Goal: Task Accomplishment & Management: Use online tool/utility

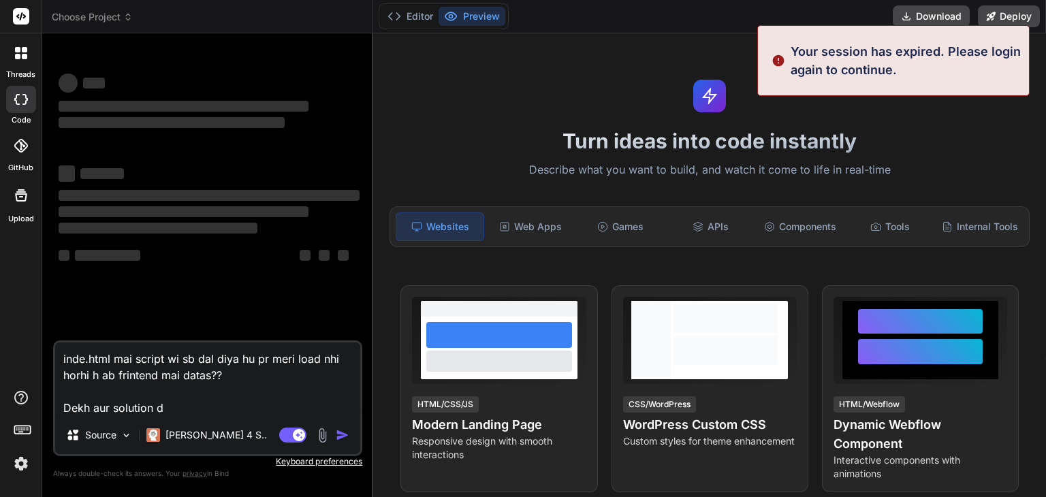
click at [18, 466] on img at bounding box center [21, 463] width 23 height 23
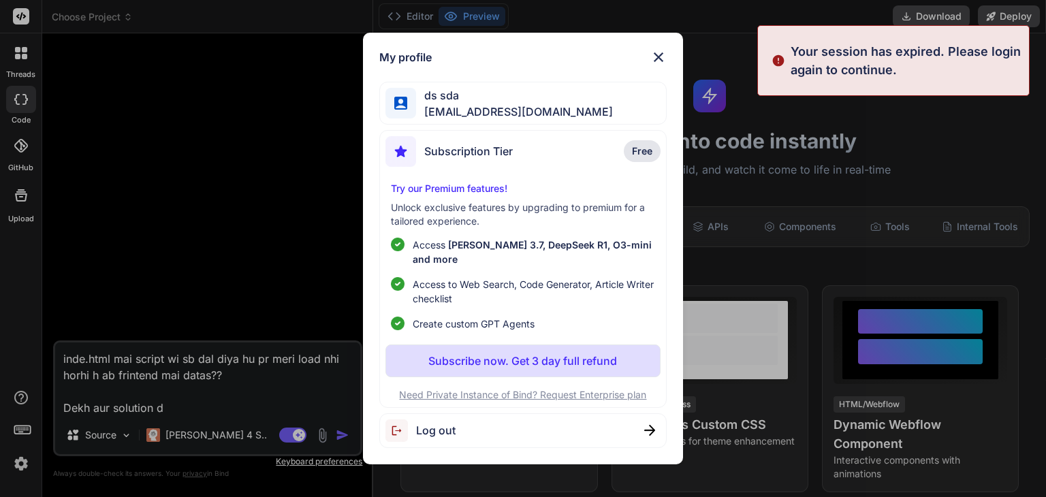
click at [119, 12] on div "My profile ds sda weedyepot@cream.pink Subscription Tier Free Try our Premium f…" at bounding box center [523, 248] width 1046 height 497
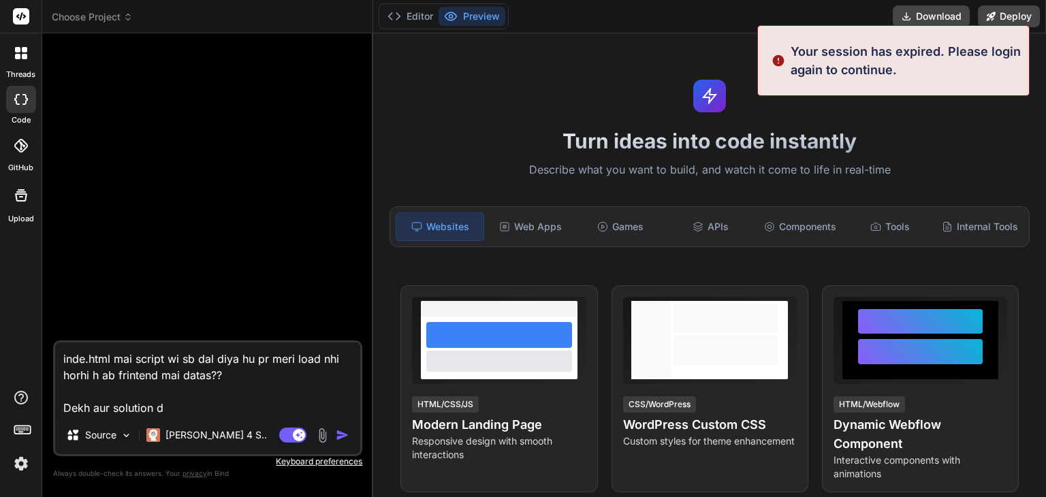
click at [121, 12] on span "Choose Project" at bounding box center [92, 17] width 81 height 14
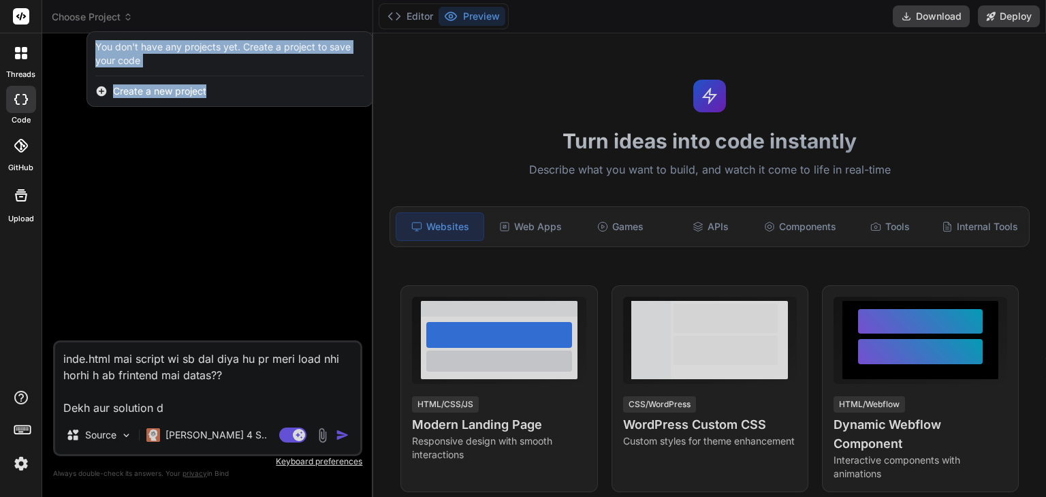
type textarea "x"
click at [153, 42] on div "You don't have any projects yet. Create a project to save your code" at bounding box center [229, 53] width 269 height 27
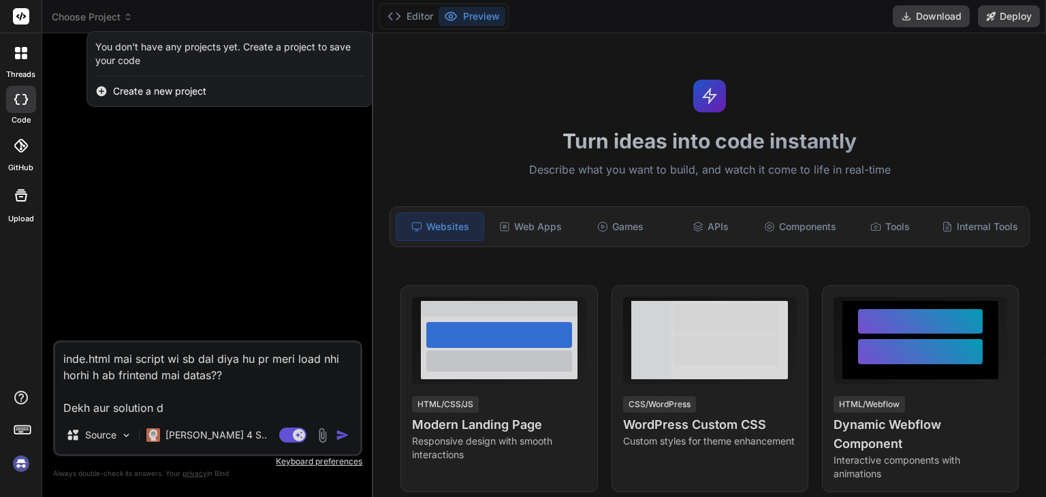
drag, startPoint x: 188, startPoint y: 400, endPoint x: 185, endPoint y: 406, distance: 7.3
click at [188, 400] on div at bounding box center [523, 248] width 1046 height 497
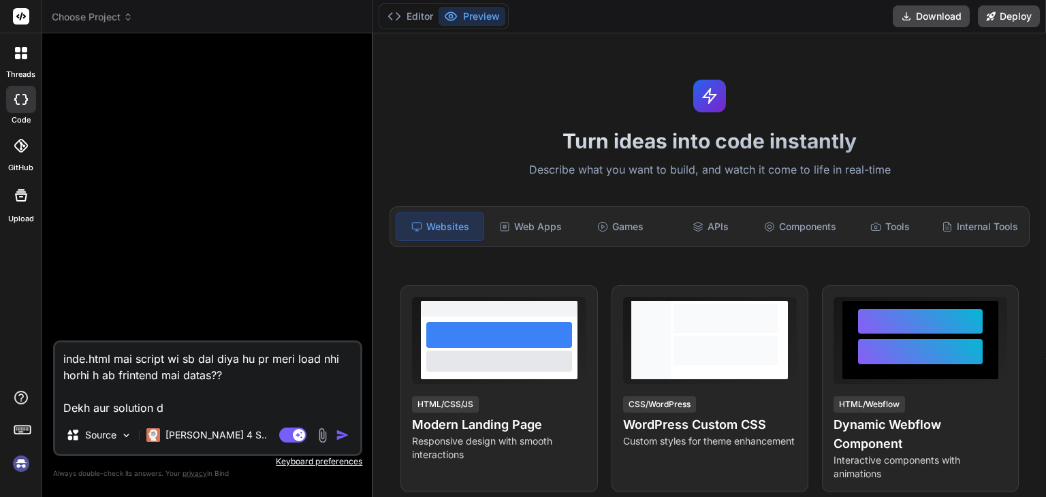
drag, startPoint x: 182, startPoint y: 409, endPoint x: 176, endPoint y: 414, distance: 7.8
click at [180, 411] on textarea "inde.html mai script wi sb dal diya hu pr meri load nhi horhi h ab frintend mai…" at bounding box center [207, 379] width 305 height 74
click at [176, 413] on textarea "inde.html mai script wi sb dal diya hu pr meri load nhi horhi h ab frintend mai…" at bounding box center [207, 379] width 305 height 74
paste textarea "L ipsu d SitaMET consect adip elit seddoeius: tem/ ├── inci/ ├── utlabo/ │ ├── …"
type textarea "L ipsu d SitaMET consect adip elit seddoeius: tem/ ├── inci/ ├── utlabo/ │ ├── …"
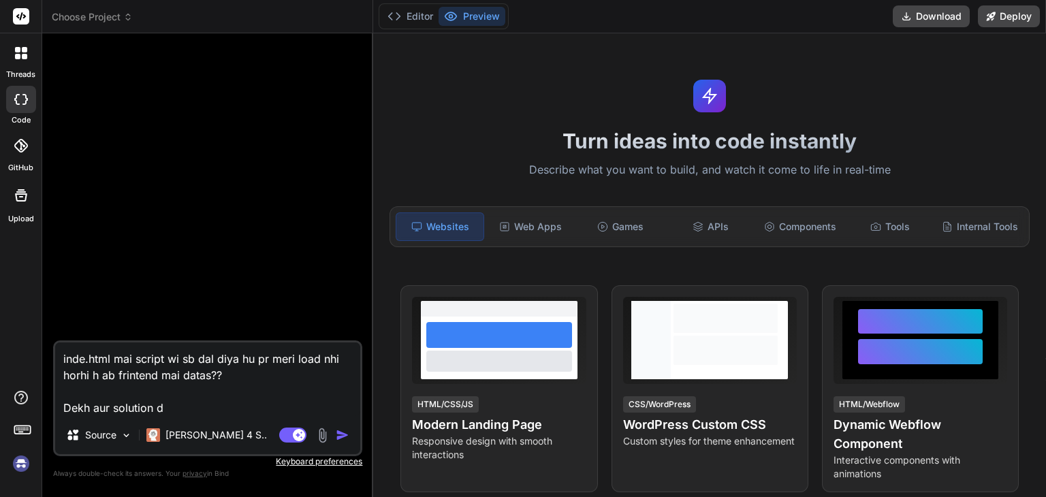
type textarea "x"
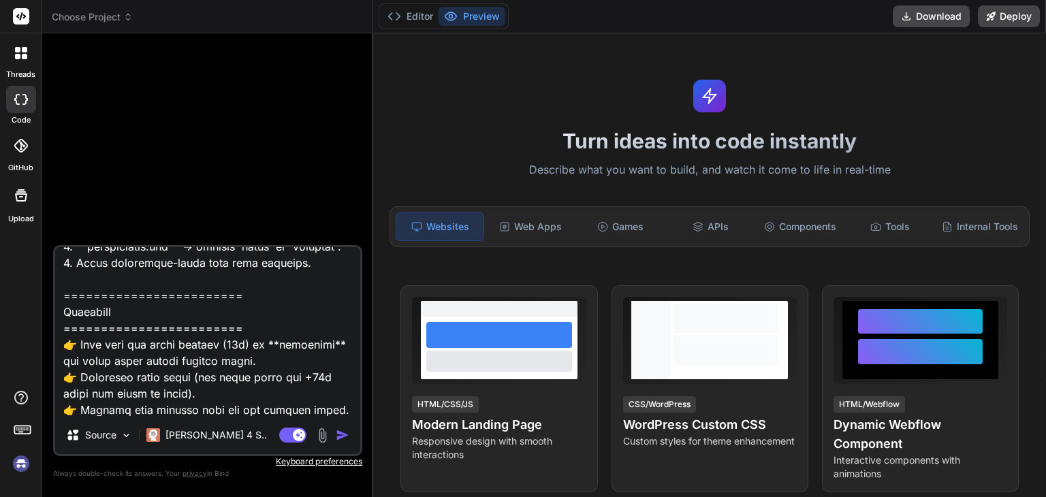
scroll to position [1506, 0]
type textarea "L ipsu d SitaMET consect adip elit seddoeius: tem/ ├── inci/ ├── utlabo/ │ ├── …"
click at [323, 432] on img at bounding box center [323, 436] width 16 height 16
click at [19, 466] on img at bounding box center [21, 463] width 23 height 23
type textarea "x"
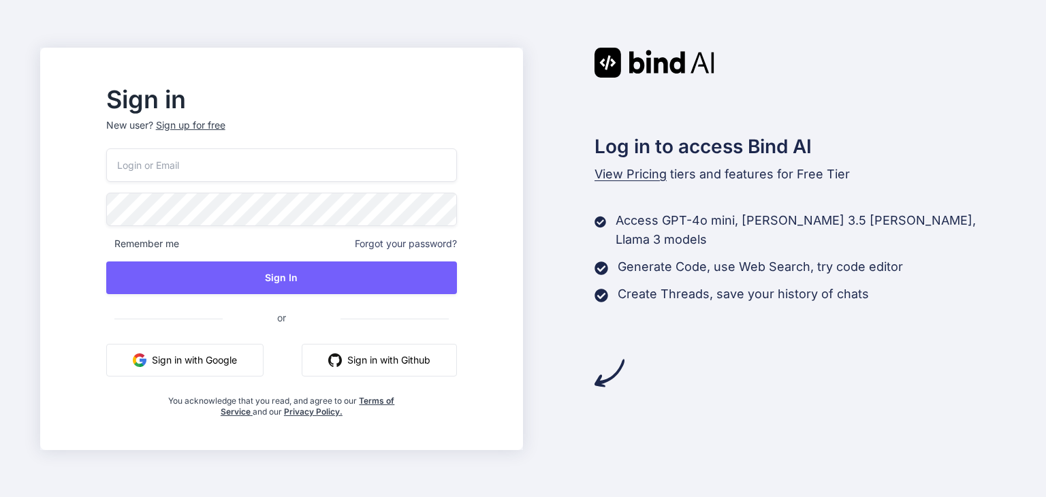
type input "[EMAIL_ADDRESS][DOMAIN_NAME]"
click at [225, 122] on div "Sign up for free" at bounding box center [190, 125] width 69 height 14
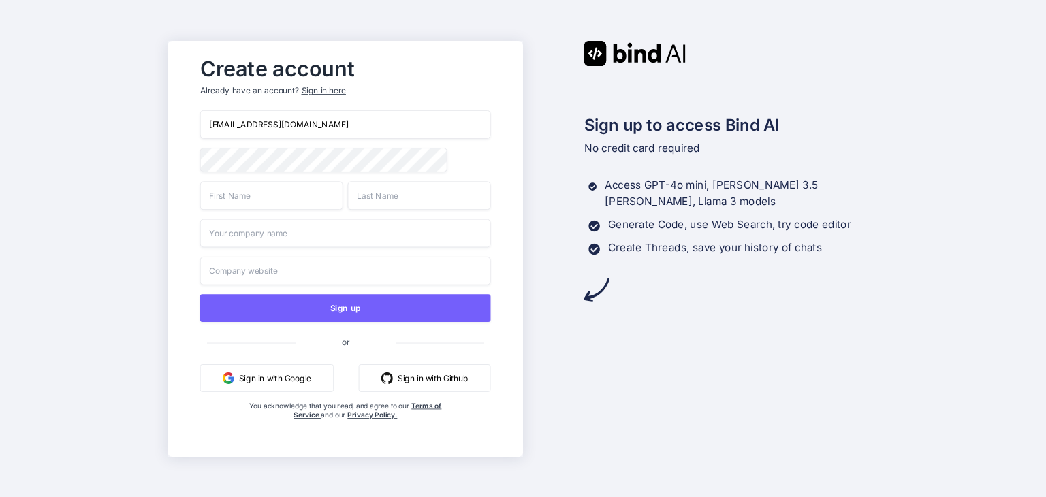
click at [315, 121] on input "weedyepot@cream.pink" at bounding box center [344, 124] width 291 height 29
click at [274, 121] on input "weedyepot@cream.pink" at bounding box center [344, 124] width 291 height 29
paste input "onohtwoten@honeys.be"
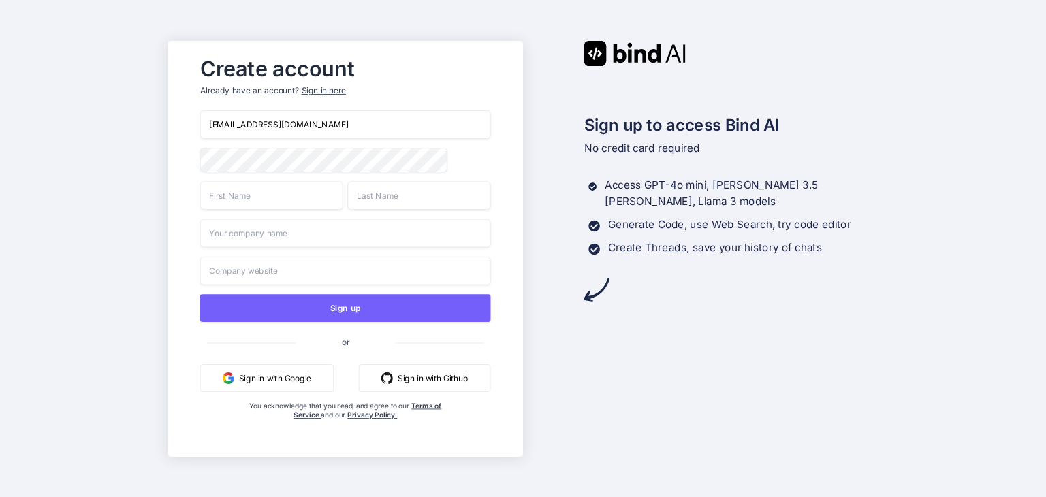
type input "onohtwoten@honeys.be"
click at [261, 196] on input "text" at bounding box center [270, 195] width 143 height 29
type input "sasd"
drag, startPoint x: 359, startPoint y: 199, endPoint x: 321, endPoint y: 221, distance: 43.6
click at [355, 202] on input "sad" at bounding box center [418, 195] width 143 height 29
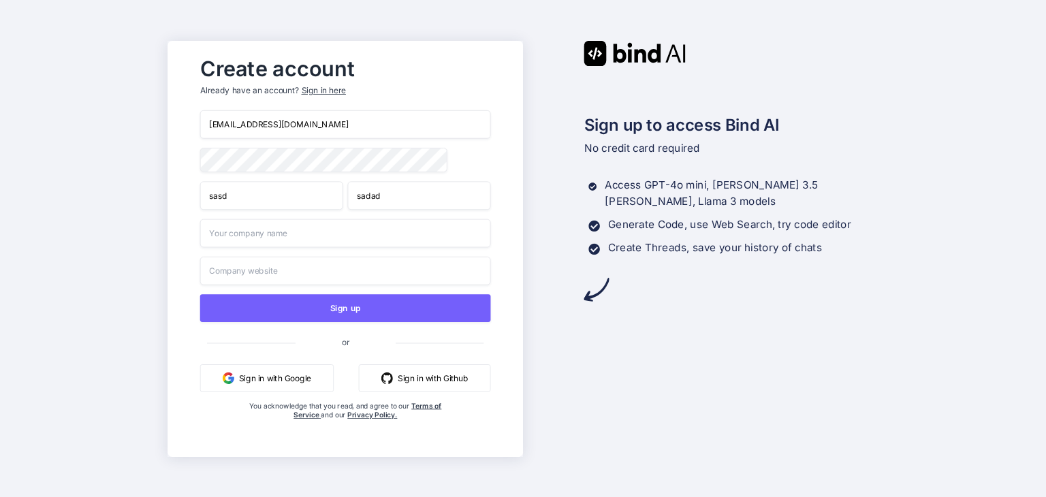
type input "sadad"
click at [275, 252] on div "onohtwoten@honeys.be sasd sadad Sign up or Sign in with Google Sign in with Git…" at bounding box center [344, 278] width 291 height 337
click at [278, 240] on input "text" at bounding box center [344, 233] width 291 height 29
type input "sdsadsad"
click at [248, 282] on input "text" at bounding box center [344, 270] width 291 height 29
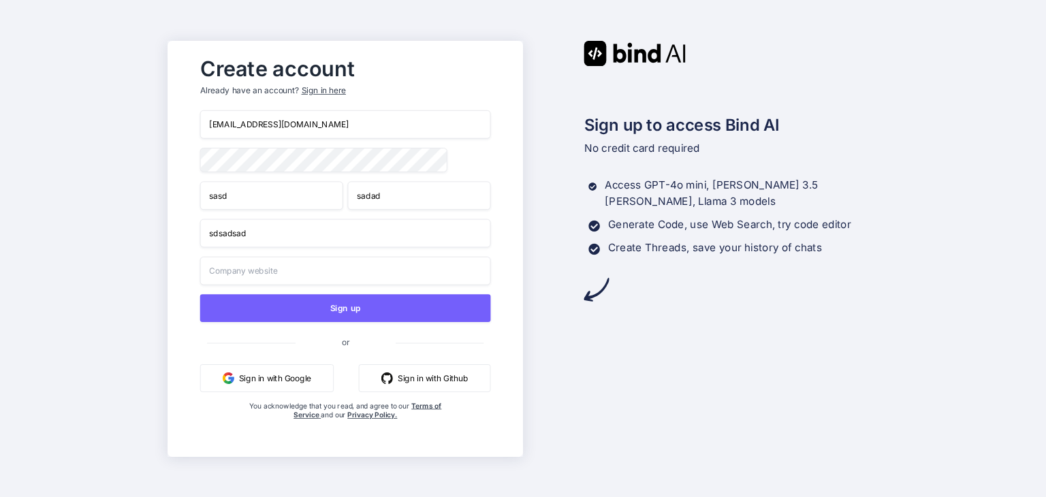
click at [257, 270] on input "text" at bounding box center [344, 270] width 291 height 29
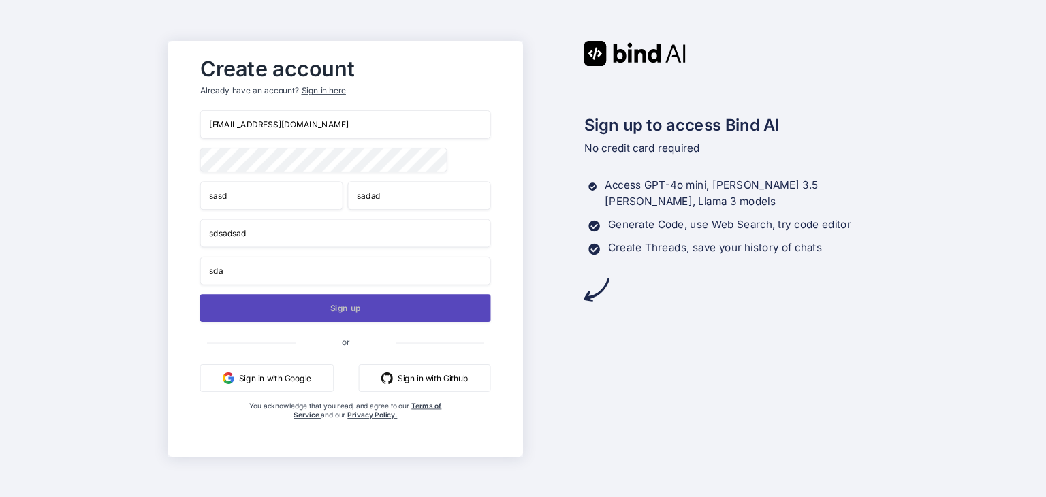
type input "sda"
drag, startPoint x: 261, startPoint y: 313, endPoint x: 330, endPoint y: 306, distance: 68.4
click at [263, 313] on button "Sign up" at bounding box center [344, 308] width 291 height 28
click at [346, 311] on button "Sign up" at bounding box center [344, 308] width 291 height 28
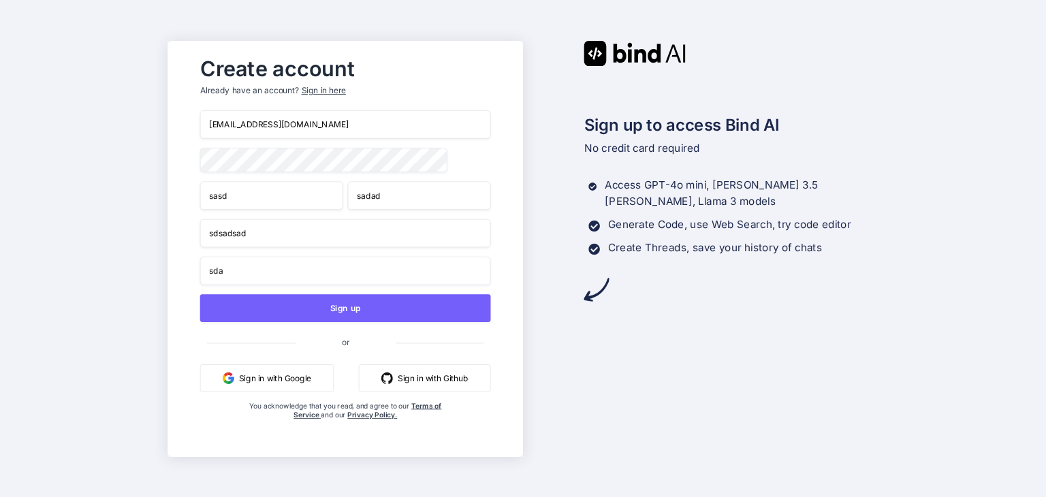
drag, startPoint x: 362, startPoint y: 130, endPoint x: 366, endPoint y: 124, distance: 7.0
click at [362, 129] on input "onohtwoten@honeys.be" at bounding box center [344, 124] width 291 height 29
paste input "asvow778@mofu"
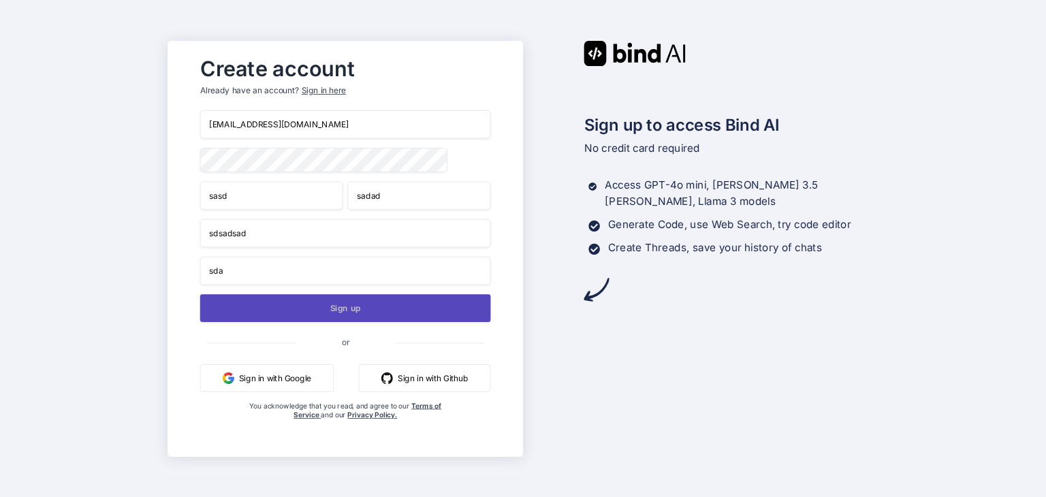
type input "[EMAIL_ADDRESS][DOMAIN_NAME]"
click at [326, 309] on button "Sign up" at bounding box center [344, 308] width 291 height 28
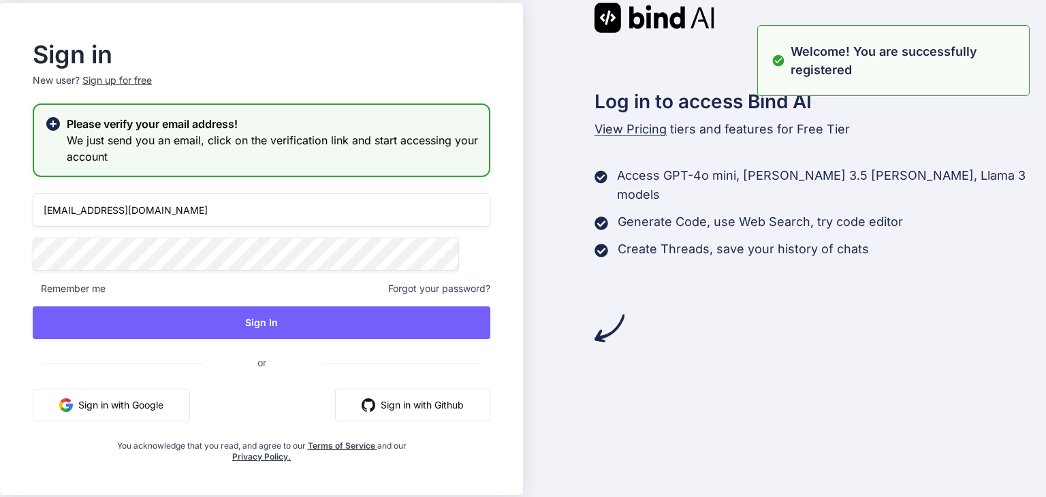
type input "[EMAIL_ADDRESS][DOMAIN_NAME]"
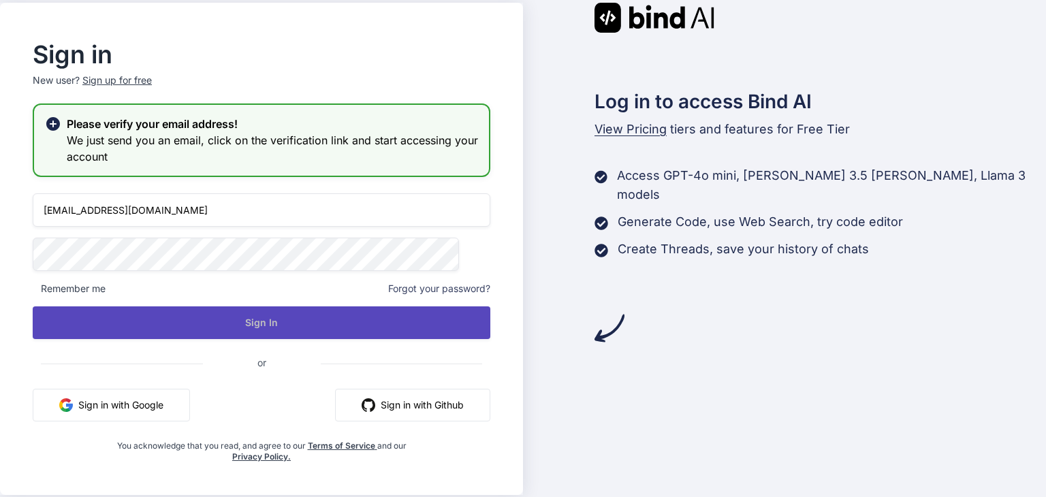
click at [141, 318] on button "Sign In" at bounding box center [262, 322] width 458 height 33
click at [281, 333] on button "Sign In" at bounding box center [262, 322] width 458 height 33
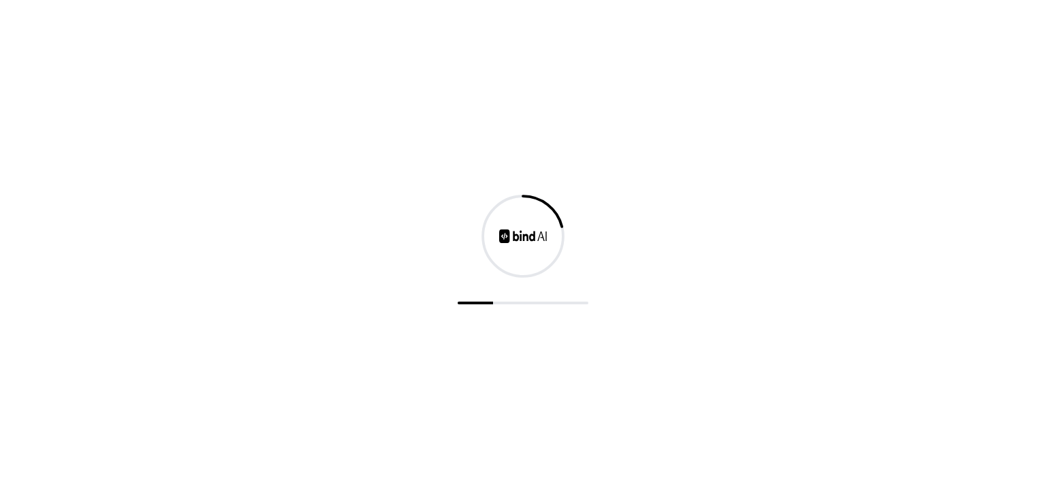
drag, startPoint x: 253, startPoint y: 336, endPoint x: 344, endPoint y: 87, distance: 264.5
click at [264, 330] on div at bounding box center [523, 248] width 1046 height 497
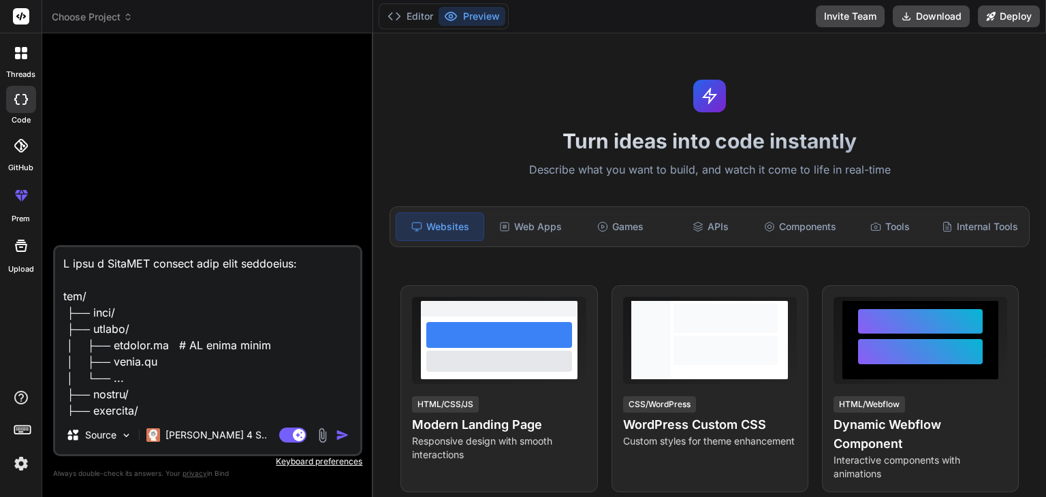
click at [23, 460] on img at bounding box center [21, 463] width 23 height 23
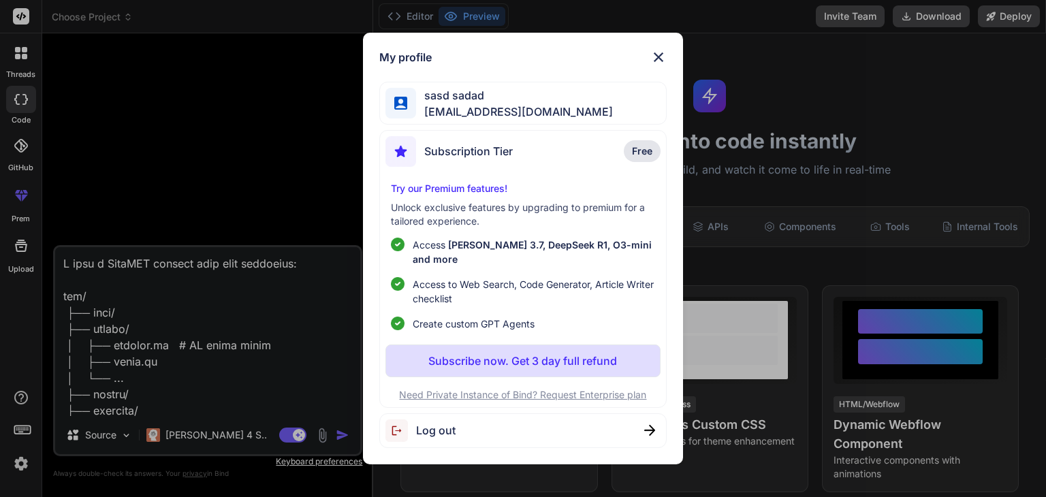
drag, startPoint x: 182, startPoint y: 396, endPoint x: 172, endPoint y: 402, distance: 12.5
click at [185, 394] on div "My profile sasd sadad [EMAIL_ADDRESS][DOMAIN_NAME] Subscription Tier Free Try o…" at bounding box center [523, 248] width 1046 height 497
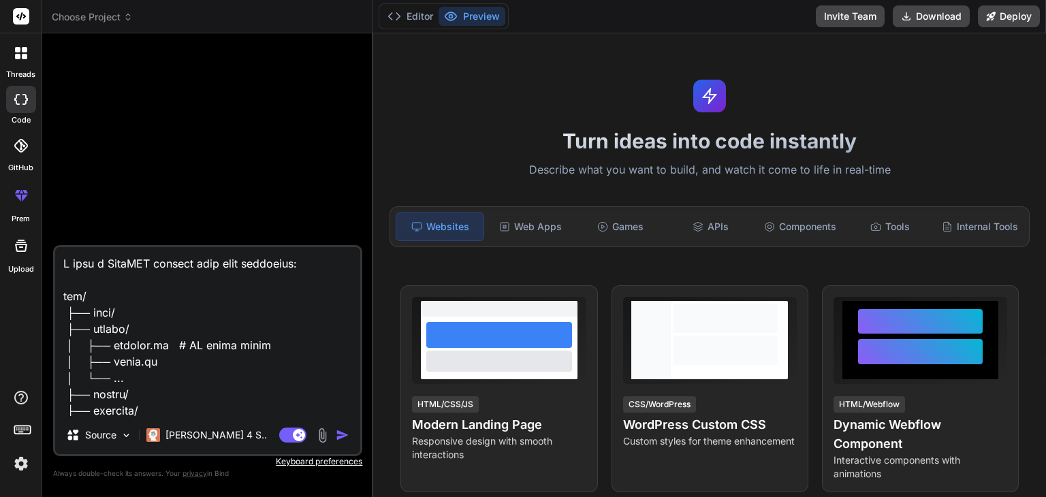
click at [150, 412] on textarea at bounding box center [207, 331] width 305 height 169
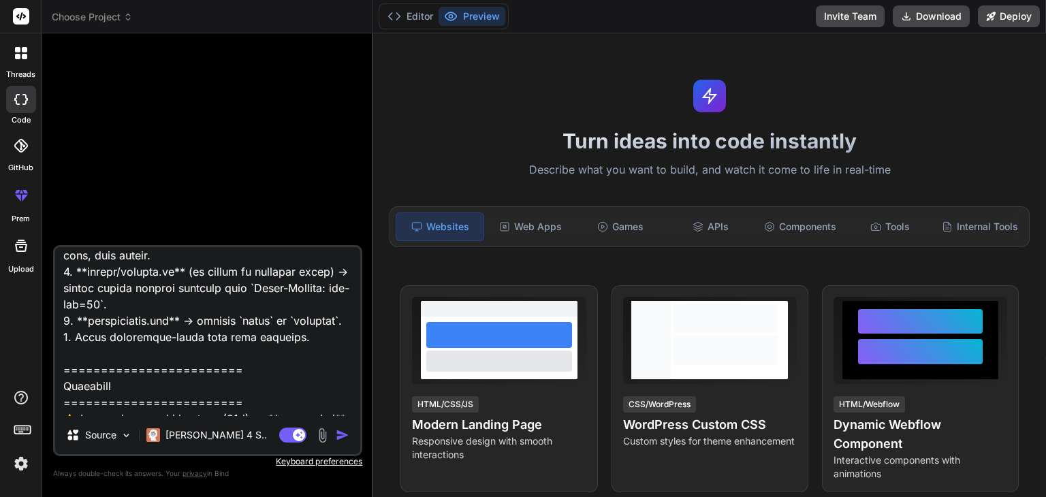
scroll to position [1506, 0]
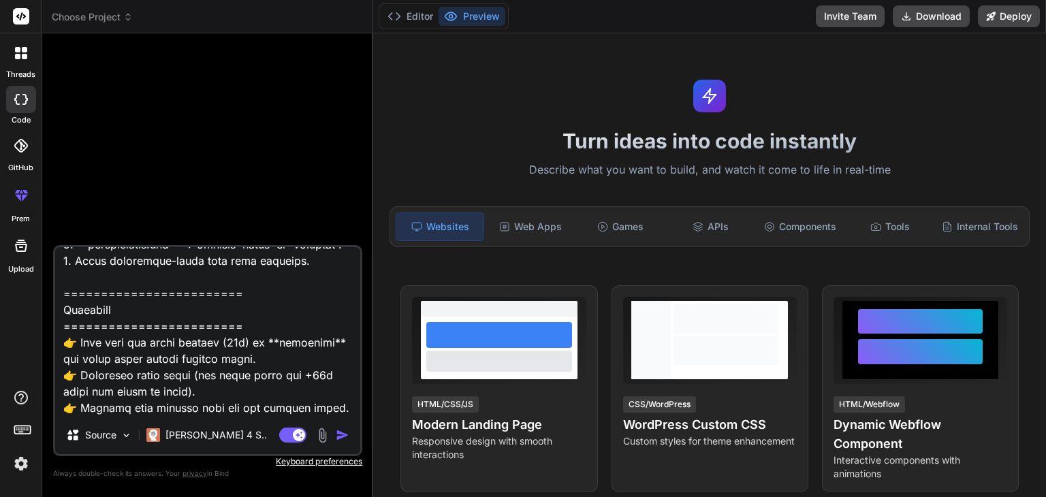
click at [153, 411] on textarea at bounding box center [207, 331] width 305 height 169
click at [319, 434] on img at bounding box center [323, 436] width 16 height 16
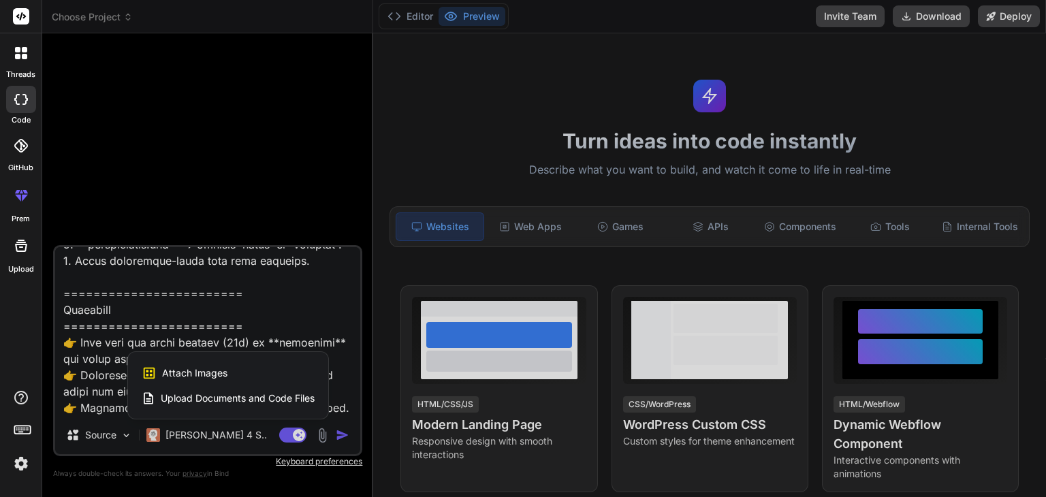
click at [223, 398] on span "Upload Documents and Code Files" at bounding box center [238, 398] width 154 height 14
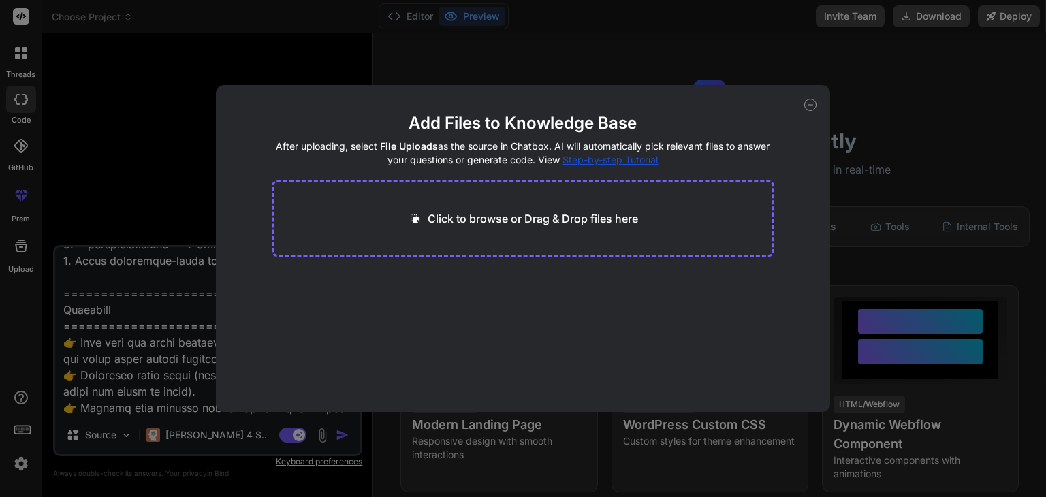
type textarea "x"
click at [448, 235] on div "Click to browse or Drag & Drop files here" at bounding box center [523, 218] width 503 height 76
drag, startPoint x: 479, startPoint y: 219, endPoint x: 466, endPoint y: 260, distance: 43.1
click at [481, 228] on div "Click to browse or Drag & Drop files here" at bounding box center [523, 218] width 503 height 76
click at [493, 216] on p "Click to browse or Drag & Drop files here" at bounding box center [533, 218] width 210 height 16
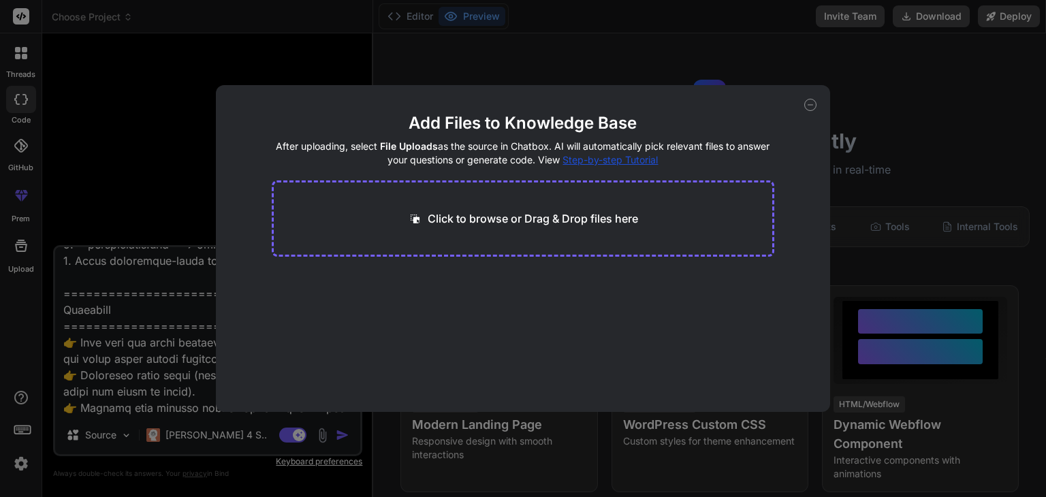
type input "C:\fakepath\main.py"
click at [426, 223] on div "Click to browse or Drag & Drop files here" at bounding box center [523, 218] width 230 height 16
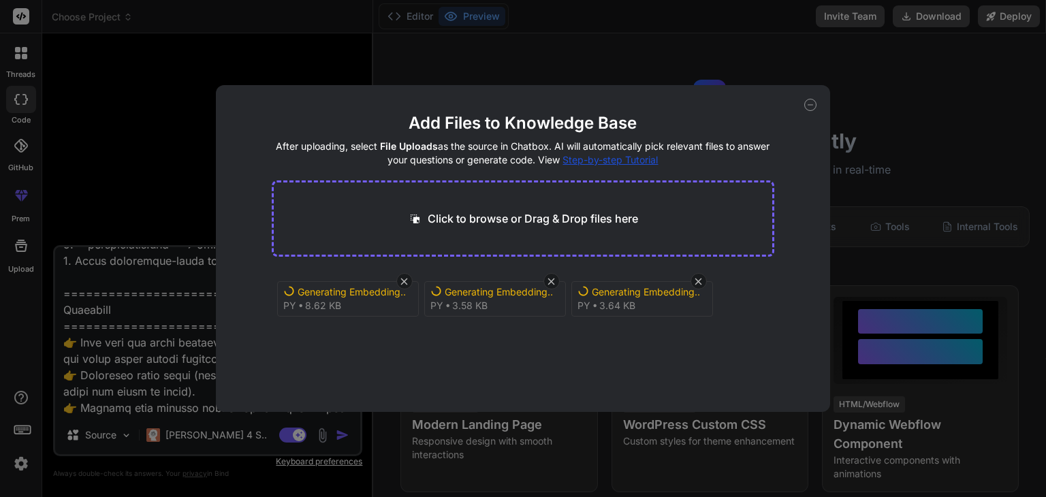
type textarea "x"
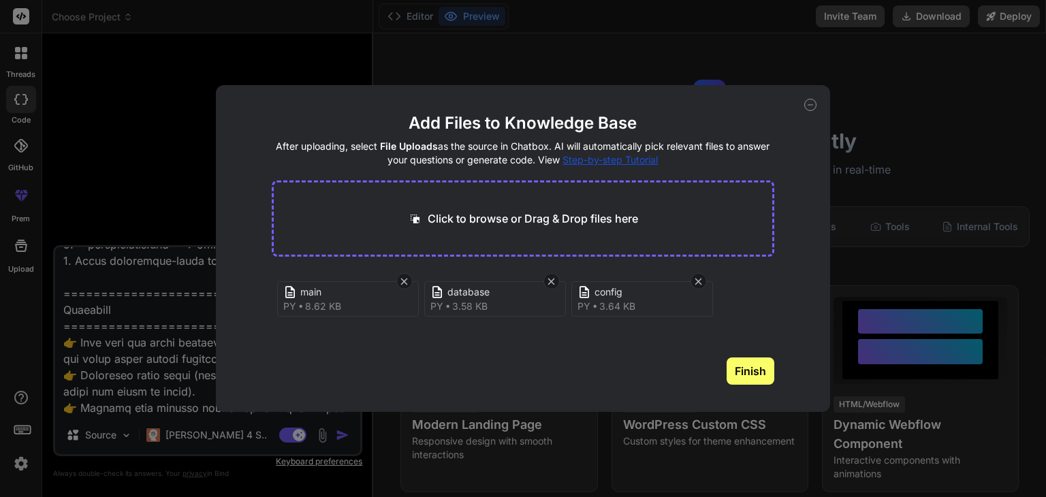
type input "C:\fakepath\stories.py"
click at [479, 210] on p "Click to browse or Drag & Drop files here" at bounding box center [533, 218] width 210 height 16
type textarea "x"
type input "C:\fakepath\__init__.py"
click at [473, 221] on p "Click to browse or Drag & Drop files here" at bounding box center [533, 218] width 210 height 16
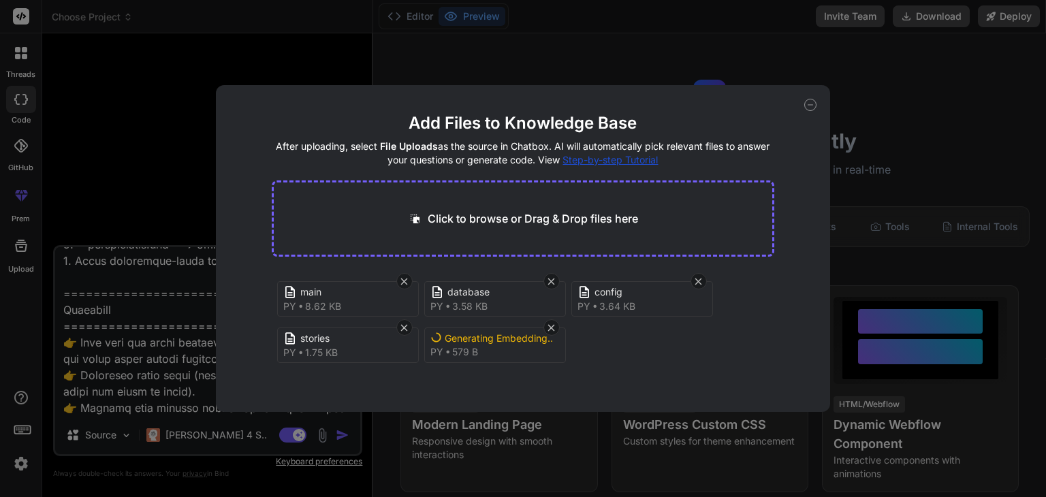
type textarea "x"
type input "C:\fakepath\stories.py"
click at [553, 330] on icon at bounding box center [551, 328] width 12 height 12
click at [550, 228] on div "Click to browse or Drag & Drop files here" at bounding box center [523, 218] width 503 height 76
click at [560, 217] on p "Click to browse or Drag & Drop files here" at bounding box center [533, 218] width 210 height 16
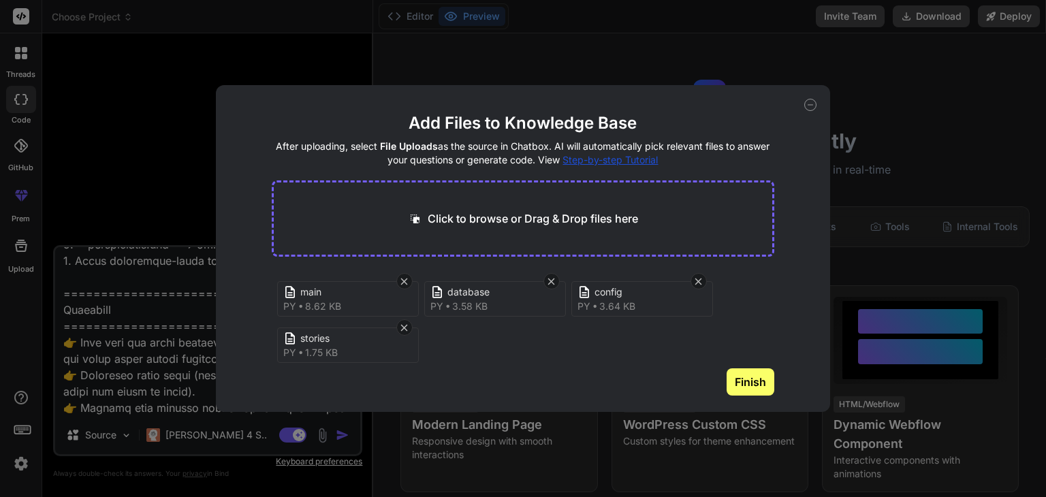
scroll to position [5, 0]
click at [534, 218] on p "Click to browse or Drag & Drop files here" at bounding box center [533, 218] width 210 height 16
click at [542, 208] on div "Click to browse or Drag & Drop files here" at bounding box center [523, 218] width 503 height 76
click at [734, 387] on button "Finish" at bounding box center [750, 381] width 48 height 27
type textarea "x"
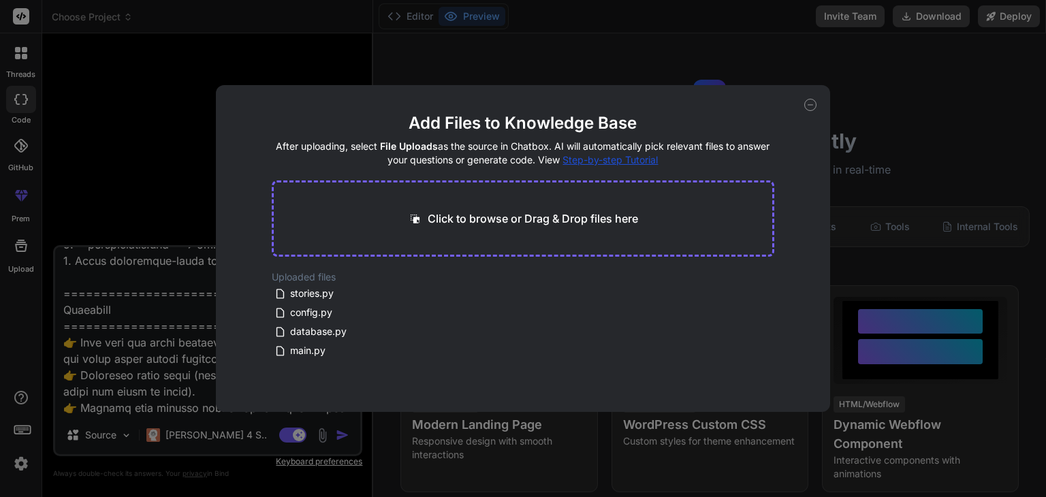
click at [468, 221] on p "Click to browse or Drag & Drop files here" at bounding box center [533, 218] width 210 height 16
click at [487, 214] on p "Click to browse or Drag & Drop files here" at bounding box center [533, 218] width 210 height 16
type input "C:\fakepath\__init__.py"
click at [400, 281] on icon at bounding box center [404, 282] width 12 height 12
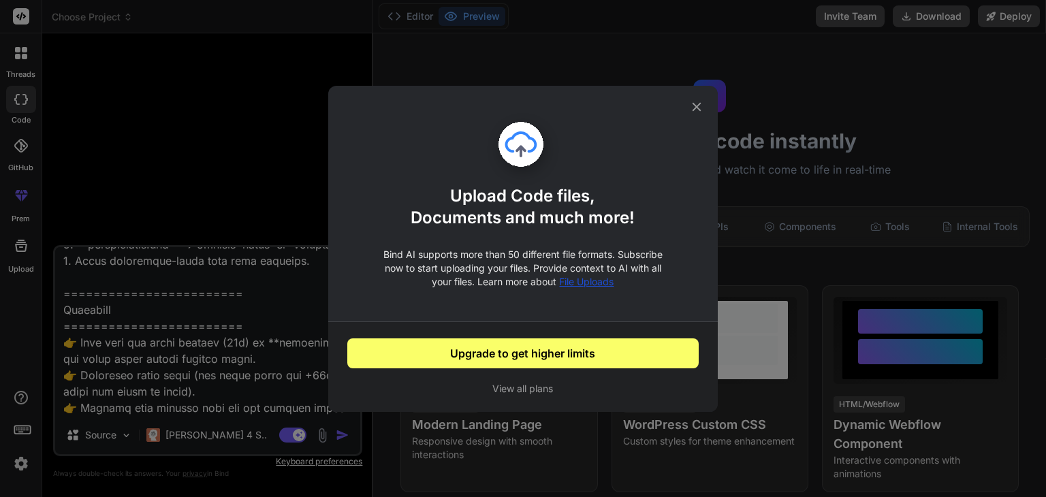
click at [694, 110] on icon at bounding box center [696, 106] width 15 height 15
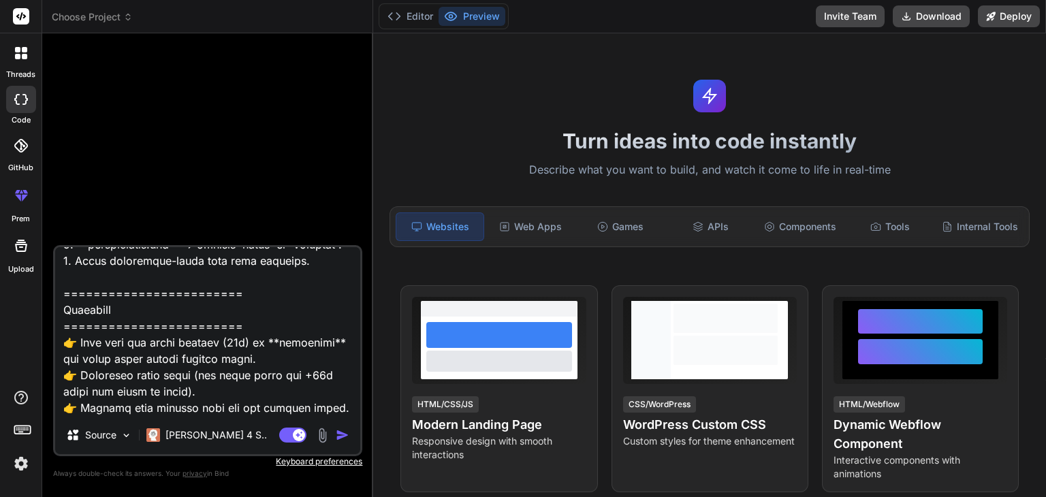
click at [316, 435] on img at bounding box center [323, 436] width 16 height 16
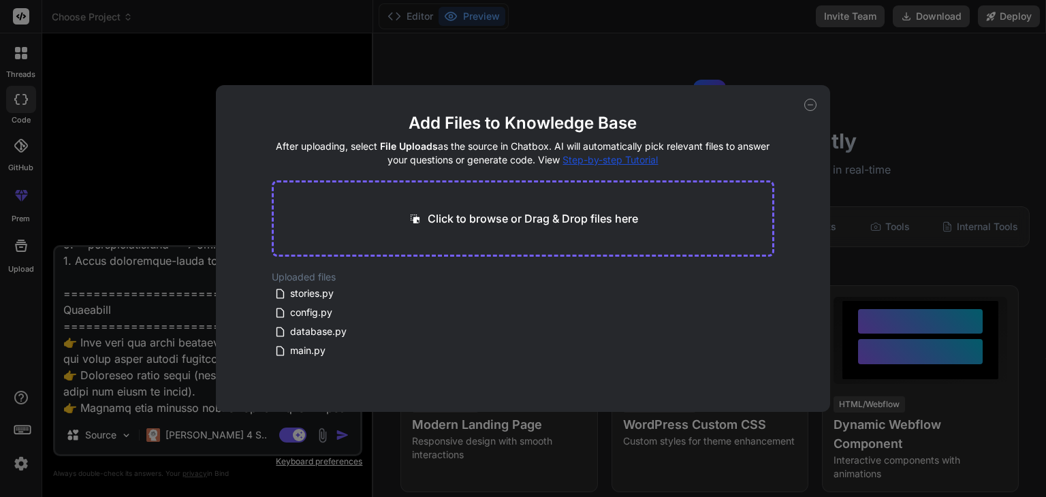
drag, startPoint x: 516, startPoint y: 387, endPoint x: 483, endPoint y: 323, distance: 71.9
click at [502, 353] on main "Add Files to Knowledge Base After uploading, select File Uploads as the source …" at bounding box center [523, 262] width 503 height 300
click at [805, 108] on icon at bounding box center [810, 105] width 12 height 12
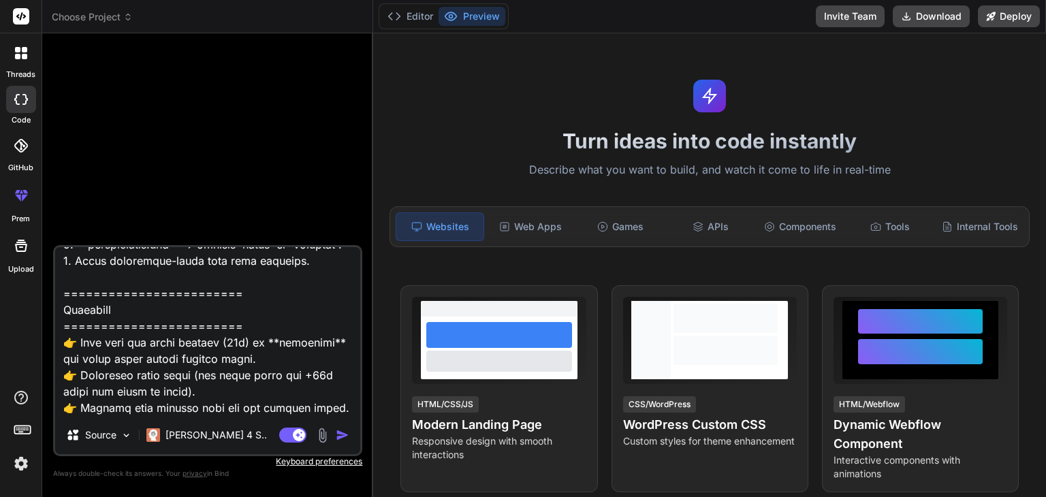
click at [76, 411] on textarea at bounding box center [207, 331] width 305 height 169
type textarea "x"
type textarea "I have a FastAPI project with this structure: app/ ├── auth/ ├── models/ │ ├── …"
type textarea "x"
type textarea "I have a FastAPI project with this structure: app/ ├── auth/ ├── models/ │ ├── …"
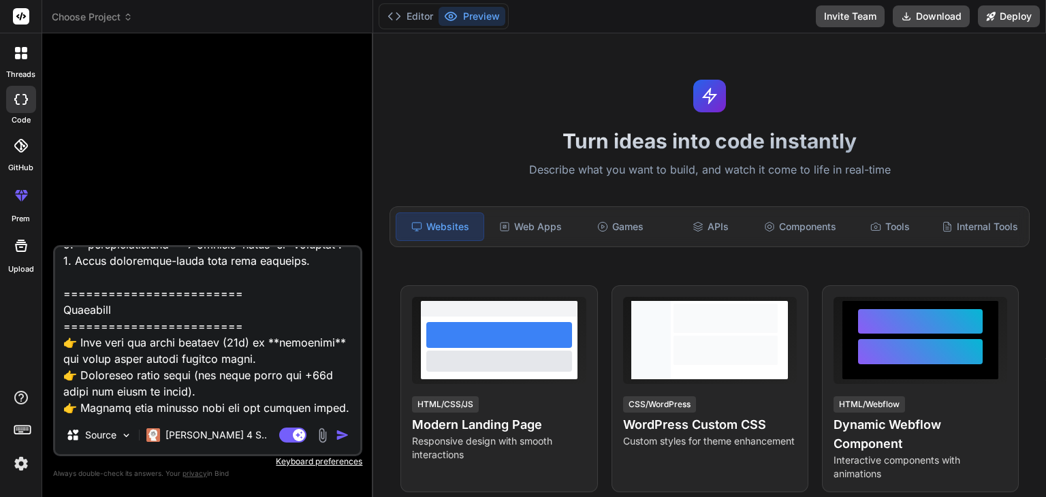
type textarea "x"
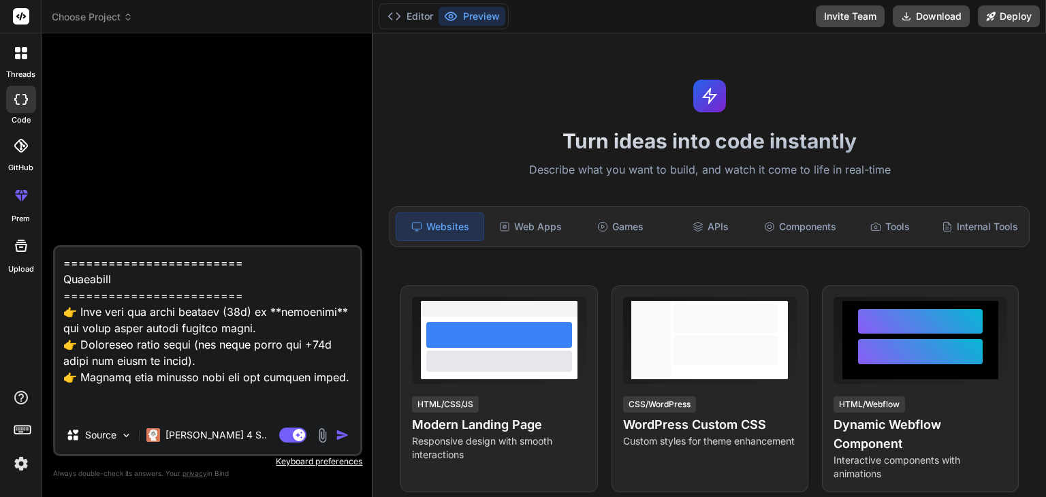
type textarea "I have a FastAPI project with this structure: app/ ├── auth/ ├── models/ │ ├── …"
type textarea "x"
type textarea "I have a FastAPI project with this structure: app/ ├── auth/ ├── models/ │ ├── …"
type textarea "x"
type textarea "I have a FastAPI project with this structure: app/ ├── auth/ ├── models/ │ ├── …"
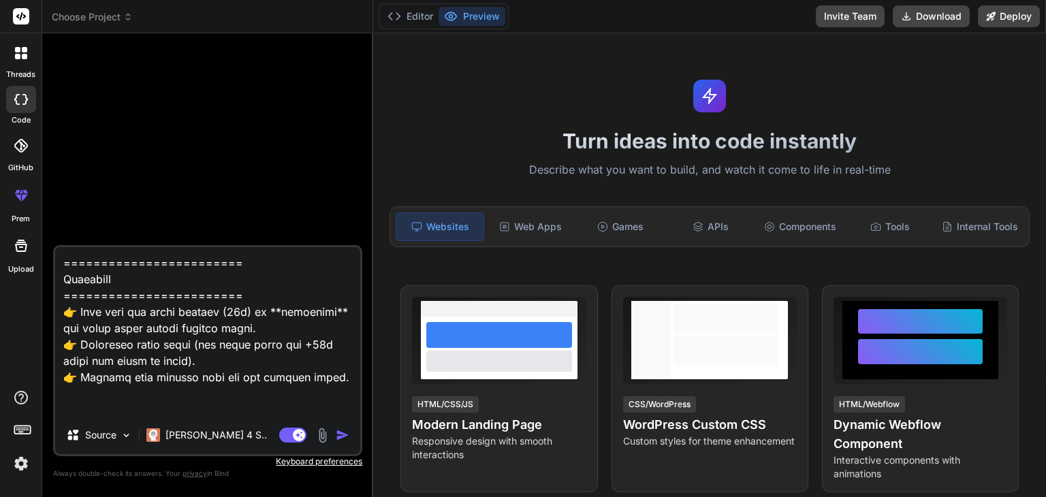
type textarea "x"
type textarea "I have a FastAPI project with this structure: app/ ├── auth/ ├── models/ │ ├── …"
type textarea "x"
type textarea "I have a FastAPI project with this structure: app/ ├── auth/ ├── models/ │ ├── …"
type textarea "x"
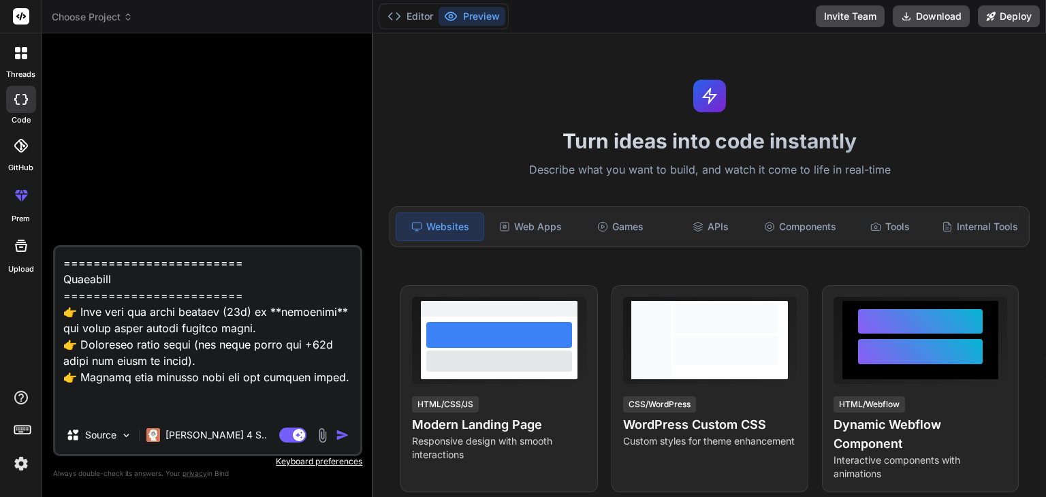
type textarea "I have a FastAPI project with this structure: app/ ├── auth/ ├── models/ │ ├── …"
type textarea "x"
type textarea "I have a FastAPI project with this structure: app/ ├── auth/ ├── models/ │ ├── …"
type textarea "x"
type textarea "I have a FastAPI project with this structure: app/ ├── auth/ ├── models/ │ ├── …"
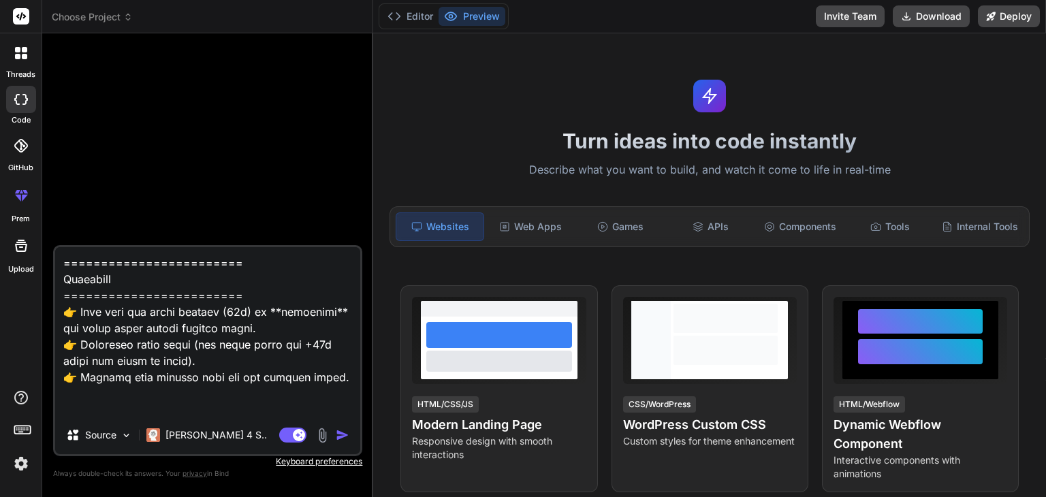
type textarea "x"
type textarea "I have a FastAPI project with this structure: app/ ├── auth/ ├── models/ │ ├── …"
type textarea "x"
type textarea "I have a FastAPI project with this structure: app/ ├── auth/ ├── models/ │ ├── …"
type textarea "x"
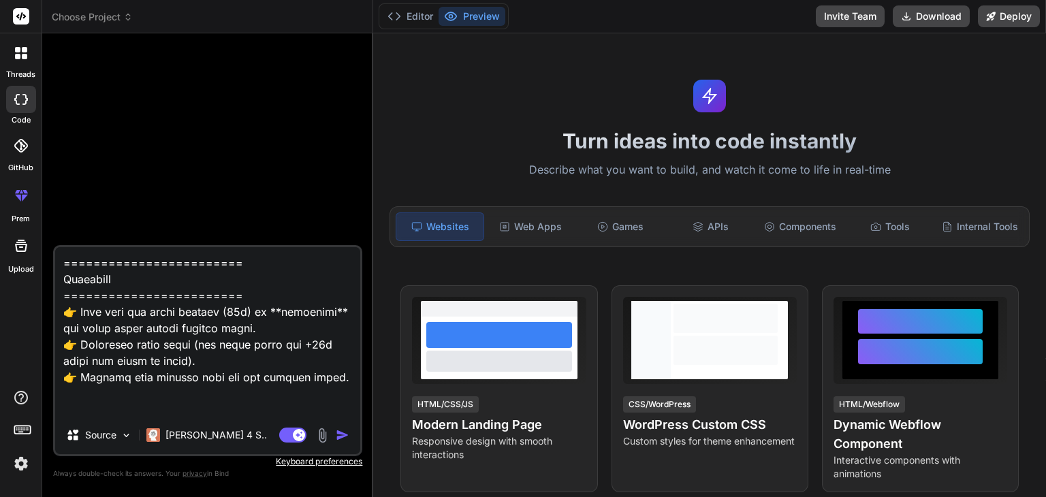
type textarea "I have a FastAPI project with this structure: app/ ├── auth/ ├── models/ │ ├── …"
type textarea "x"
type textarea "I have a FastAPI project with this structure: app/ ├── auth/ ├── models/ │ ├── …"
type textarea "x"
type textarea "I have a FastAPI project with this structure: app/ ├── auth/ ├── models/ │ ├── …"
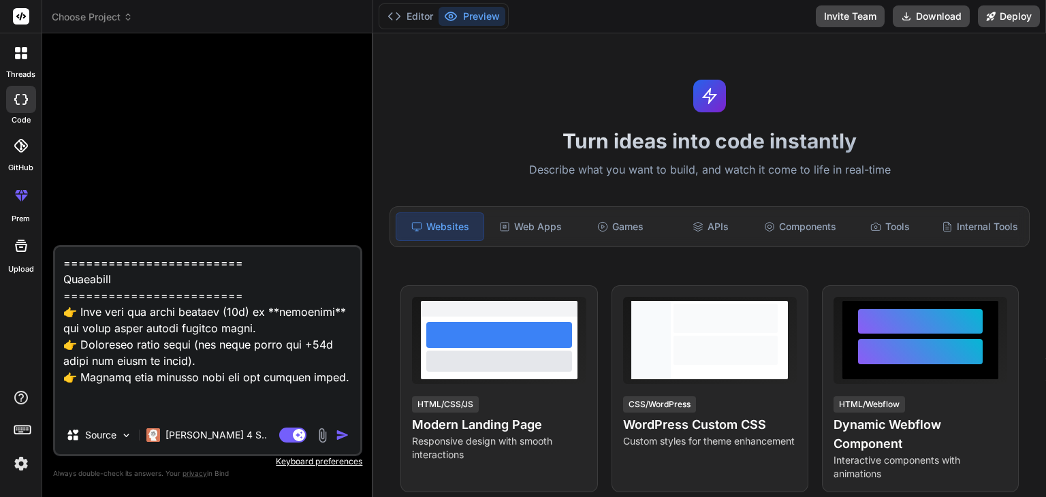
type textarea "x"
type textarea "I have a FastAPI project with this structure: app/ ├── auth/ ├── models/ │ ├── …"
type textarea "x"
type textarea "I have a FastAPI project with this structure: app/ ├── auth/ ├── models/ │ ├── …"
type textarea "x"
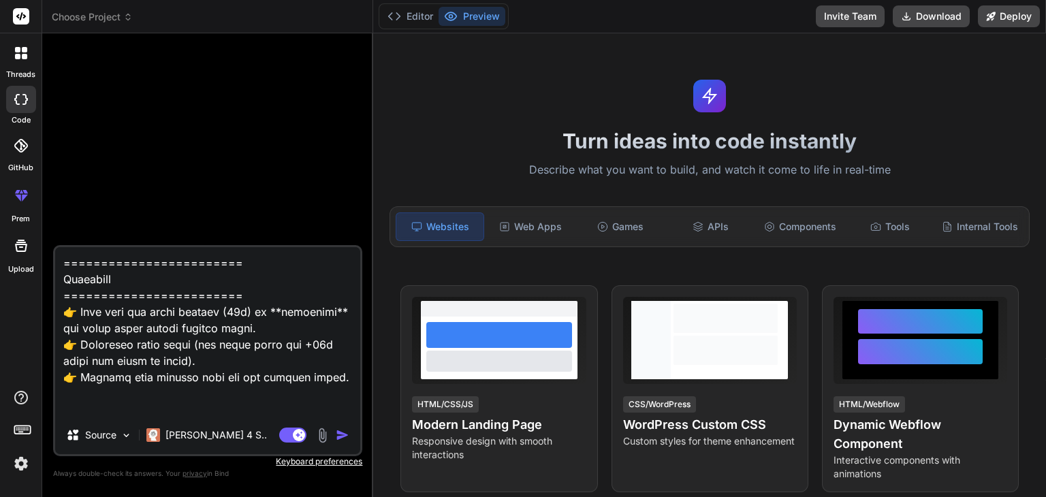
type textarea "I have a FastAPI project with this structure: app/ ├── auth/ ├── models/ │ ├── …"
type textarea "x"
type textarea "I have a FastAPI project with this structure: app/ ├── auth/ ├── models/ │ ├── …"
type textarea "x"
paste textarea "from sqlalchemy import Column, Text, DateTime from sqlalchemy.dialects.postgres…"
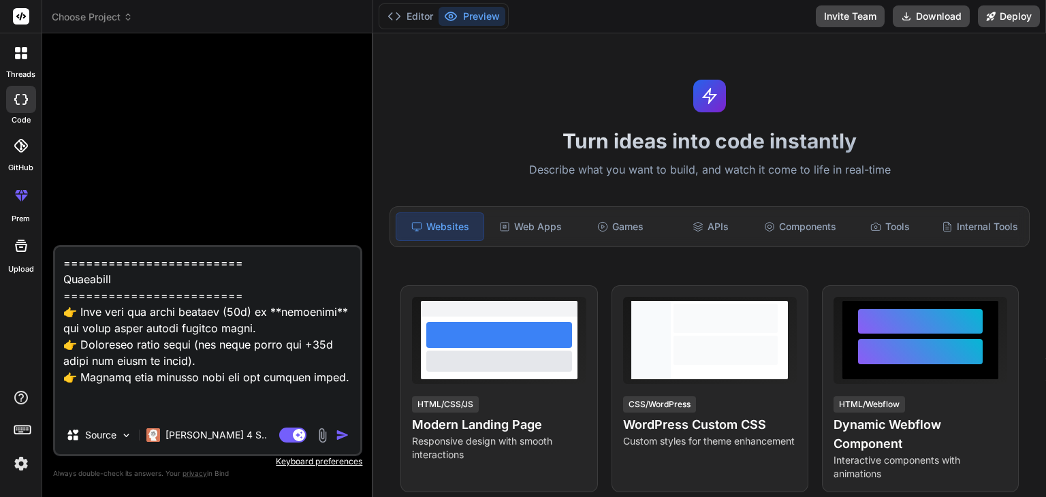
type textarea "I have a FastAPI project with this structure: app/ ├── auth/ ├── models/ │ ├── …"
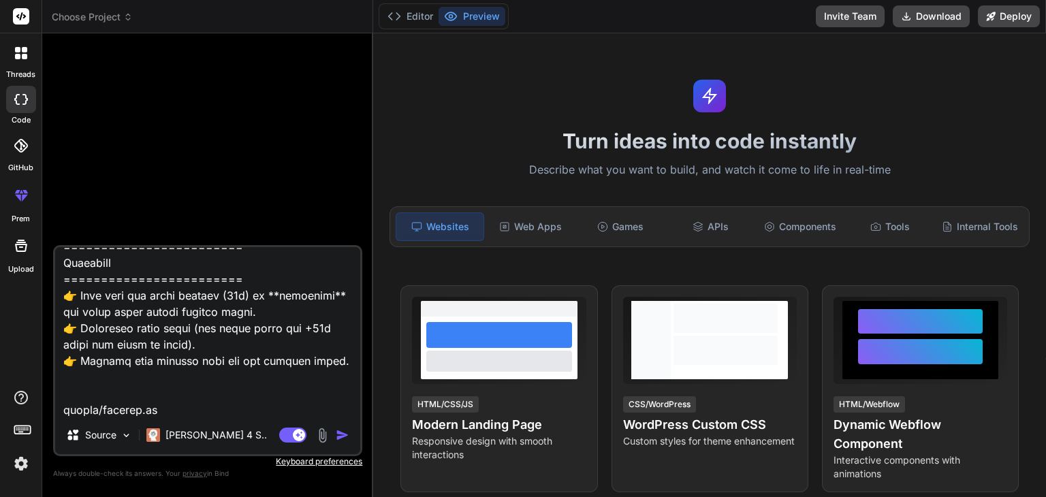
scroll to position [2566, 0]
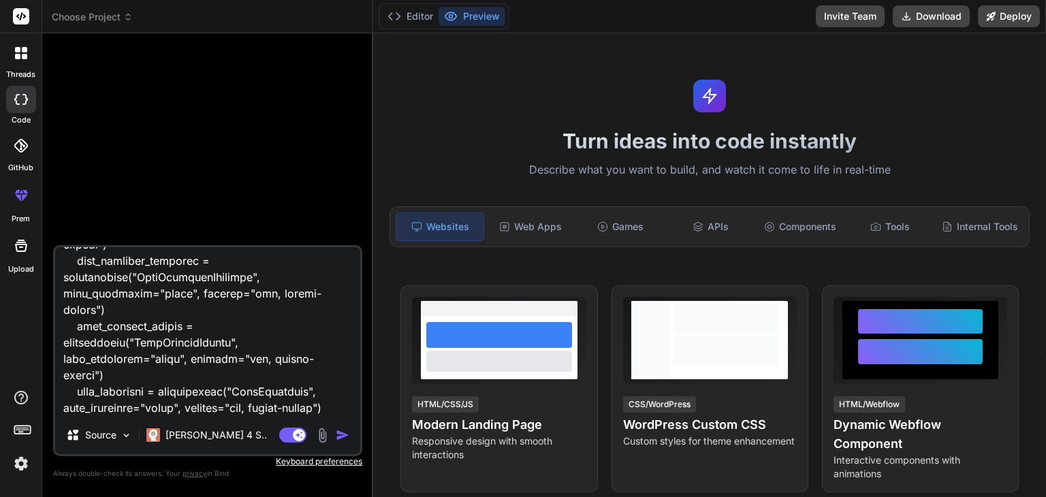
type textarea "x"
type textarea "I have a FastAPI project with this structure: app/ ├── auth/ ├── models/ │ ├── …"
type textarea "x"
click at [84, 412] on textarea at bounding box center [207, 331] width 305 height 169
type textarea "I have a FastAPI project with this structure: app/ ├── auth/ ├── models/ │ ├── …"
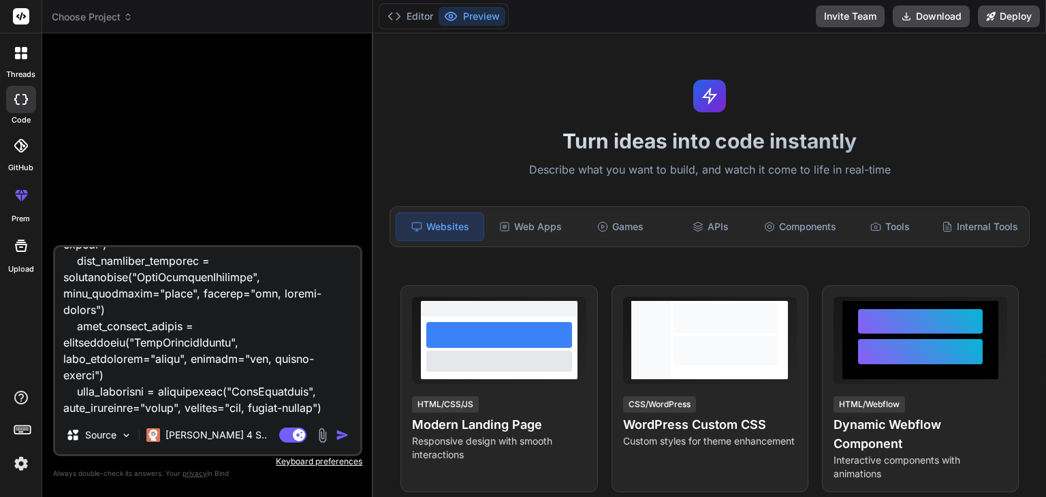
type textarea "x"
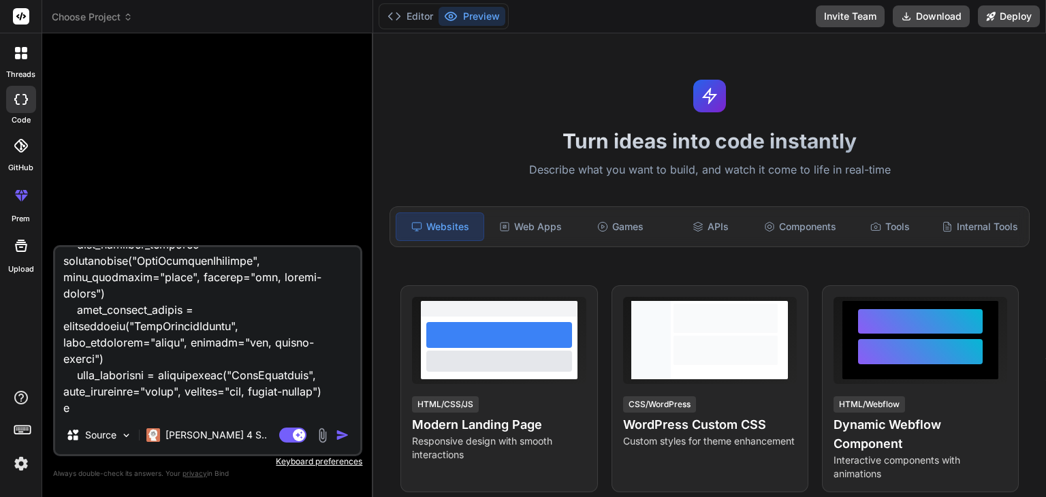
type textarea "I have a FastAPI project with this structure: app/ ├── auth/ ├── models/ │ ├── …"
type textarea "x"
type textarea "I have a FastAPI project with this structure: app/ ├── auth/ ├── models/ │ ├── …"
type textarea "x"
type textarea "I have a FastAPI project with this structure: app/ ├── auth/ ├── models/ │ ├── …"
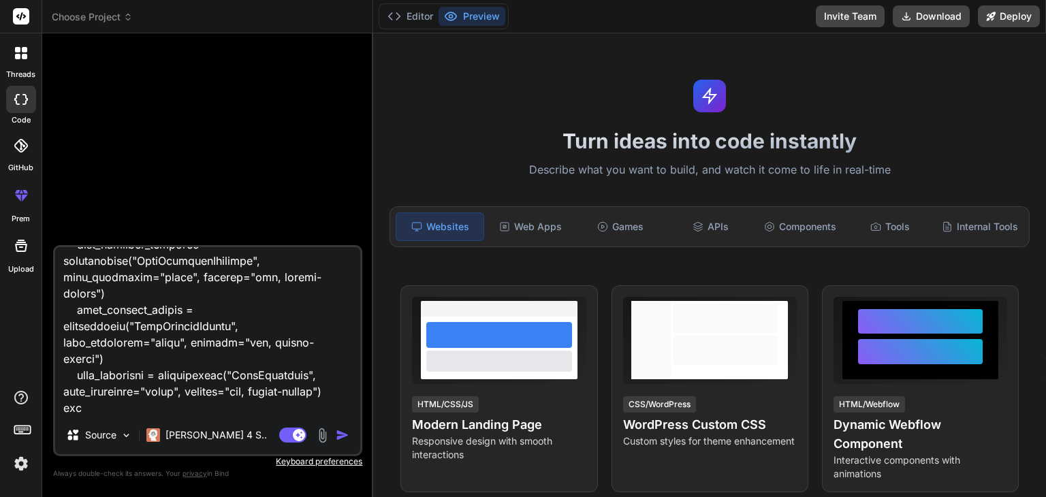
type textarea "x"
type textarea "I have a FastAPI project with this structure: app/ ├── auth/ ├── models/ │ ├── …"
type textarea "x"
type textarea "I have a FastAPI project with this structure: app/ ├── auth/ ├── models/ │ ├── …"
type textarea "x"
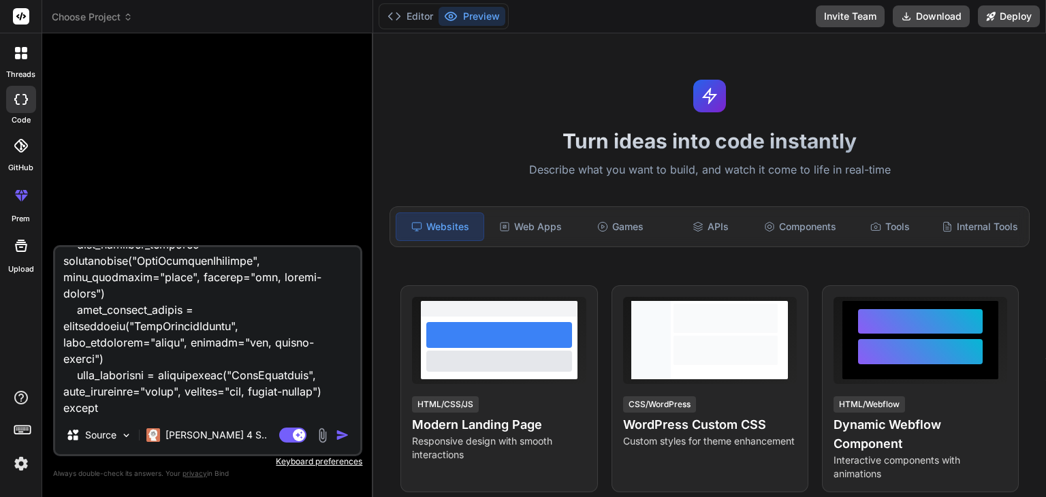
type textarea "I have a FastAPI project with this structure: app/ ├── auth/ ├── models/ │ ├── …"
type textarea "x"
type textarea "I have a FastAPI project with this structure: app/ ├── auth/ ├── models/ │ ├── …"
type textarea "x"
type textarea "I have a FastAPI project with this structure: app/ ├── auth/ ├── models/ │ ├── …"
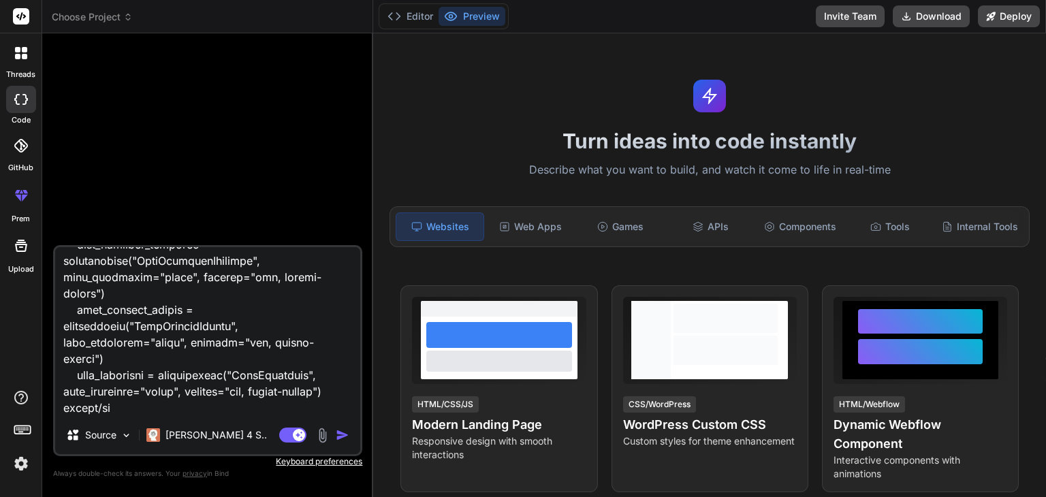
type textarea "x"
type textarea "I have a FastAPI project with this structure: app/ ├── auth/ ├── models/ │ ├── …"
type textarea "x"
type textarea "I have a FastAPI project with this structure: app/ ├── auth/ ├── models/ │ ├── …"
type textarea "x"
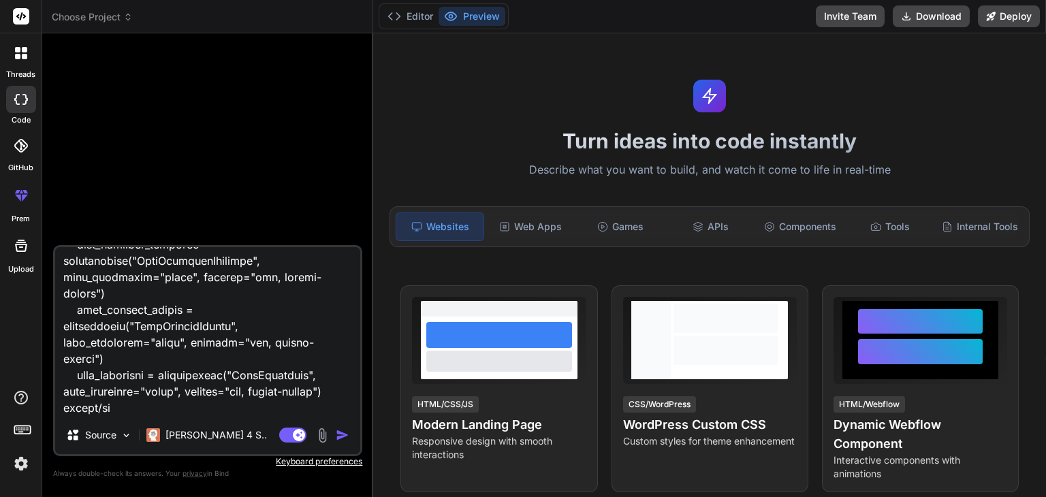
type textarea "I have a FastAPI project with this structure: app/ ├── auth/ ├── models/ │ ├── …"
type textarea "x"
type textarea "I have a FastAPI project with this structure: app/ ├── auth/ ├── models/ │ ├── …"
type textarea "x"
type textarea "I have a FastAPI project with this structure: app/ ├── auth/ ├── models/ │ ├── …"
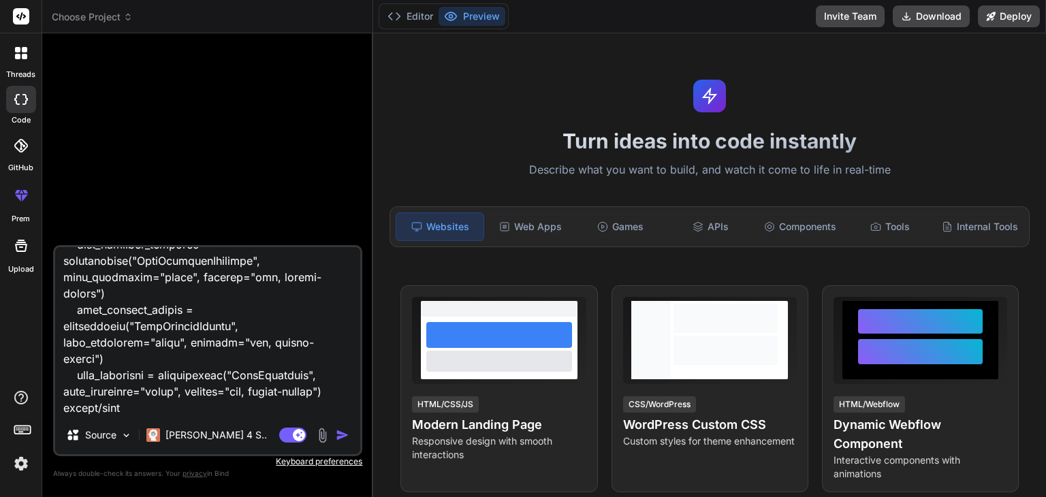
type textarea "x"
type textarea "I have a FastAPI project with this structure: app/ ├── auth/ ├── models/ │ ├── …"
type textarea "x"
type textarea "I have a FastAPI project with this structure: app/ ├── auth/ ├── models/ │ ├── …"
type textarea "x"
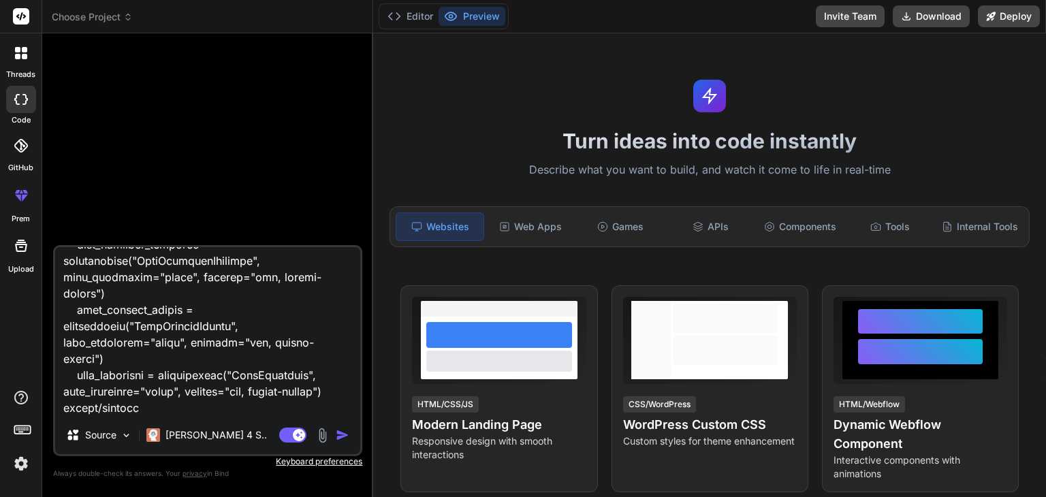
type textarea "I have a FastAPI project with this structure: app/ ├── auth/ ├── models/ │ ├── …"
type textarea "x"
type textarea "I have a FastAPI project with this structure: app/ ├── auth/ ├── models/ │ ├── …"
type textarea "x"
type textarea "I have a FastAPI project with this structure: app/ ├── auth/ ├── models/ │ ├── …"
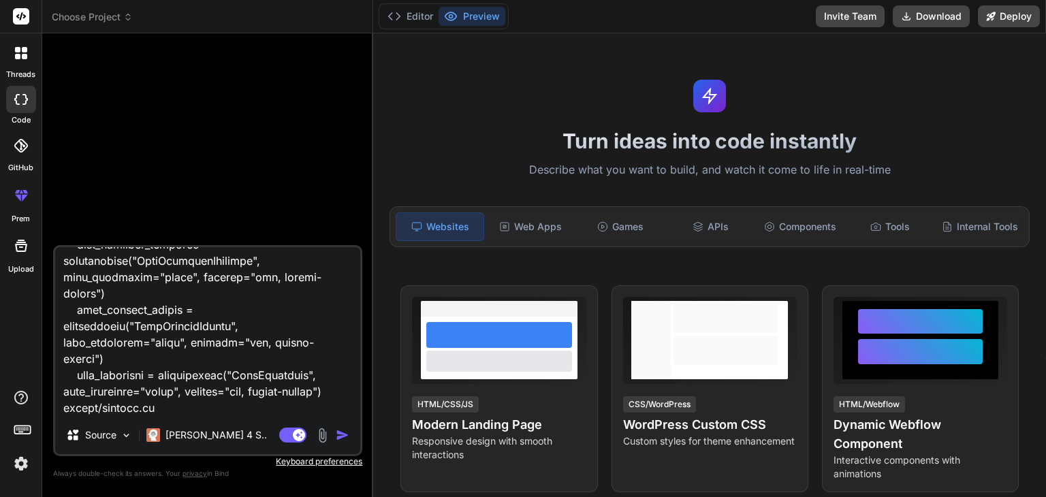
type textarea "x"
type textarea "I have a FastAPI project with this structure: app/ ├── auth/ ├── models/ │ ├── …"
type textarea "x"
paste textarea "# app/routes/stories.py - Updated existing routes for ultra-fast performance fr…"
type textarea "I have a FastAPI project with this structure: app/ ├── auth/ ├── models/ │ ├── …"
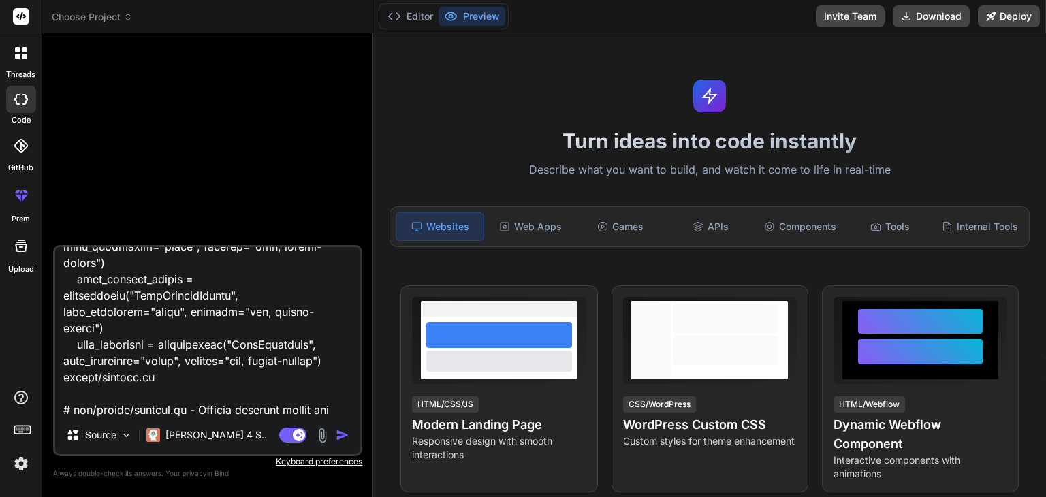
scroll to position [8285, 0]
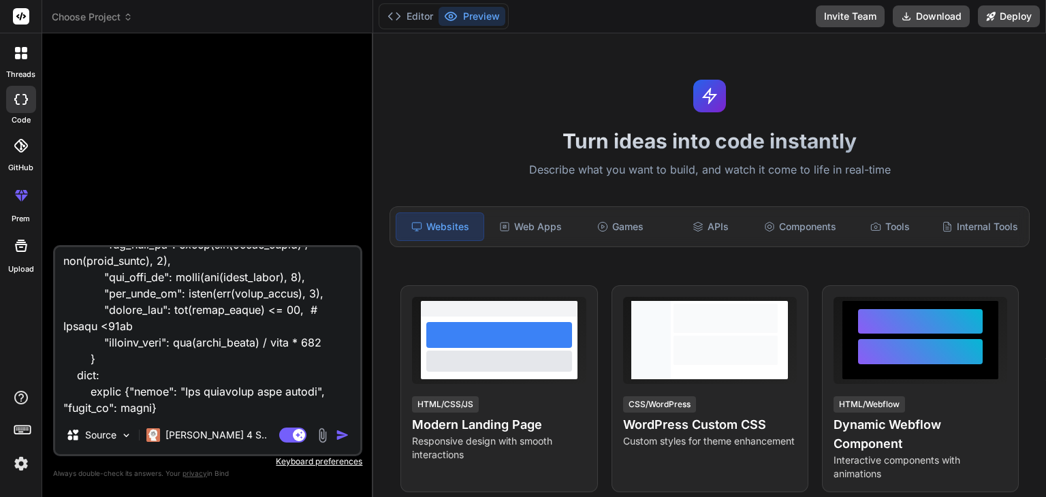
type textarea "x"
type textarea "I have a FastAPI project with this structure: app/ ├── auth/ ├── models/ │ ├── …"
type textarea "x"
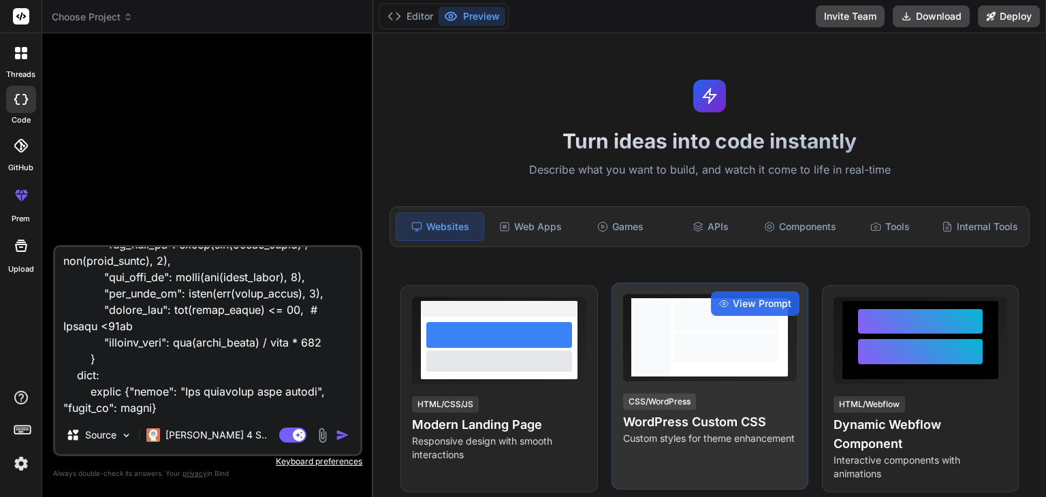
type textarea "I have a FastAPI project with this structure: app/ ├── auth/ ├── models/ │ ├── …"
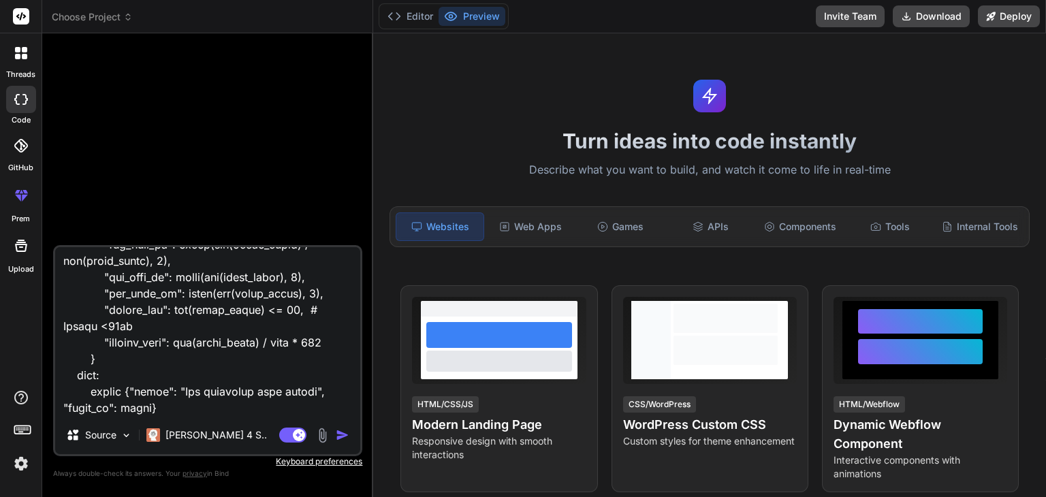
click at [103, 402] on textarea at bounding box center [207, 331] width 305 height 169
drag, startPoint x: 182, startPoint y: 404, endPoint x: 207, endPoint y: 411, distance: 25.4
click at [187, 405] on textarea at bounding box center [207, 331] width 305 height 169
click at [343, 434] on img "button" at bounding box center [343, 435] width 14 height 14
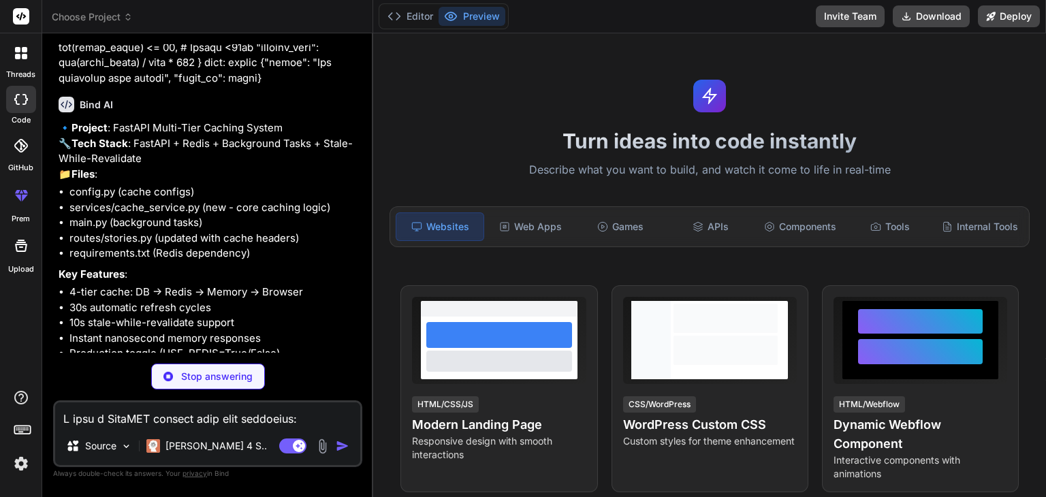
scroll to position [3505, 0]
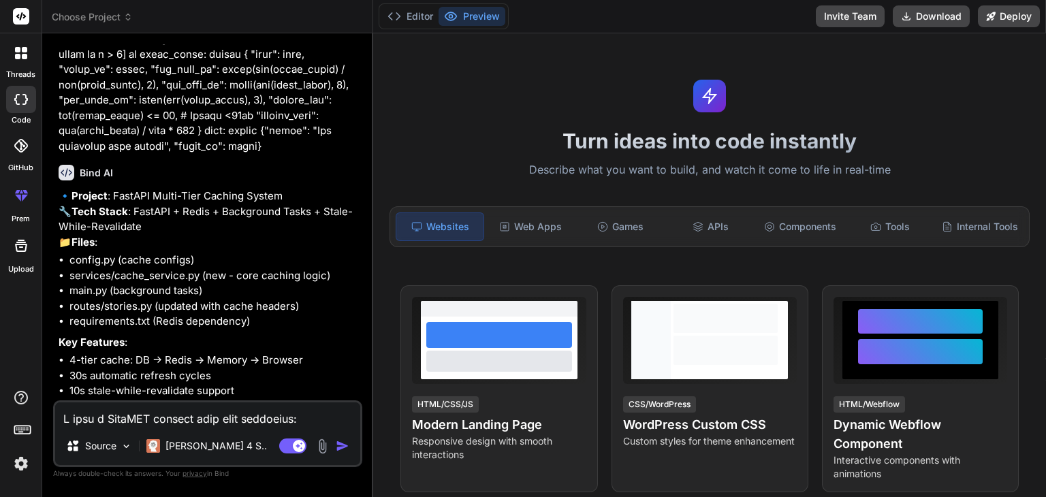
type textarea "x"
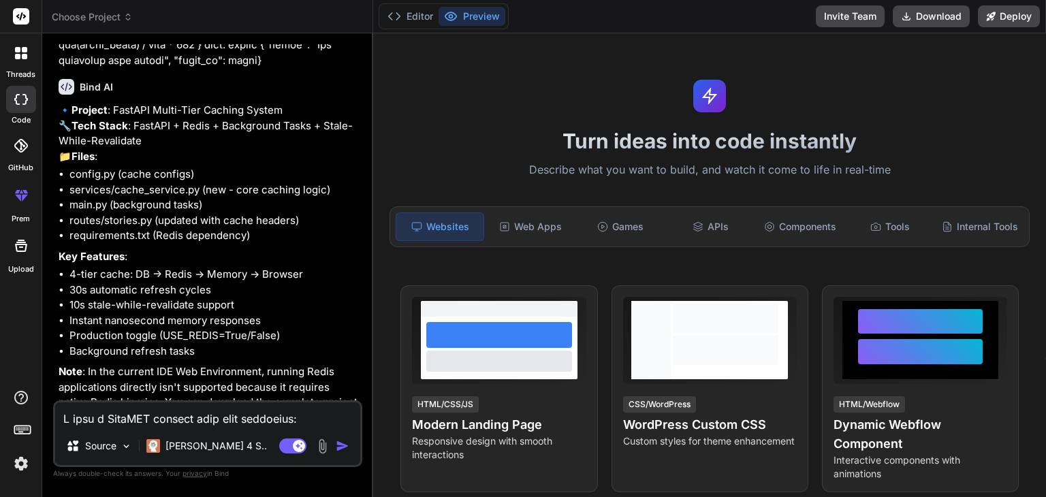
scroll to position [3592, 0]
click at [80, 414] on textarea at bounding box center [207, 414] width 305 height 25
paste textarea "fastapi==0.104.1 uvicorn==0.24.0 sqlalchemy==2.0.23 psycopg2-binary==2.9.9 pyda…"
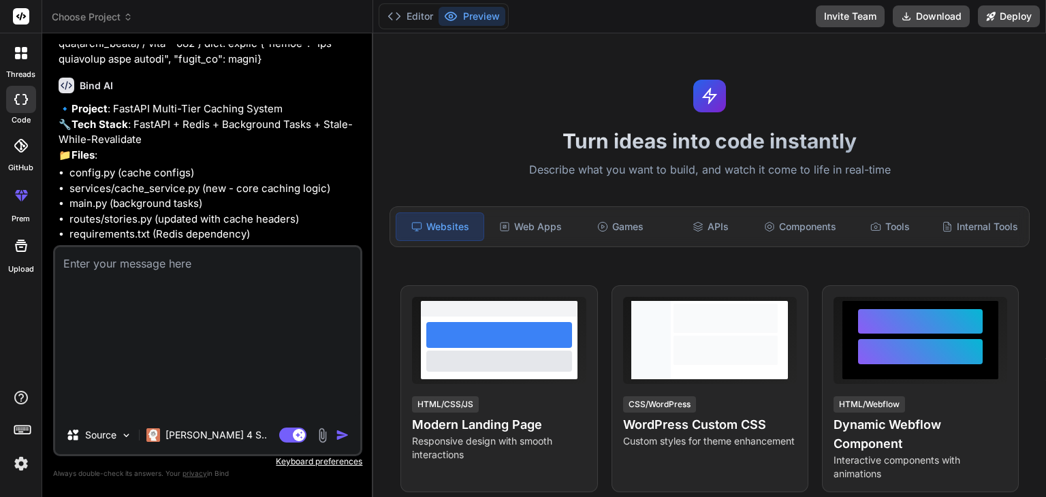
type textarea "fastapi==0.104.1 uvicorn==0.24.0 sqlalchemy==2.0.23 psycopg2-binary==2.9.9 pyda…"
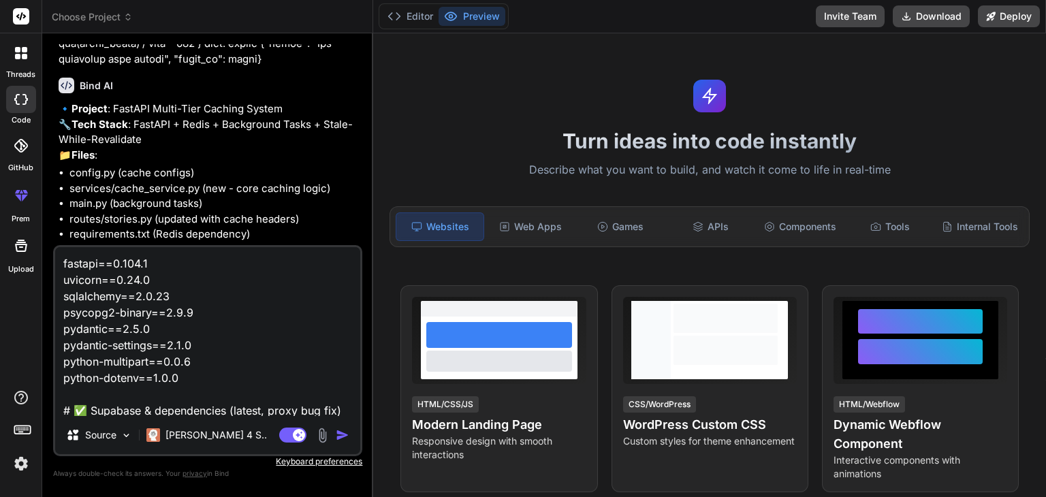
scroll to position [131, 0]
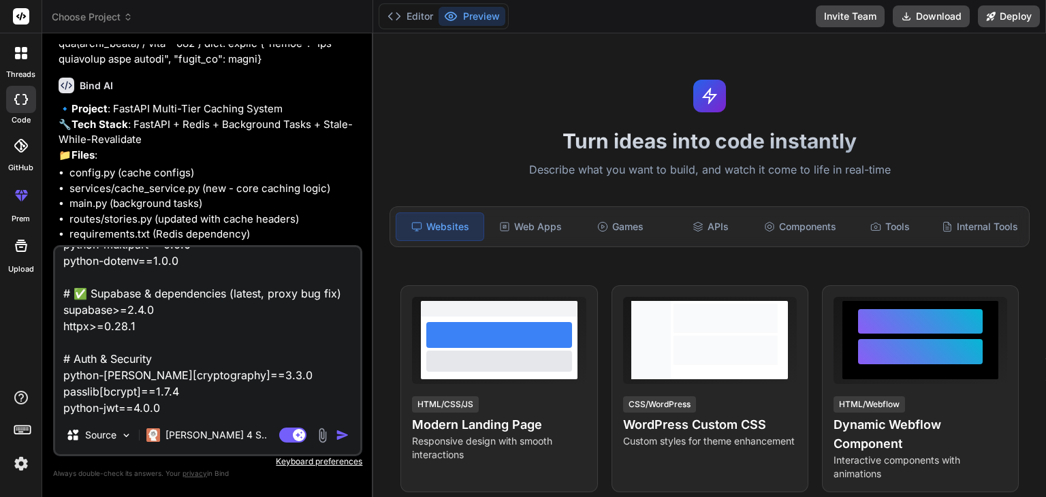
type textarea "x"
type textarea "fastapi==0.104.1 uvicorn==0.24.0 sqlalchemy==2.0.23 psycopg2-binary==2.9.9 pyda…"
type textarea "x"
type textarea "fastapi==0.104.1 uvicorn==0.24.0 sqlalchemy==2.0.23 psycopg2-binary==2.9.9 pyda…"
type textarea "x"
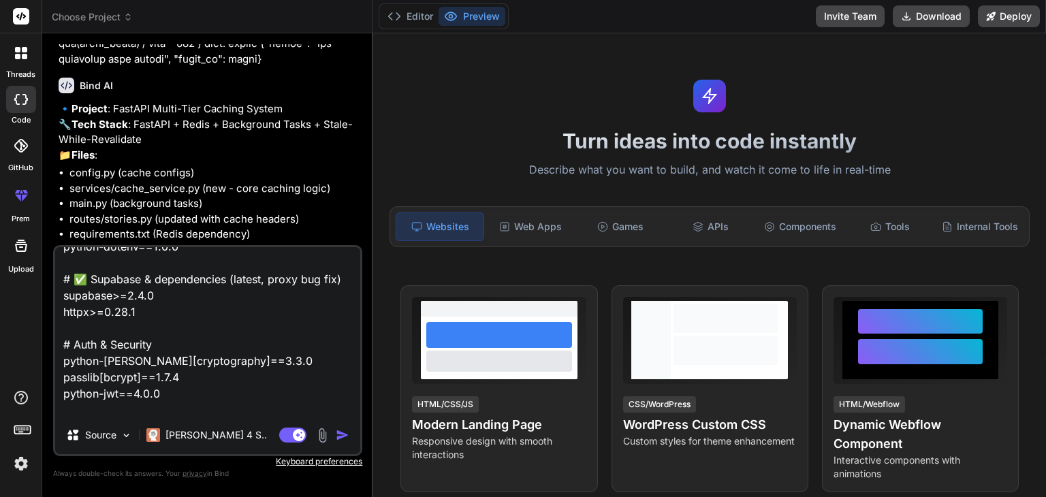
scroll to position [164, 0]
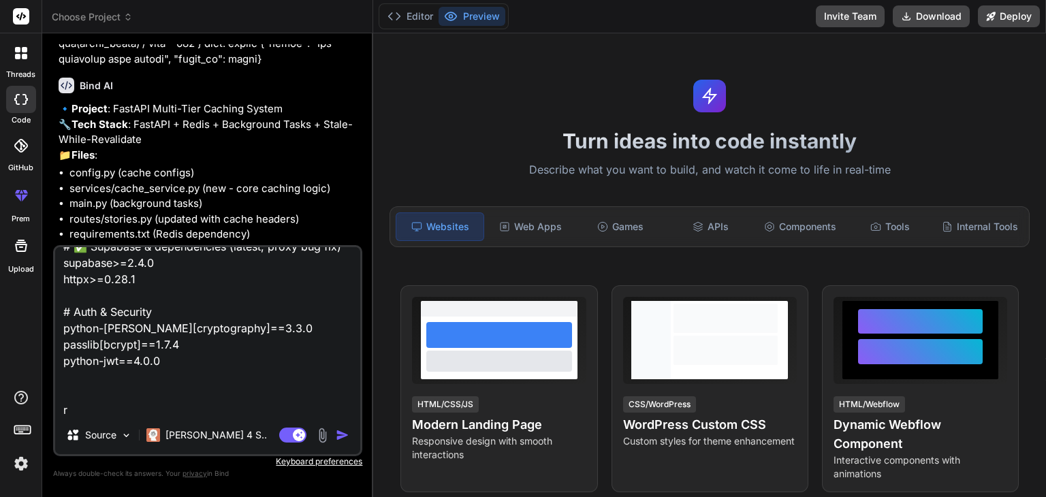
type textarea "fastapi==0.104.1 uvicorn==0.24.0 sqlalchemy==2.0.23 psycopg2-binary==2.9.9 pyda…"
type textarea "x"
type textarea "fastapi==0.104.1 uvicorn==0.24.0 sqlalchemy==2.0.23 psycopg2-binary==2.9.9 pyda…"
type textarea "x"
type textarea "fastapi==0.104.1 uvicorn==0.24.0 sqlalchemy==2.0.23 psycopg2-binary==2.9.9 pyda…"
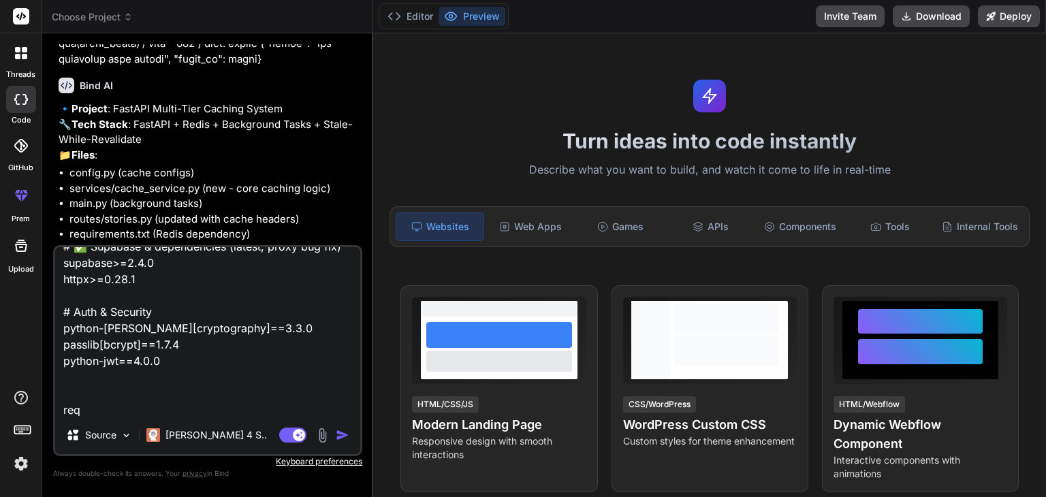
type textarea "x"
type textarea "fastapi==0.104.1 uvicorn==0.24.0 sqlalchemy==2.0.23 psycopg2-binary==2.9.9 pyda…"
type textarea "x"
type textarea "fastapi==0.104.1 uvicorn==0.24.0 sqlalchemy==2.0.23 psycopg2-binary==2.9.9 pyda…"
type textarea "x"
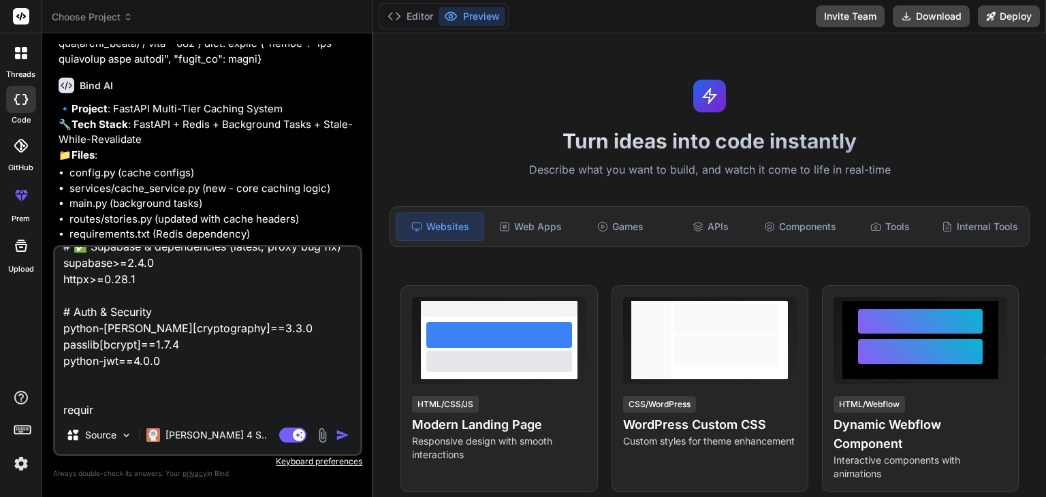
type textarea "fastapi==0.104.1 uvicorn==0.24.0 sqlalchemy==2.0.23 psycopg2-binary==2.9.9 pyda…"
type textarea "x"
type textarea "fastapi==0.104.1 uvicorn==0.24.0 sqlalchemy==2.0.23 psycopg2-binary==2.9.9 pyda…"
type textarea "x"
type textarea "fastapi==0.104.1 uvicorn==0.24.0 sqlalchemy==2.0.23 psycopg2-binary==2.9.9 pyda…"
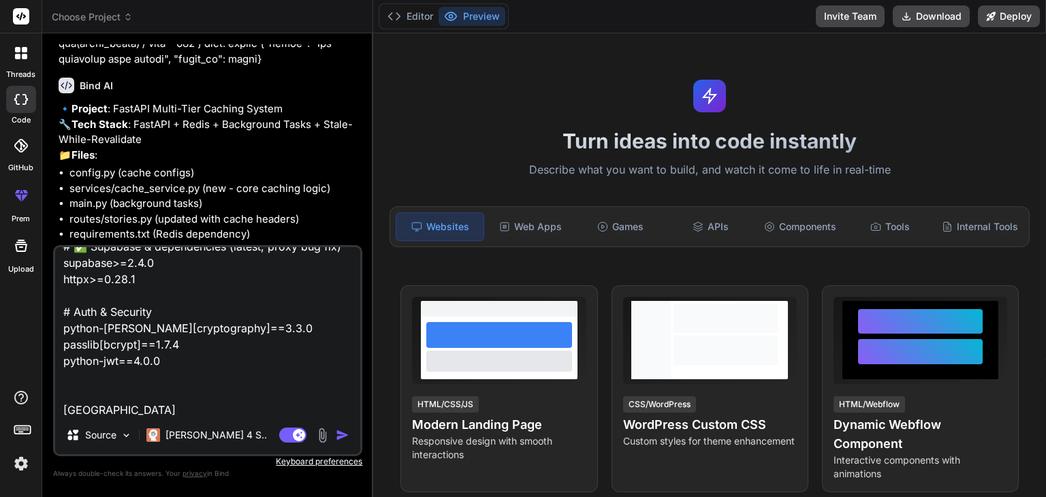
type textarea "x"
type textarea "fastapi==0.104.1 uvicorn==0.24.0 sqlalchemy==2.0.23 psycopg2-binary==2.9.9 pyda…"
type textarea "x"
type textarea "fastapi==0.104.1 uvicorn==0.24.0 sqlalchemy==2.0.23 psycopg2-binary==2.9.9 pyda…"
type textarea "x"
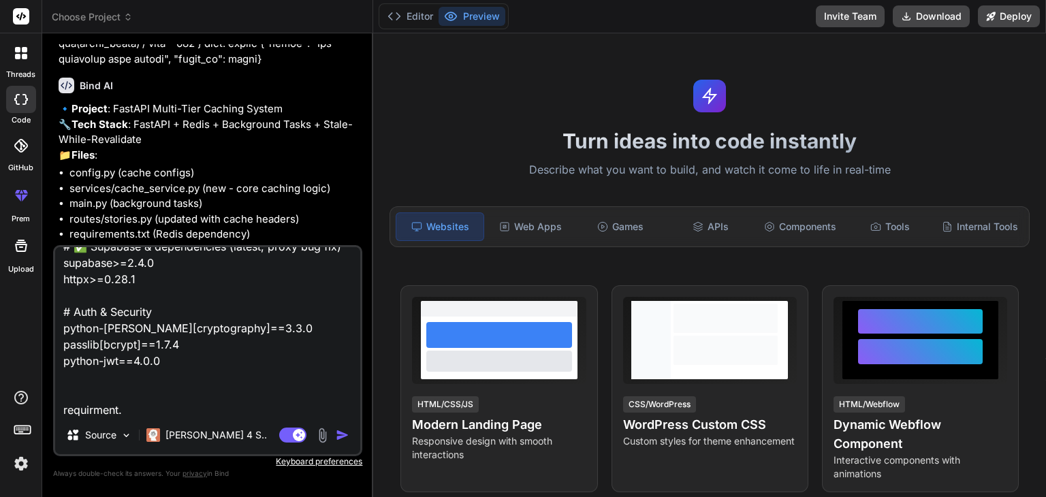
type textarea "fastapi==0.104.1 uvicorn==0.24.0 sqlalchemy==2.0.23 psycopg2-binary==2.9.9 pyda…"
type textarea "x"
type textarea "fastapi==0.104.1 uvicorn==0.24.0 sqlalchemy==2.0.23 psycopg2-binary==2.9.9 pyda…"
type textarea "x"
type textarea "fastapi==0.104.1 uvicorn==0.24.0 sqlalchemy==2.0.23 psycopg2-binary==2.9.9 pyda…"
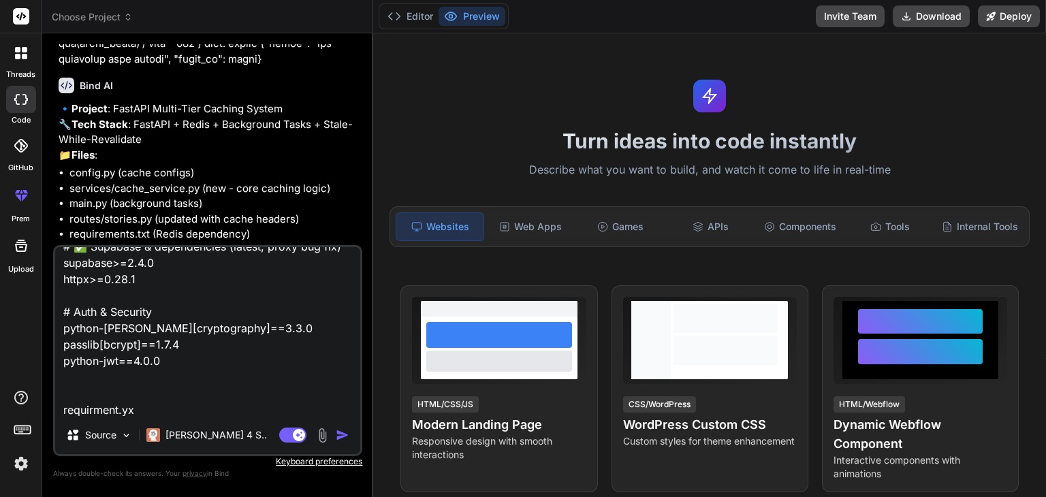
type textarea "x"
type textarea "fastapi==0.104.1 uvicorn==0.24.0 sqlalchemy==2.0.23 psycopg2-binary==2.9.9 pyda…"
type textarea "x"
type textarea "fastapi==0.104.1 uvicorn==0.24.0 sqlalchemy==2.0.23 psycopg2-binary==2.9.9 pyda…"
type textarea "x"
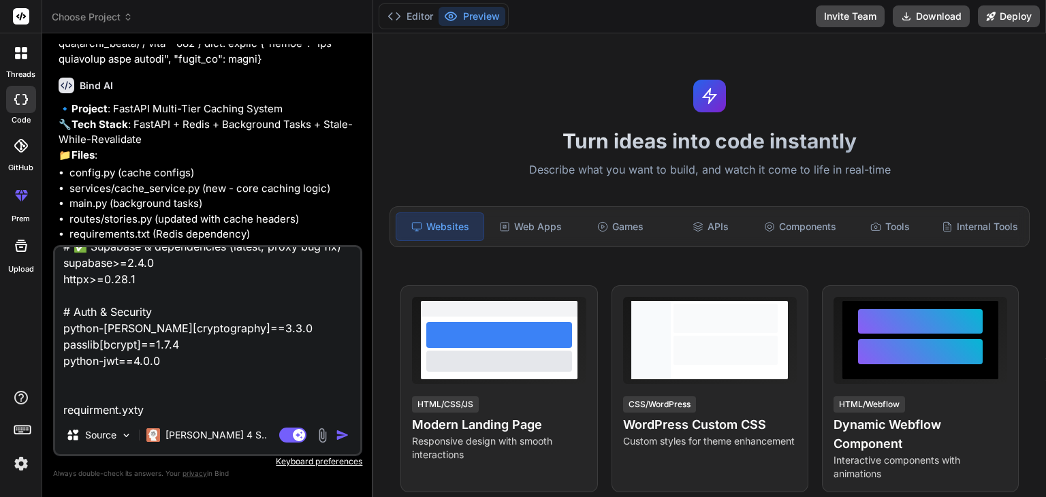
type textarea "fastapi==0.104.1 uvicorn==0.24.0 sqlalchemy==2.0.23 psycopg2-binary==2.9.9 pyda…"
type textarea "x"
type textarea "fastapi==0.104.1 uvicorn==0.24.0 sqlalchemy==2.0.23 psycopg2-binary==2.9.9 pyda…"
type textarea "x"
type textarea "fastapi==0.104.1 uvicorn==0.24.0 sqlalchemy==2.0.23 psycopg2-binary==2.9.9 pyda…"
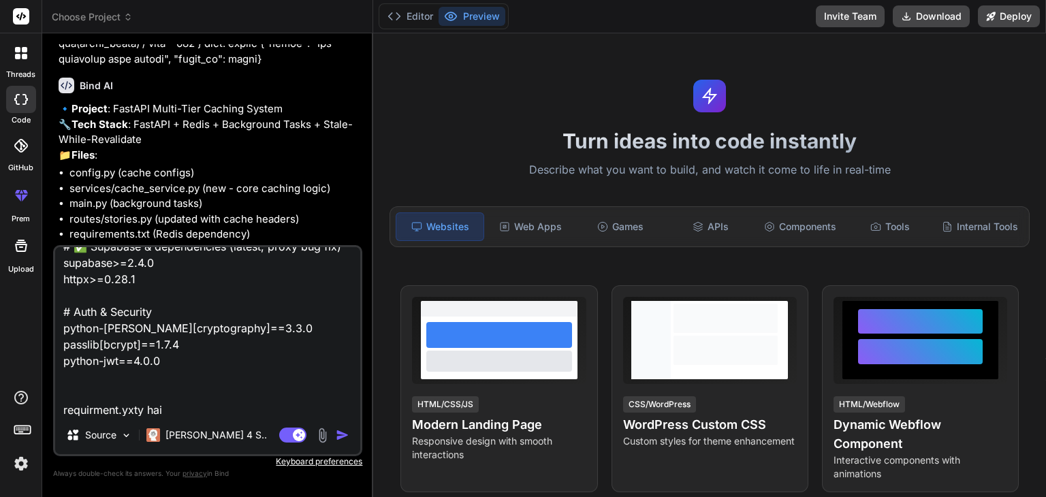
type textarea "x"
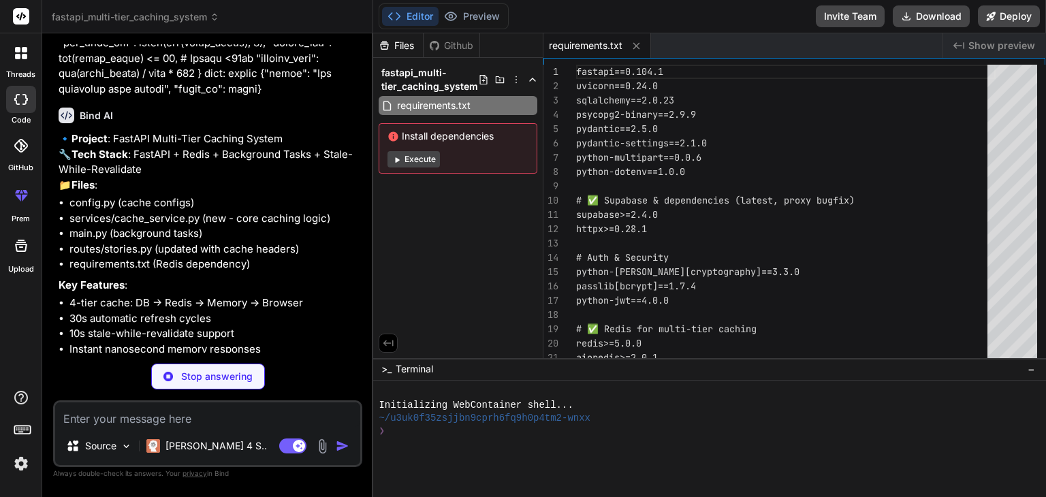
scroll to position [3562, 0]
type textarea "x"
type textarea "class Config: env_file = ".env" case_sensitive = True # Global settings instanc…"
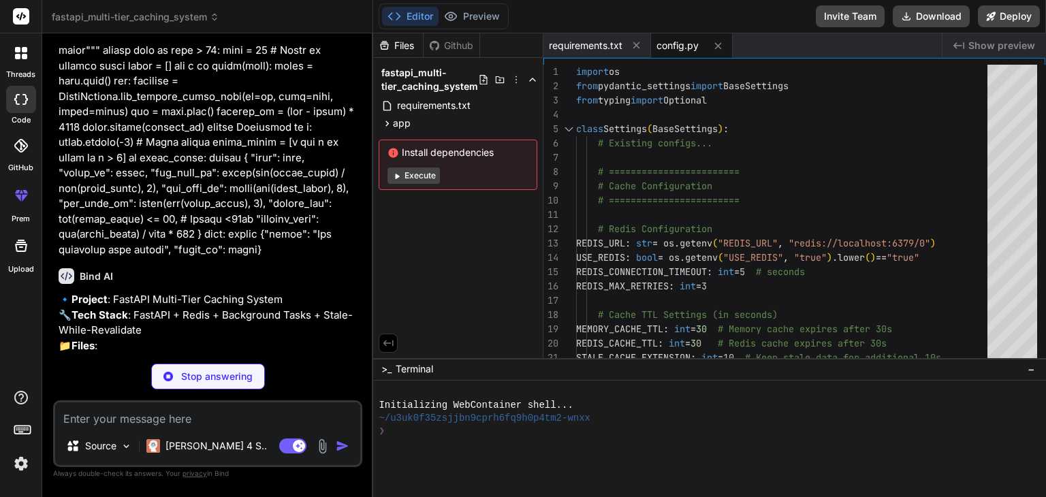
scroll to position [3425, 0]
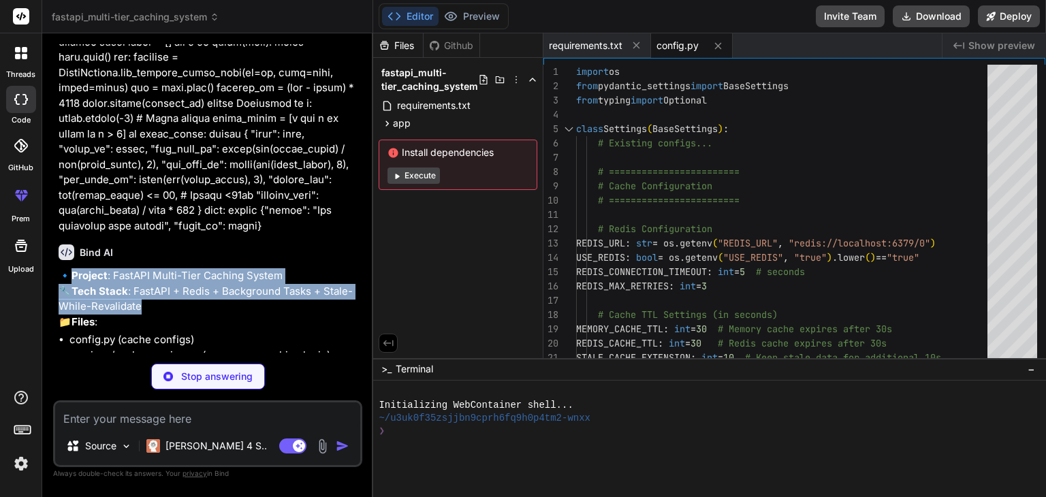
drag, startPoint x: 140, startPoint y: 232, endPoint x: 72, endPoint y: 187, distance: 81.4
click at [72, 268] on p "🔹 Project : FastAPI Multi-Tier Caching System 🔧 Tech Stack : FastAPI + Redis + …" at bounding box center [209, 298] width 301 height 61
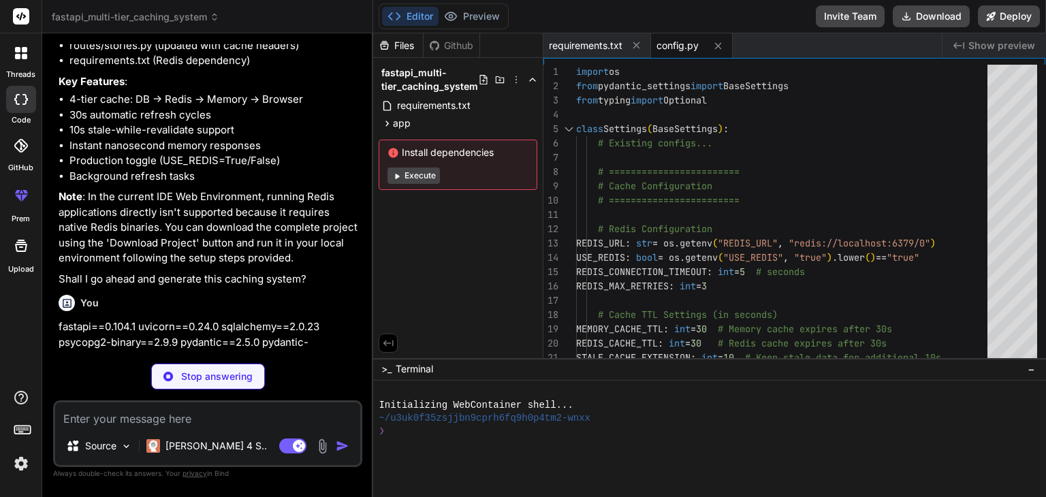
scroll to position [3698, 0]
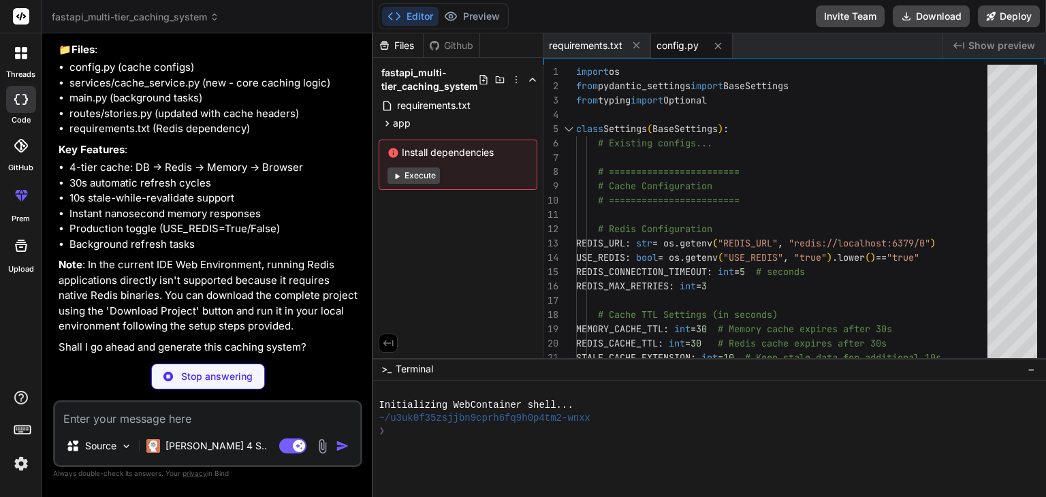
click at [407, 167] on button "Execute" at bounding box center [413, 175] width 52 height 16
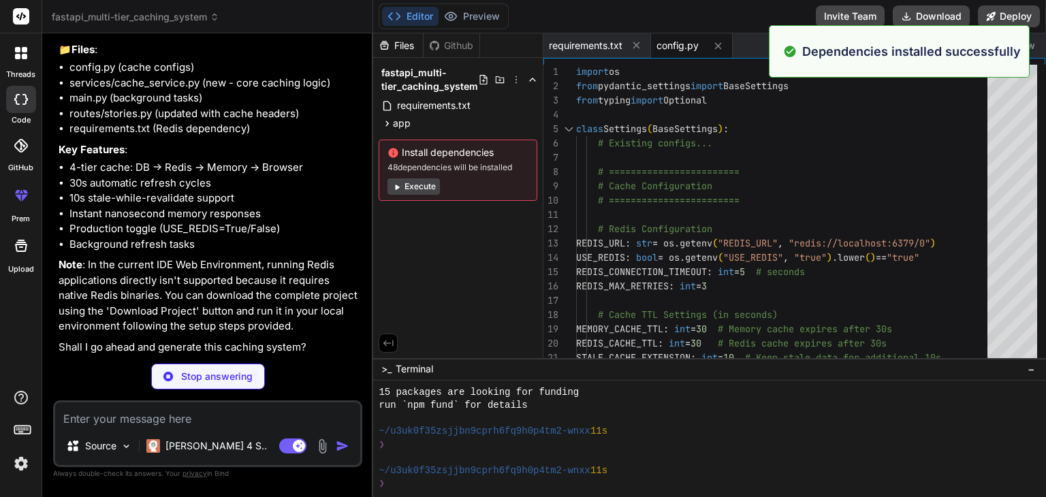
scroll to position [144, 0]
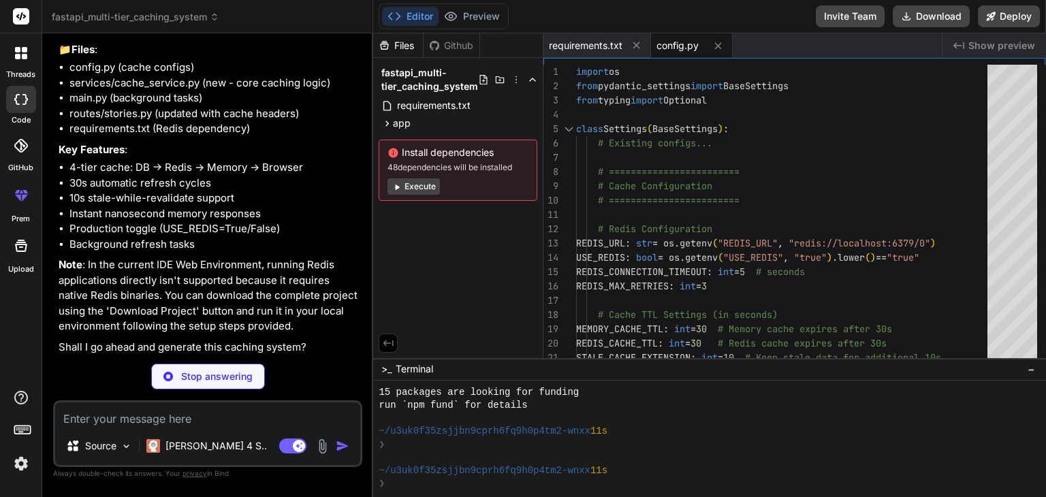
click at [417, 187] on button "Execute" at bounding box center [413, 186] width 52 height 16
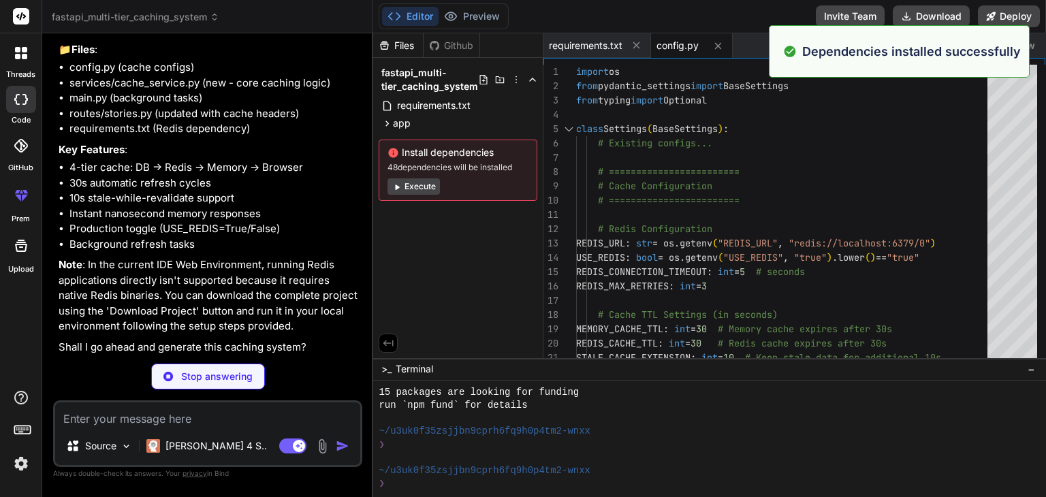
scroll to position [340, 0]
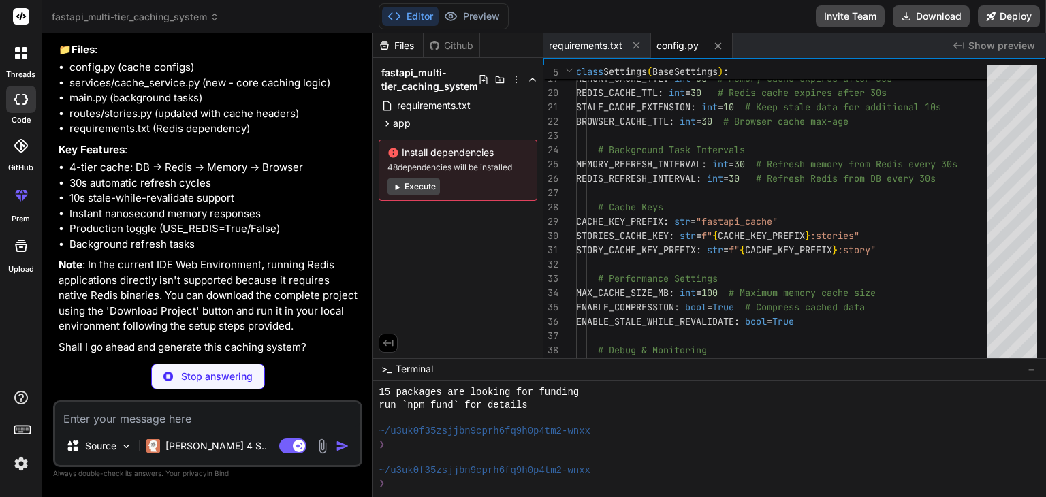
click at [678, 42] on span "config.py" at bounding box center [677, 46] width 42 height 14
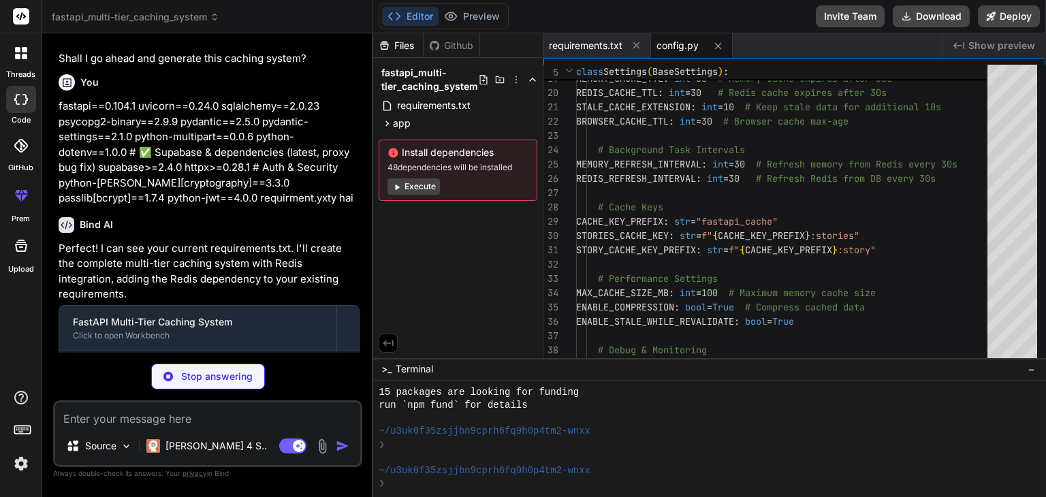
scroll to position [3991, 0]
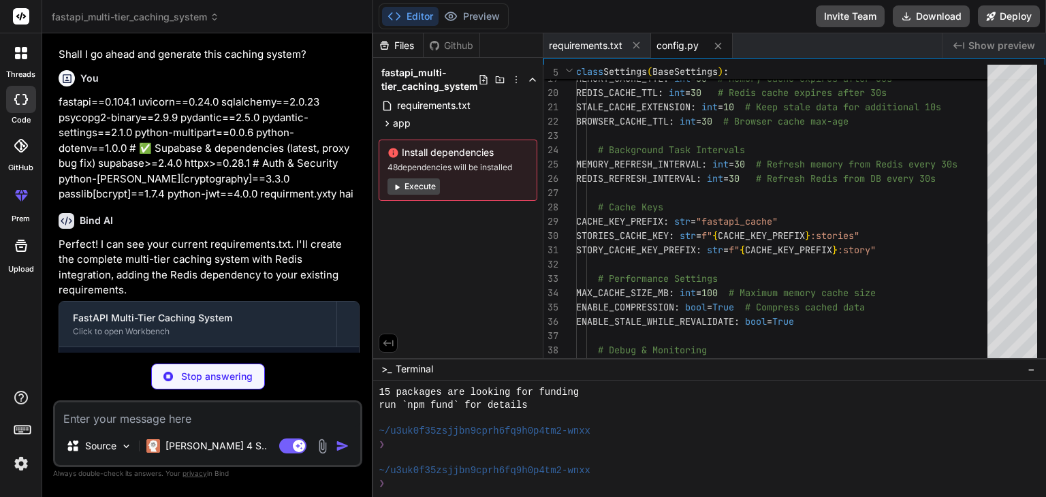
type textarea "x"
type textarea "except Exception as e: logger.error(f"Redis refresh loop error: {e}") self.metr…"
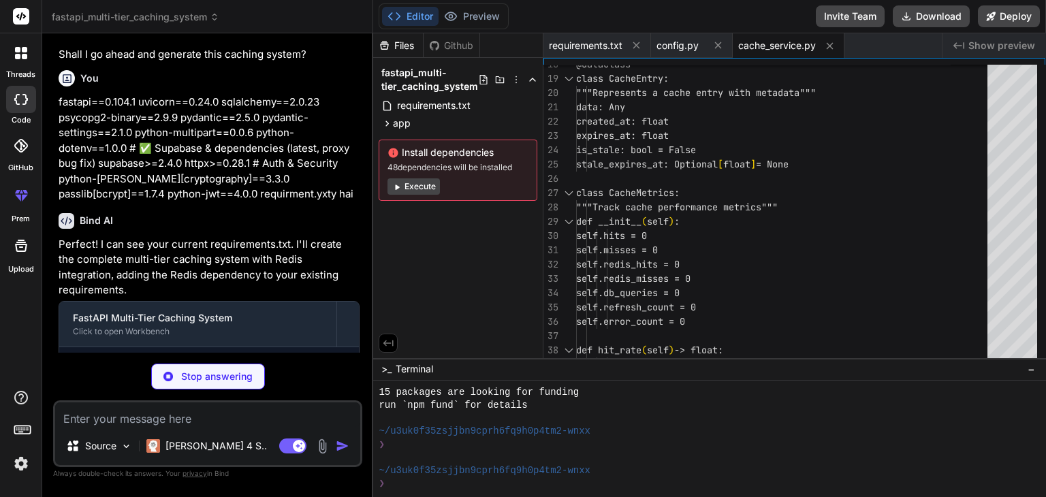
scroll to position [4012, 0]
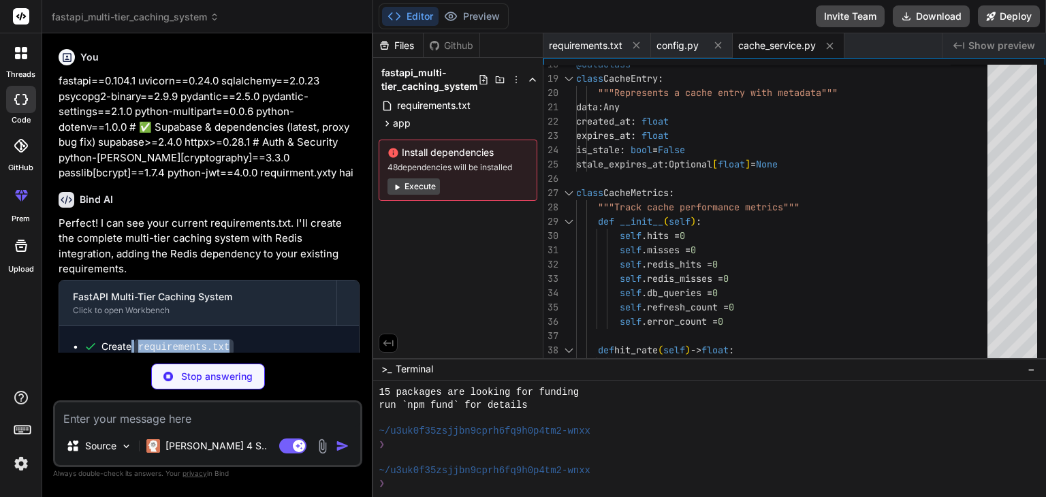
drag, startPoint x: 132, startPoint y: 276, endPoint x: 223, endPoint y: 273, distance: 91.3
click at [223, 340] on ul "Create requirements.txt Create app/config.py Create app/services/cache_service.…" at bounding box center [209, 379] width 272 height 78
click at [223, 339] on code "requirements.txt" at bounding box center [183, 347] width 99 height 16
drag, startPoint x: 221, startPoint y: 275, endPoint x: 139, endPoint y: 270, distance: 81.9
click at [139, 339] on code "requirements.txt" at bounding box center [183, 347] width 99 height 16
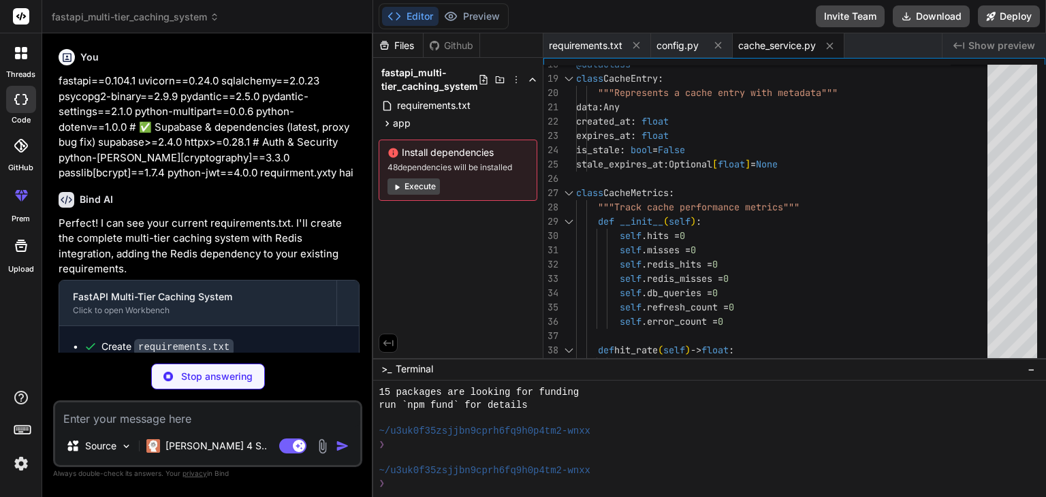
click at [177, 360] on code "app/config.py" at bounding box center [175, 368] width 82 height 16
type textarea "x"
type textarea "port=8000, reload=True, log_level="info" )"
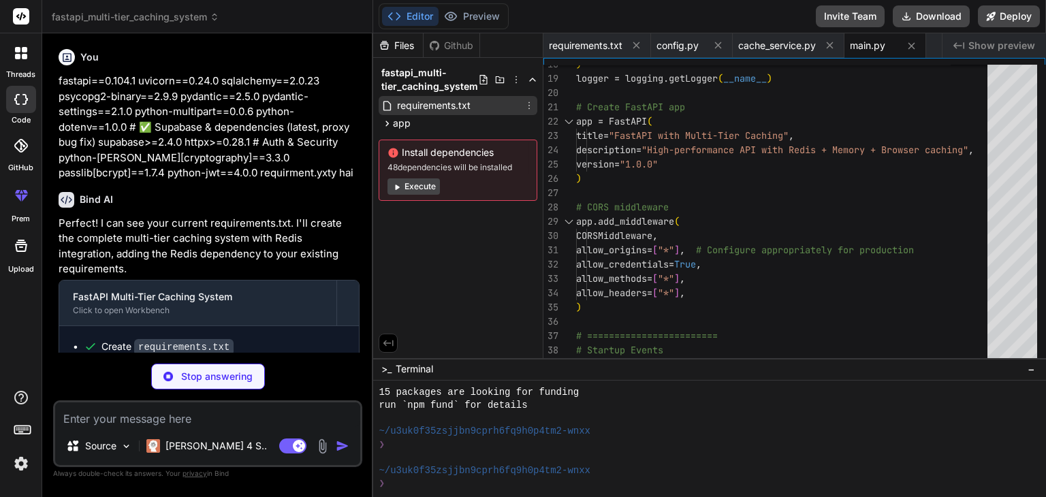
type textarea "x"
click at [426, 101] on span "requirements.txt" at bounding box center [434, 105] width 76 height 16
type textarea "aioredis>=2.0.1"
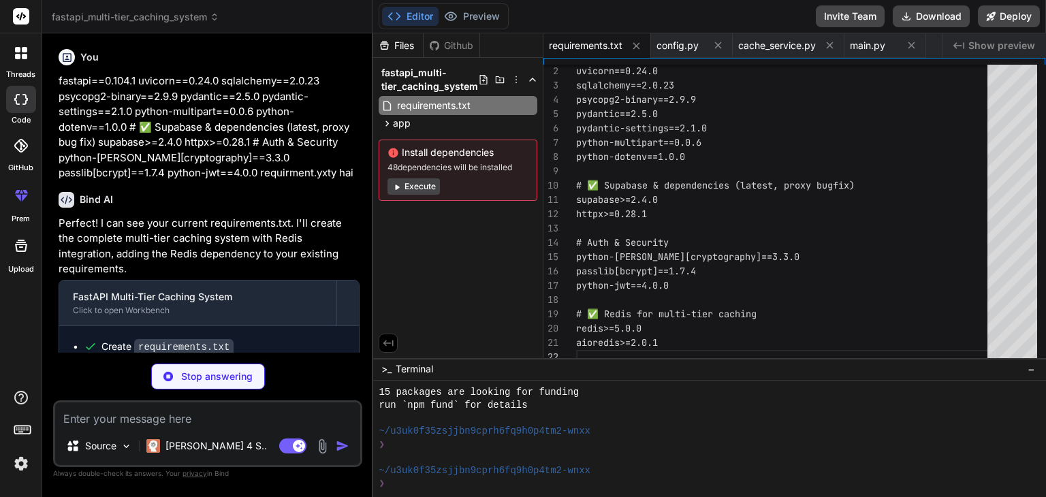
type textarea "x"
type textarea "} return stats"
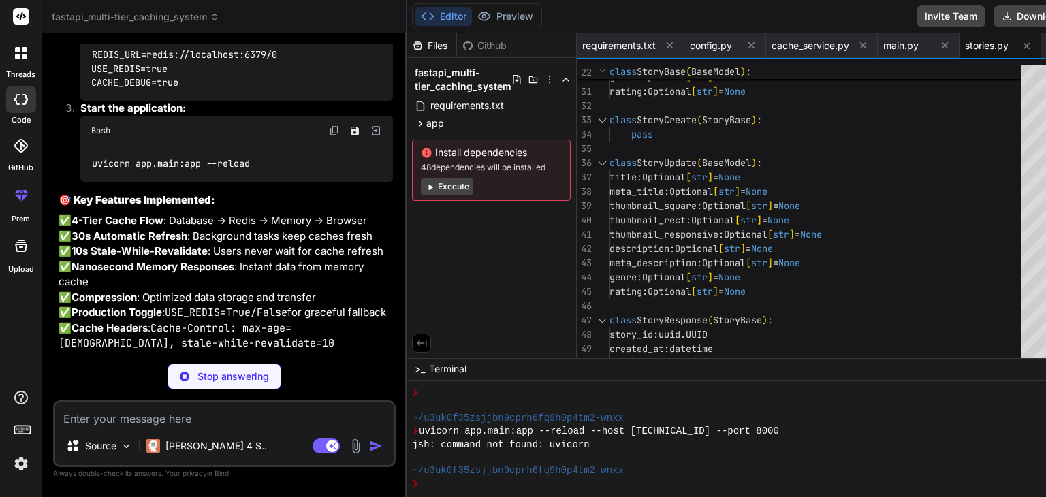
scroll to position [4284, 0]
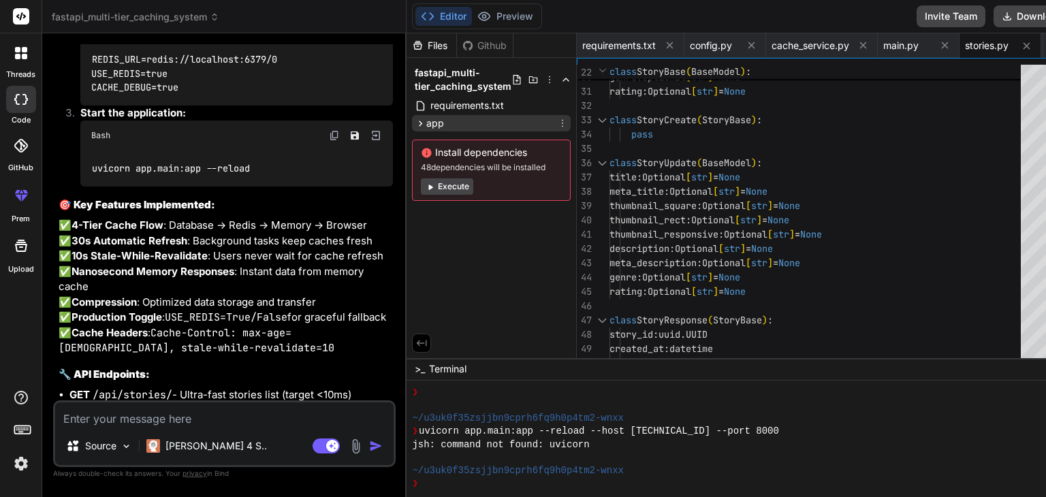
type textarea "x"
click at [415, 118] on icon at bounding box center [421, 124] width 12 height 12
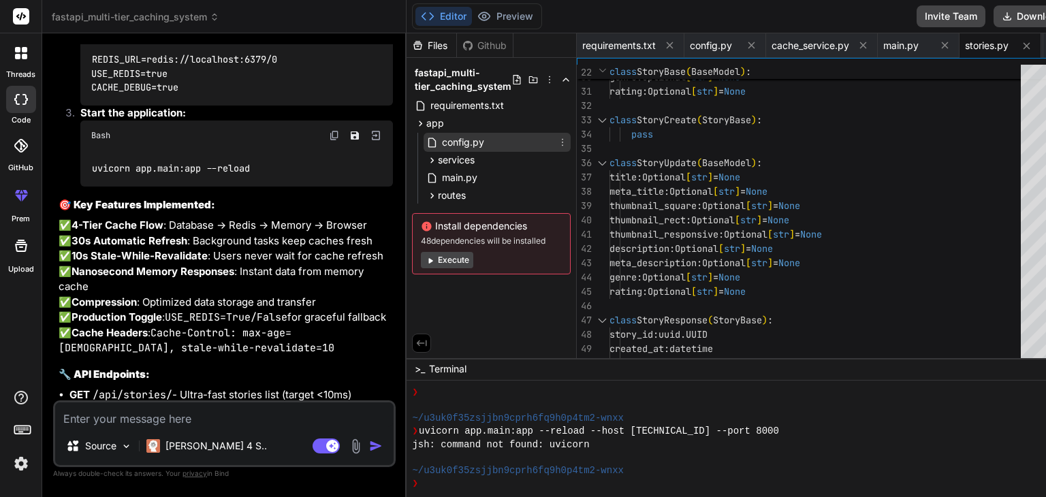
click at [441, 146] on span "config.py" at bounding box center [463, 142] width 45 height 16
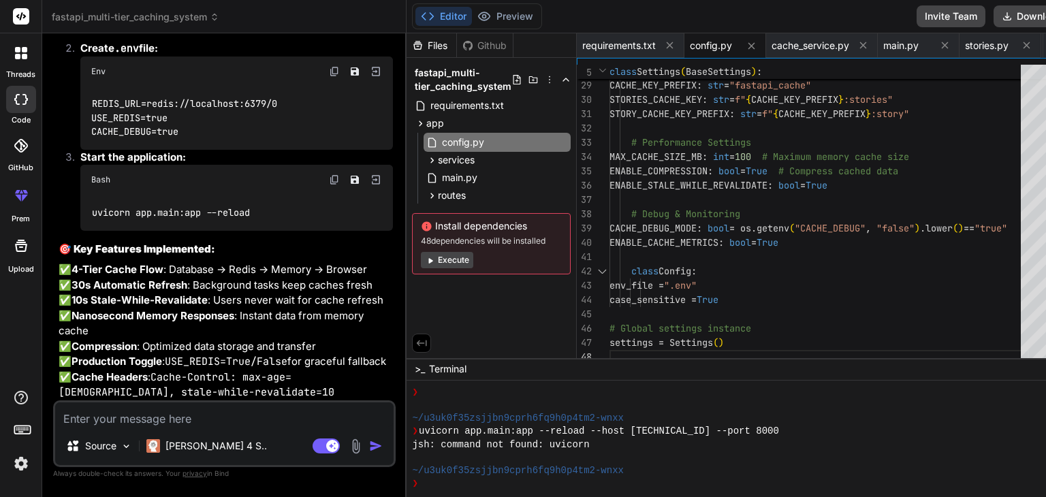
scroll to position [4148, 0]
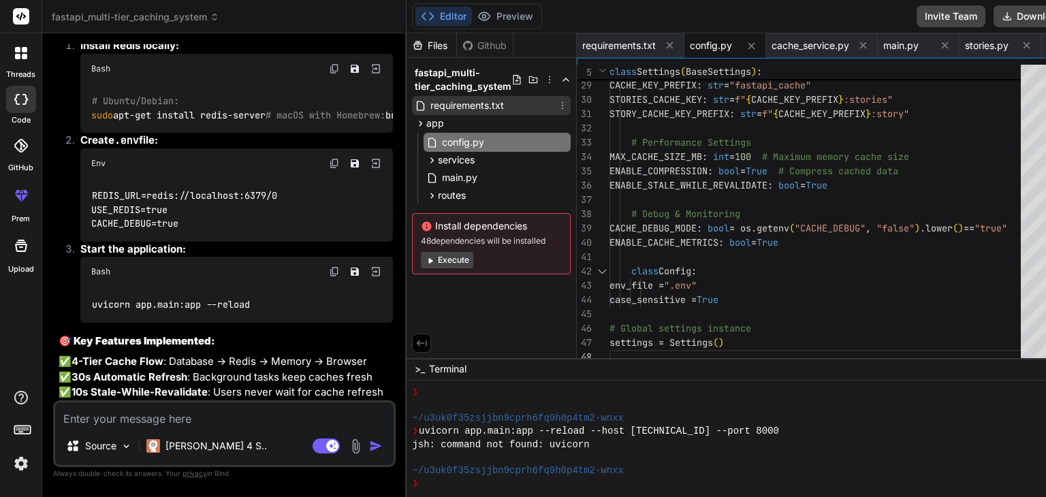
click at [429, 110] on span "requirements.txt" at bounding box center [467, 105] width 76 height 16
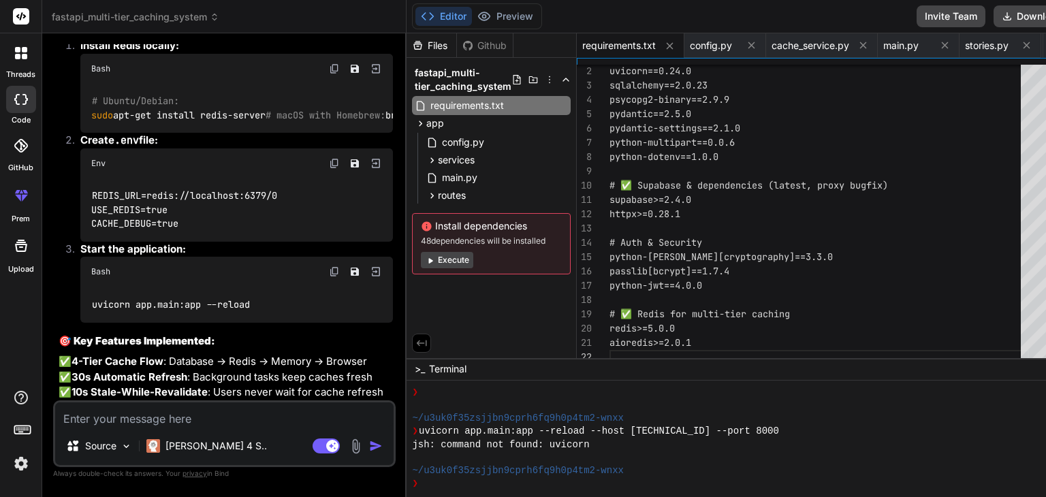
scroll to position [0, 0]
click at [703, 217] on div "uvicorn==0.24.0 sqlalchemy==2.0.23 psycopg2-binary==2.9.9 pydantic==2.5.0 pydan…" at bounding box center [818, 207] width 419 height 315
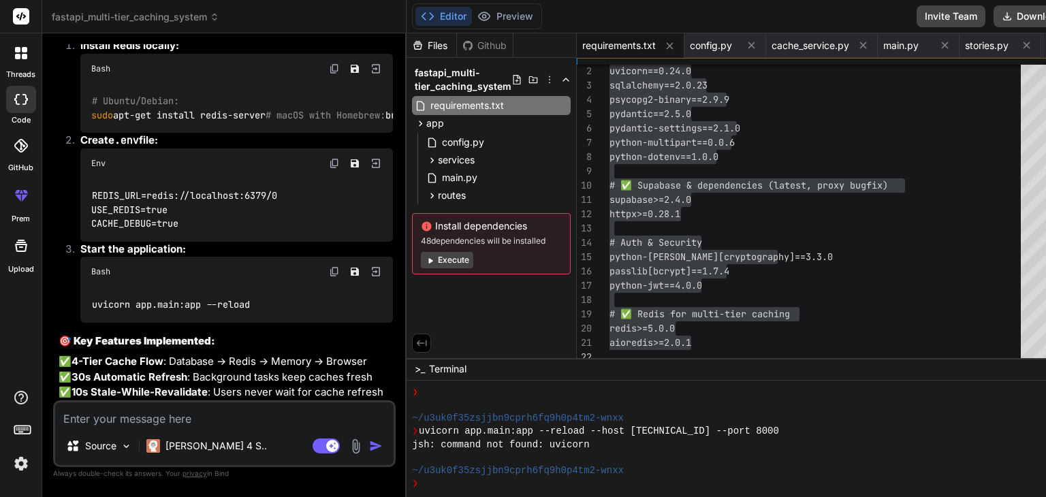
click at [942, 208] on div "uvicorn==0.24.0 sqlalchemy==2.0.23 psycopg2-binary==2.9.9 pydantic==2.5.0 pydan…" at bounding box center [818, 207] width 419 height 315
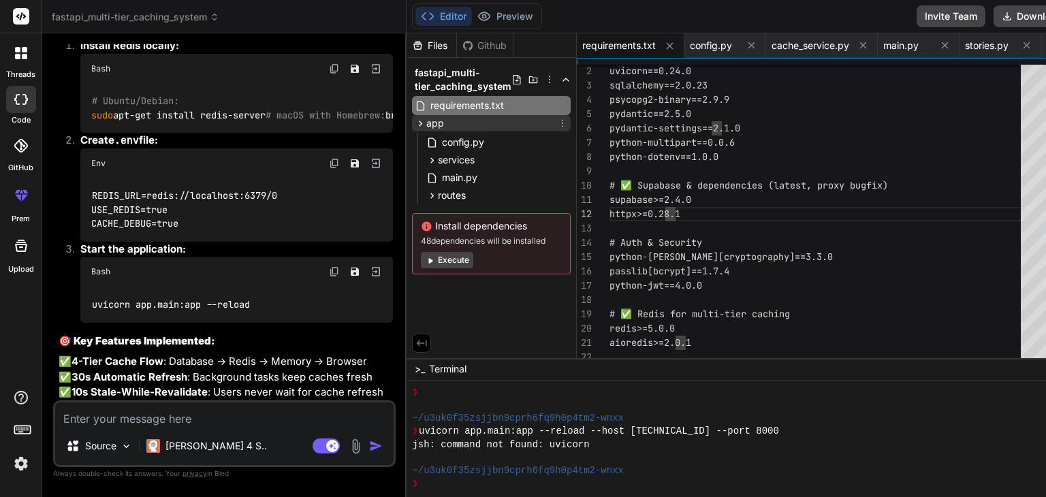
click at [426, 129] on span "app" at bounding box center [435, 123] width 18 height 14
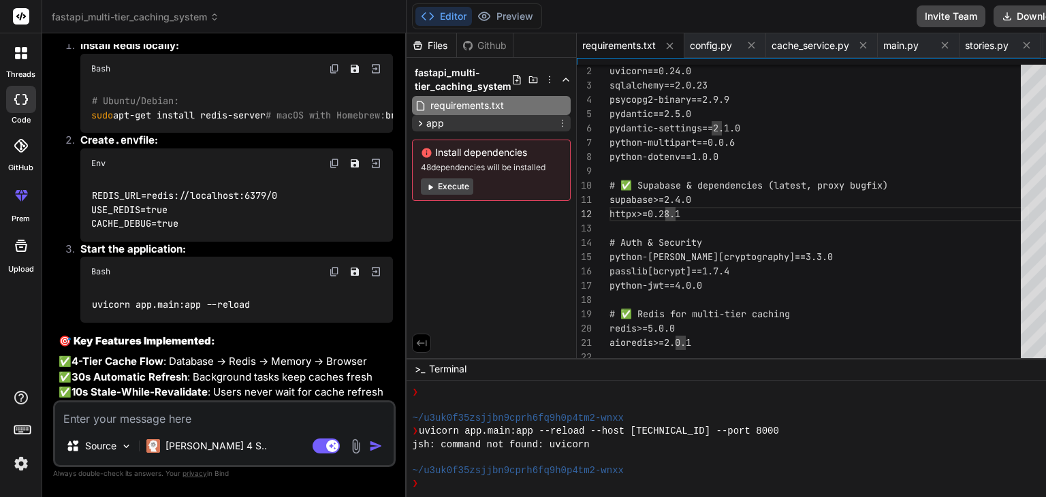
click at [426, 125] on span "app" at bounding box center [435, 123] width 18 height 14
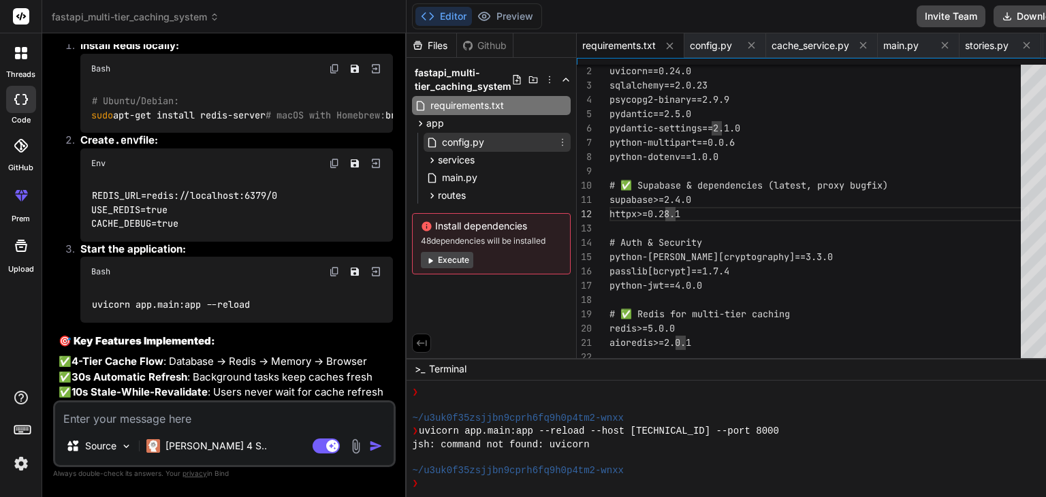
click at [441, 148] on span "config.py" at bounding box center [463, 142] width 45 height 16
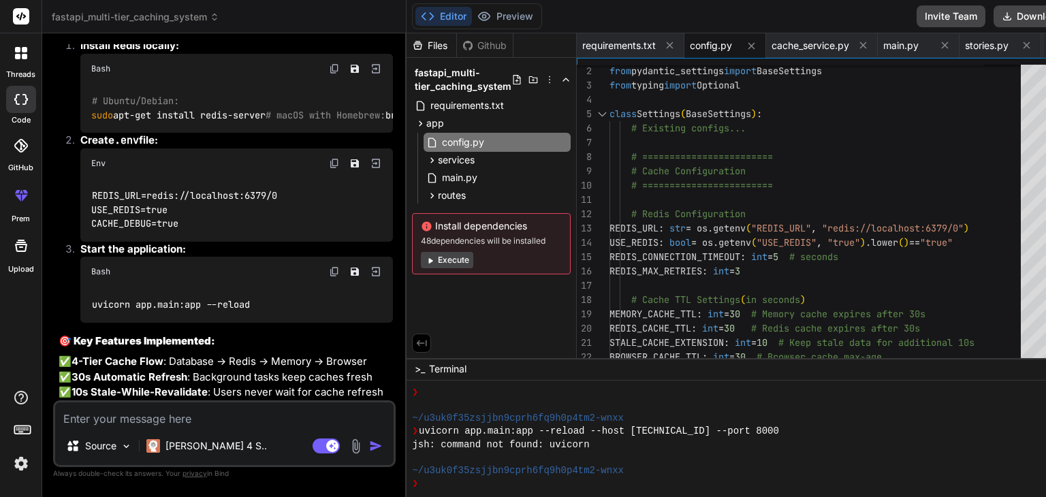
click at [697, 134] on div "from pydantic_settings import BaseSettings from typing import Optional class Se…" at bounding box center [818, 393] width 419 height 686
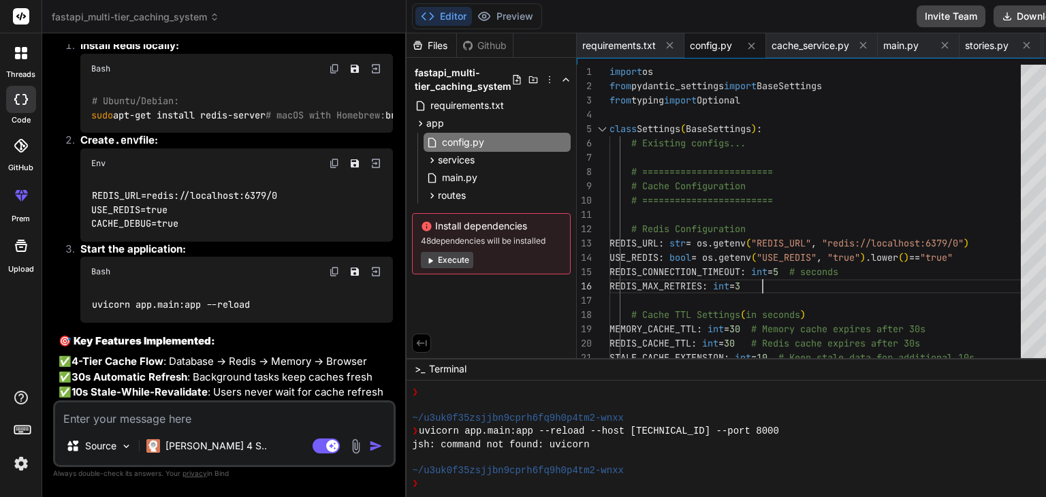
click at [980, 272] on div "REDIS_CACHE_TTL : int = 30 # Redis cache expires after 30s STALE_CACHE_EXTENSIO…" at bounding box center [818, 408] width 419 height 686
click at [650, 276] on div "REDIS_CACHE_TTL : int = 30 # Redis cache expires after 30s STALE_CACHE_EXTENSIO…" at bounding box center [818, 408] width 419 height 686
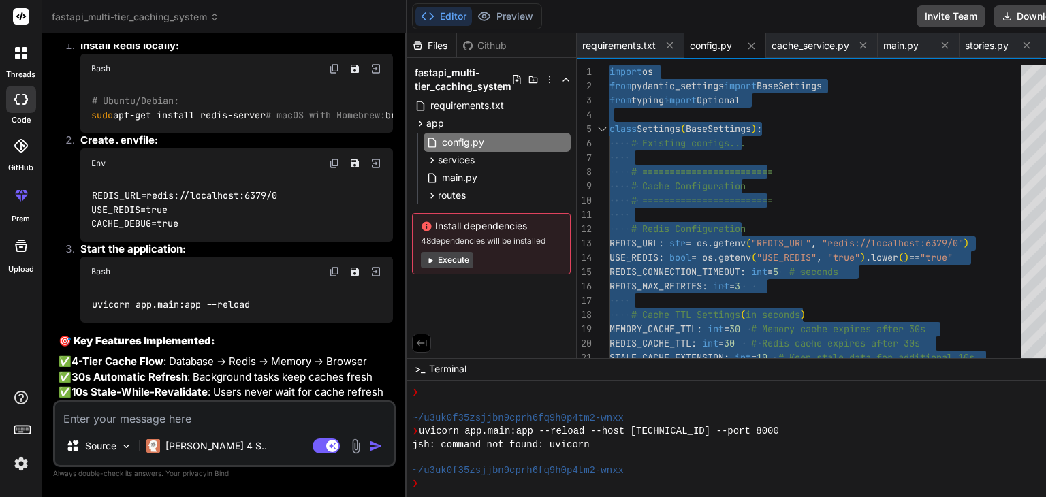
click at [619, 249] on div "REDIS_CACHE_TTL : int = 30 # Redis cache expires after 30s STALE_CACHE_EXTENSIO…" at bounding box center [818, 408] width 419 height 686
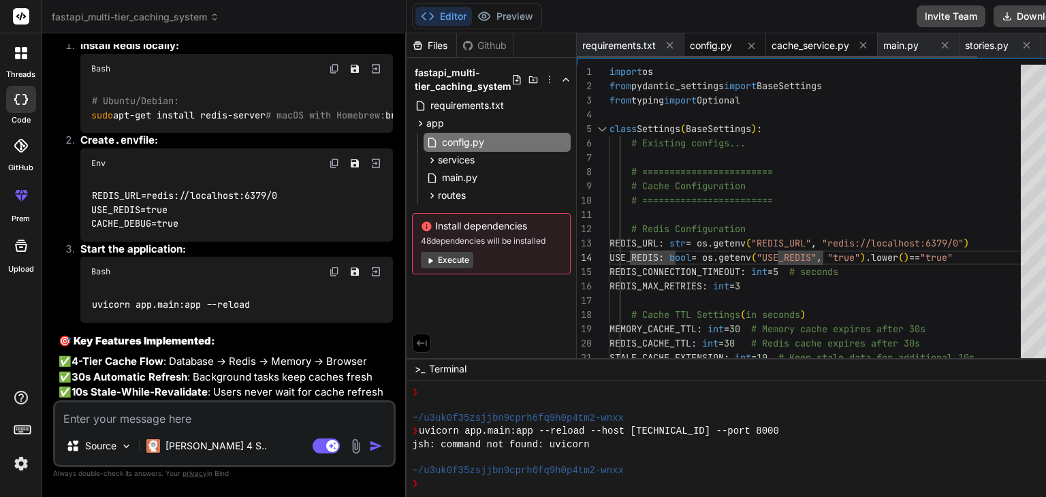
click at [778, 44] on span "cache_service.py" at bounding box center [810, 46] width 78 height 14
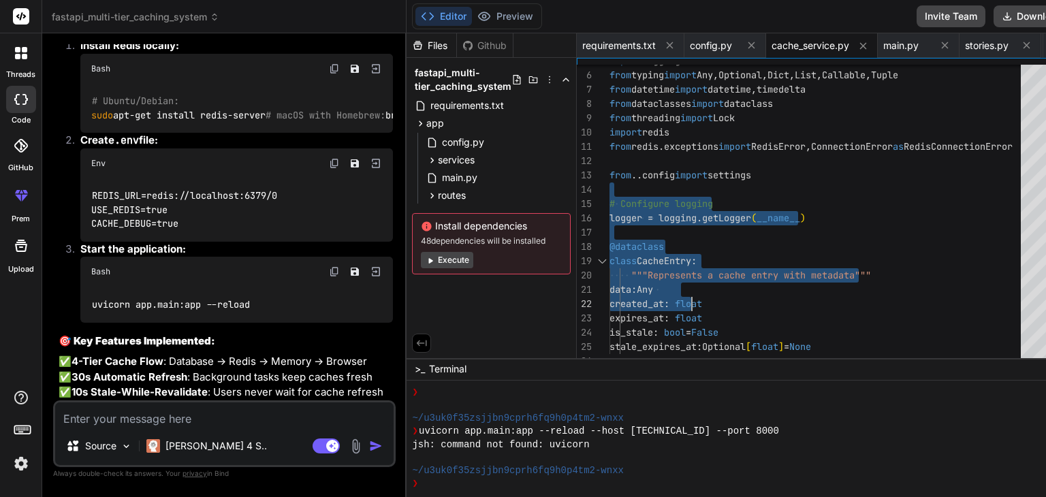
drag, startPoint x: 601, startPoint y: 189, endPoint x: 658, endPoint y: 295, distance: 121.6
drag, startPoint x: 671, startPoint y: 205, endPoint x: 676, endPoint y: 225, distance: 20.3
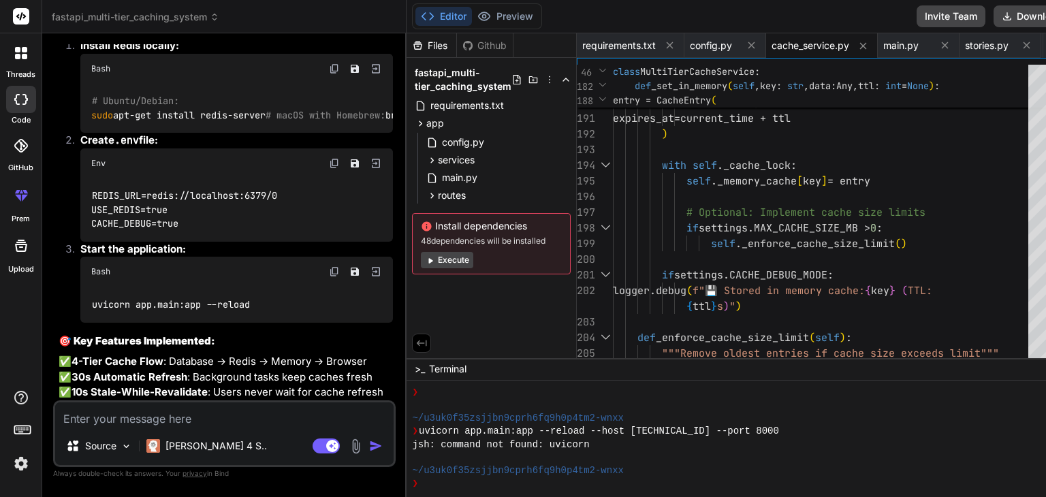
type textarea "import asyncio import json import gzip import time import logging from typing i…"
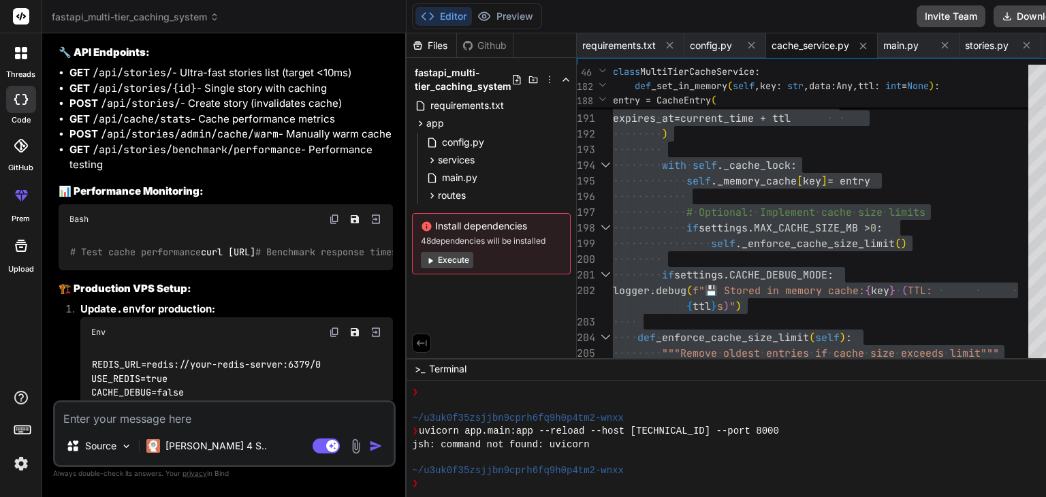
scroll to position [4829, 0]
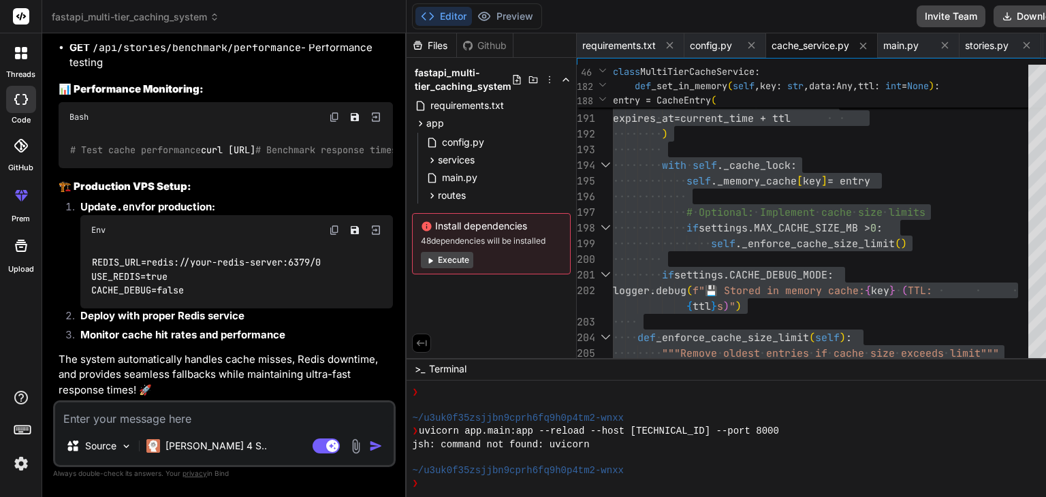
click at [140, 419] on textarea at bounding box center [224, 414] width 338 height 25
type textarea "f"
type textarea "x"
type textarea "fu"
type textarea "x"
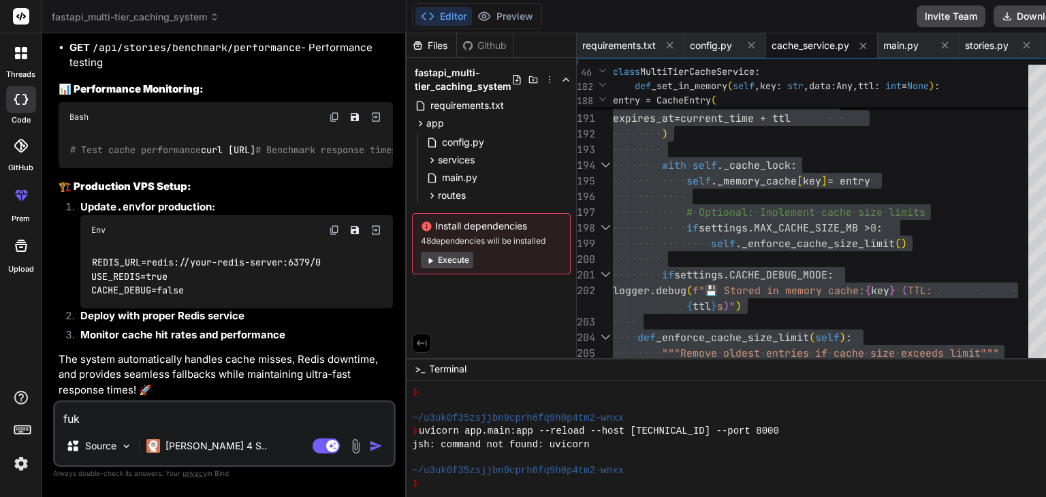
type textarea "fukl"
type textarea "x"
type textarea "fuklkl"
type textarea "x"
type textarea "fuklk"
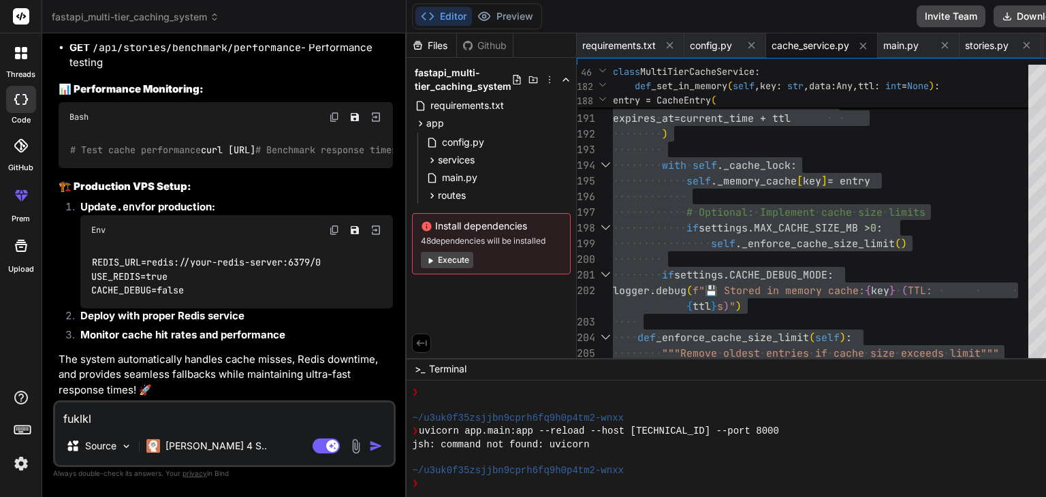
type textarea "x"
type textarea "fukl"
type textarea "x"
type textarea "fuk"
type textarea "x"
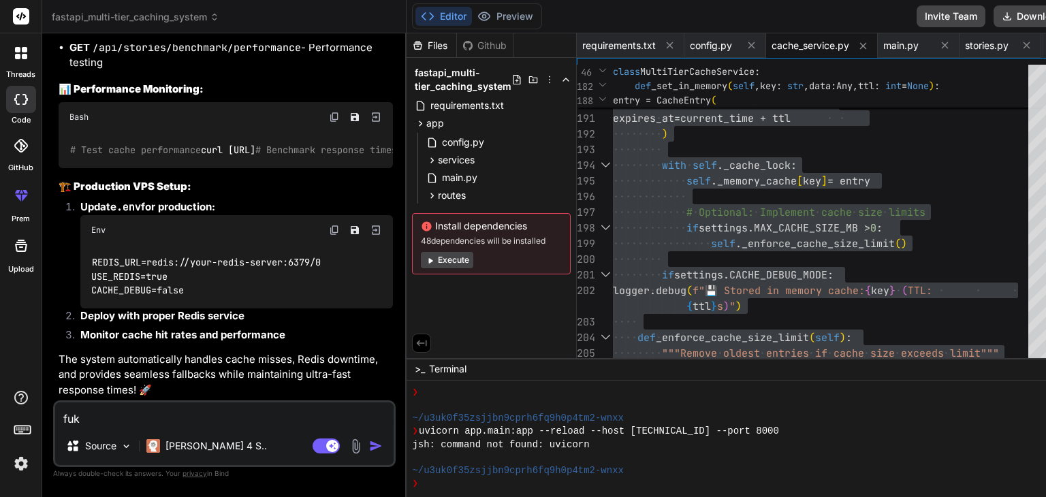
type textarea "fukl"
type textarea "x"
type textarea "fukll"
type textarea "x"
type textarea "fukll"
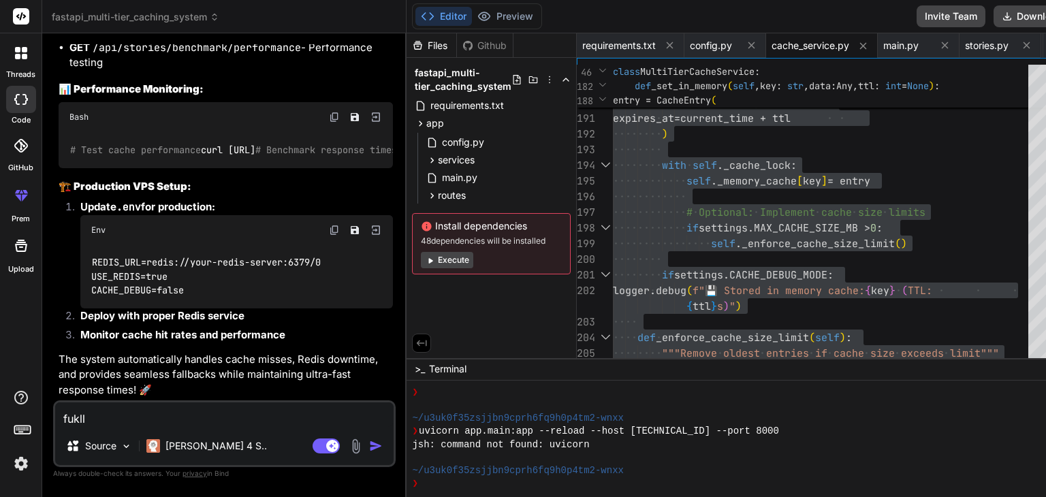
type textarea "x"
type textarea "fukll u"
type textarea "x"
type textarea "fukll up"
type textarea "x"
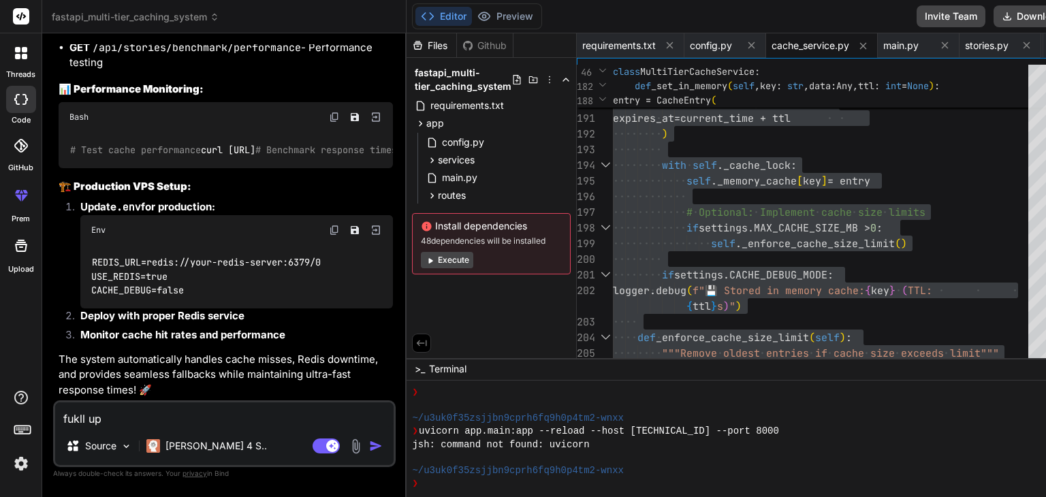
type textarea "fukll upd"
type textarea "x"
type textarea "fukll upda"
type textarea "x"
type textarea "fukll updat"
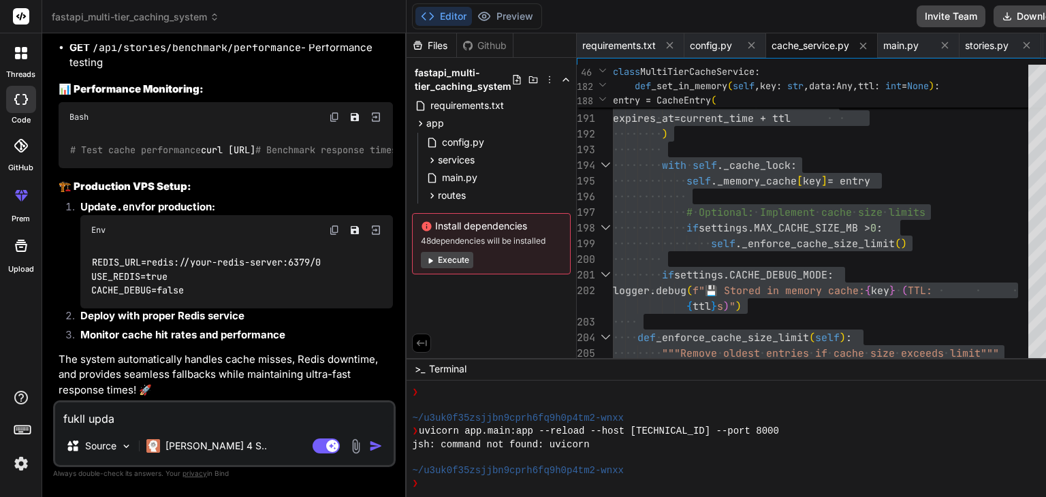
type textarea "x"
type textarea "fukll update"
type textarea "x"
type textarea "fukll updated"
type textarea "x"
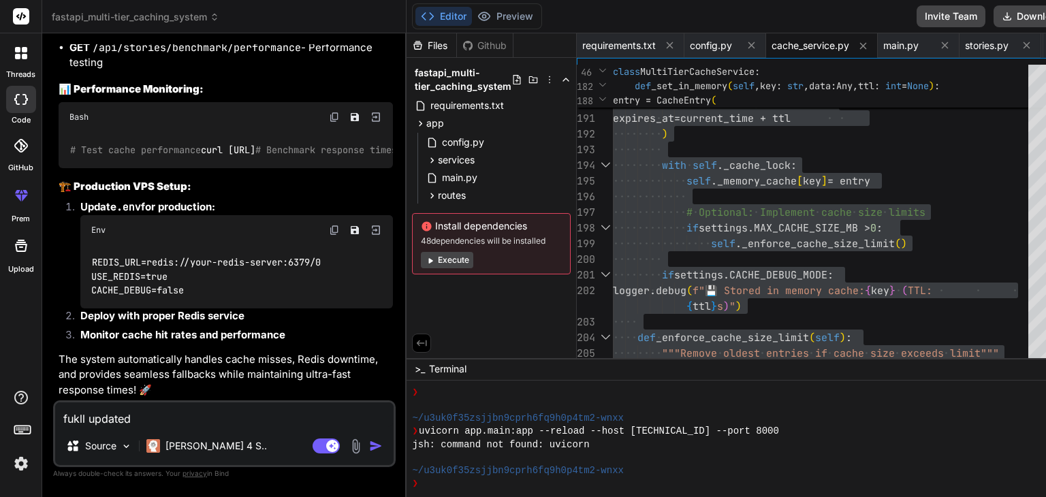
type textarea "fukll updated"
type textarea "x"
type textarea "fukll updated c"
type textarea "x"
type textarea "fukll updated co"
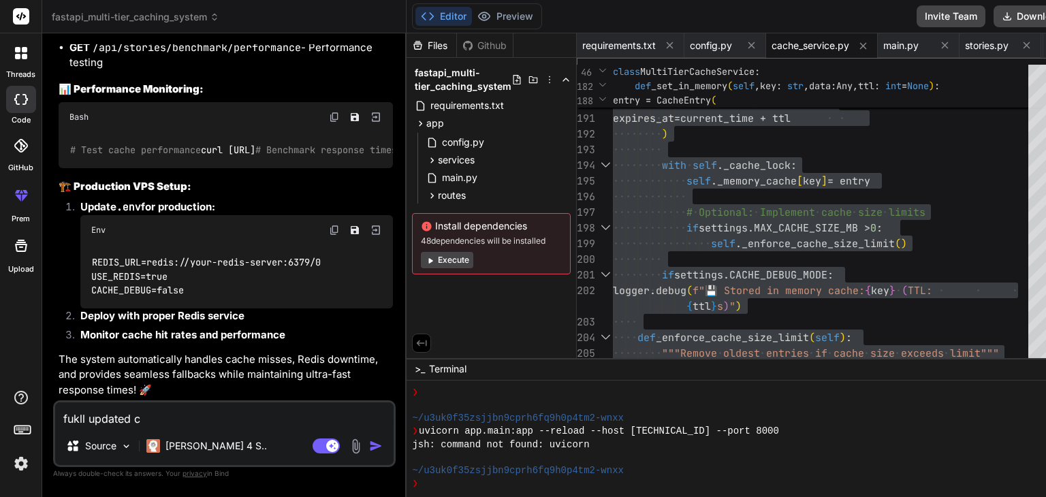
type textarea "x"
type textarea "fukll updated cod"
type textarea "x"
type textarea "fukll updated code"
type textarea "x"
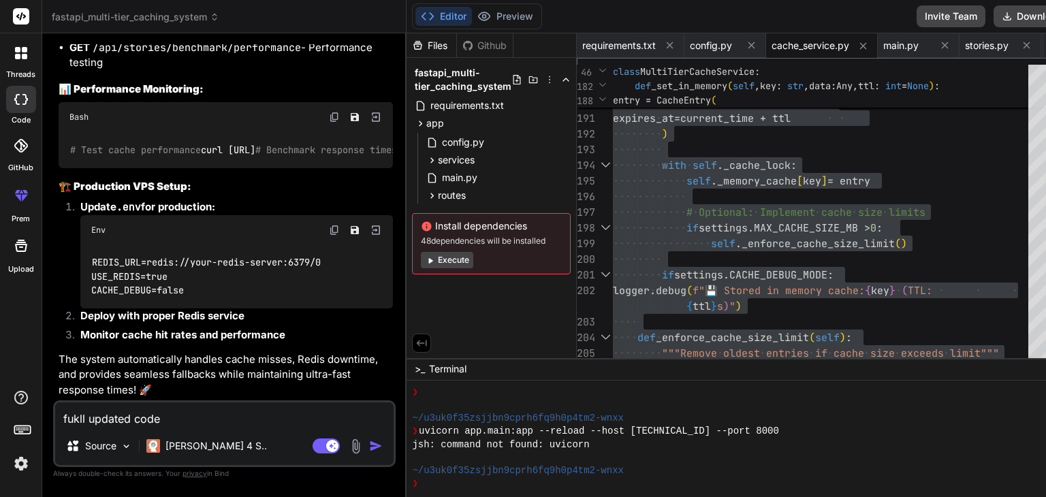
type textarea "fukll updated code"
type textarea "x"
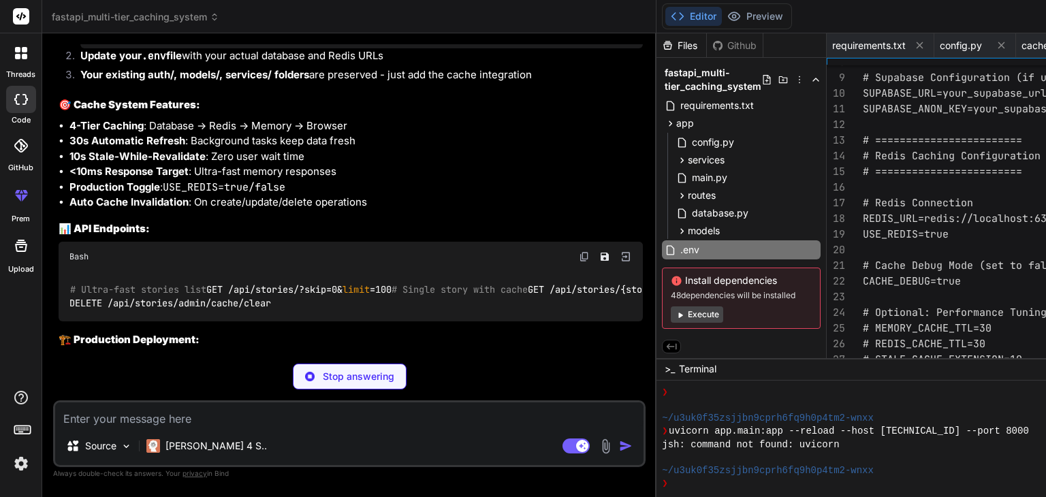
scroll to position [6182, 0]
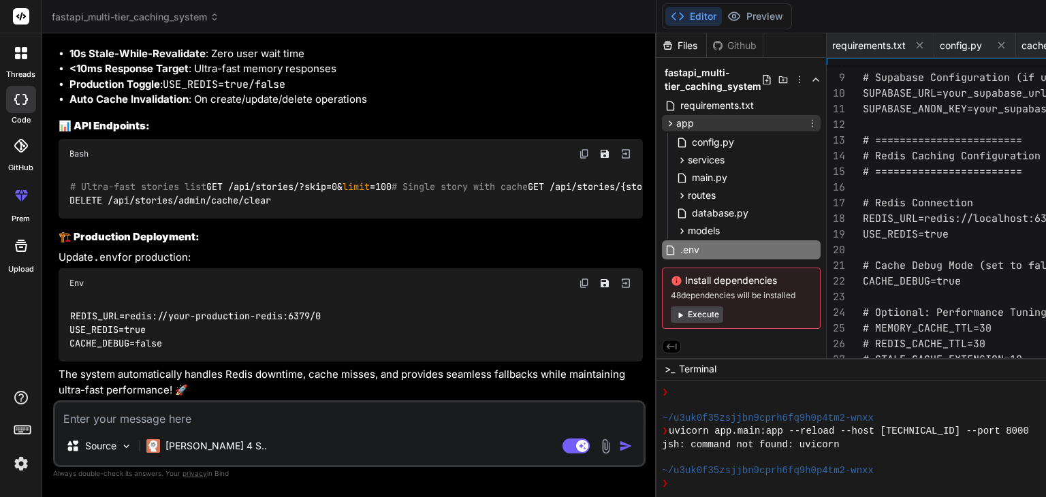
click at [676, 126] on span "app" at bounding box center [685, 123] width 18 height 14
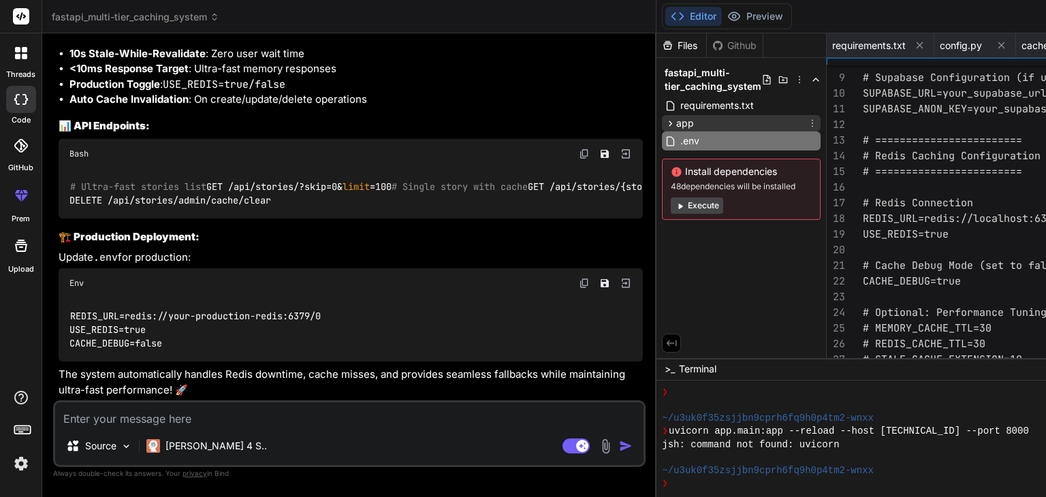
click at [665, 126] on icon at bounding box center [671, 124] width 12 height 12
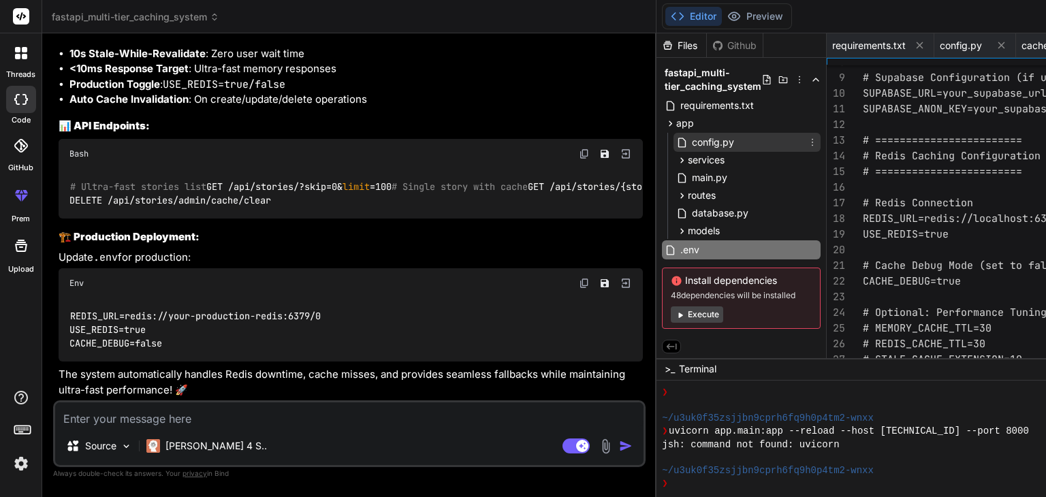
click at [690, 138] on span "config.py" at bounding box center [712, 142] width 45 height 16
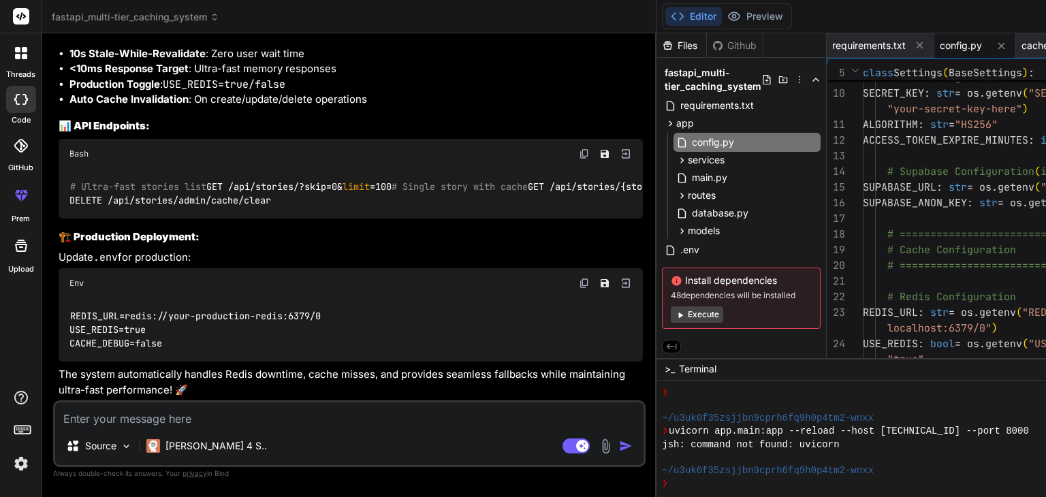
scroll to position [0, 0]
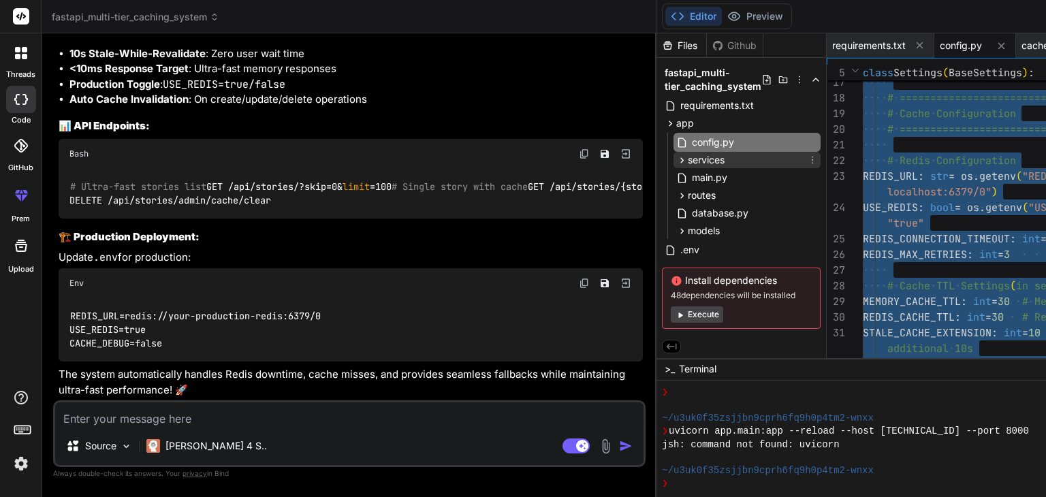
click at [688, 158] on span "services" at bounding box center [706, 160] width 37 height 14
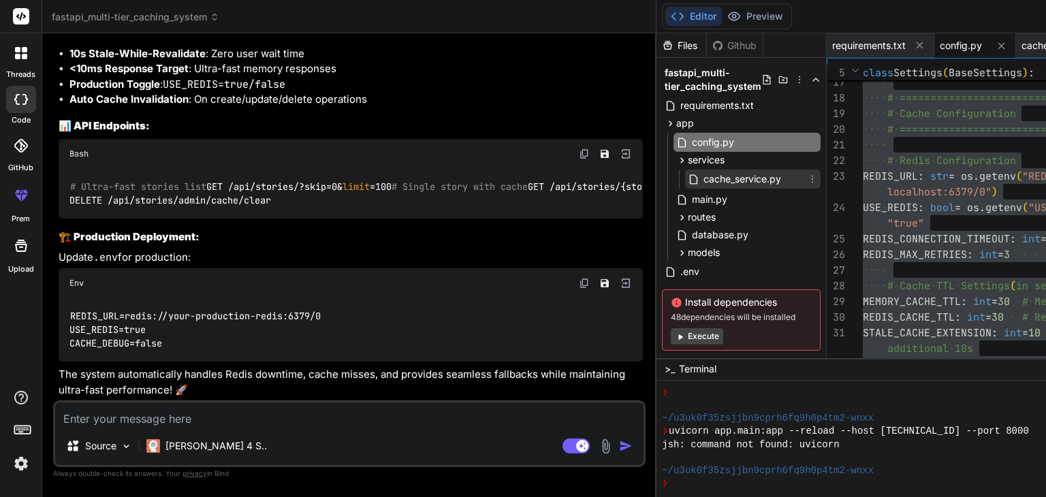
click at [702, 176] on span "cache_service.py" at bounding box center [742, 179] width 80 height 16
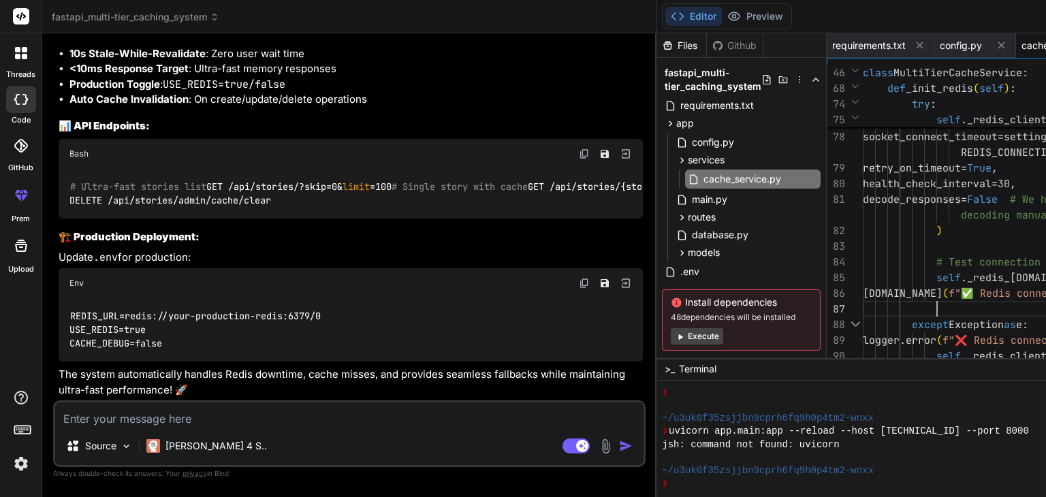
click at [673, 196] on div "main.py" at bounding box center [746, 199] width 147 height 19
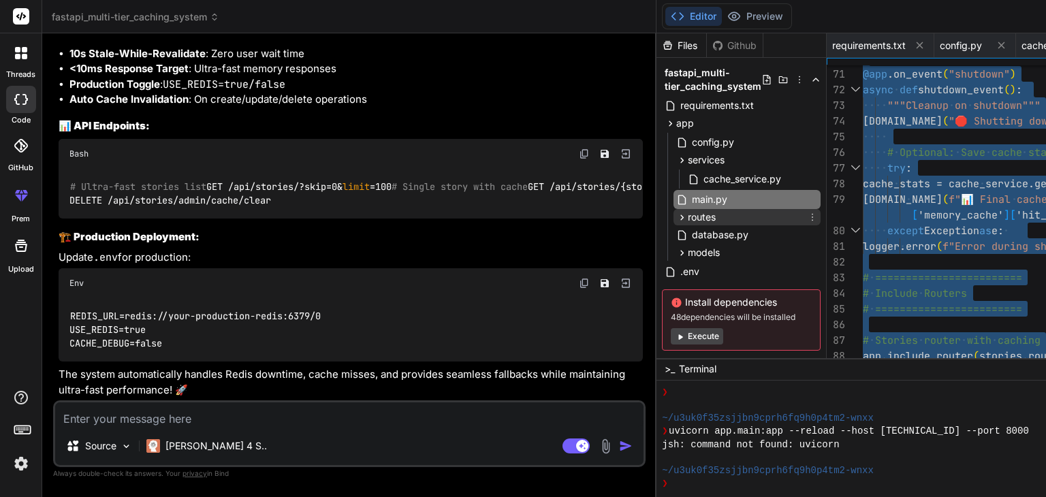
click at [688, 212] on span "routes" at bounding box center [702, 217] width 28 height 14
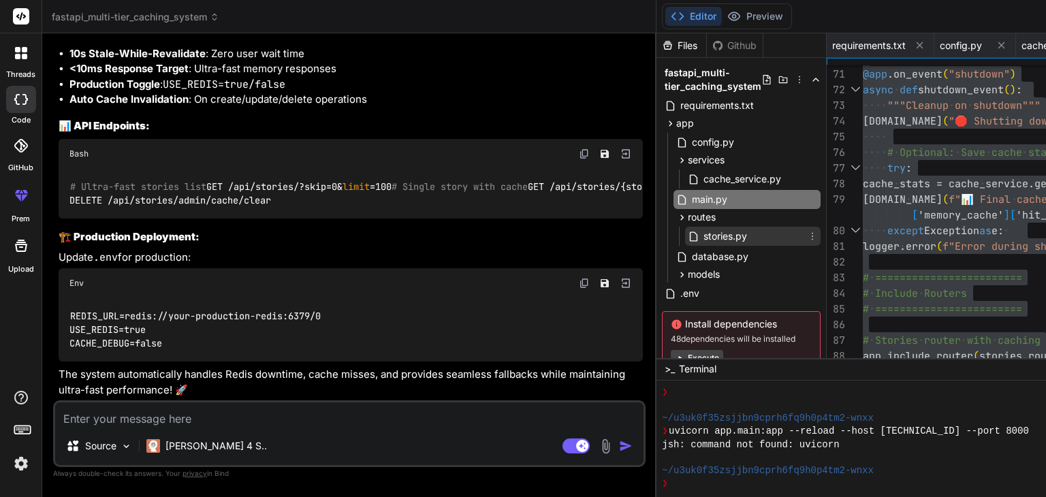
click at [702, 231] on span "stories.py" at bounding box center [725, 236] width 46 height 16
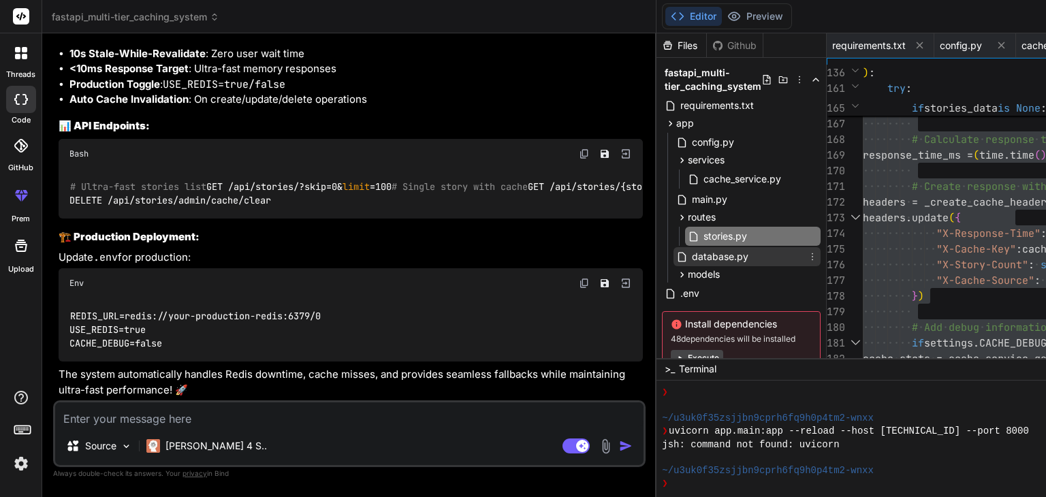
click at [690, 258] on span "database.py" at bounding box center [719, 257] width 59 height 16
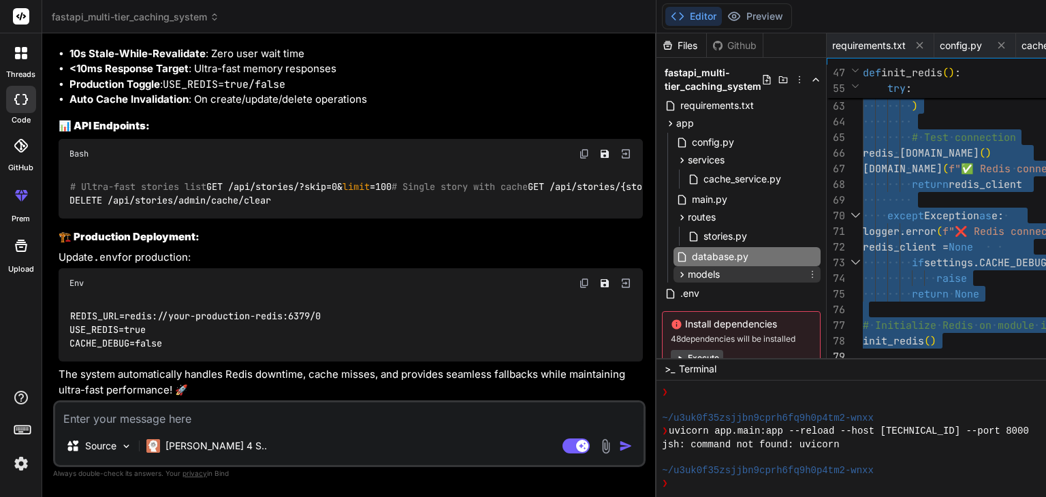
click at [673, 272] on div "models" at bounding box center [746, 274] width 147 height 16
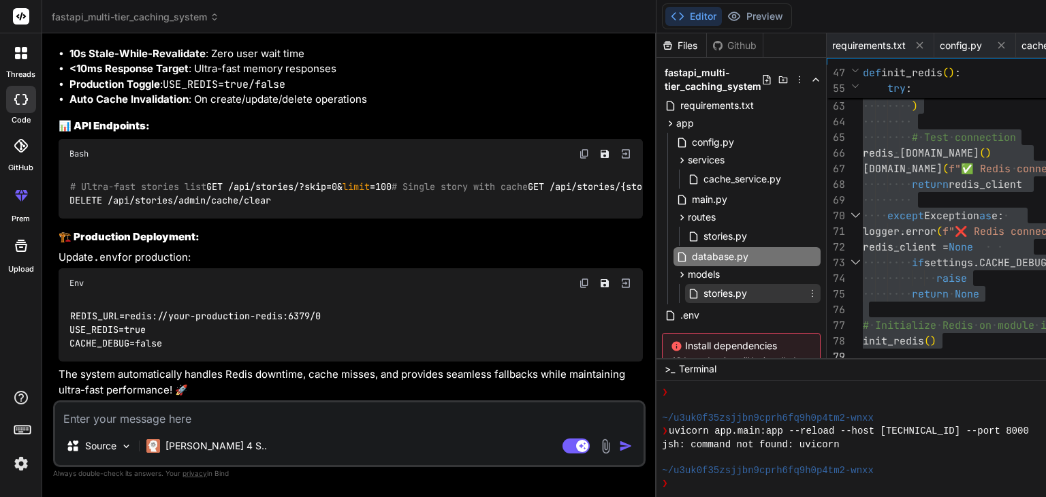
click at [702, 295] on span "stories.py" at bounding box center [725, 293] width 46 height 16
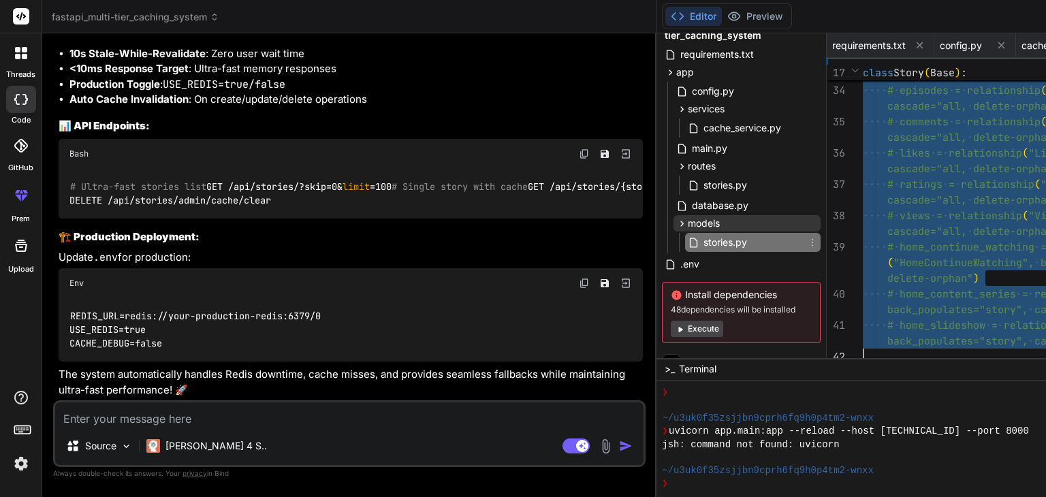
scroll to position [65, 0]
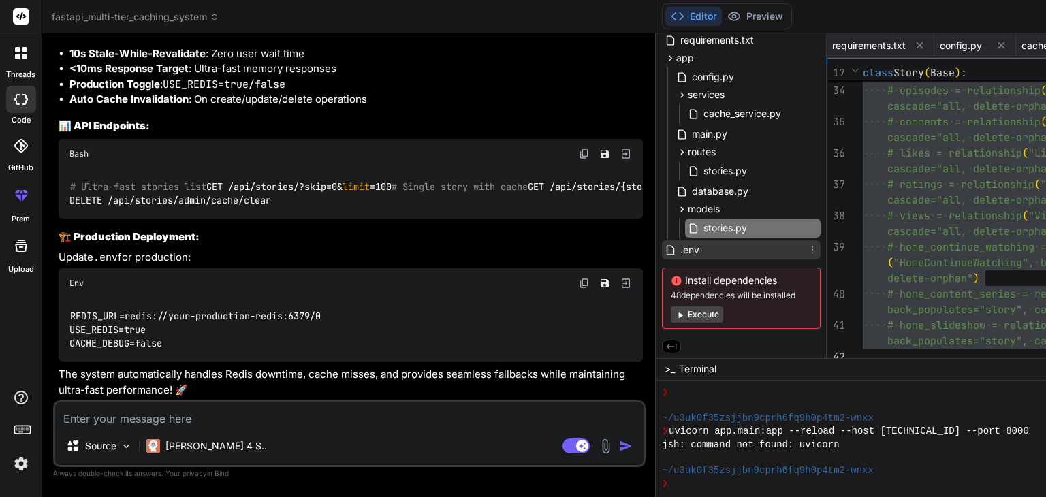
click at [662, 251] on div ".env" at bounding box center [741, 249] width 159 height 19
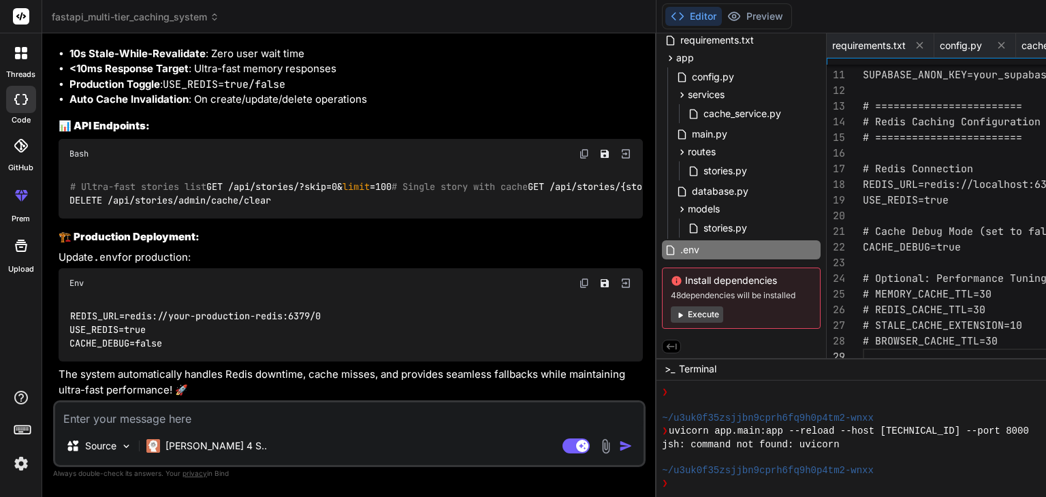
scroll to position [0, 0]
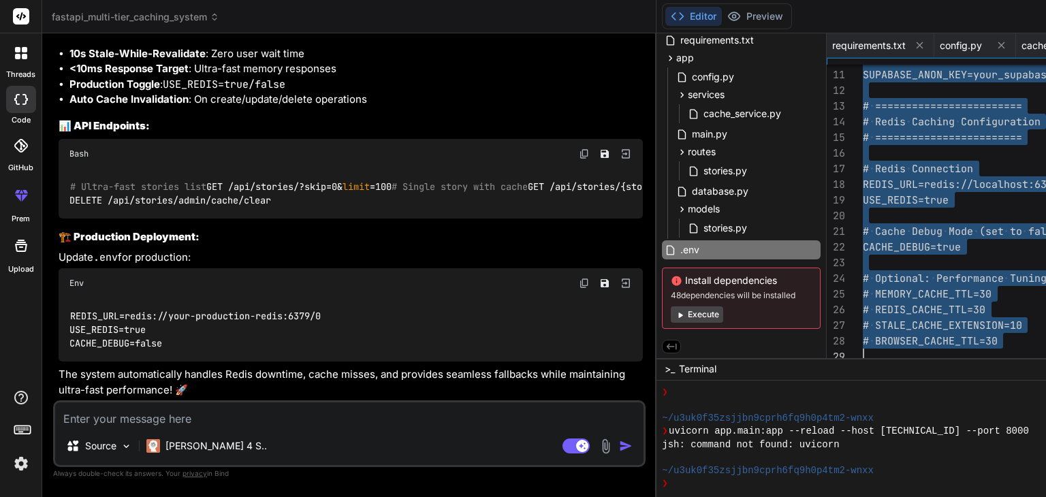
click at [863, 276] on span "# Optional: Performance Tuning (defaults are usual" at bounding box center [1016, 278] width 306 height 13
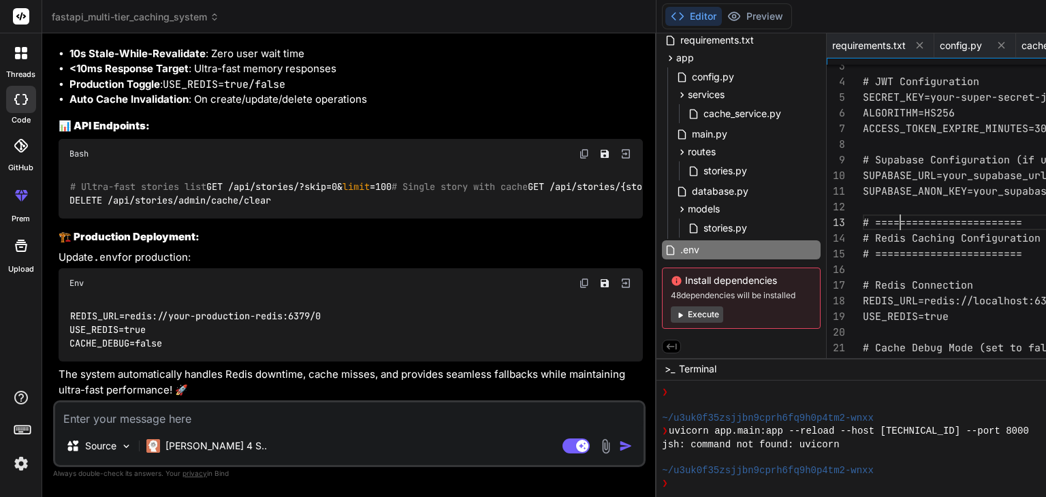
drag, startPoint x: 576, startPoint y: 202, endPoint x: 605, endPoint y: 204, distance: 28.7
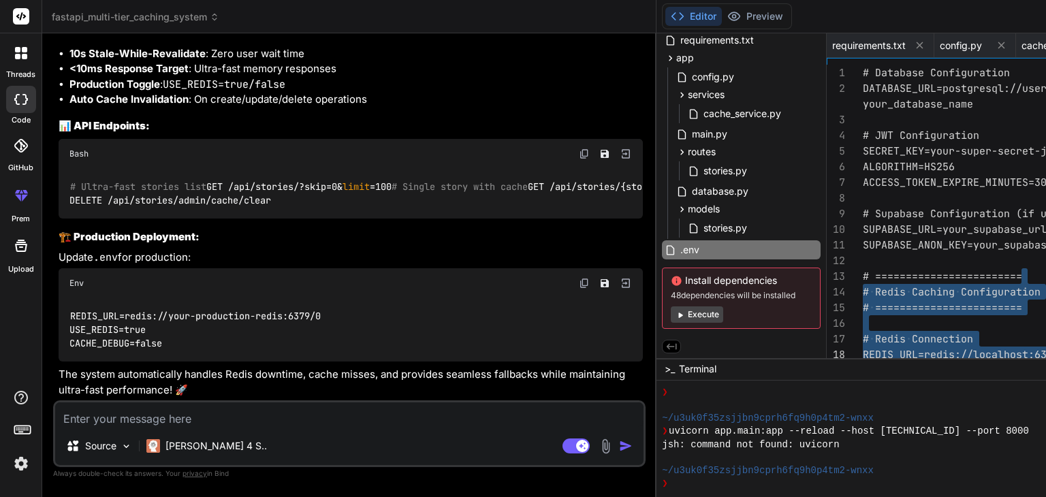
drag, startPoint x: 786, startPoint y: 263, endPoint x: 806, endPoint y: 344, distance: 83.6
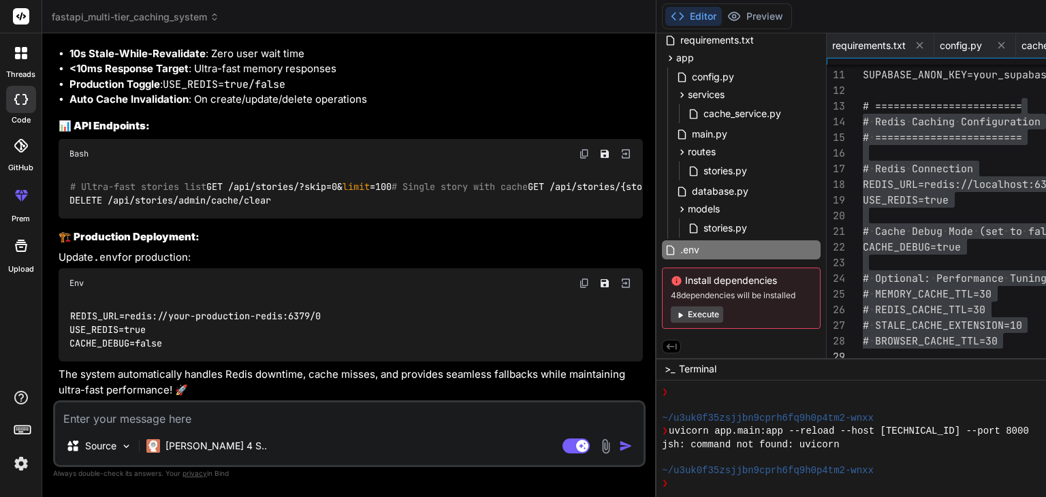
drag, startPoint x: 253, startPoint y: 417, endPoint x: 261, endPoint y: 413, distance: 8.9
click at [261, 413] on textarea at bounding box center [349, 414] width 588 height 25
paste textarea "sult() ^^^^^^^^^^^^^^^ File "C:\Users\shadm\AppData\Local\Programs\Python\Pytho…"
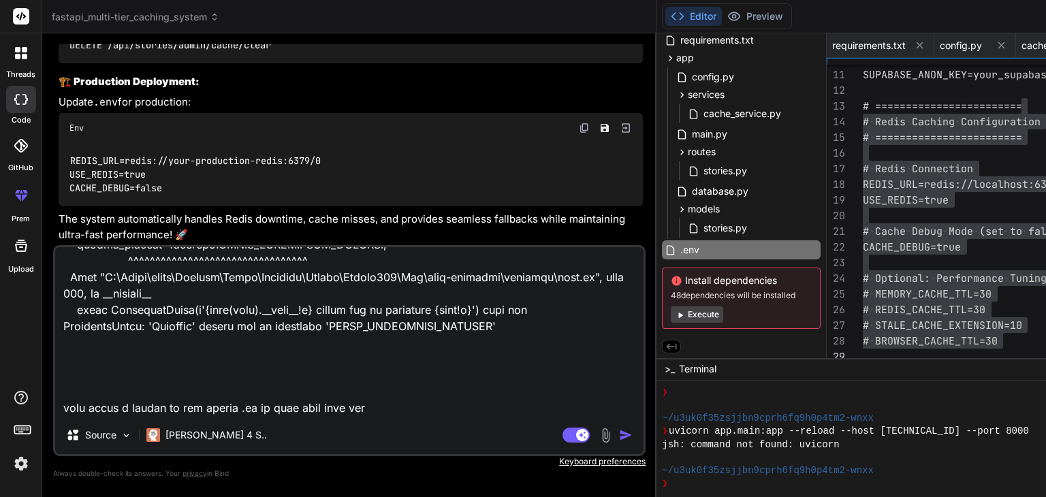
scroll to position [1194, 0]
click at [77, 405] on textarea at bounding box center [349, 331] width 588 height 169
click at [153, 406] on textarea at bounding box center [349, 331] width 588 height 169
drag, startPoint x: 153, startPoint y: 406, endPoint x: 1045, endPoint y: 50, distance: 960.4
click at [710, 298] on div "fastapi_multi-tier_caching_system Created with Pixso. Bind AI Web Search Create…" at bounding box center [972, 248] width 1861 height 497
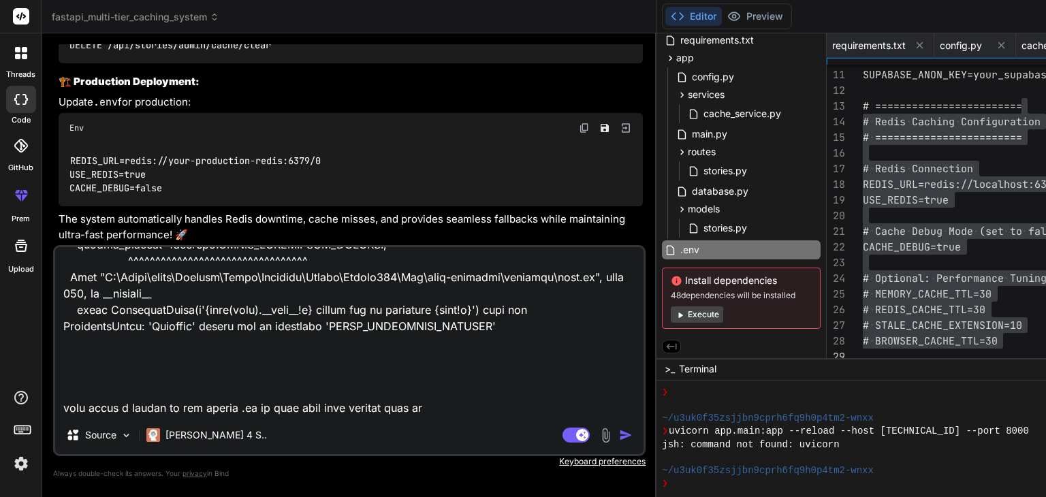
click at [186, 417] on div "Source Claude 4 S.. Agent Mode. When this toggle is activated, AI automatically…" at bounding box center [349, 350] width 592 height 211
click at [183, 409] on textarea at bounding box center [349, 331] width 588 height 169
paste textarea "import os from pydantic_settings import BaseSettings from pydantic import Field…"
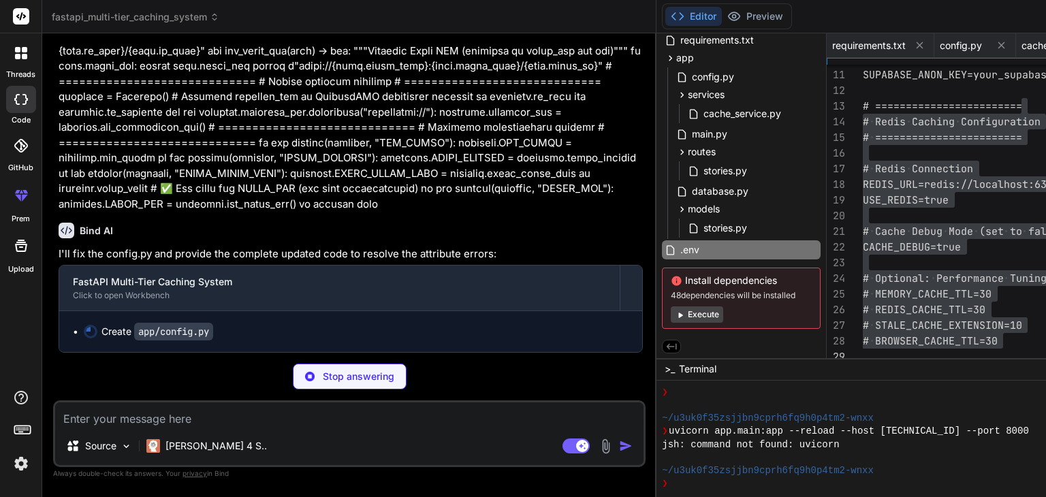
scroll to position [9975, 0]
click at [690, 74] on span "config.py" at bounding box center [712, 77] width 45 height 16
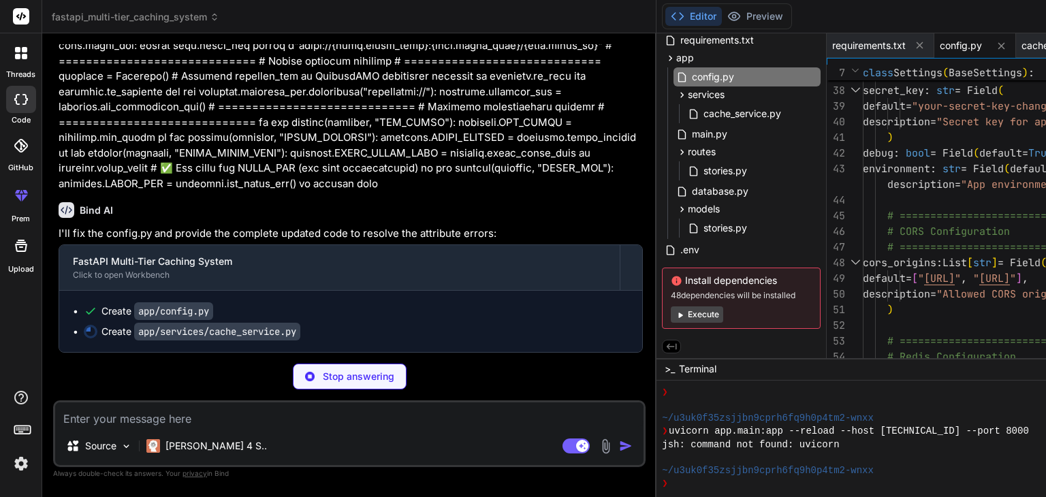
scroll to position [0, 0]
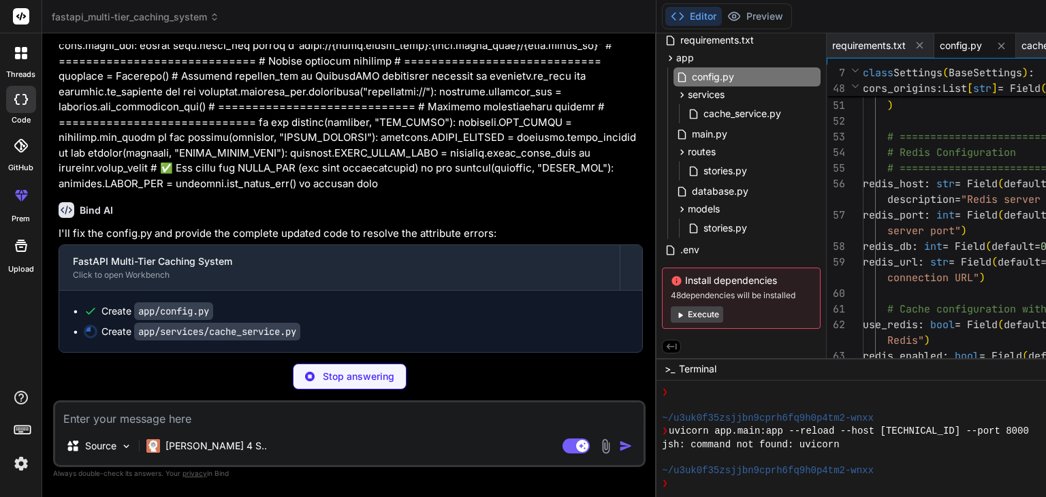
scroll to position [9996, 0]
click at [179, 308] on code "app/config.py" at bounding box center [173, 311] width 79 height 18
drag, startPoint x: 485, startPoint y: 77, endPoint x: 494, endPoint y: 77, distance: 9.5
click at [673, 74] on div "config.py" at bounding box center [746, 76] width 147 height 19
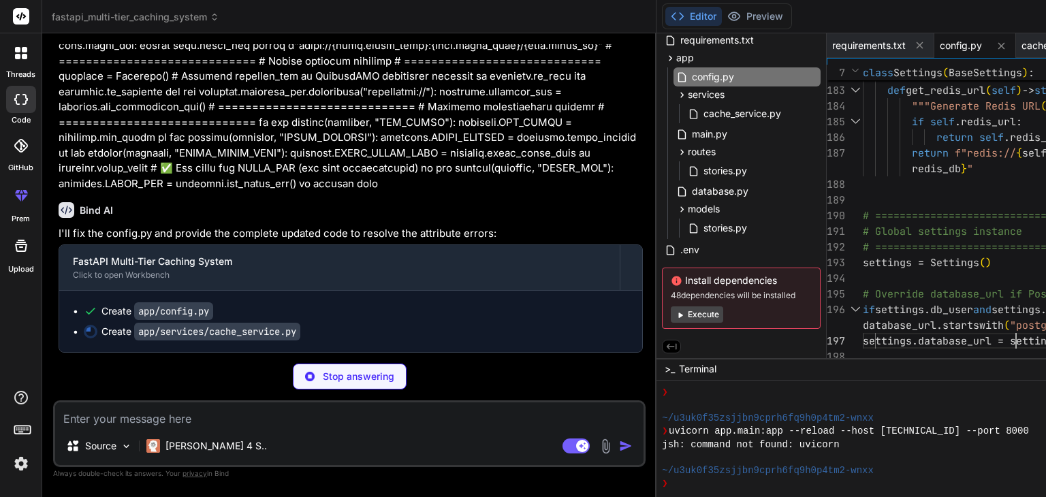
scroll to position [0, 0]
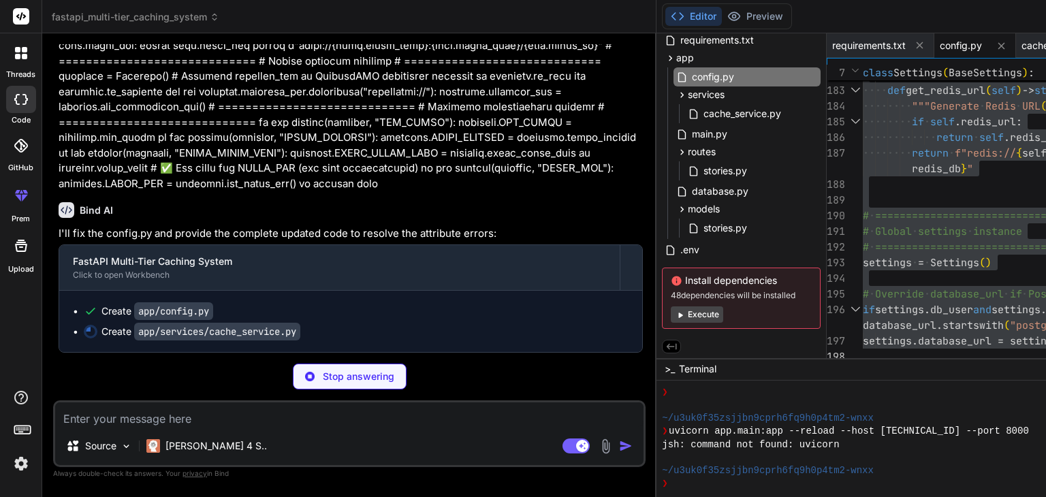
click at [60, 368] on div "Stop answering" at bounding box center [349, 377] width 592 height 26
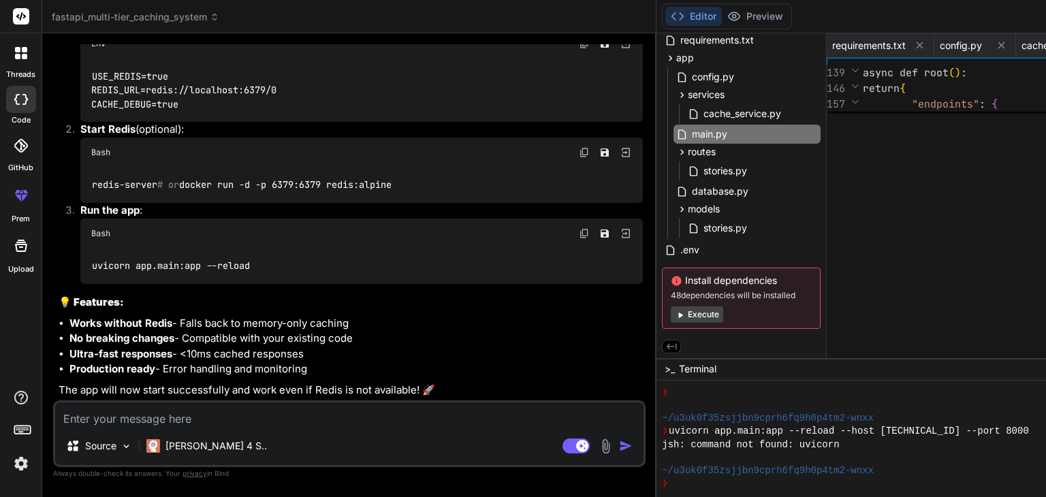
scroll to position [967, 0]
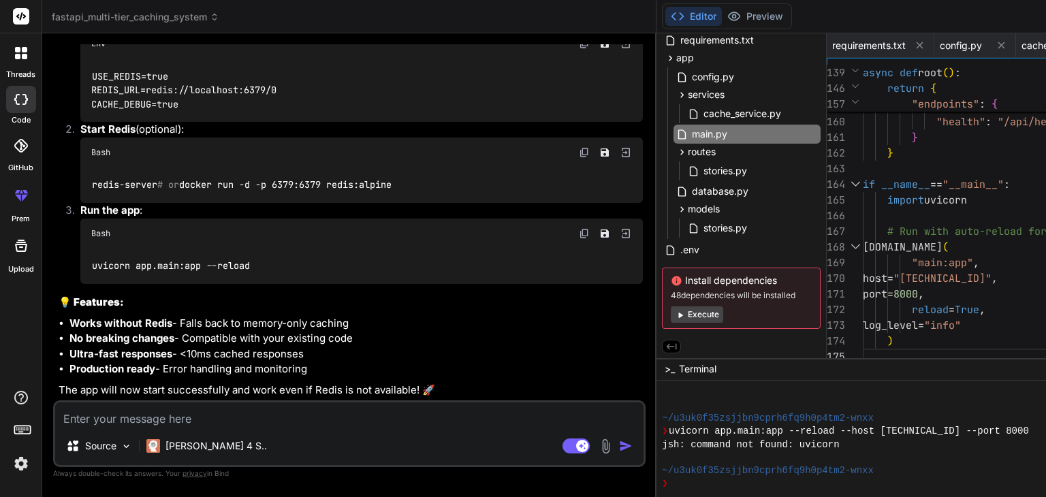
click at [131, 13] on span "fastapi_multi-tier_caching_system" at bounding box center [135, 17] width 167 height 14
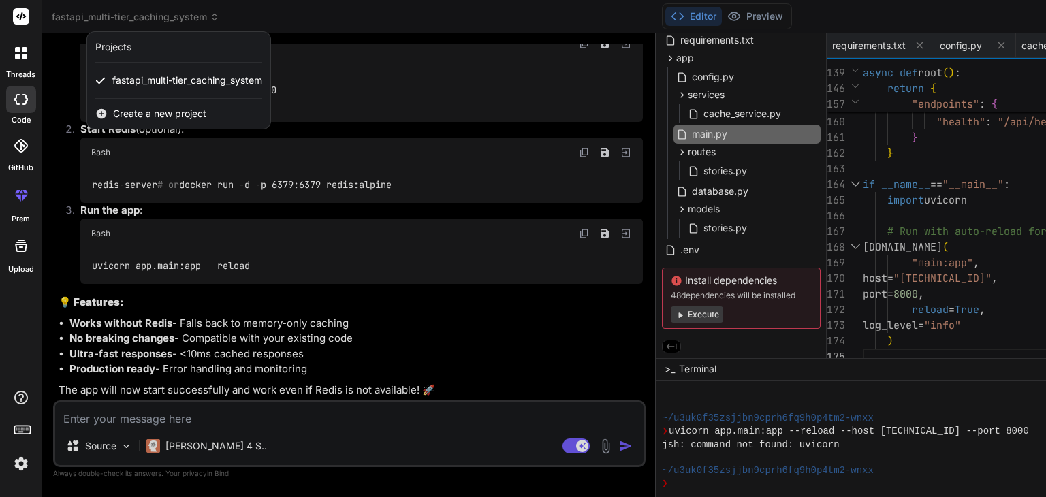
click at [142, 113] on span "Create a new project" at bounding box center [159, 114] width 93 height 14
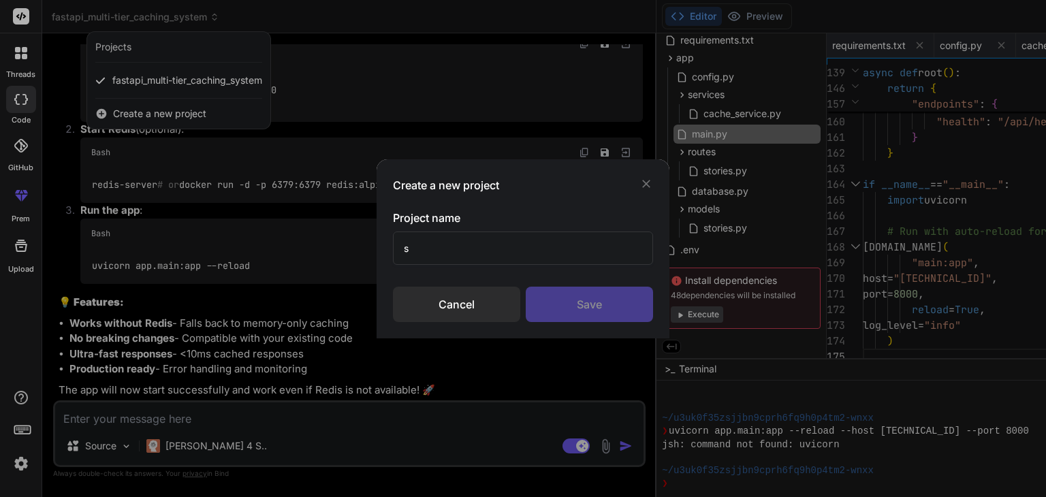
click at [463, 244] on input "s" at bounding box center [523, 247] width 260 height 33
drag, startPoint x: 564, startPoint y: 289, endPoint x: 459, endPoint y: 334, distance: 114.1
click at [560, 292] on div "Save" at bounding box center [589, 304] width 127 height 35
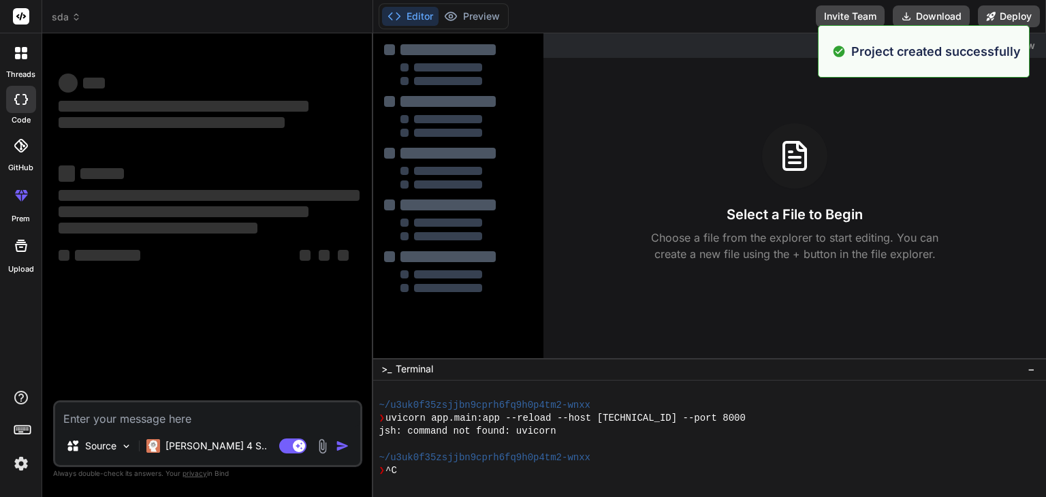
scroll to position [1019, 0]
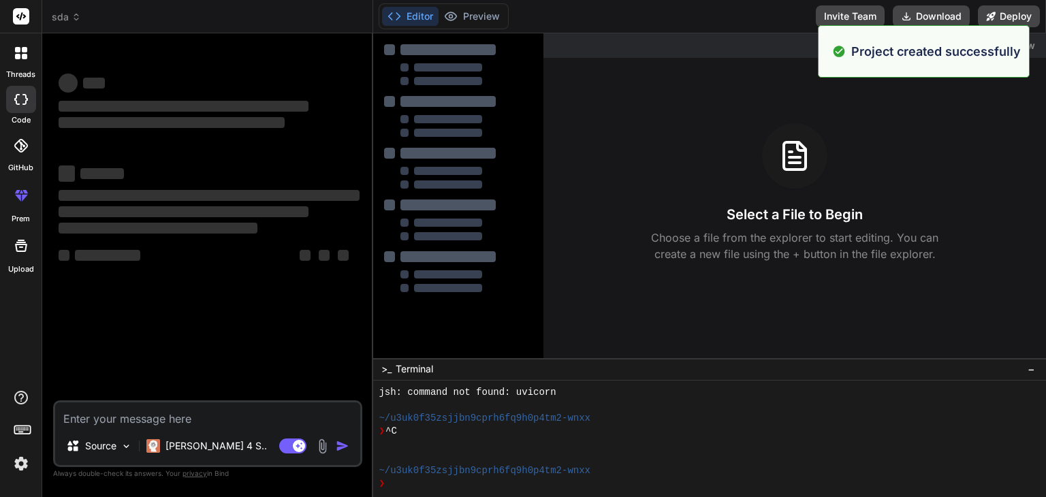
click at [147, 411] on textarea at bounding box center [207, 414] width 305 height 25
paste textarea "cache_service.py import asyncio import json import gzip import time import logg…"
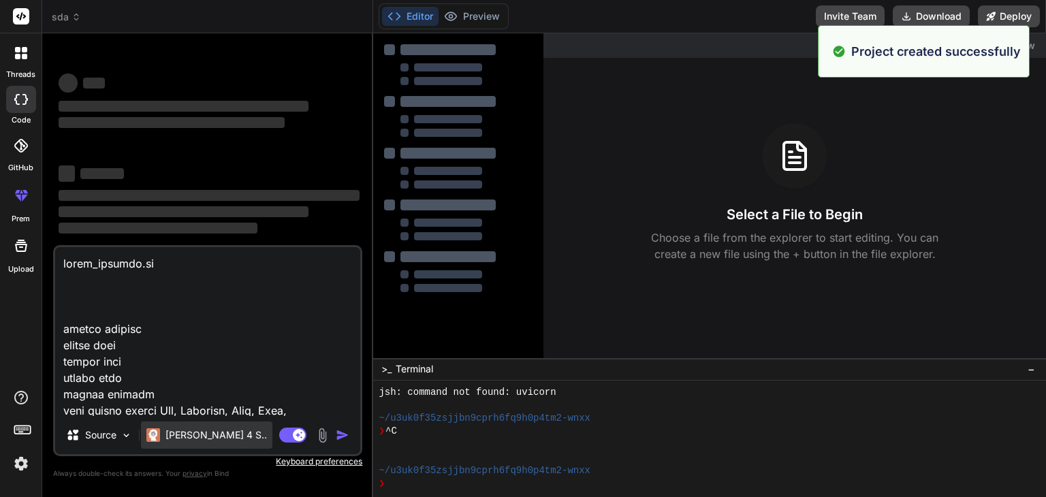
scroll to position [37862, 0]
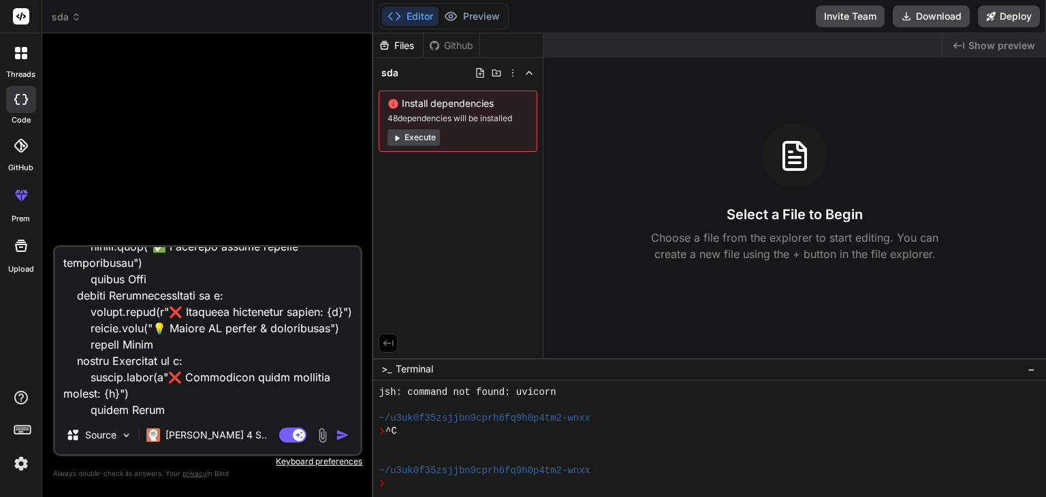
paste textarea "Loremip Dolorsita con/ ├── adip/ ├── elitse/ │ ├── doeiusm.te # IN utlab etdol …"
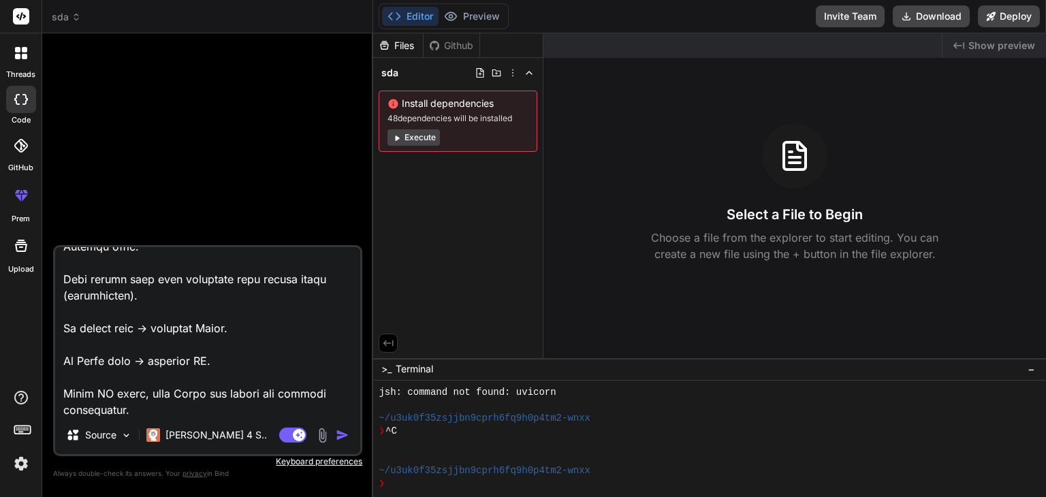
scroll to position [38763, 0]
click at [330, 405] on textarea at bounding box center [207, 331] width 305 height 169
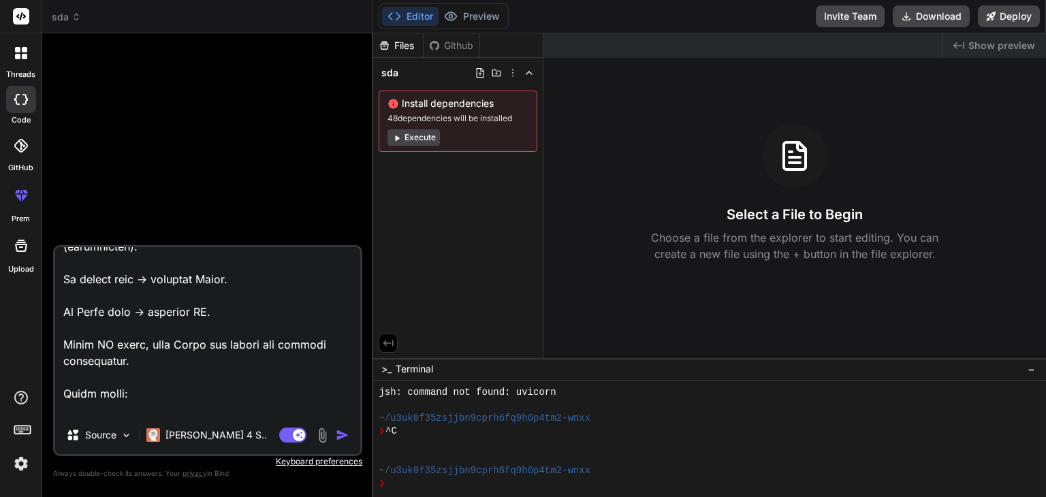
click at [321, 431] on img at bounding box center [323, 436] width 16 height 16
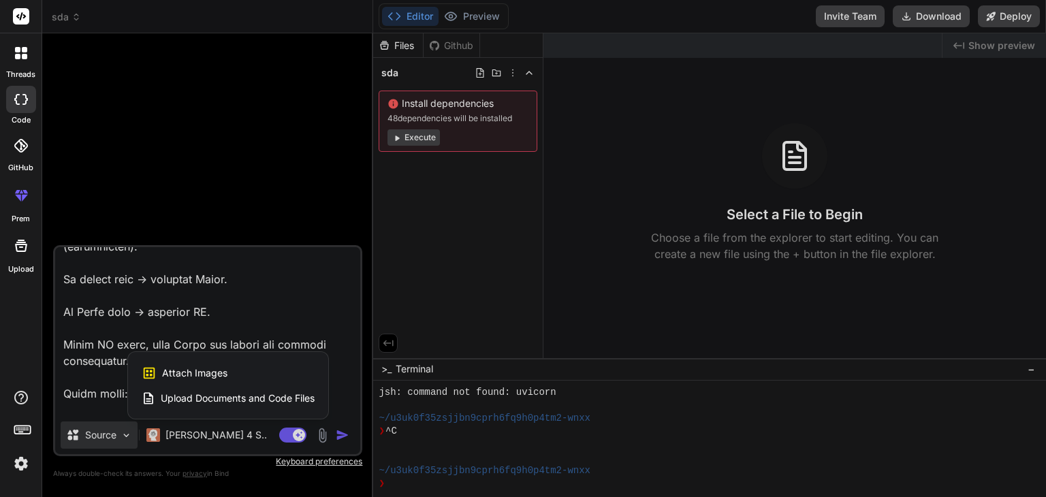
click at [103, 436] on div at bounding box center [523, 248] width 1046 height 497
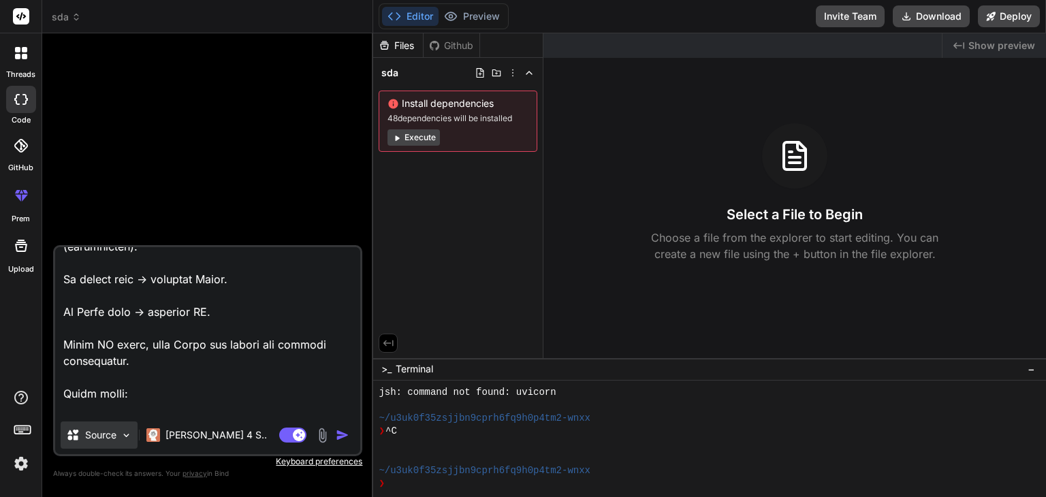
click at [121, 431] on img at bounding box center [127, 436] width 12 height 12
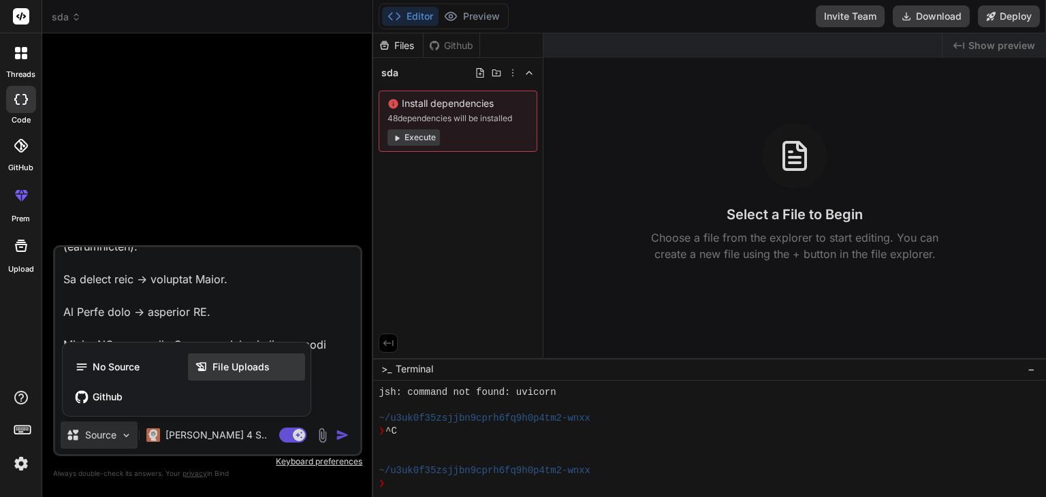
click at [202, 369] on icon at bounding box center [201, 366] width 10 height 9
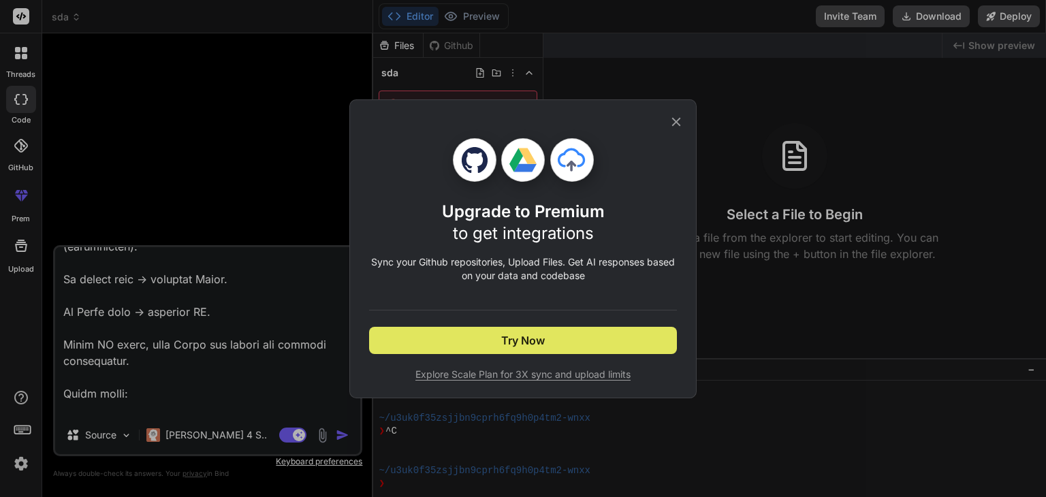
click at [517, 340] on span "Try Now" at bounding box center [523, 340] width 44 height 16
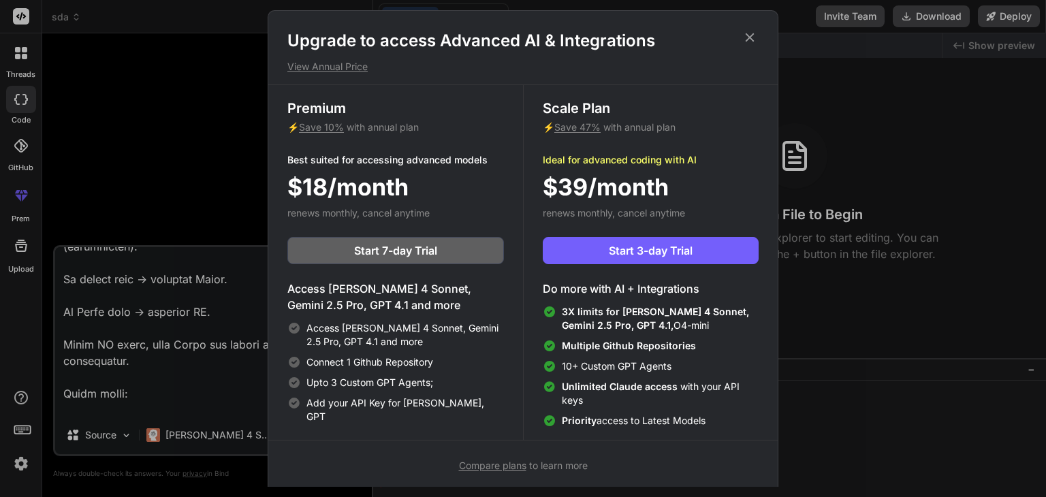
click at [758, 31] on h1 "Upgrade to access Advanced AI & Integrations" at bounding box center [522, 41] width 471 height 22
click at [751, 32] on icon at bounding box center [749, 37] width 15 height 15
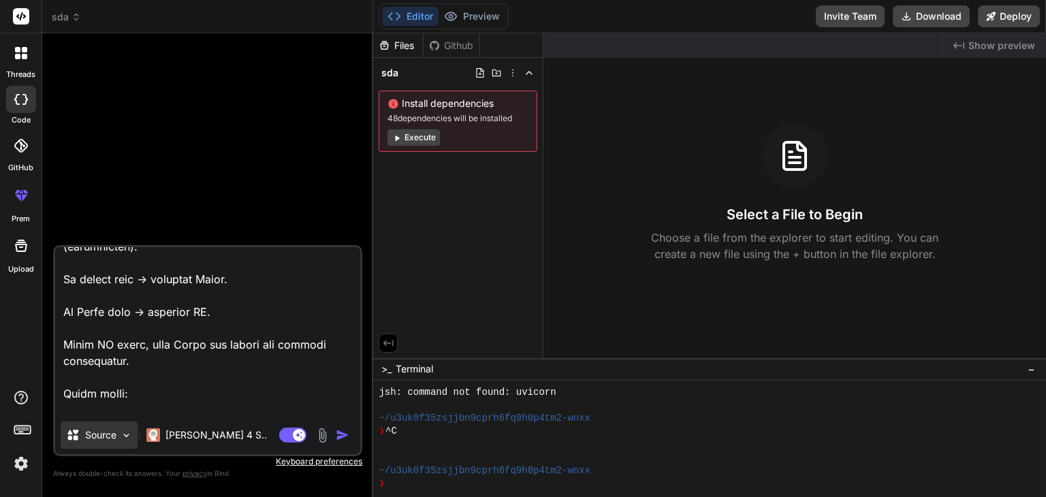
click at [89, 436] on p "Source" at bounding box center [100, 435] width 31 height 14
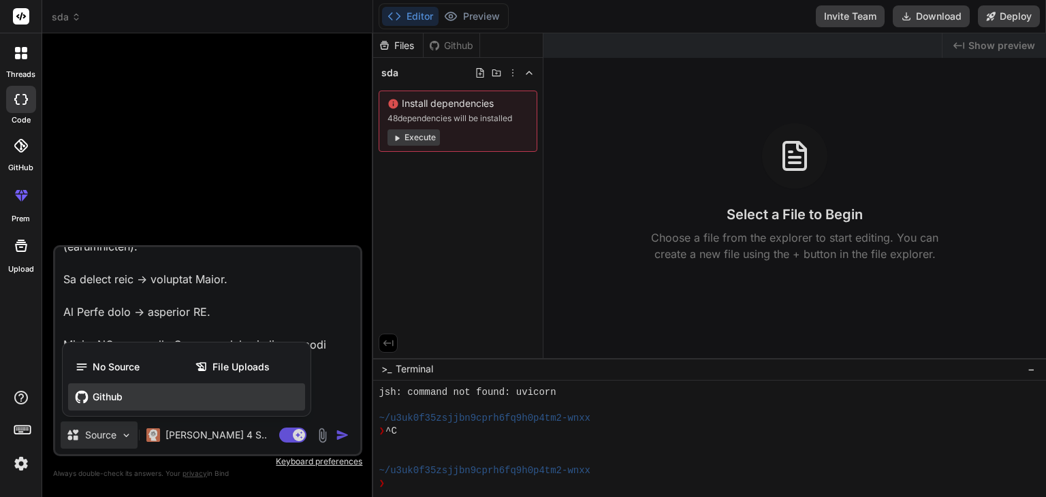
click at [106, 396] on span "Github" at bounding box center [108, 397] width 30 height 14
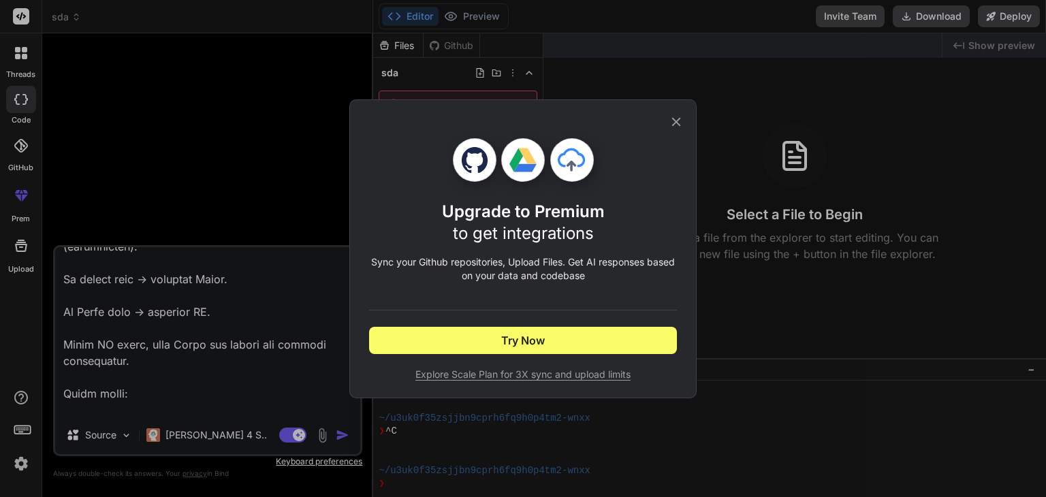
click at [671, 120] on icon at bounding box center [676, 121] width 15 height 15
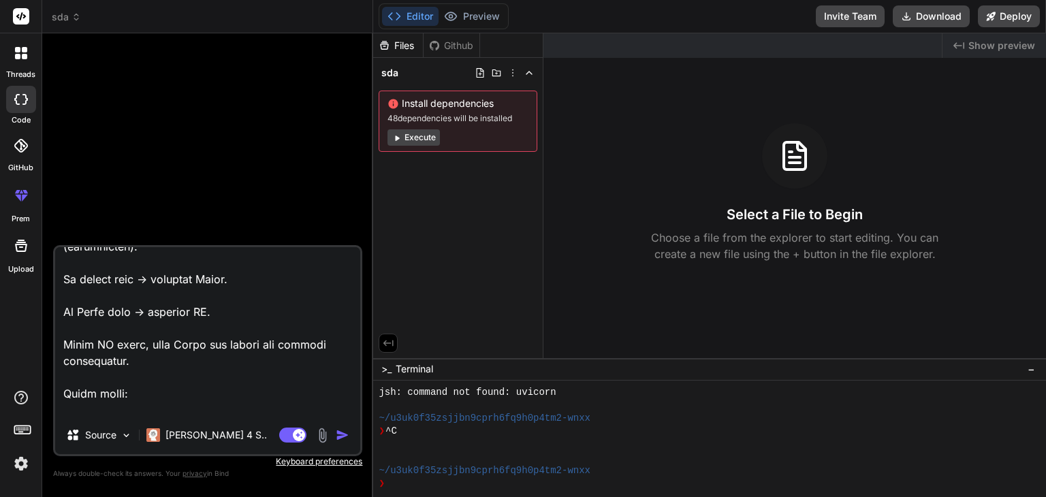
click at [346, 428] on img "button" at bounding box center [343, 435] width 14 height 14
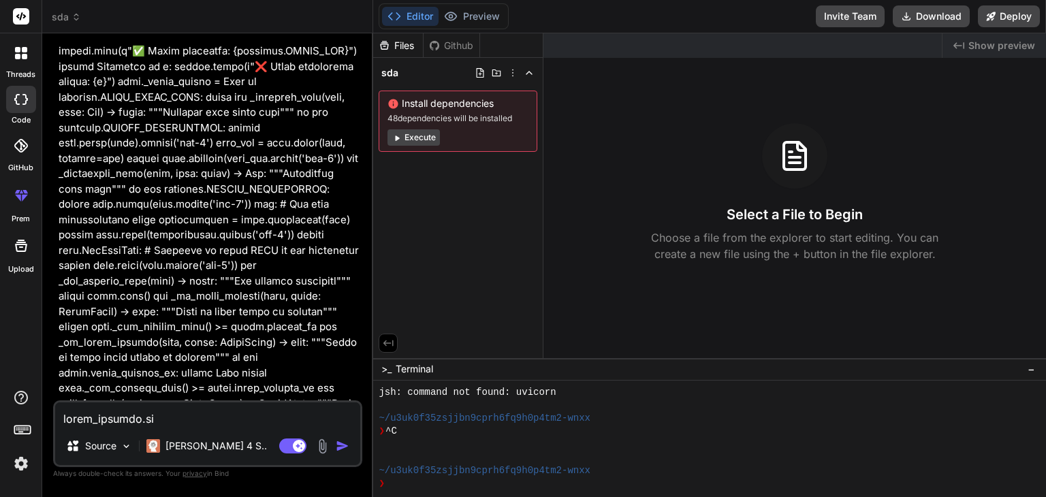
scroll to position [1157, 0]
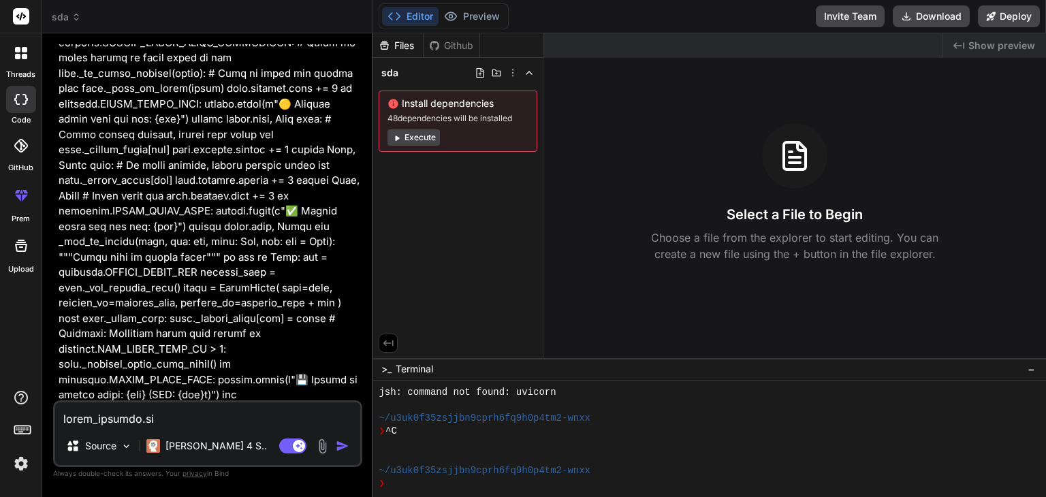
click at [410, 144] on button "Execute" at bounding box center [413, 137] width 52 height 16
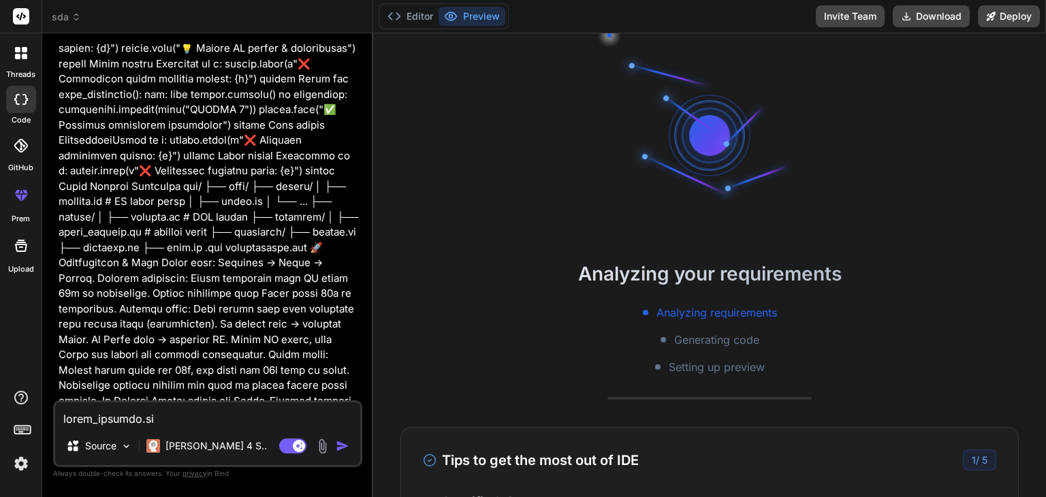
scroll to position [1215, 0]
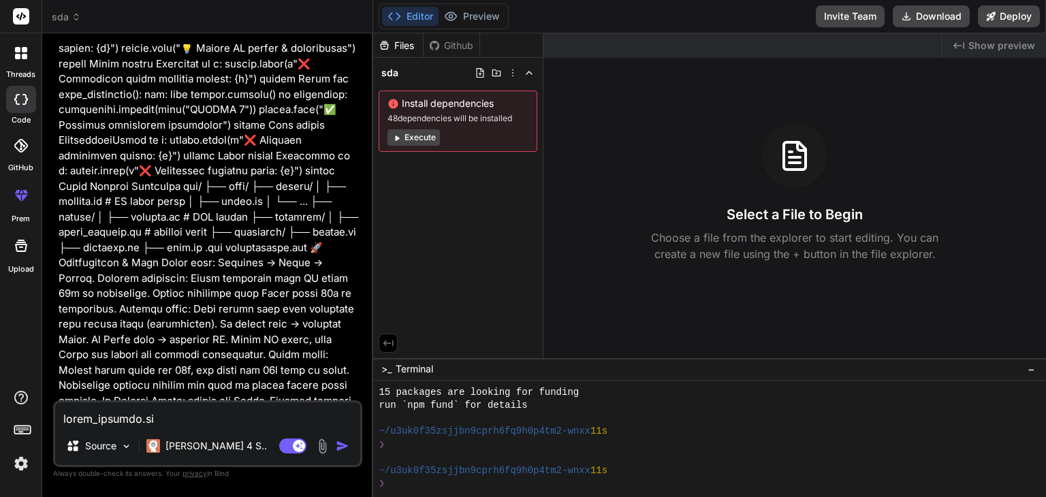
drag, startPoint x: 114, startPoint y: 420, endPoint x: 106, endPoint y: 415, distance: 9.5
click at [116, 419] on textarea at bounding box center [207, 414] width 305 height 25
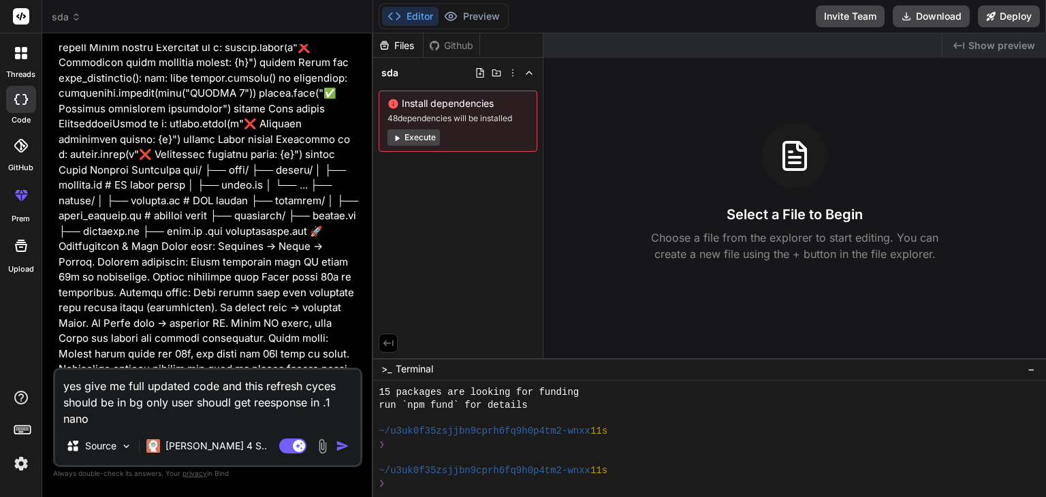
scroll to position [15232, 0]
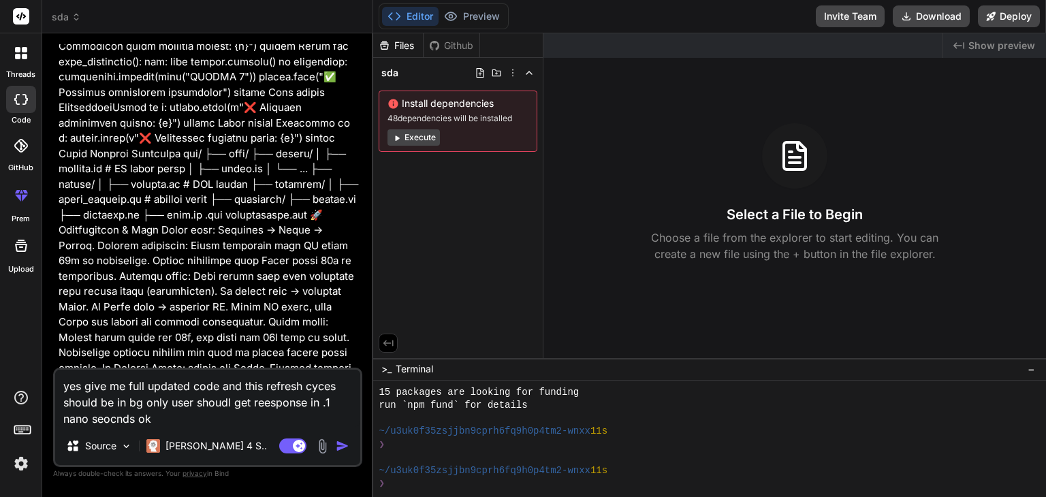
click at [328, 401] on textarea "yes give me full updated code and this refresh cyces should be in bg only user …" at bounding box center [207, 398] width 305 height 57
click at [220, 420] on textarea "yes give me full updated code and this refresh cyces should be in bg only user …" at bounding box center [207, 398] width 305 height 57
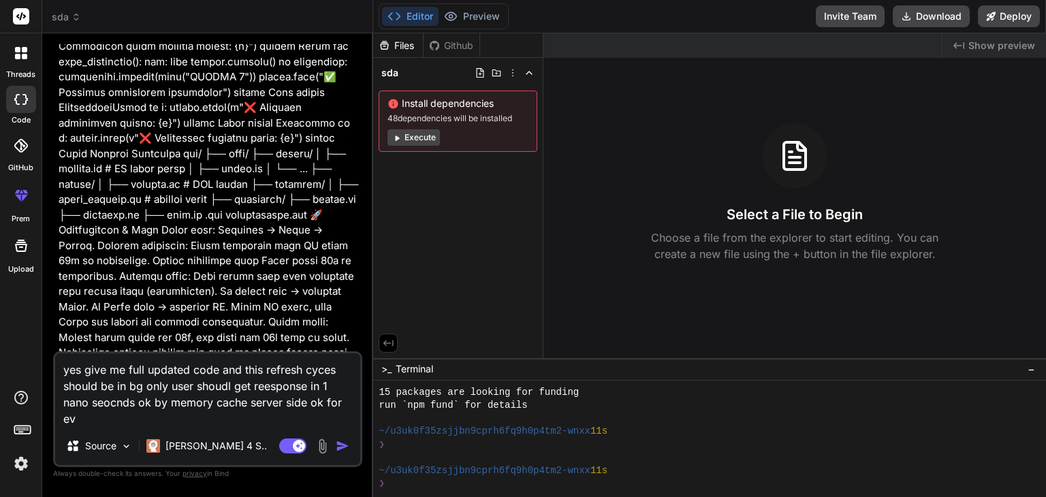
scroll to position [15246, 0]
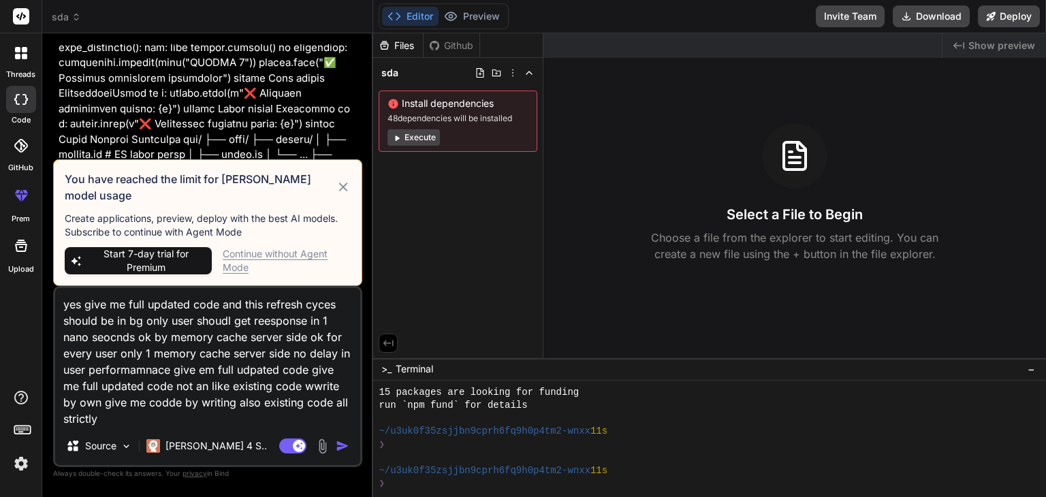
click at [197, 421] on textarea "yes give me full updated code and this refresh cyces should be in bg only user …" at bounding box center [207, 357] width 305 height 139
click at [28, 463] on img at bounding box center [21, 463] width 23 height 23
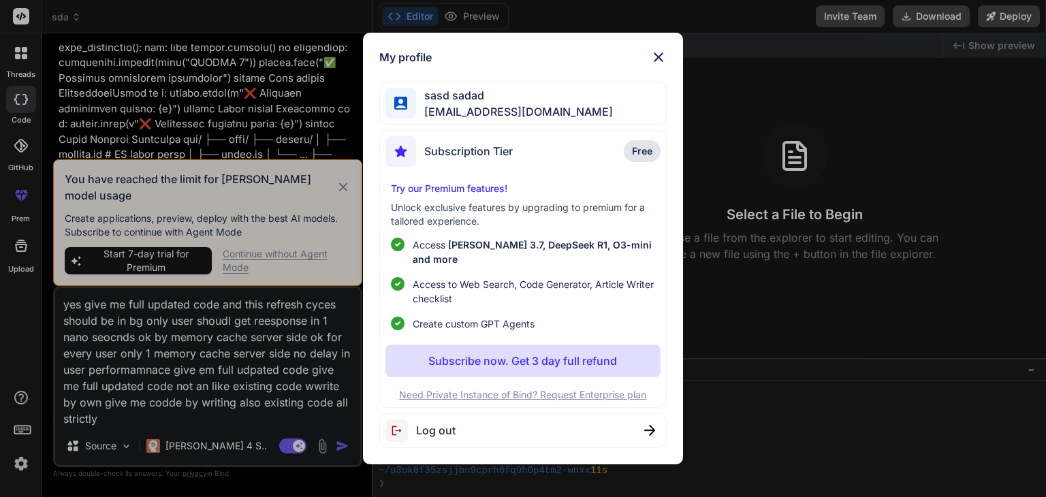
click at [430, 422] on span "Log out" at bounding box center [435, 430] width 39 height 16
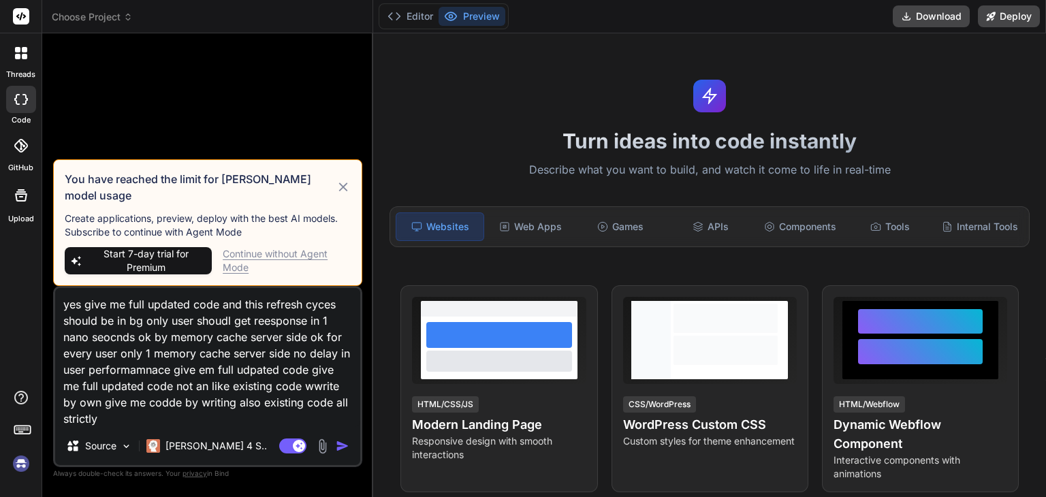
scroll to position [0, 0]
click at [30, 464] on img at bounding box center [21, 463] width 23 height 23
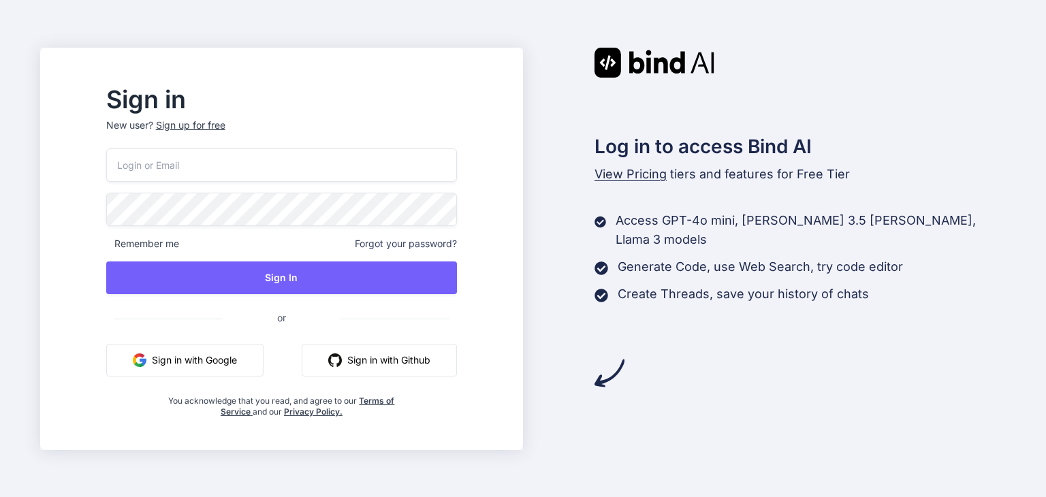
type input "[EMAIL_ADDRESS][DOMAIN_NAME]"
click at [225, 121] on div "Sign up for free" at bounding box center [190, 125] width 69 height 14
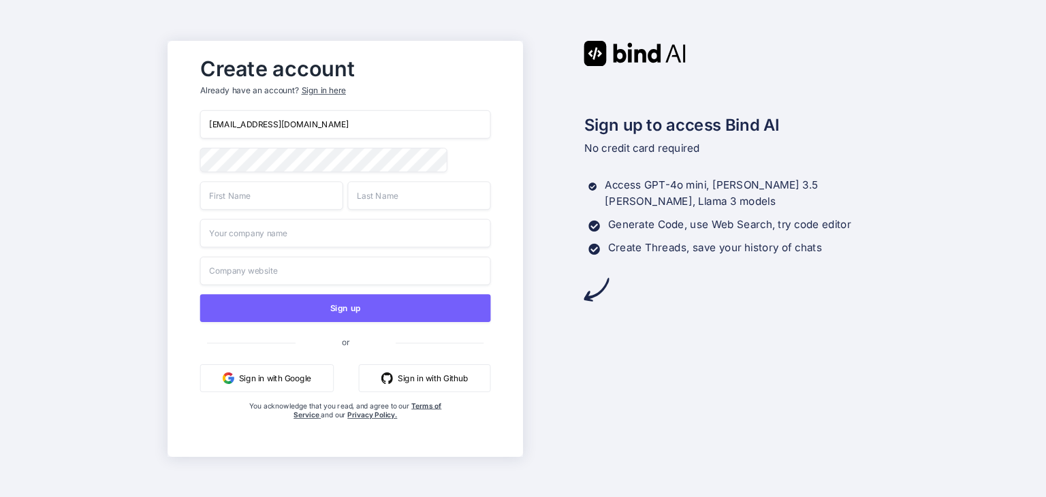
click at [320, 124] on input "[EMAIL_ADDRESS][DOMAIN_NAME]" at bounding box center [344, 124] width 291 height 29
paste input "[EMAIL_ADDRESS][DOMAIN_NAME]"
type input "[EMAIL_ADDRESS][DOMAIN_NAME]"
click at [291, 199] on input "text" at bounding box center [270, 195] width 143 height 29
type input "sdD"
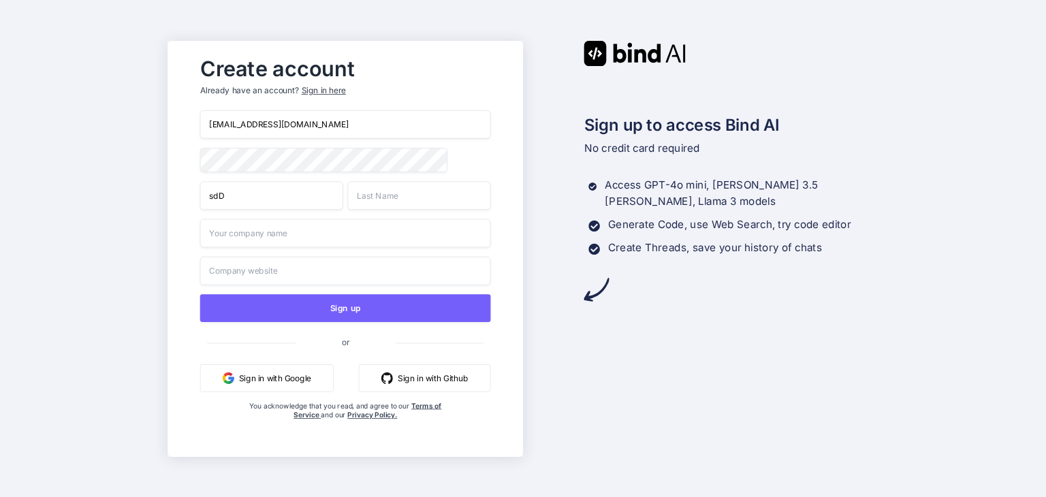
click at [417, 207] on input "text" at bounding box center [418, 195] width 143 height 29
type input "sad"
click at [342, 245] on input "s" at bounding box center [344, 233] width 291 height 29
type input "sadsa"
click at [279, 272] on input "text" at bounding box center [344, 270] width 291 height 29
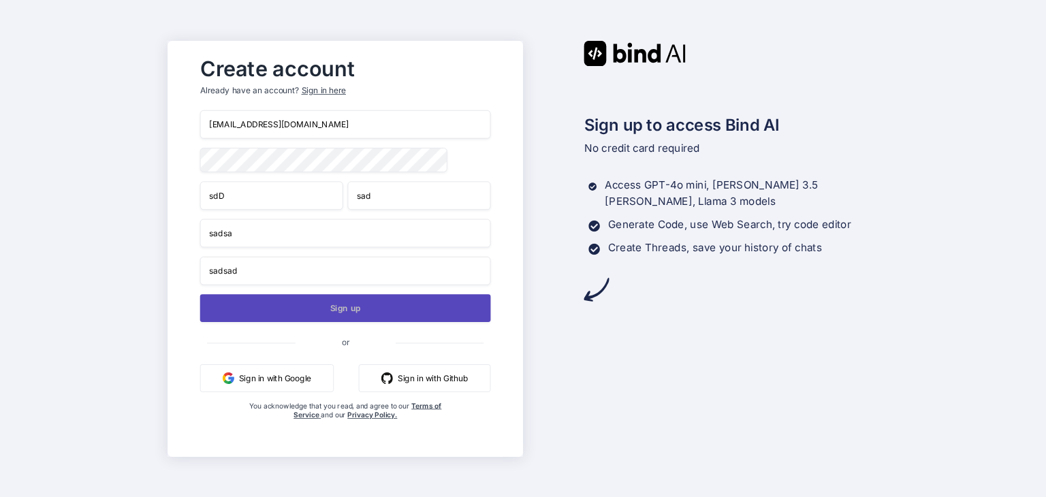
type input "sadsad"
click at [272, 307] on button "Sign up" at bounding box center [344, 308] width 291 height 28
click at [355, 317] on button "Sign up" at bounding box center [344, 308] width 291 height 28
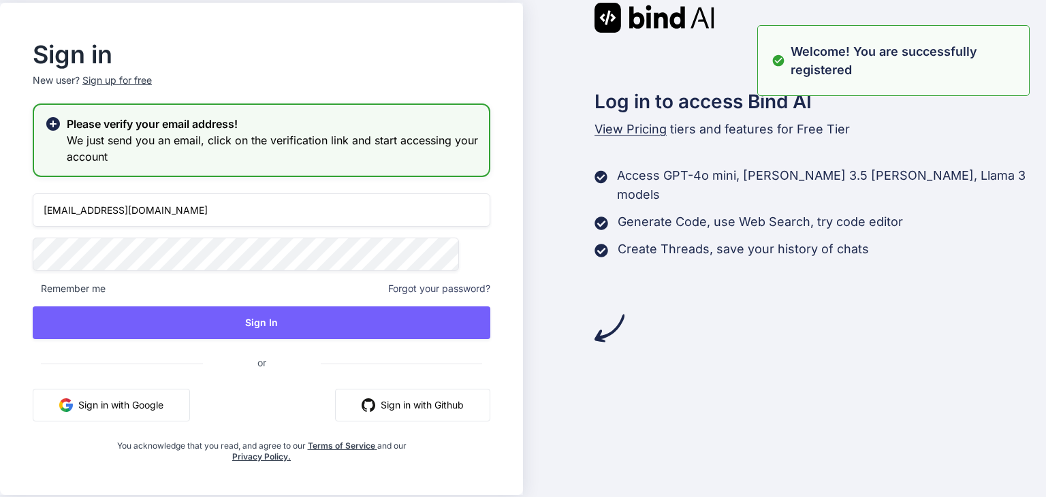
click at [775, 246] on div "Sign in New user? Sign up for free Please verify your email address! We just se…" at bounding box center [523, 249] width 1046 height 492
type input "buyfandim@instmail.uk"
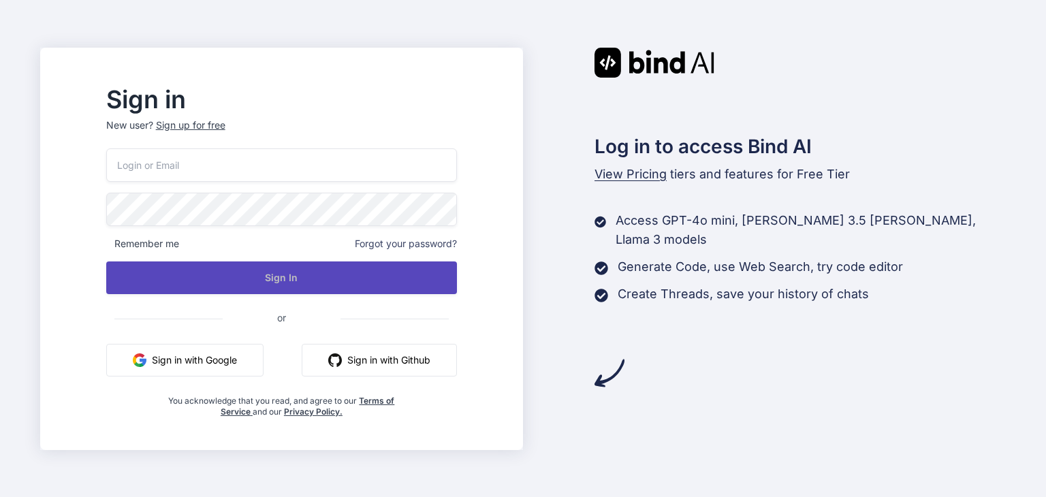
type input "[EMAIL_ADDRESS][DOMAIN_NAME]"
click at [386, 273] on button "Sign In" at bounding box center [281, 277] width 351 height 33
click at [449, 280] on button "Sign In" at bounding box center [281, 277] width 351 height 33
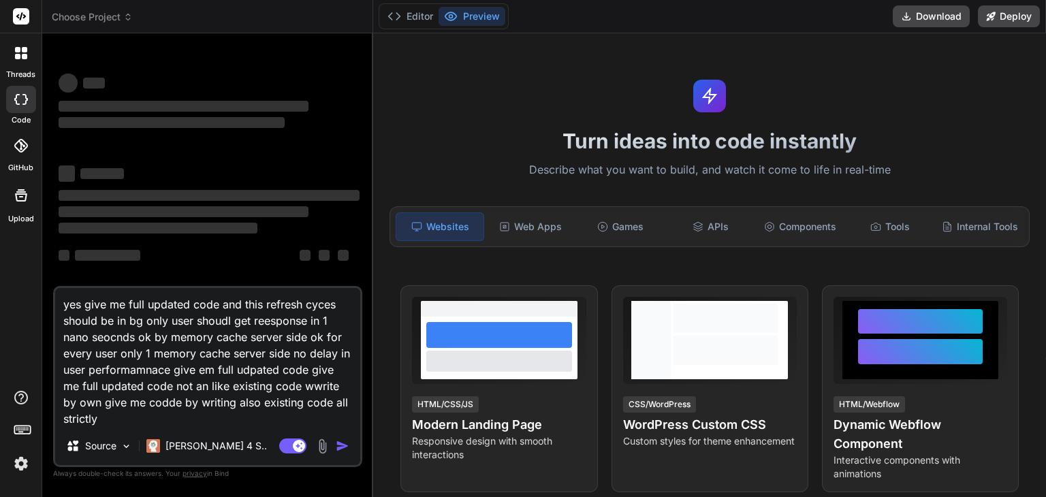
click at [157, 352] on textarea "yes give me full updated code and this refresh cyces should be in bg only user …" at bounding box center [207, 357] width 305 height 139
type textarea "x"
type textarea "cache_service.py import asyncio import json import gzip import time import logg…"
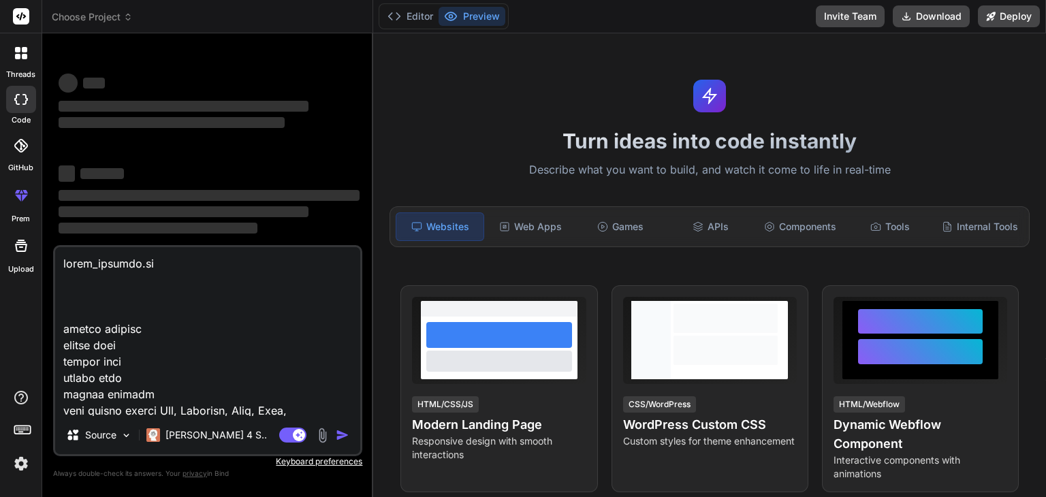
scroll to position [37862, 0]
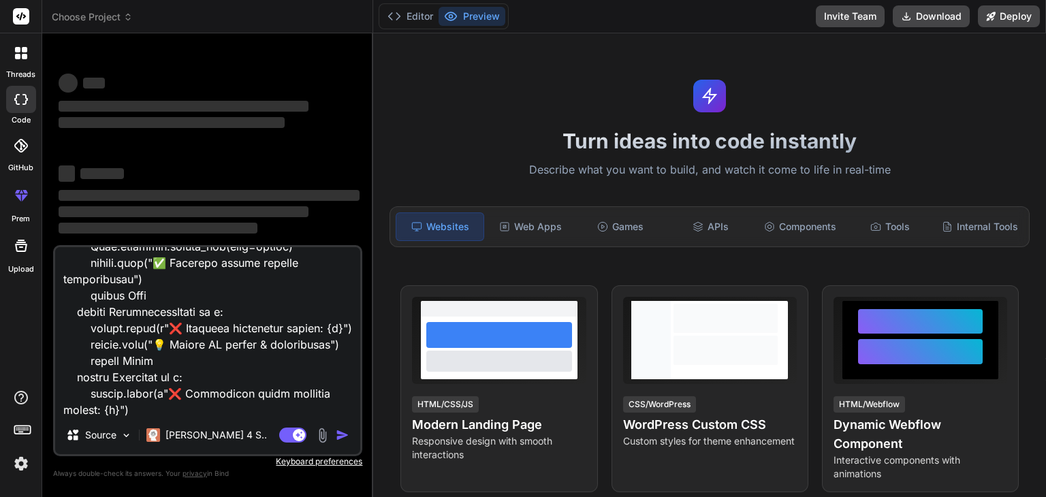
type textarea "x"
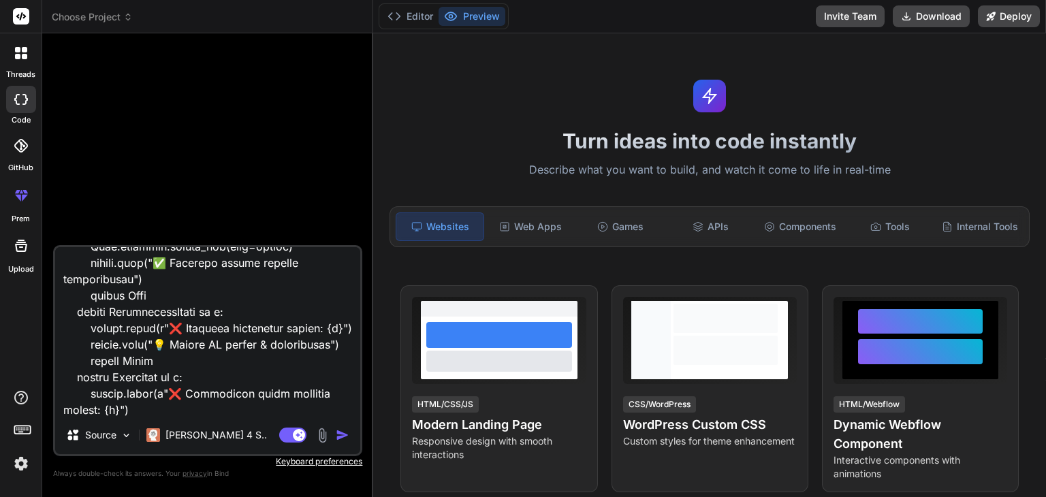
type textarea "cache_service.py import asyncio import json import gzip import time import logg…"
type textarea "x"
paste textarea "Loremip Dolorsita con/ ├── adip/ ├── elitse/ │ ├── doeiusm.te # IN utlab etdol …"
type textarea "cache_service.py import asyncio import json import gzip import time import logg…"
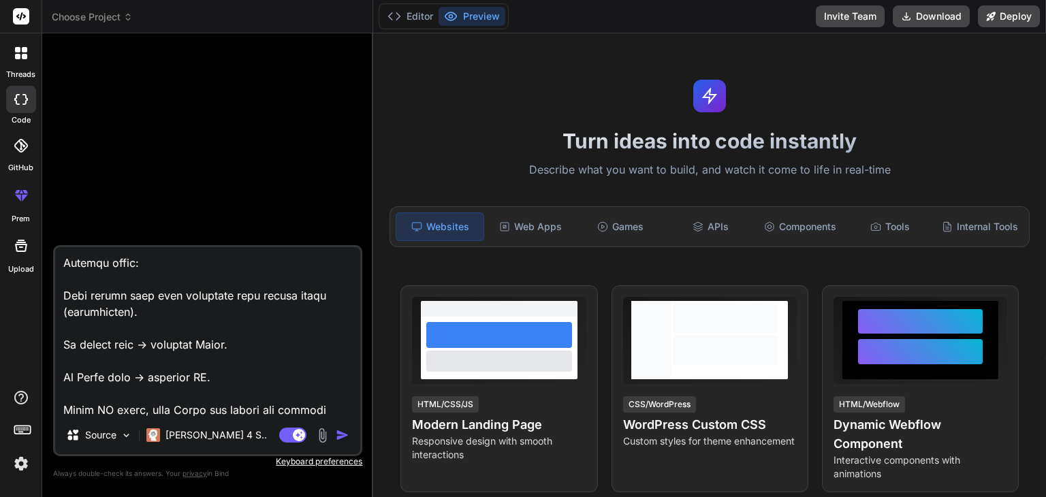
type textarea "x"
type textarea "cache_service.py import asyncio import json import gzip import time import logg…"
type textarea "x"
click at [330, 409] on textarea at bounding box center [207, 331] width 305 height 169
type textarea "cache_service.py import asyncio import json import gzip import time import logg…"
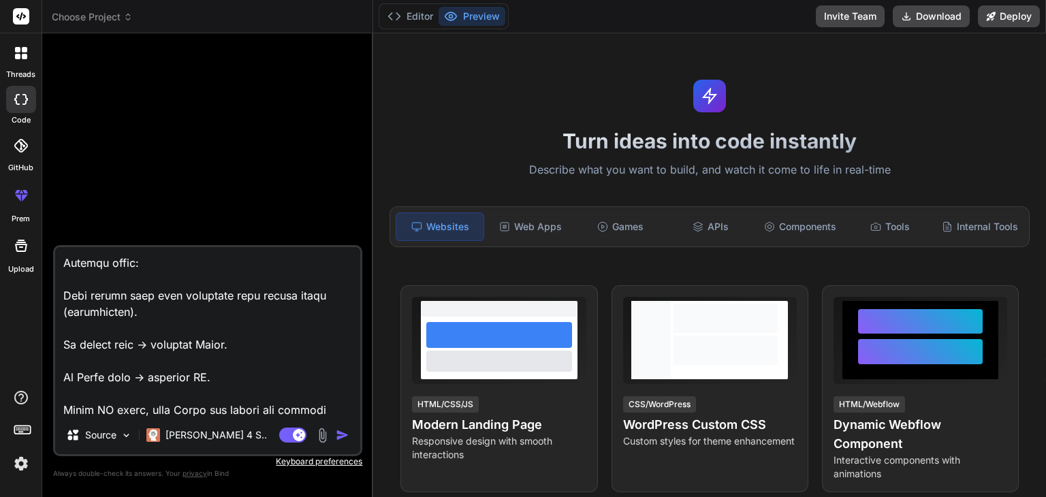
type textarea "x"
type textarea "cache_service.py import asyncio import json import gzip import time import logg…"
type textarea "x"
type textarea "cache_service.py import asyncio import json import gzip import time import logg…"
type textarea "x"
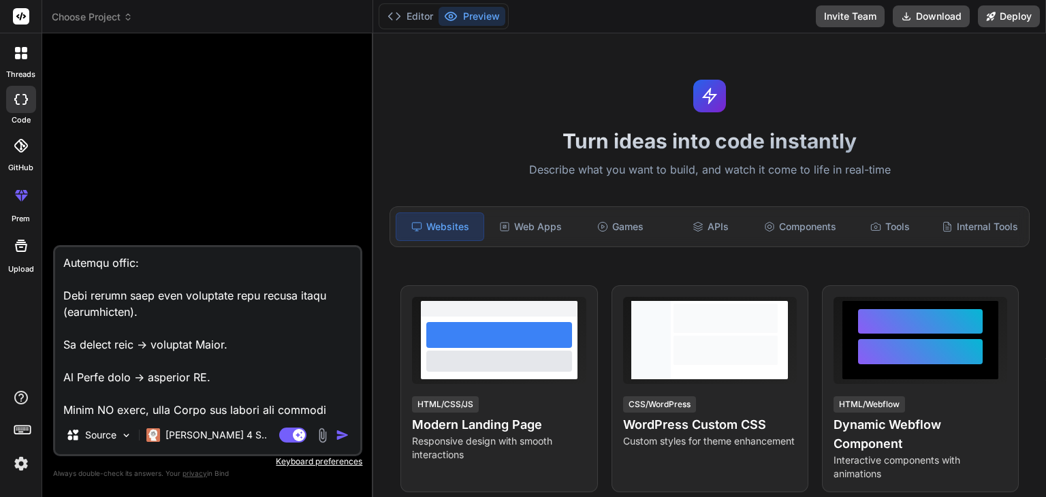
scroll to position [38810, 0]
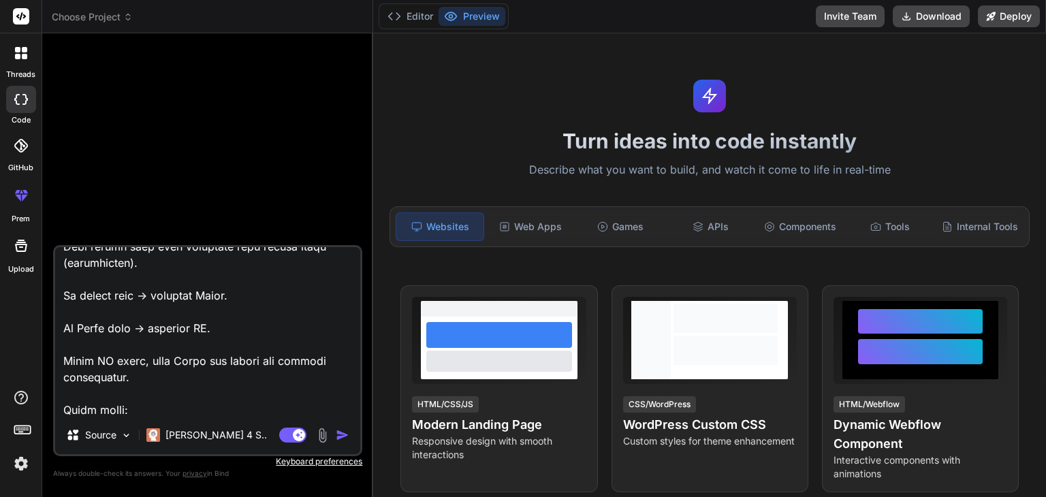
type textarea "cache_service.py import asyncio import json import gzip import time import logg…"
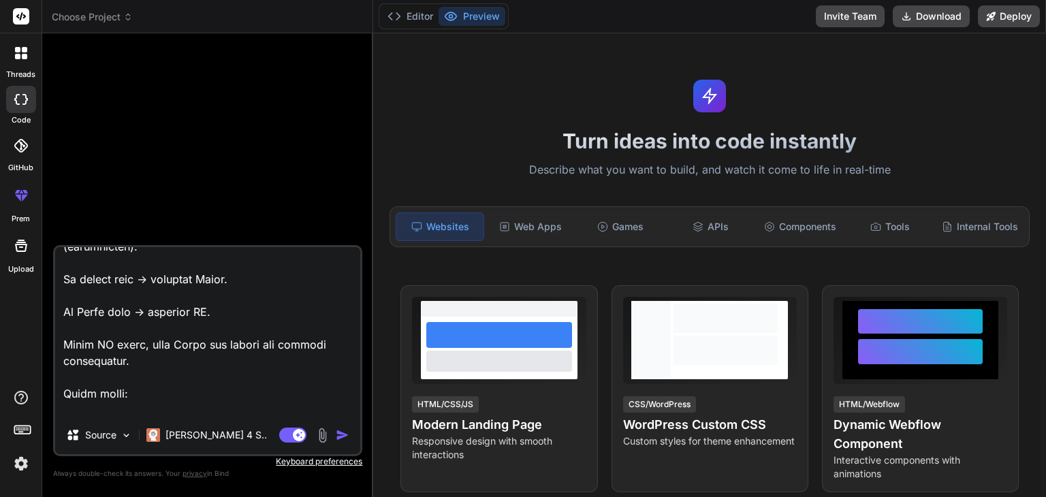
type textarea "x"
type textarea "cache_service.py import asyncio import json import gzip import time import logg…"
type textarea "x"
type textarea "cache_service.py import asyncio import json import gzip import time import logg…"
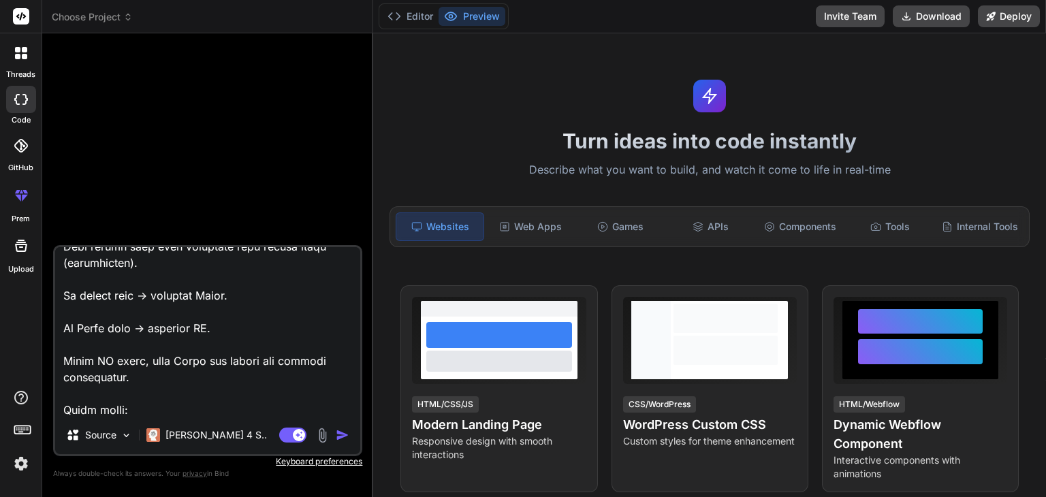
type textarea "x"
type textarea "cache_service.py import asyncio import json import gzip import time import logg…"
type textarea "x"
type textarea "cache_service.py import asyncio import json import gzip import time import logg…"
type textarea "x"
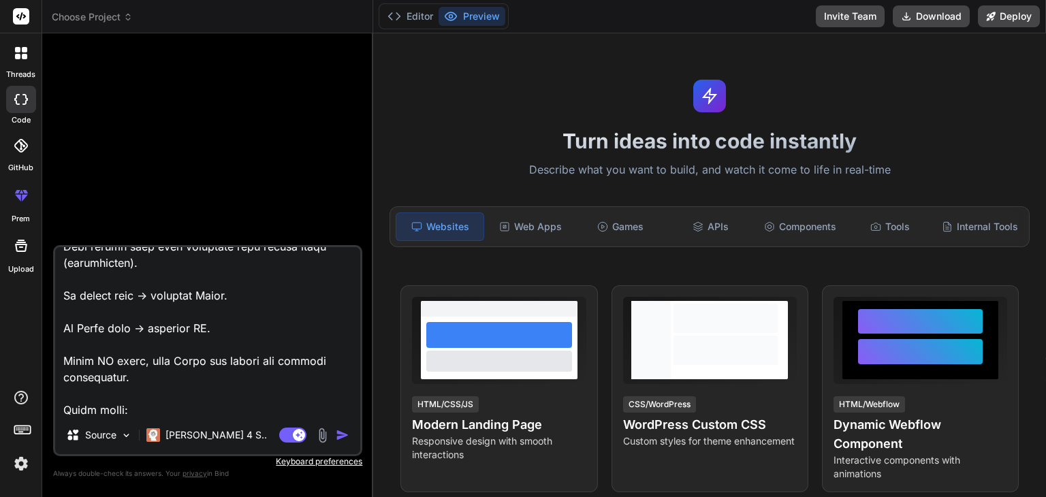
type textarea "cache_service.py import asyncio import json import gzip import time import logg…"
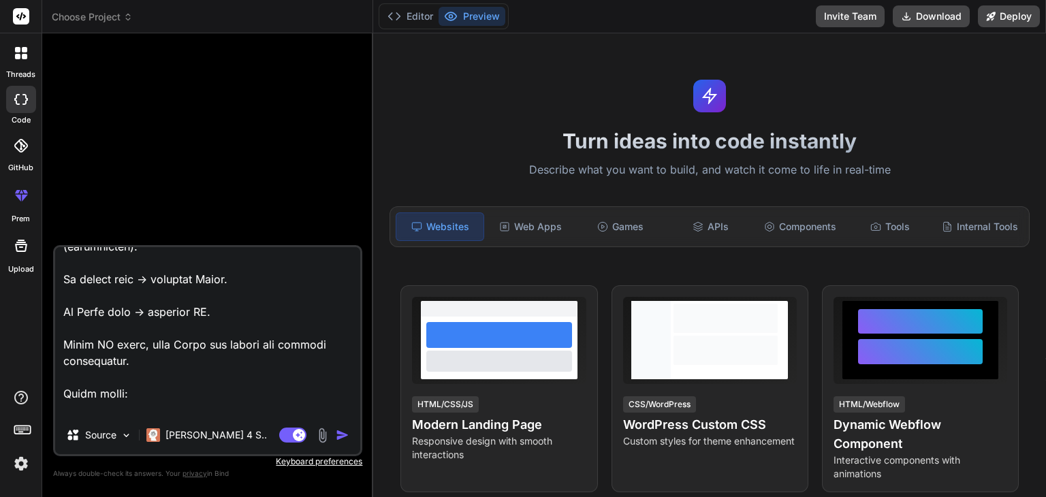
type textarea "x"
type textarea "cache_service.py import asyncio import json import gzip import time import logg…"
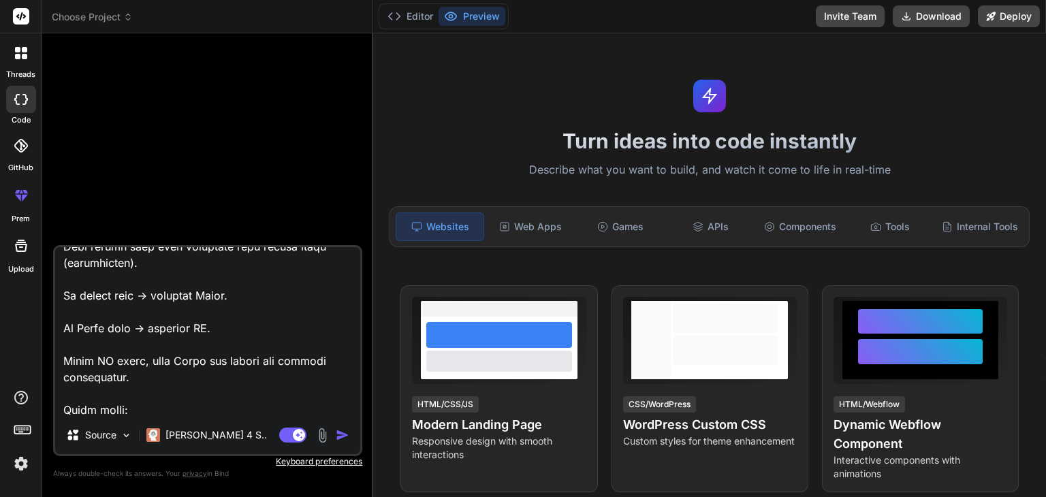
type textarea "x"
type textarea "cache_service.py import asyncio import json import gzip import time import logg…"
type textarea "x"
type textarea "cache_service.py import asyncio import json import gzip import time import logg…"
type textarea "x"
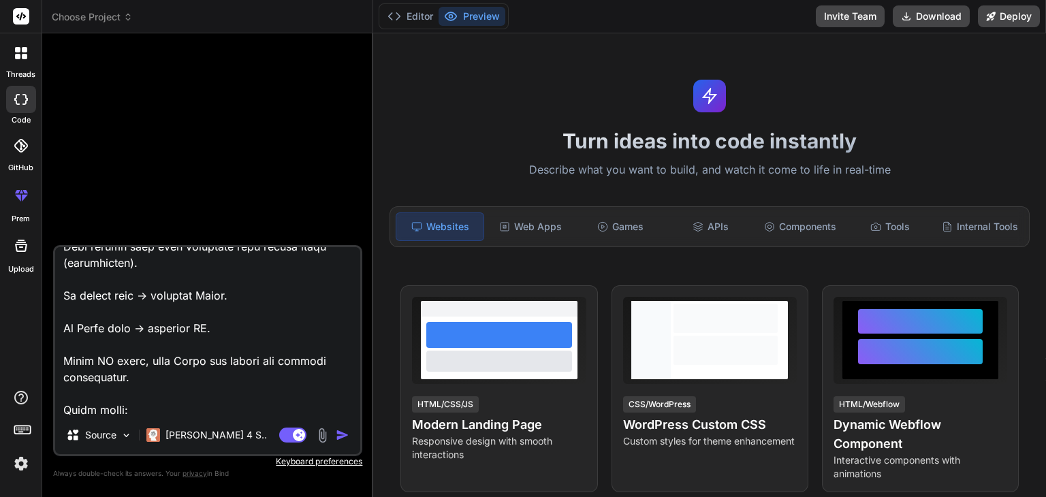
type textarea "cache_service.py import asyncio import json import gzip import time import logg…"
type textarea "x"
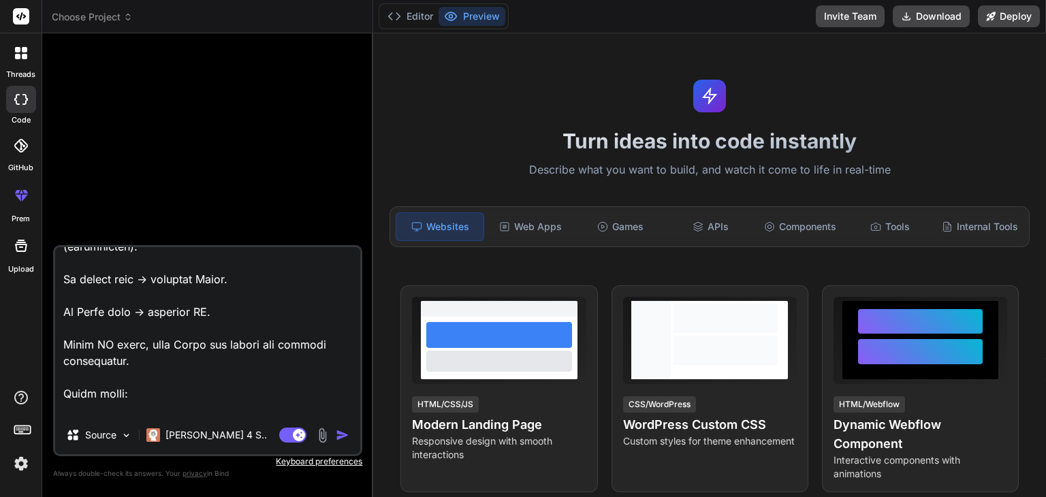
type textarea "cache_service.py import asyncio import json import gzip import time import logg…"
type textarea "x"
type textarea "cache_service.py import asyncio import json import gzip import time import logg…"
type textarea "x"
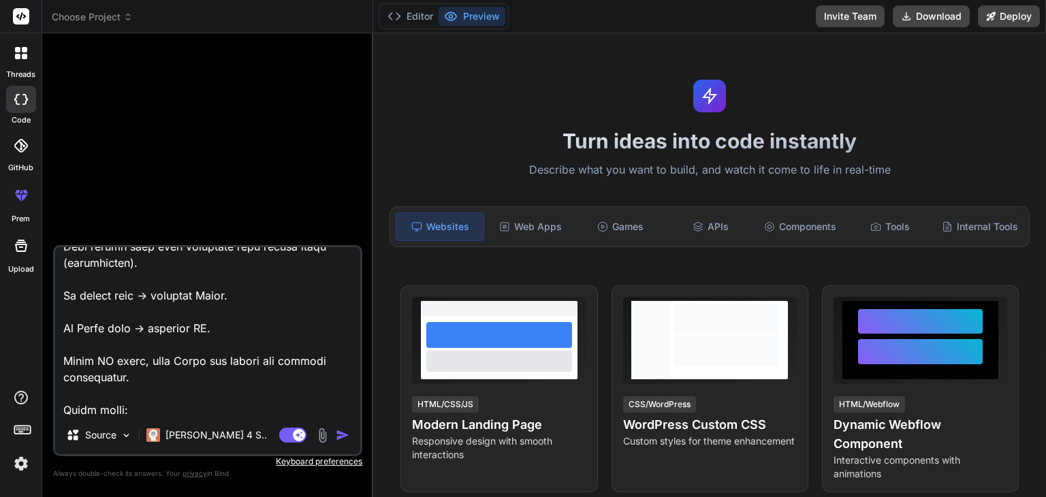
type textarea "cache_service.py import asyncio import json import gzip import time import logg…"
type textarea "x"
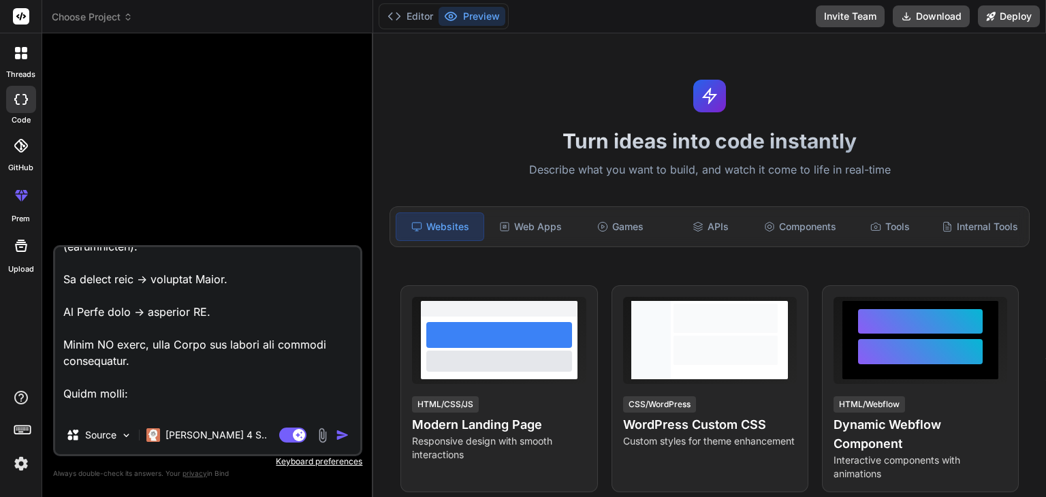
type textarea "cache_service.py import asyncio import json import gzip import time import logg…"
type textarea "x"
type textarea "cache_service.py import asyncio import json import gzip import time import logg…"
type textarea "x"
type textarea "cache_service.py import asyncio import json import gzip import time import logg…"
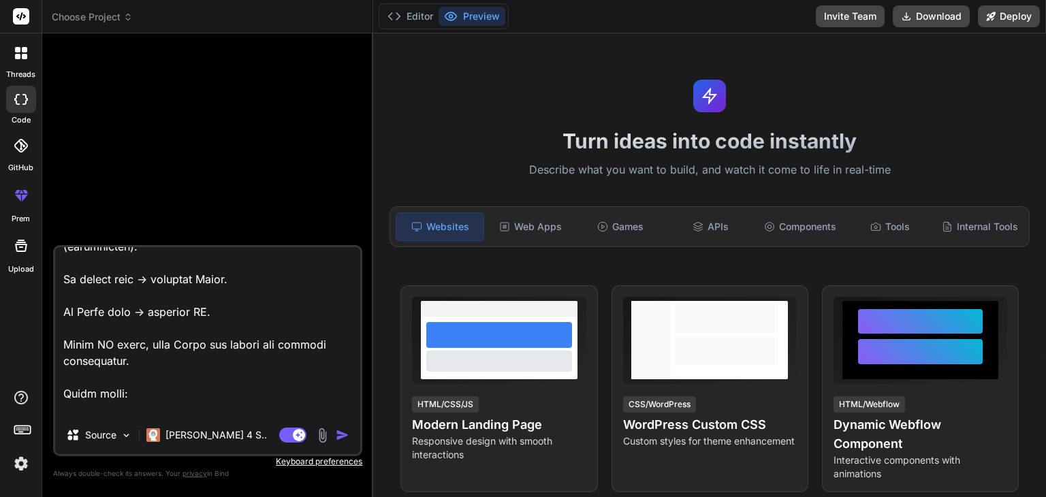
type textarea "x"
type textarea "cache_service.py import asyncio import json import gzip import time import logg…"
type textarea "x"
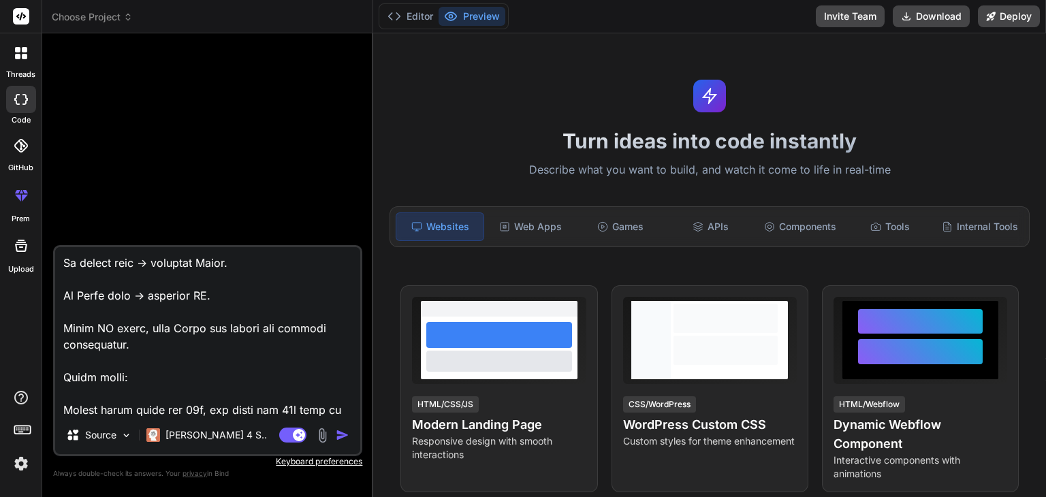
type textarea "cache_service.py import asyncio import json import gzip import time import logg…"
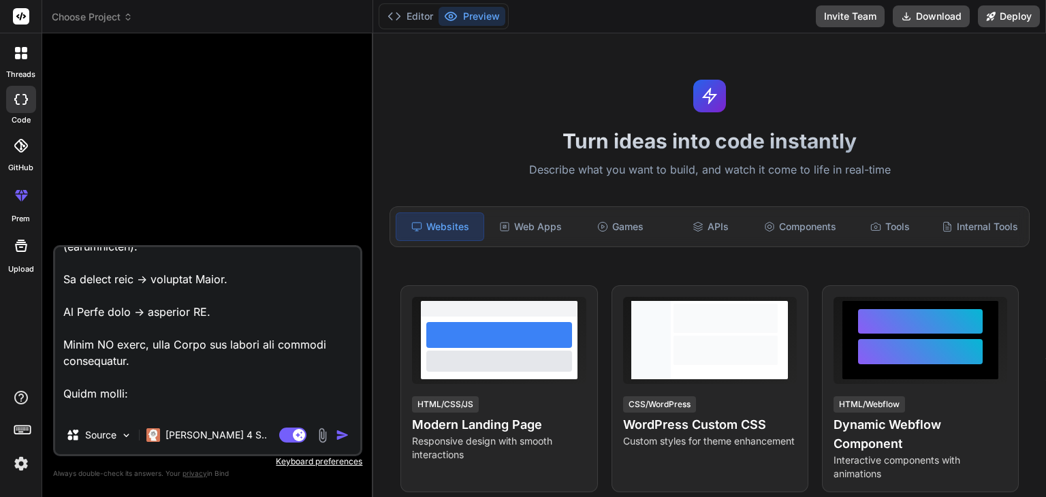
type textarea "x"
type textarea "cache_service.py import asyncio import json import gzip import time import logg…"
type textarea "x"
type textarea "cache_service.py import asyncio import json import gzip import time import logg…"
type textarea "x"
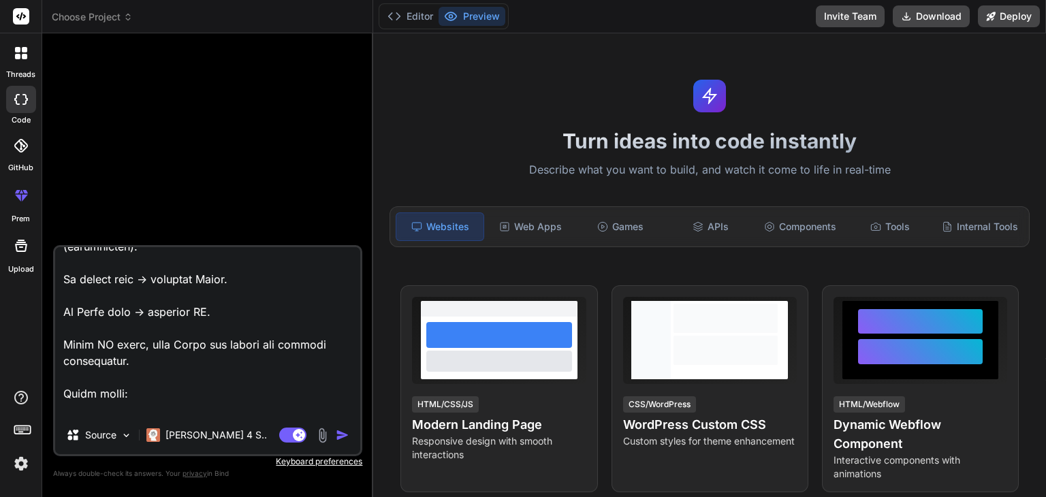
type textarea "cache_service.py import asyncio import json import gzip import time import logg…"
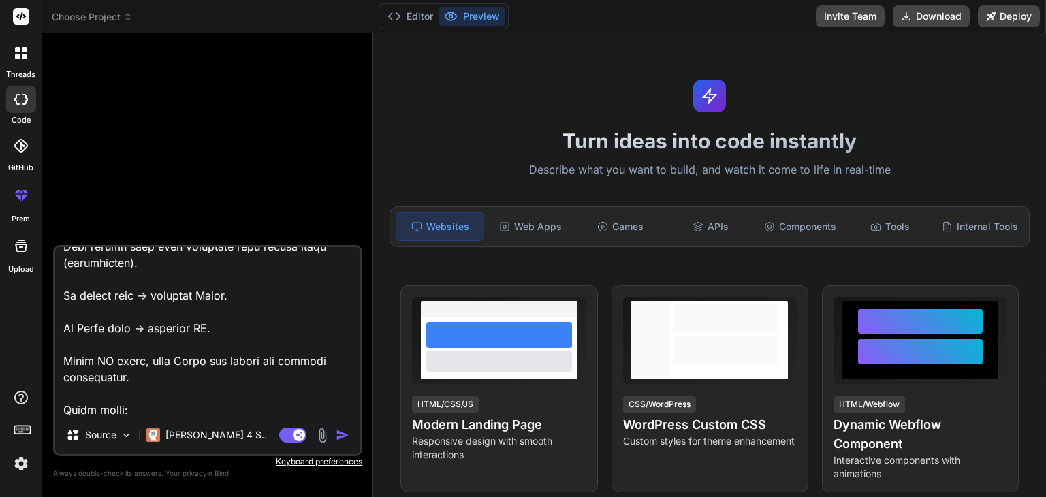
type textarea "x"
type textarea "cache_service.py import asyncio import json import gzip import time import logg…"
type textarea "x"
type textarea "cache_service.py import asyncio import json import gzip import time import logg…"
type textarea "x"
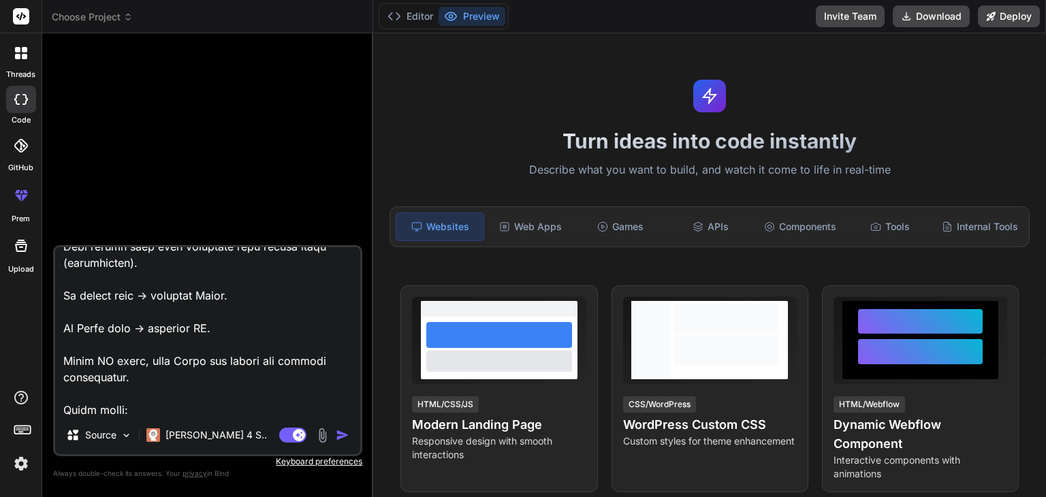
type textarea "cache_service.py import asyncio import json import gzip import time import logg…"
type textarea "x"
type textarea "cache_service.py import asyncio import json import gzip import time import logg…"
type textarea "x"
type textarea "cache_service.py import asyncio import json import gzip import time import logg…"
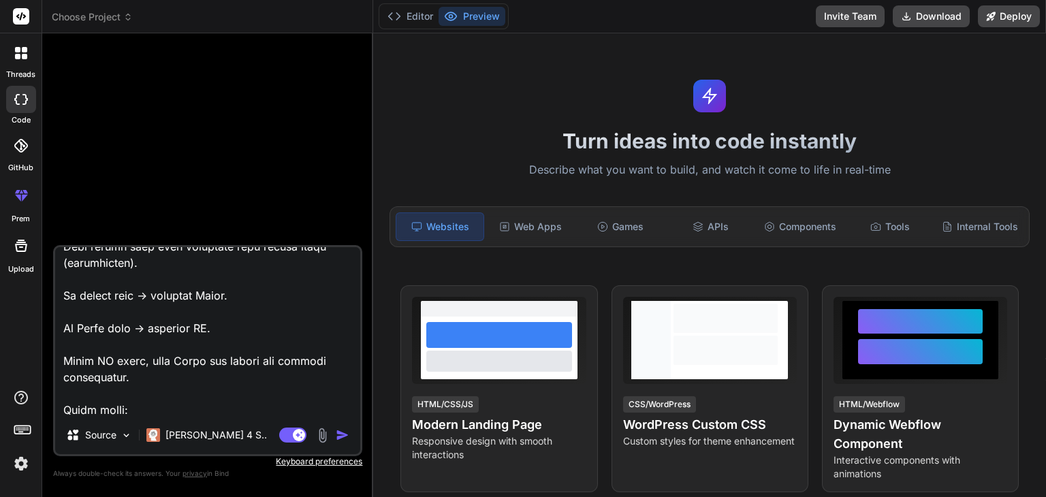
type textarea "x"
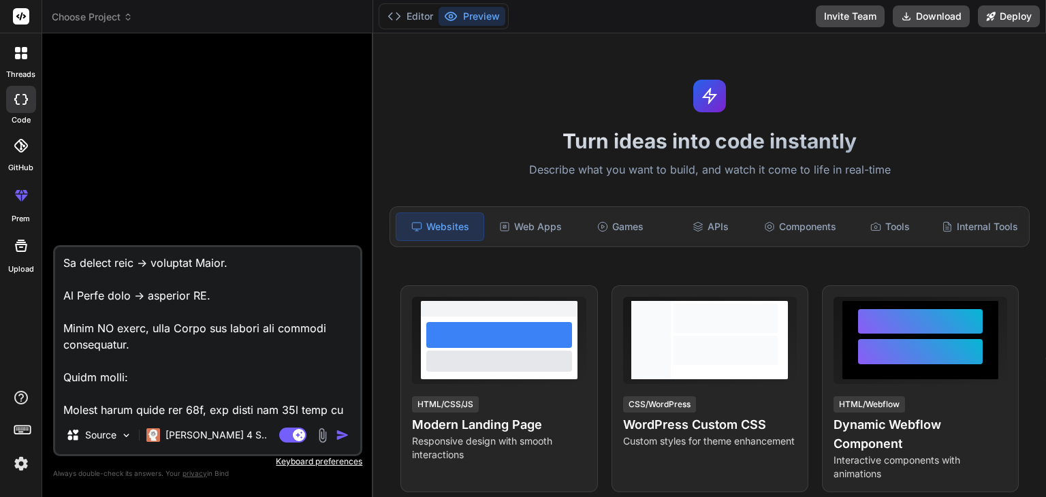
type textarea "cache_service.py import asyncio import json import gzip import time import logg…"
type textarea "x"
type textarea "cache_service.py import asyncio import json import gzip import time import logg…"
type textarea "x"
type textarea "cache_service.py import asyncio import json import gzip import time import logg…"
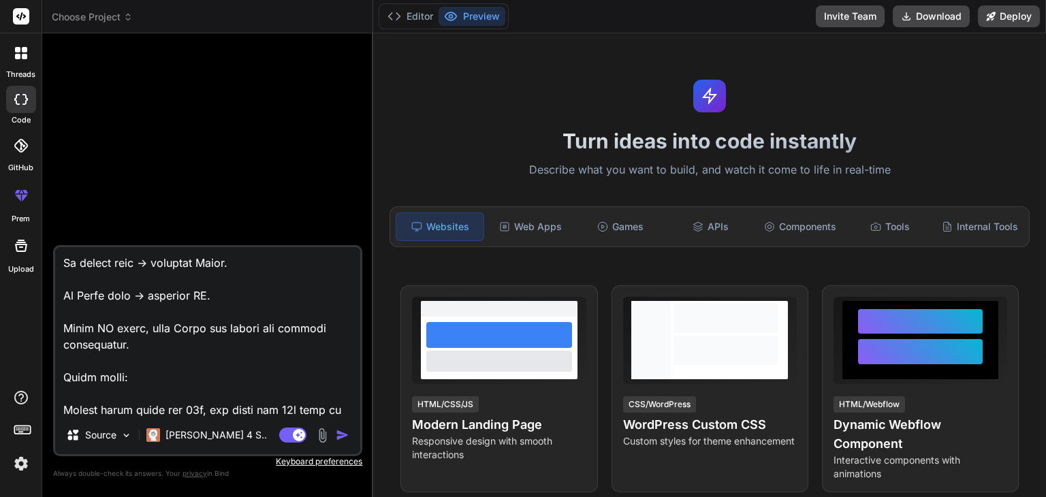
type textarea "x"
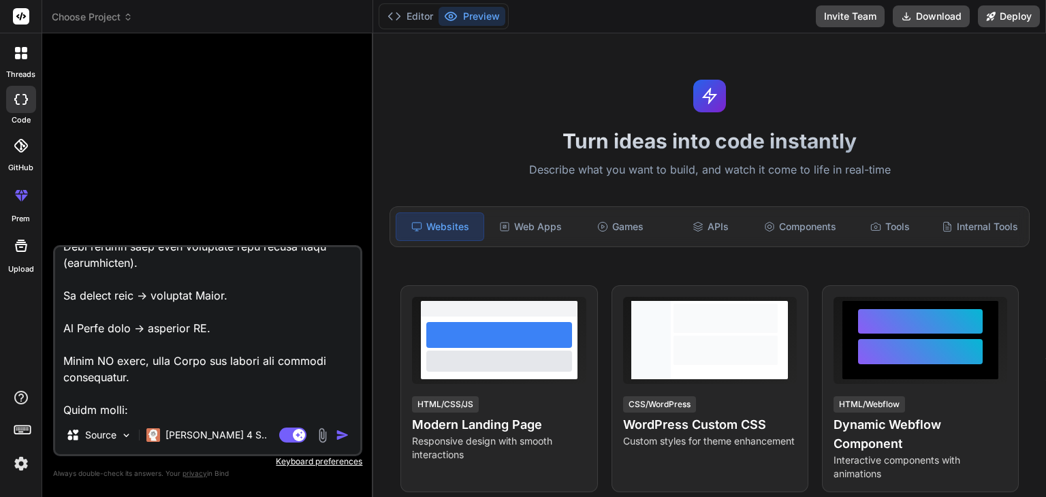
type textarea "cache_service.py import asyncio import json import gzip import time import logg…"
type textarea "x"
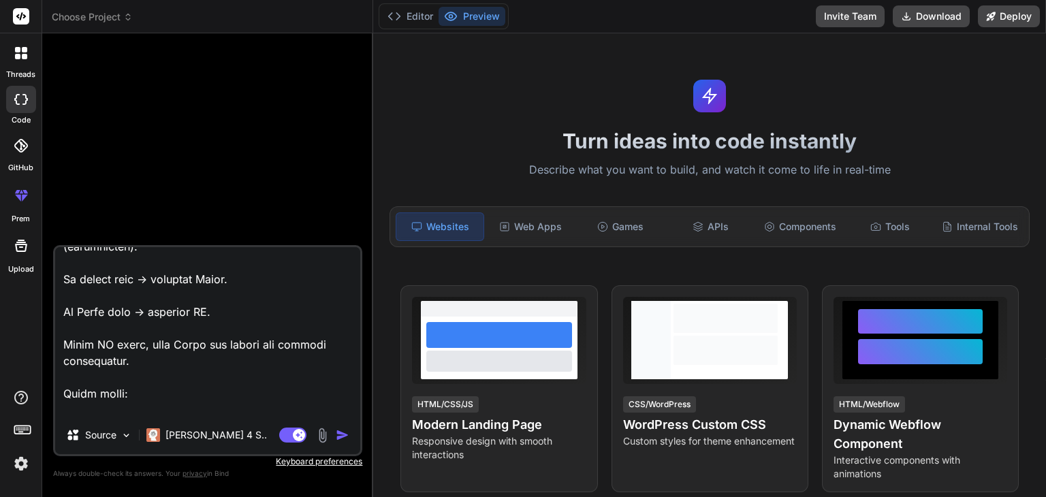
type textarea "cache_service.py import asyncio import json import gzip import time import logg…"
type textarea "x"
type textarea "cache_service.py import asyncio import json import gzip import time import logg…"
type textarea "x"
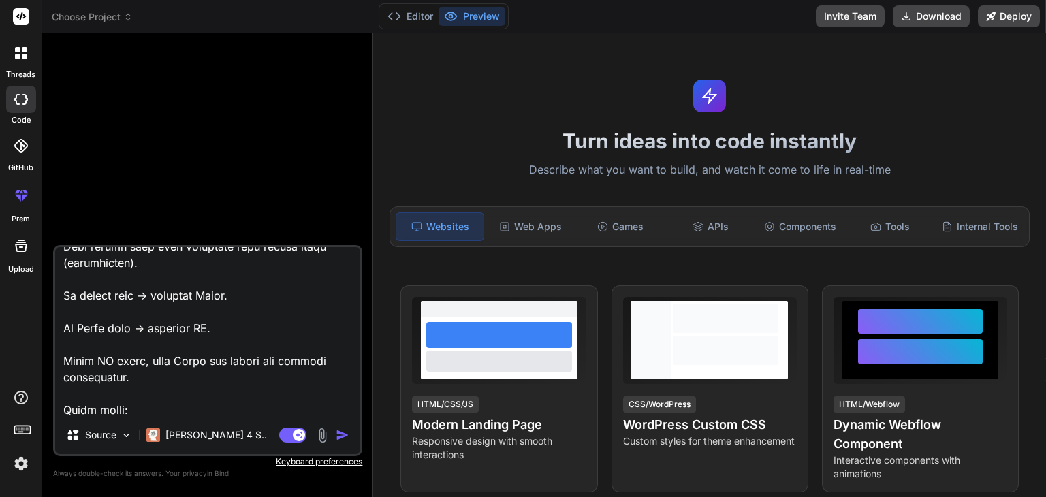
type textarea "cache_service.py import asyncio import json import gzip import time import logg…"
type textarea "x"
type textarea "cache_service.py import asyncio import json import gzip import time import logg…"
type textarea "x"
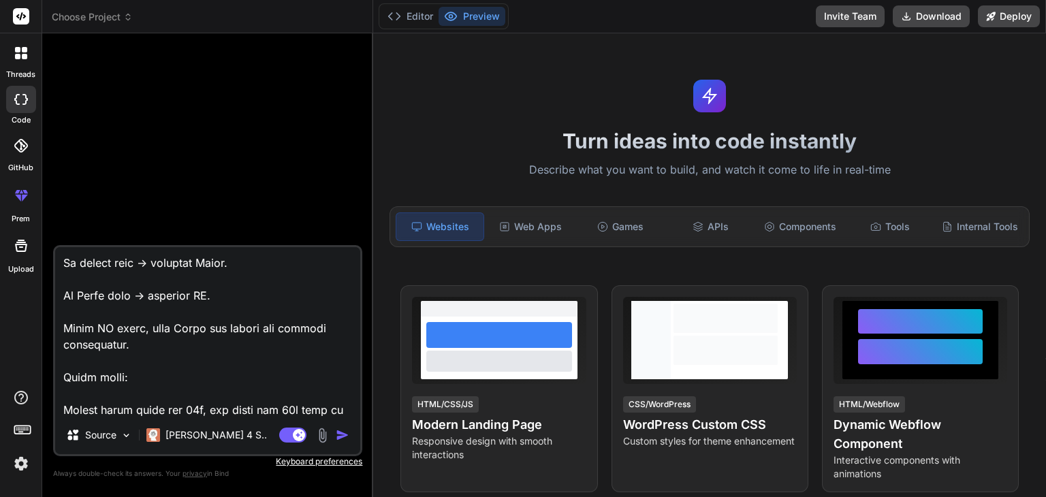
type textarea "cache_service.py import asyncio import json import gzip import time import logg…"
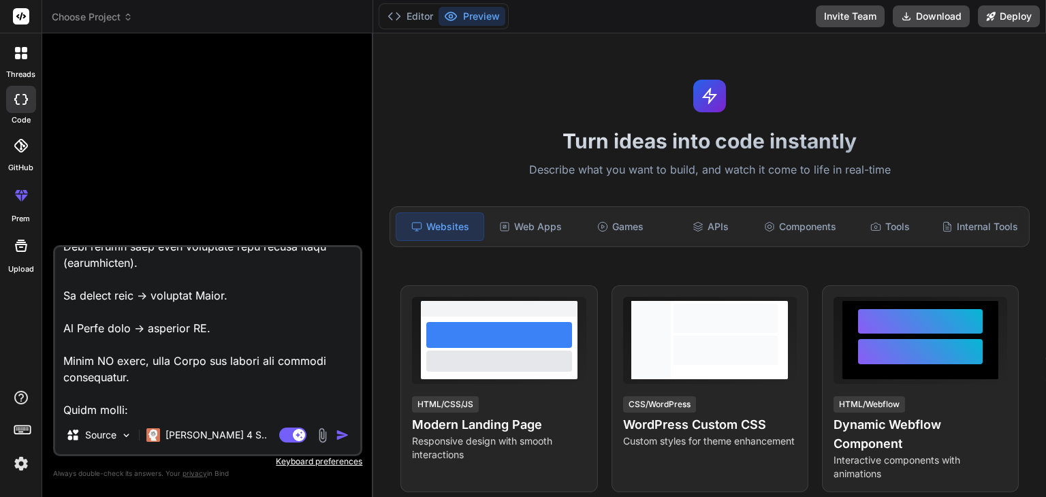
type textarea "x"
type textarea "cache_service.py import asyncio import json import gzip import time import logg…"
type textarea "x"
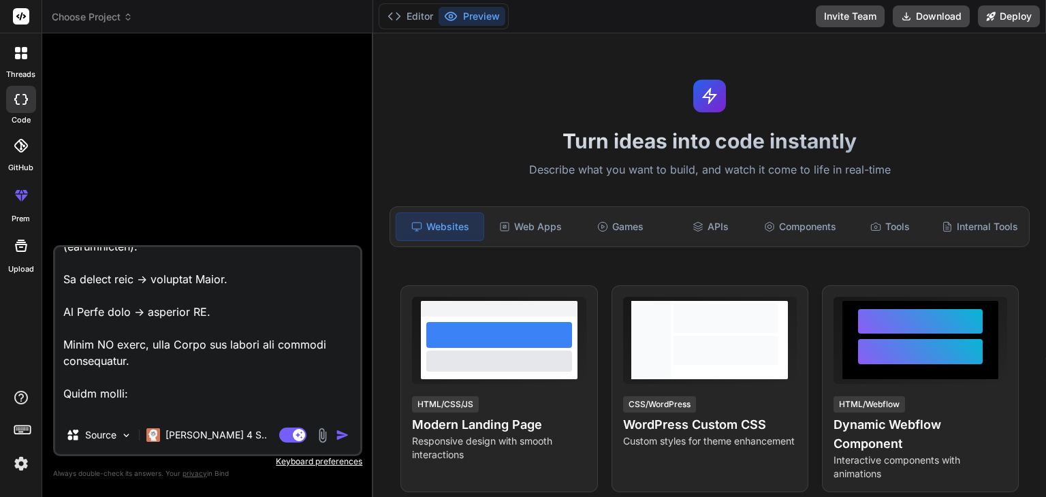
type textarea "cache_service.py import asyncio import json import gzip import time import logg…"
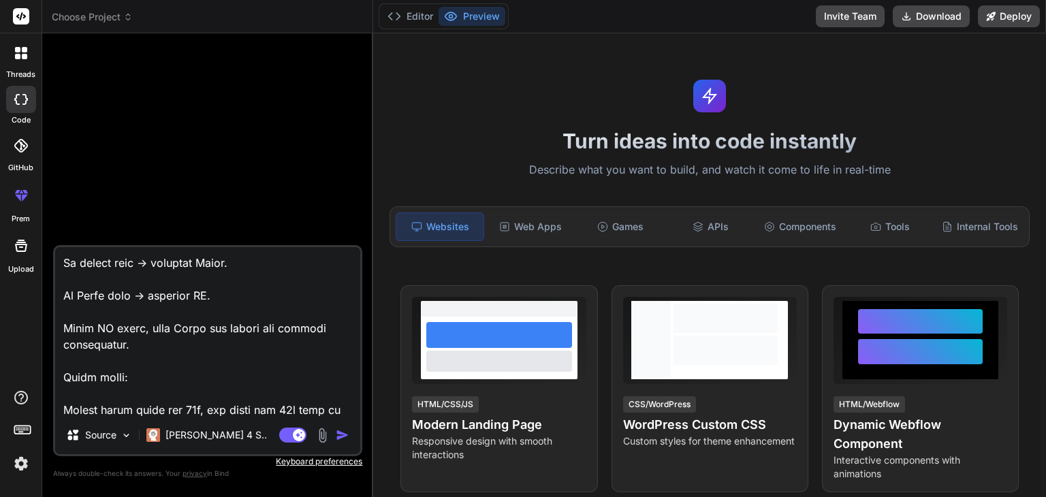
type textarea "x"
type textarea "cache_service.py import asyncio import json import gzip import time import logg…"
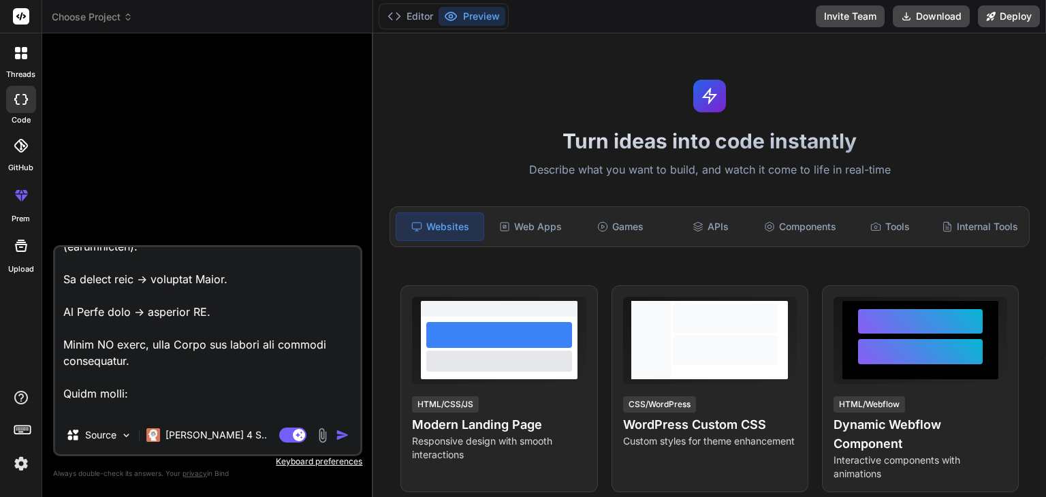
type textarea "x"
type textarea "cache_service.py import asyncio import json import gzip import time import logg…"
type textarea "x"
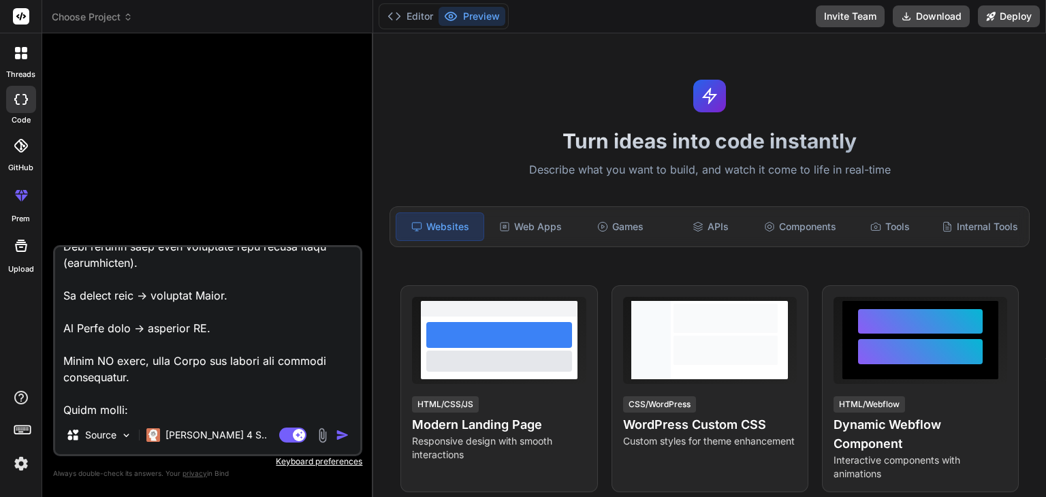
type textarea "cache_service.py import asyncio import json import gzip import time import logg…"
type textarea "x"
type textarea "cache_service.py import asyncio import json import gzip import time import logg…"
type textarea "x"
type textarea "cache_service.py import asyncio import json import gzip import time import logg…"
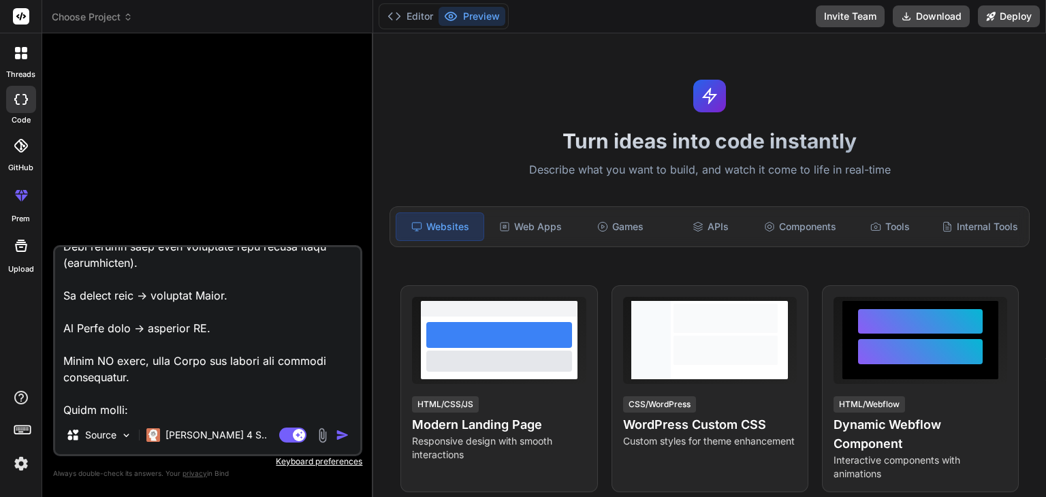
type textarea "x"
type textarea "cache_service.py import asyncio import json import gzip import time import logg…"
type textarea "x"
type textarea "cache_service.py import asyncio import json import gzip import time import logg…"
type textarea "x"
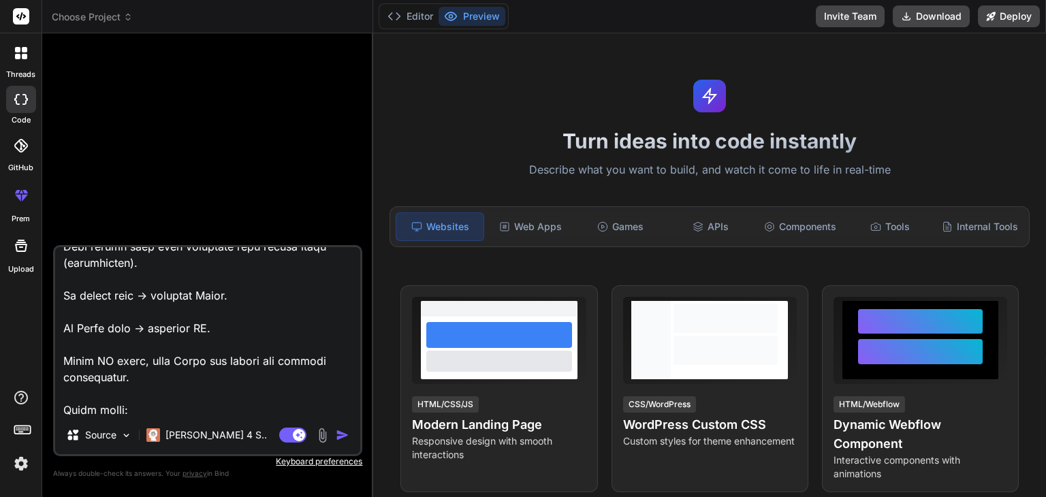
type textarea "cache_service.py import asyncio import json import gzip import time import logg…"
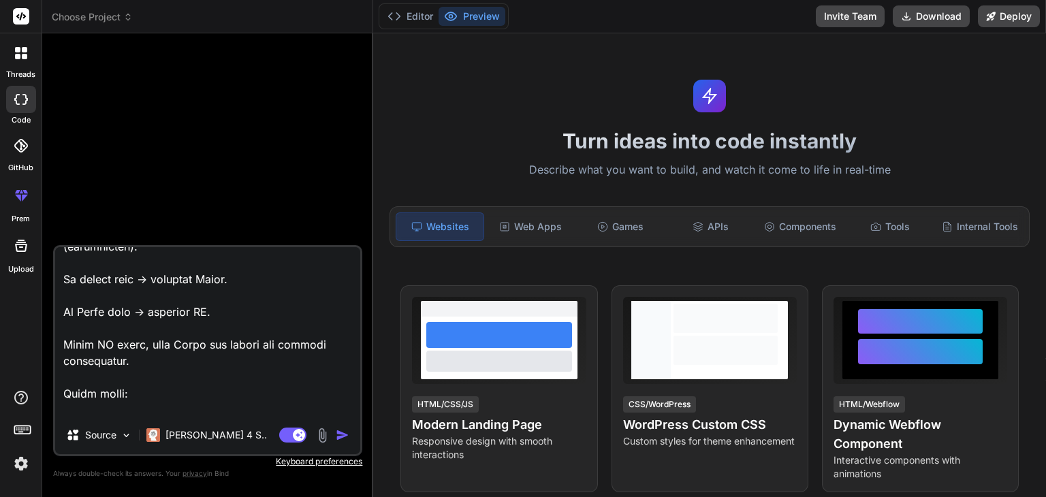
type textarea "x"
type textarea "cache_service.py import asyncio import json import gzip import time import logg…"
type textarea "x"
type textarea "cache_service.py import asyncio import json import gzip import time import logg…"
type textarea "x"
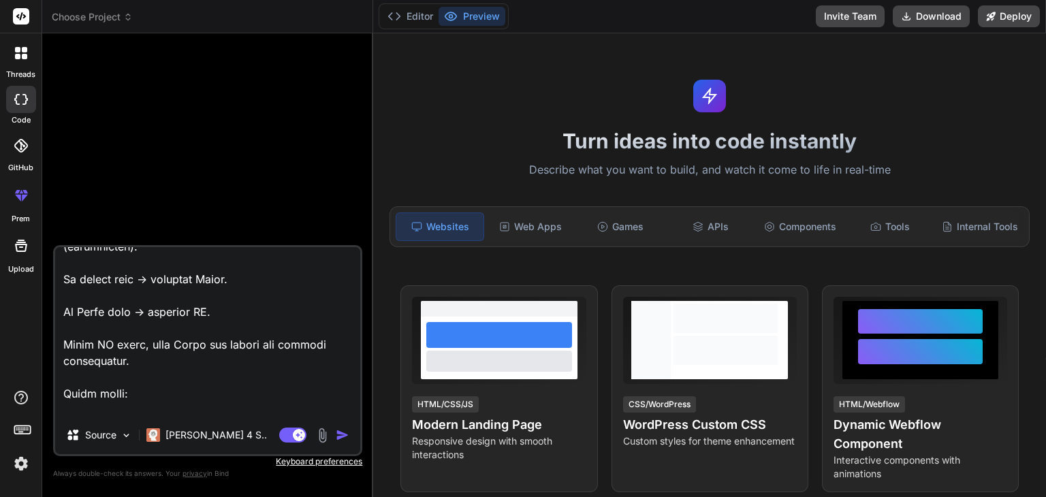
type textarea "cache_service.py import asyncio import json import gzip import time import logg…"
type textarea "x"
type textarea "cache_service.py import asyncio import json import gzip import time import logg…"
type textarea "x"
type textarea "cache_service.py import asyncio import json import gzip import time import logg…"
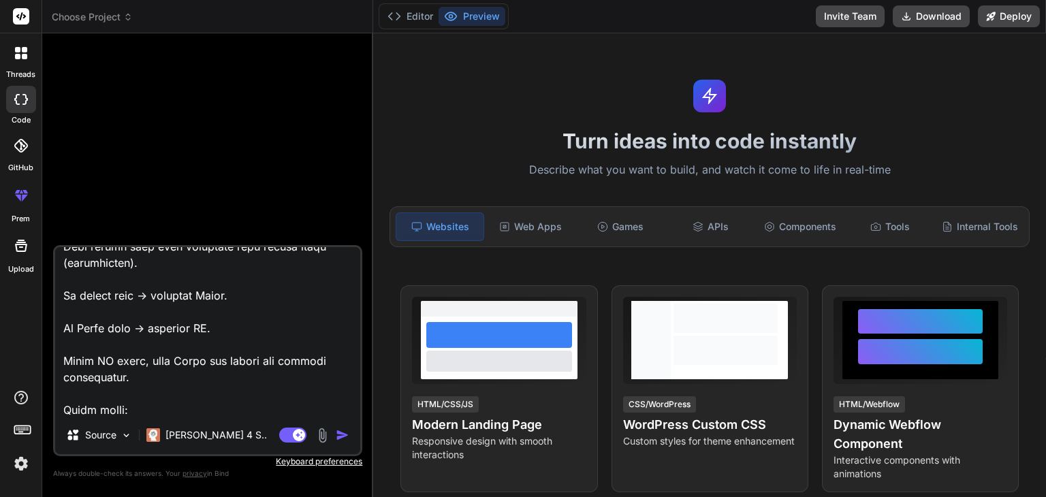
type textarea "x"
type textarea "cache_service.py import asyncio import json import gzip import time import logg…"
type textarea "x"
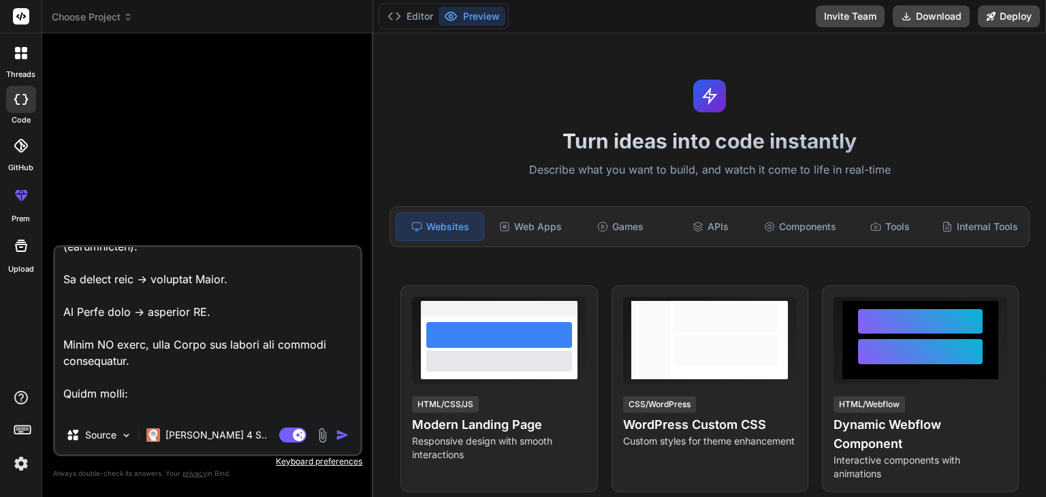
type textarea "cache_service.py import asyncio import json import gzip import time import logg…"
type textarea "x"
type textarea "cache_service.py import asyncio import json import gzip import time import logg…"
type textarea "x"
type textarea "cache_service.py import asyncio import json import gzip import time import logg…"
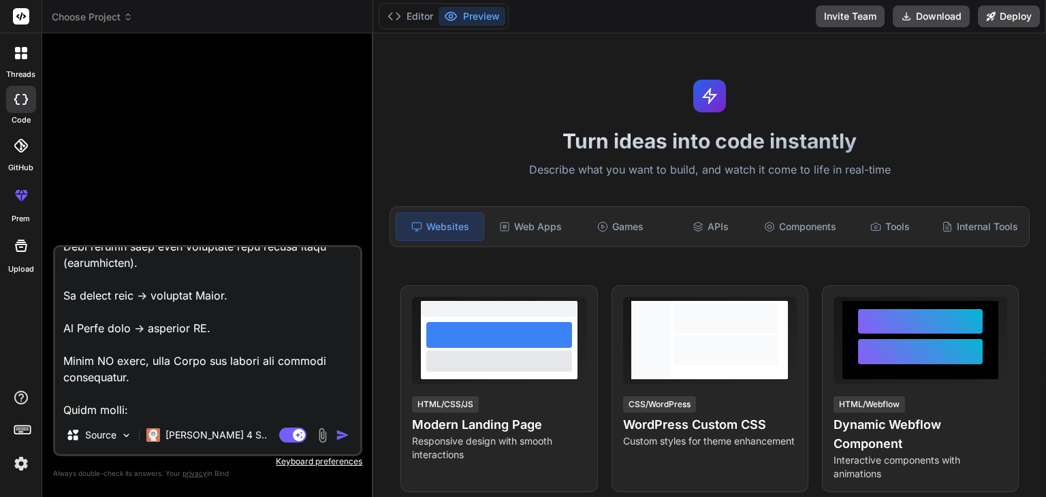
type textarea "x"
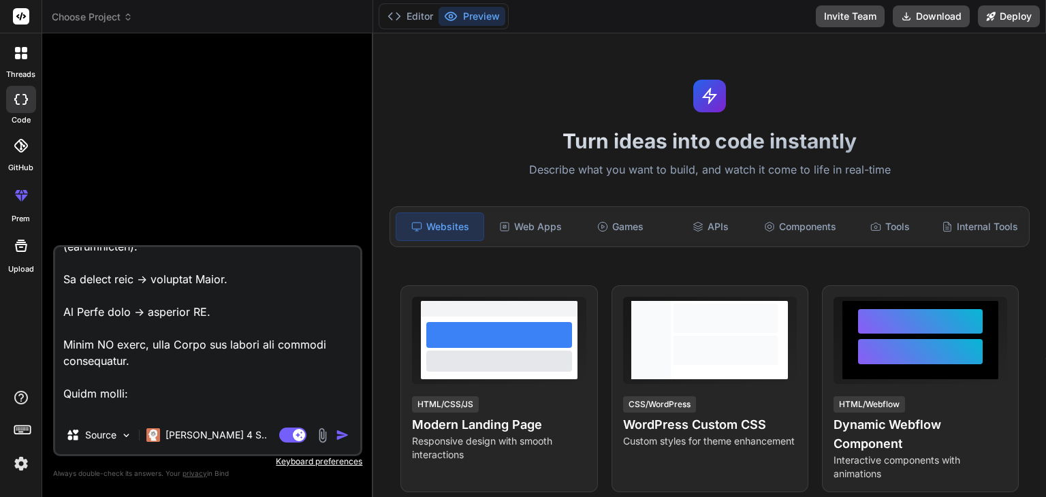
type textarea "cache_service.py import asyncio import json import gzip import time import logg…"
type textarea "x"
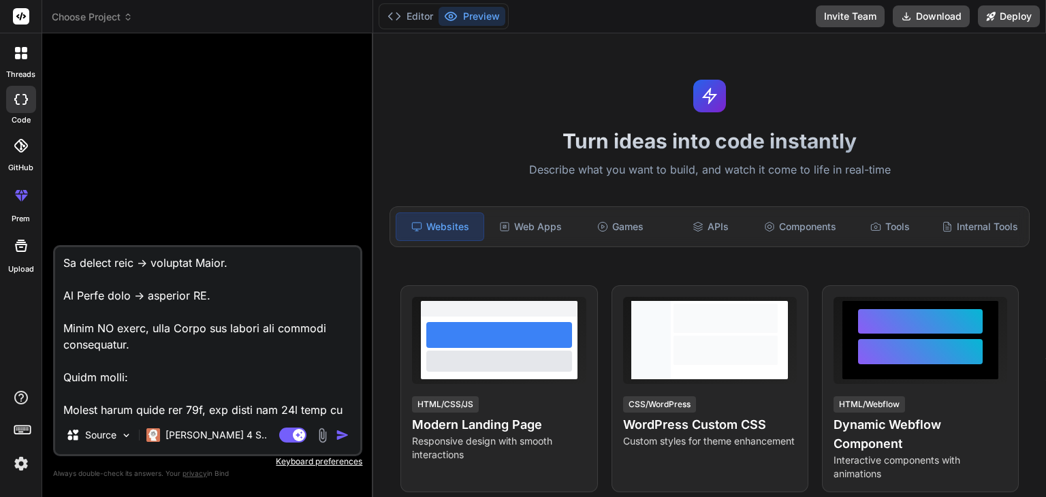
type textarea "cache_service.py import asyncio import json import gzip import time import logg…"
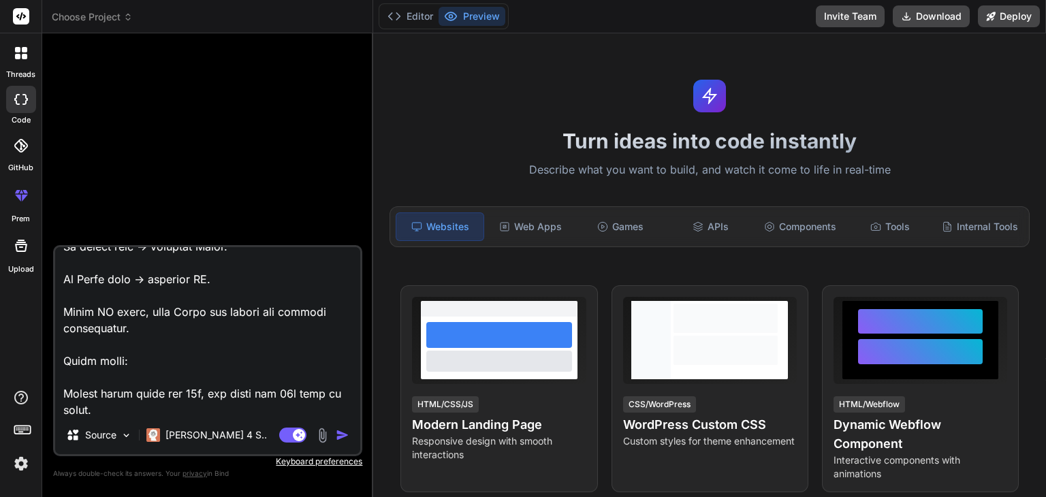
type textarea "x"
type textarea "cache_service.py import asyncio import json import gzip import time import logg…"
type textarea "x"
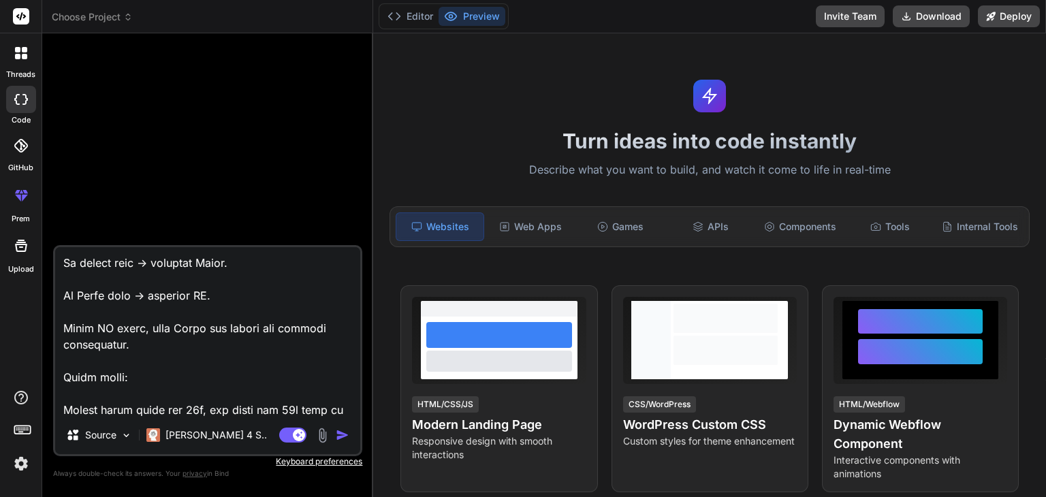
type textarea "cache_service.py import asyncio import json import gzip import time import logg…"
type textarea "x"
type textarea "cache_service.py import asyncio import json import gzip import time import logg…"
type textarea "x"
type textarea "cache_service.py import asyncio import json import gzip import time import logg…"
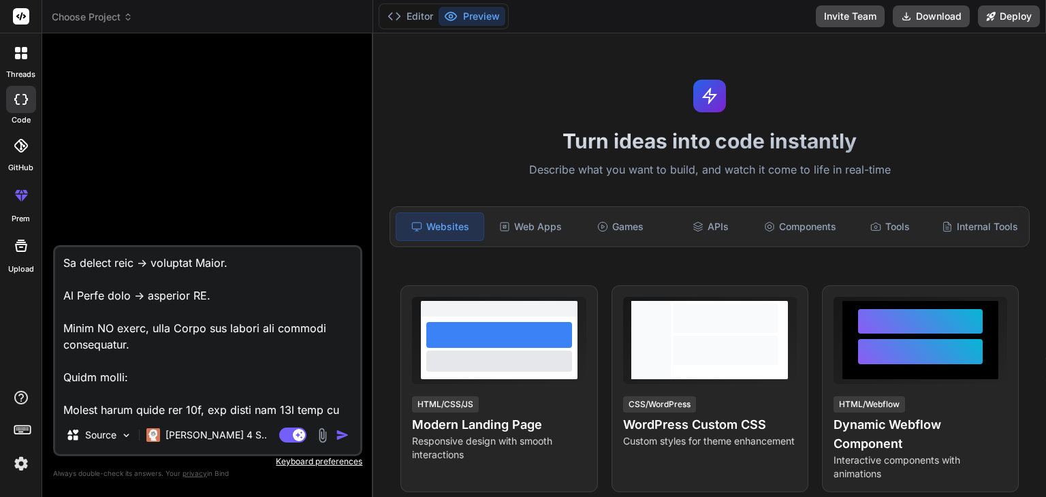
type textarea "x"
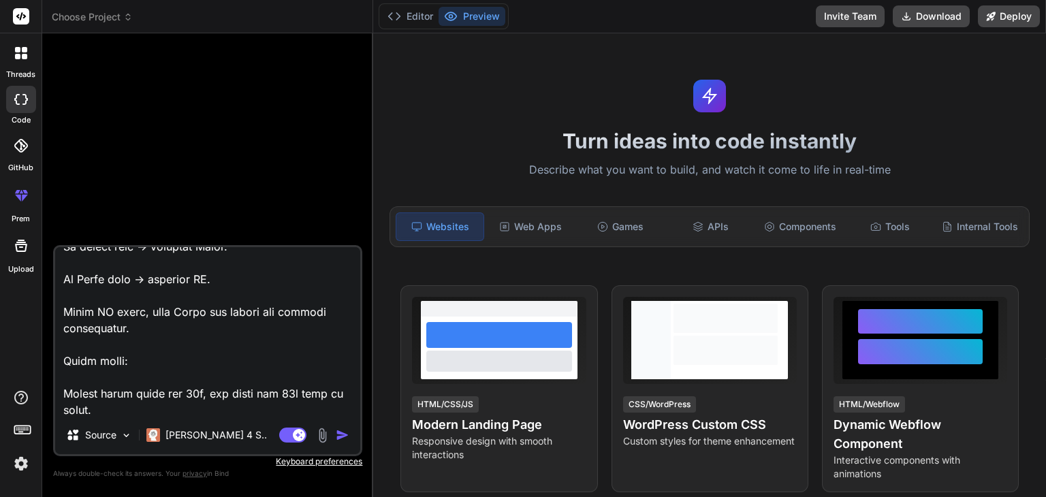
type textarea "cache_service.py import asyncio import json import gzip import time import logg…"
type textarea "x"
type textarea "cache_service.py import asyncio import json import gzip import time import logg…"
type textarea "x"
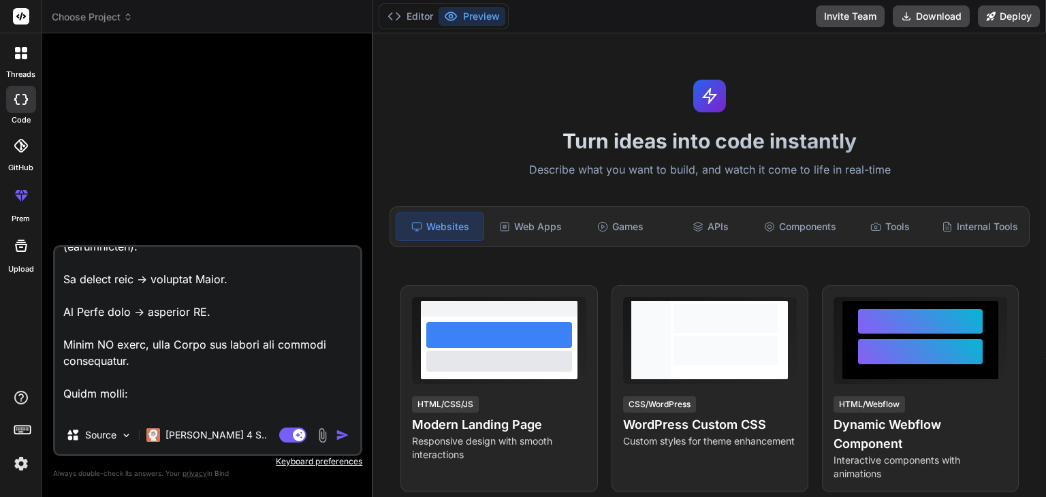
type textarea "cache_service.py import asyncio import json import gzip import time import logg…"
type textarea "x"
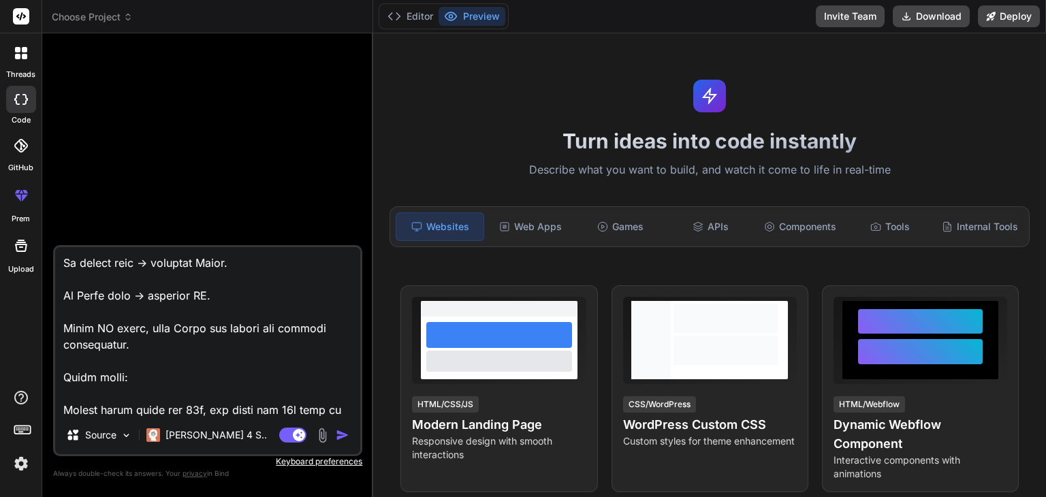
type textarea "cache_service.py import asyncio import json import gzip import time import logg…"
type textarea "x"
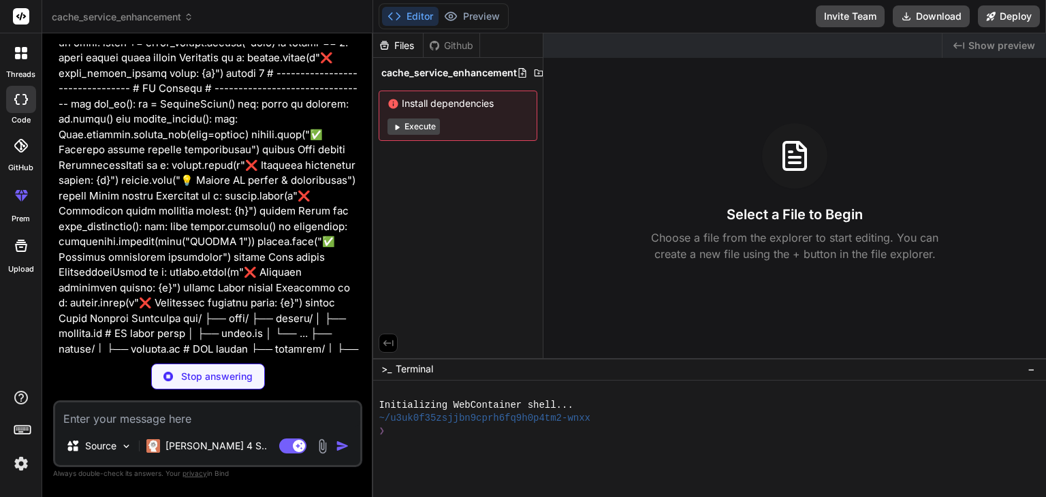
scroll to position [15302, 0]
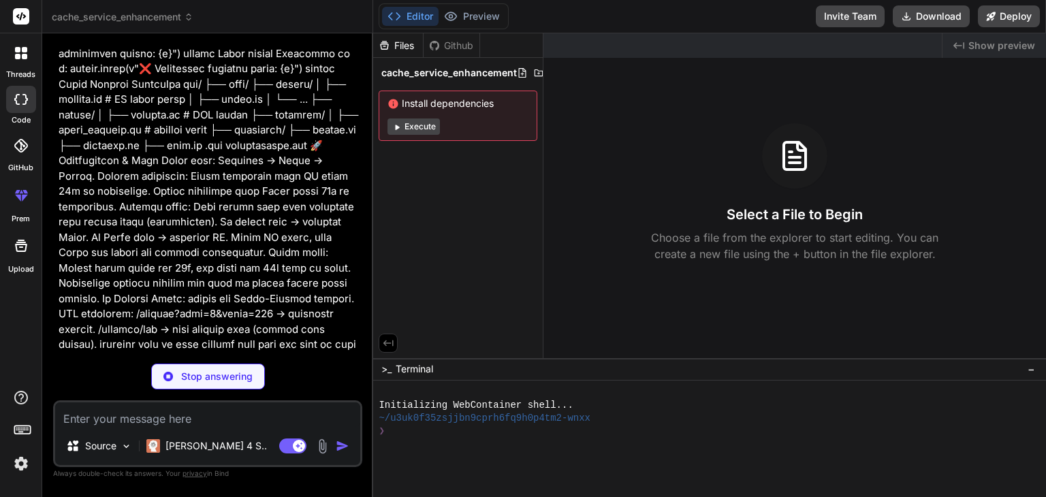
type textarea "x"
click at [419, 133] on button "Execute" at bounding box center [413, 126] width 52 height 16
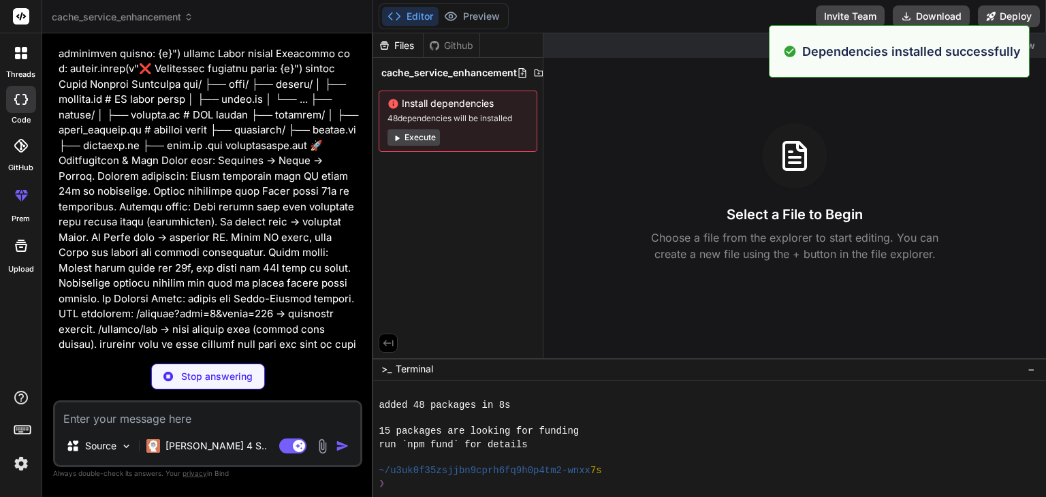
scroll to position [144, 0]
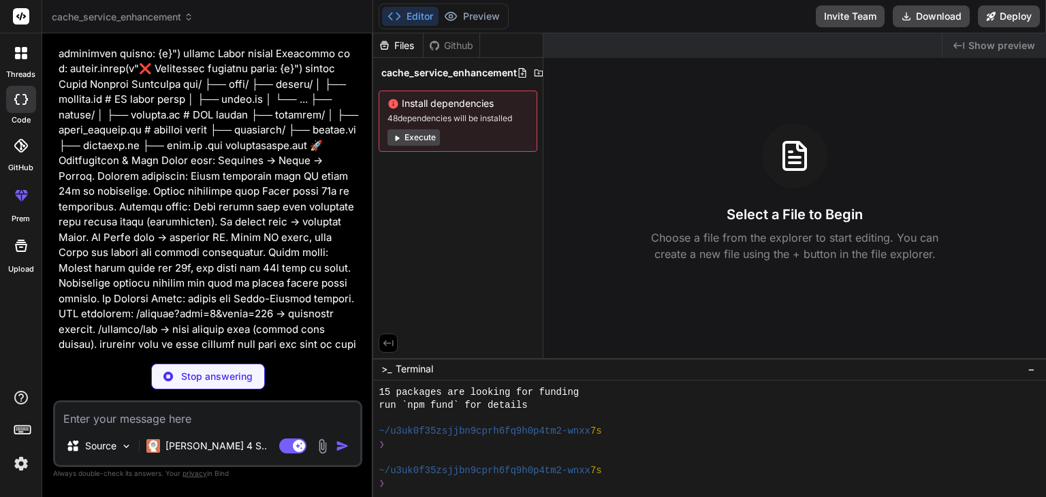
click at [418, 137] on button "Execute" at bounding box center [413, 137] width 52 height 16
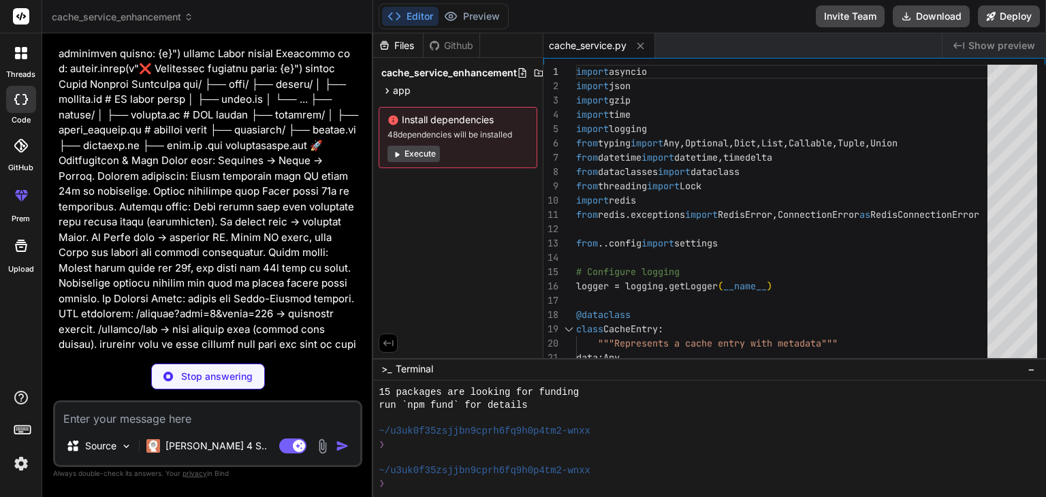
scroll to position [15322, 0]
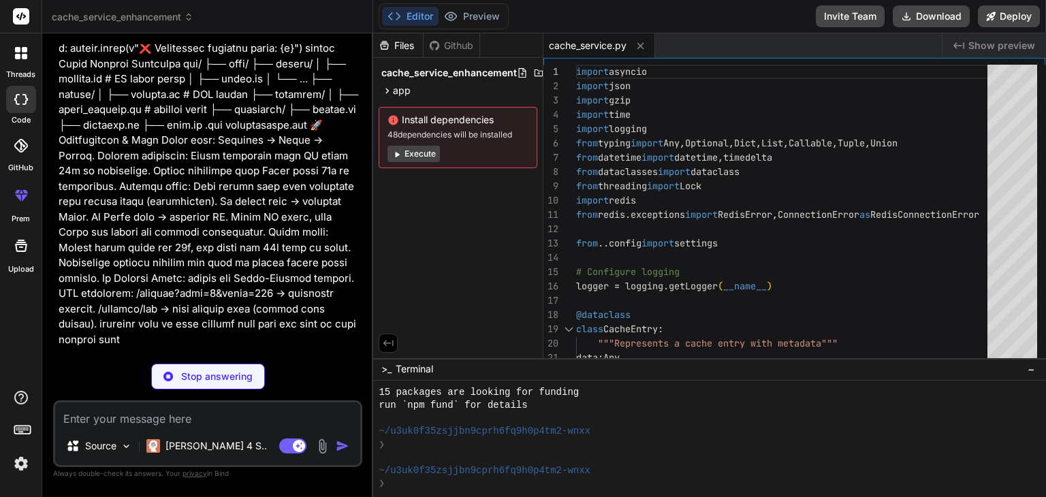
click at [418, 100] on div "cache_service_enhancement app services cache_service.py Install dependencies 48…" at bounding box center [458, 116] width 170 height 116
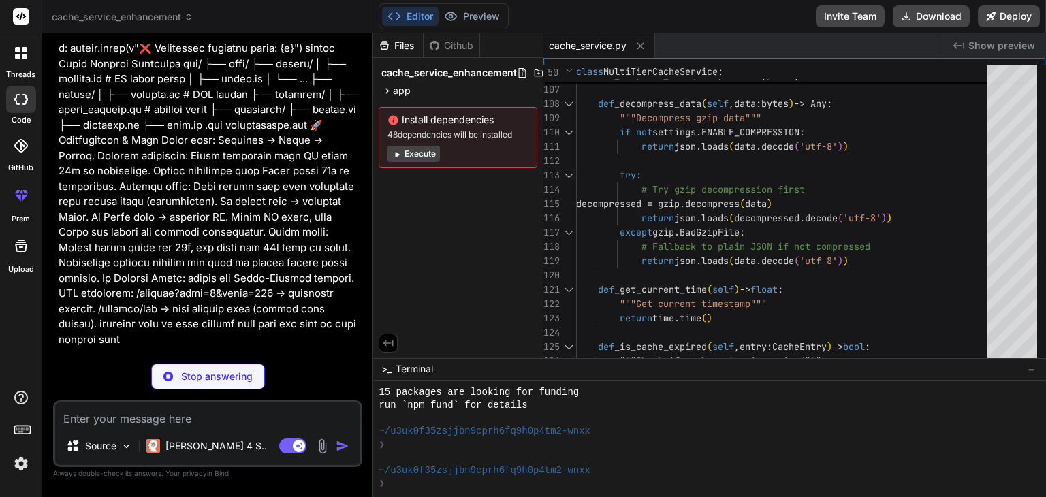
click at [405, 153] on button "Execute" at bounding box center [413, 154] width 52 height 16
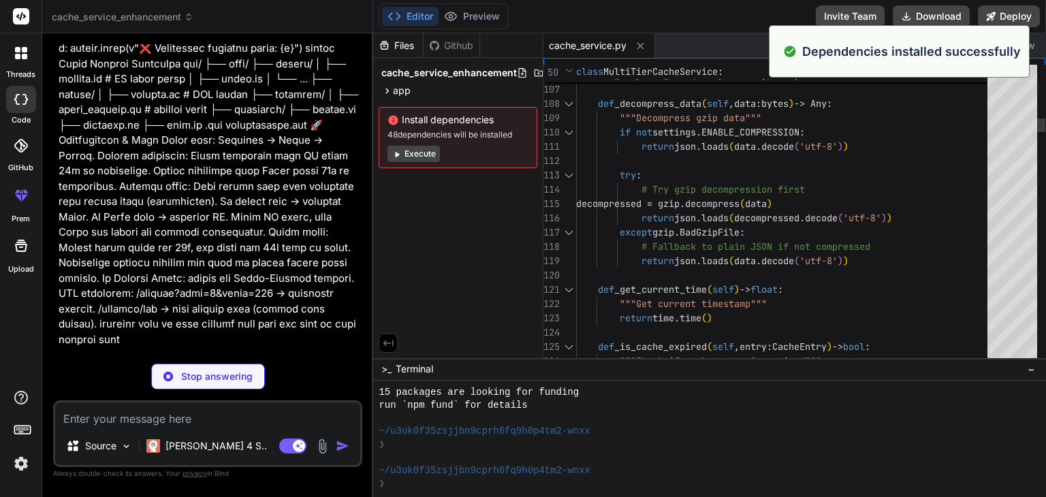
scroll to position [536, 0]
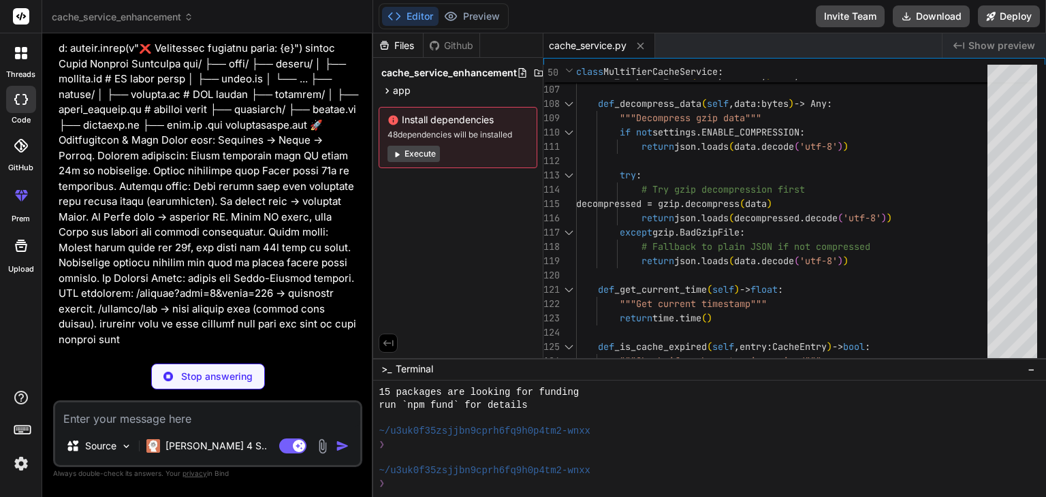
type textarea "x"
type textarea "except Exception as e: logger.error(f"Background stories refresh failed: {e}") …"
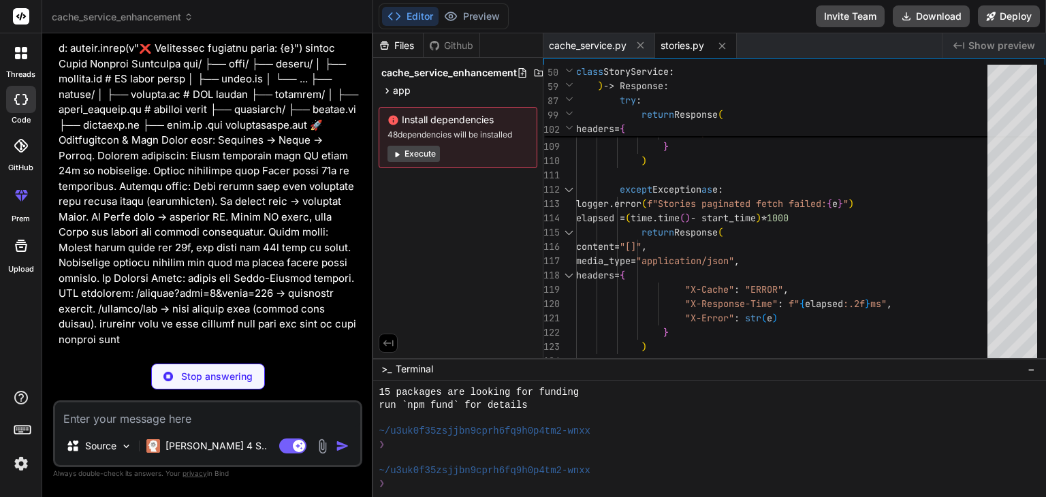
type textarea "x"
type textarea "if all_stats: benchmark_result["all_endpoint"] = all_stats return benchmark_res…"
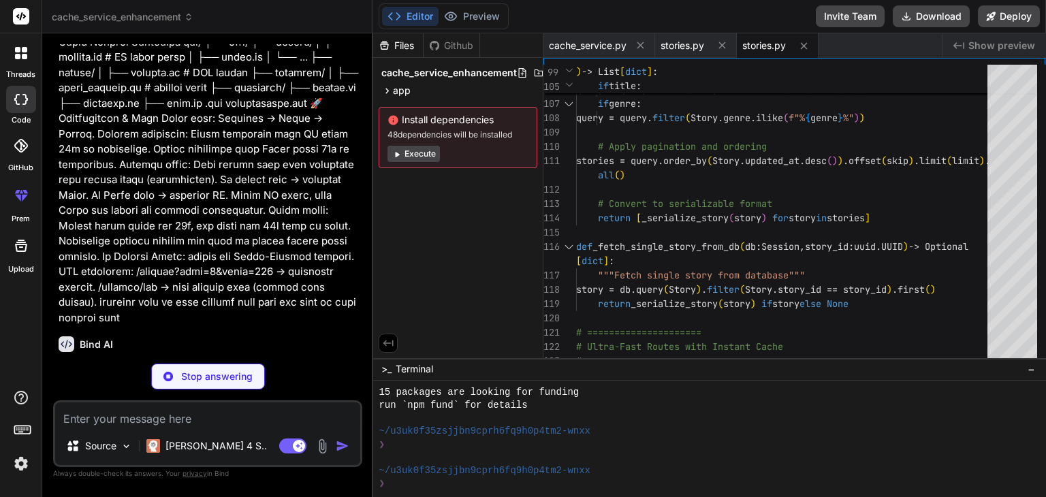
scroll to position [15364, 0]
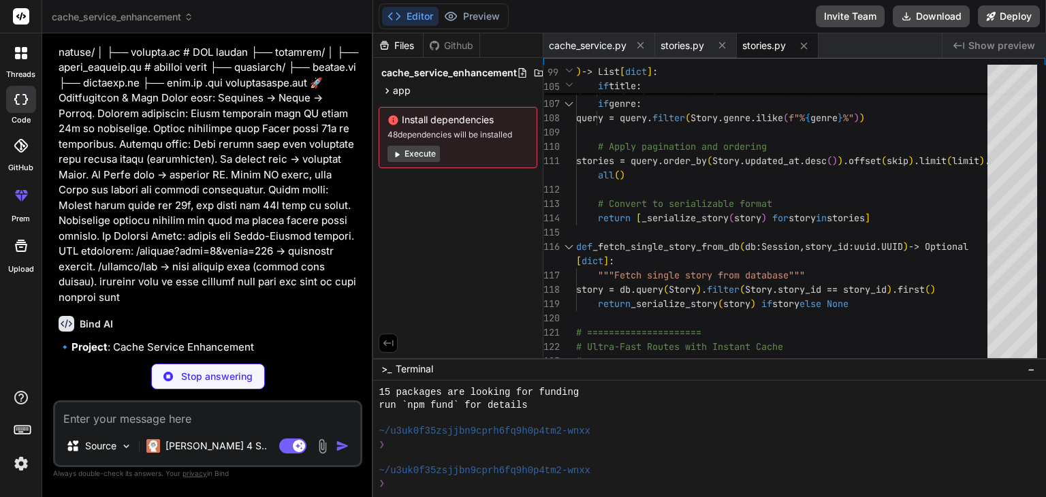
type textarea "x"
type textarea "# ============================= # Global settings instance # ==================…"
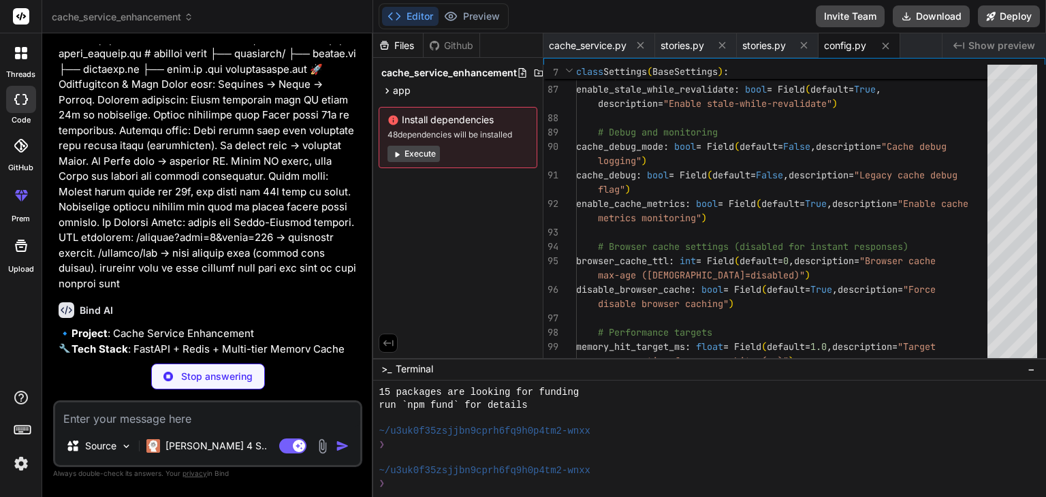
scroll to position [15385, 0]
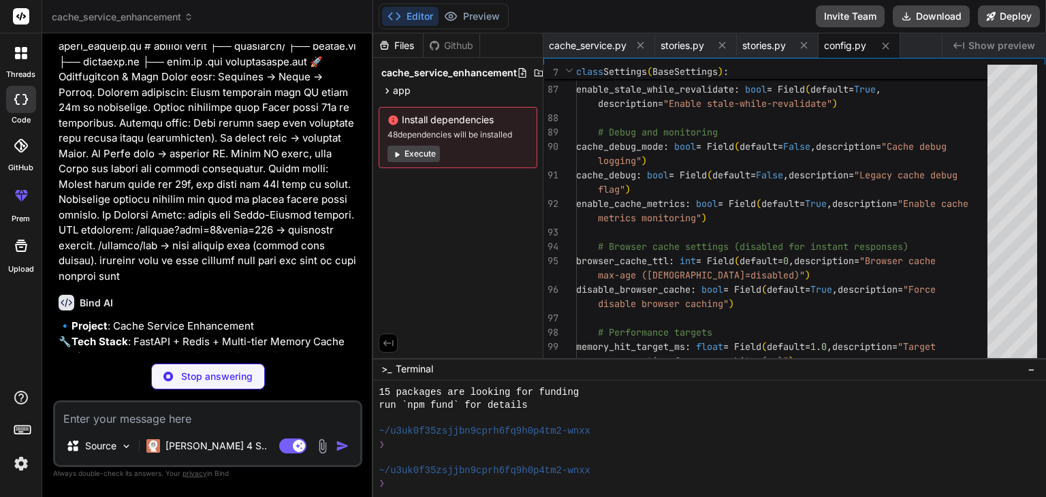
type textarea "x"
type textarea "[DOMAIN_NAME](" • GET /health - System health") [DOMAIN_NAME](" • GET /api/cach…"
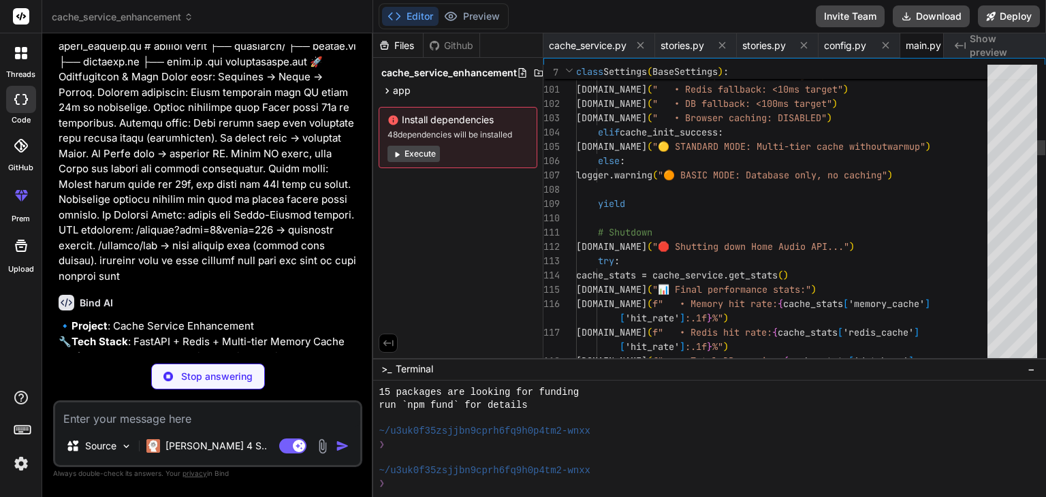
scroll to position [0, 39]
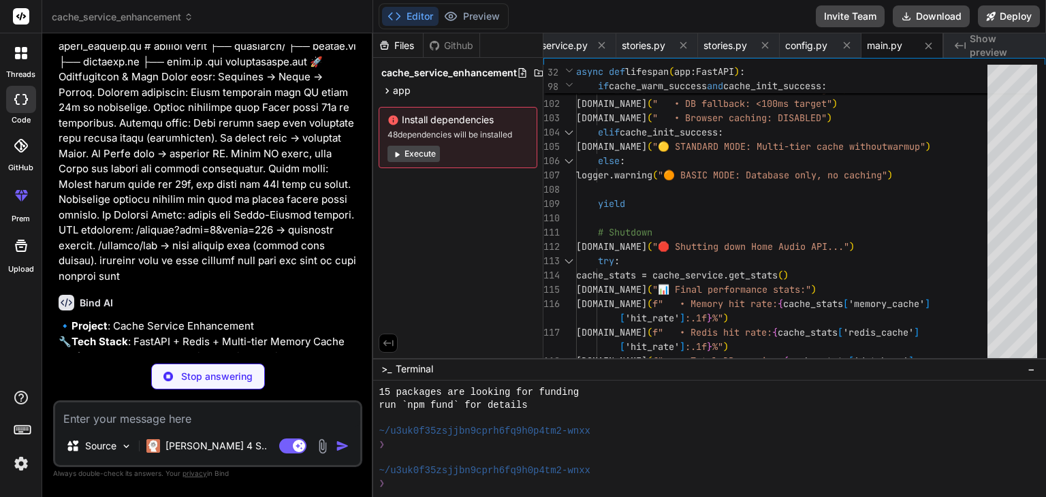
type textarea "x"
type textarea "aioredis>=2.0.1 # ✅ Performance enhancements orjson>=3.9.0 # Ultra-fast JSON se…"
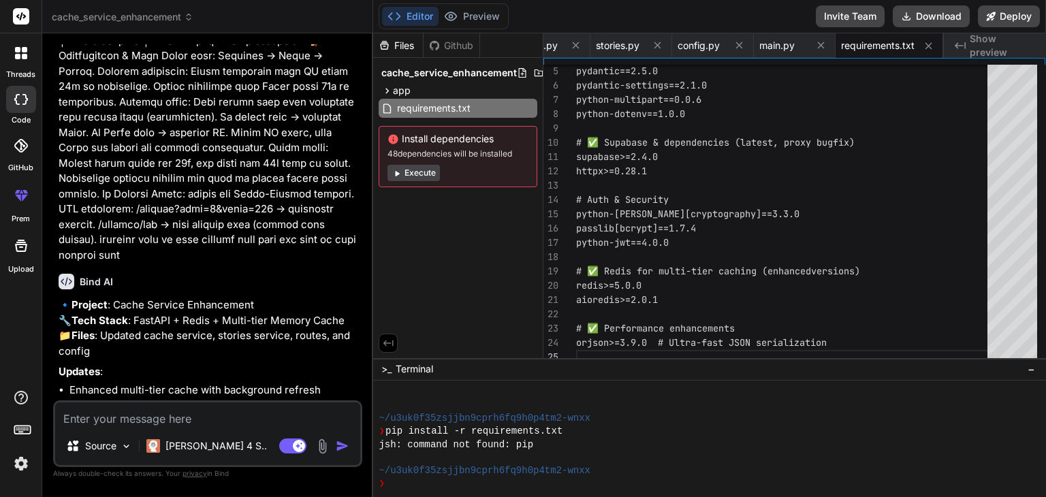
scroll to position [15409, 0]
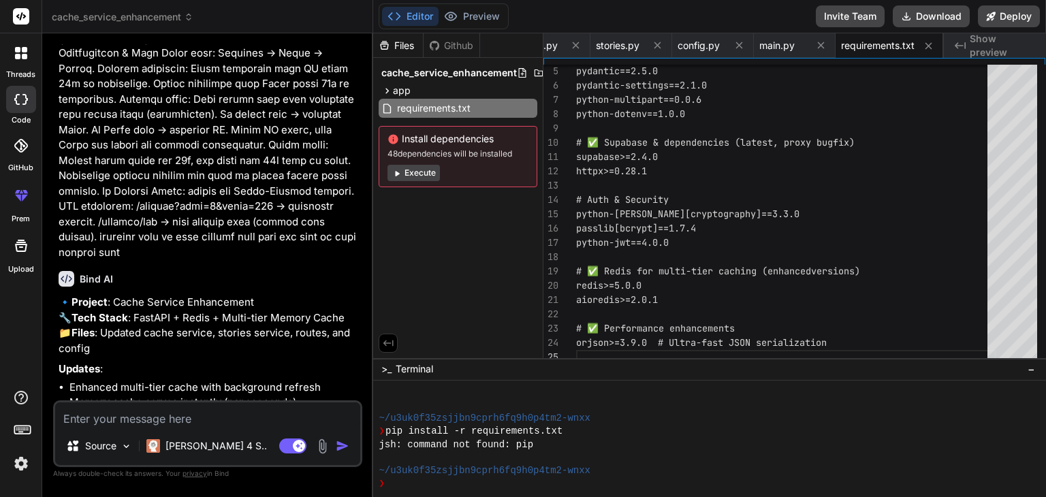
type textarea "x"
click at [397, 91] on span "app" at bounding box center [402, 91] width 18 height 14
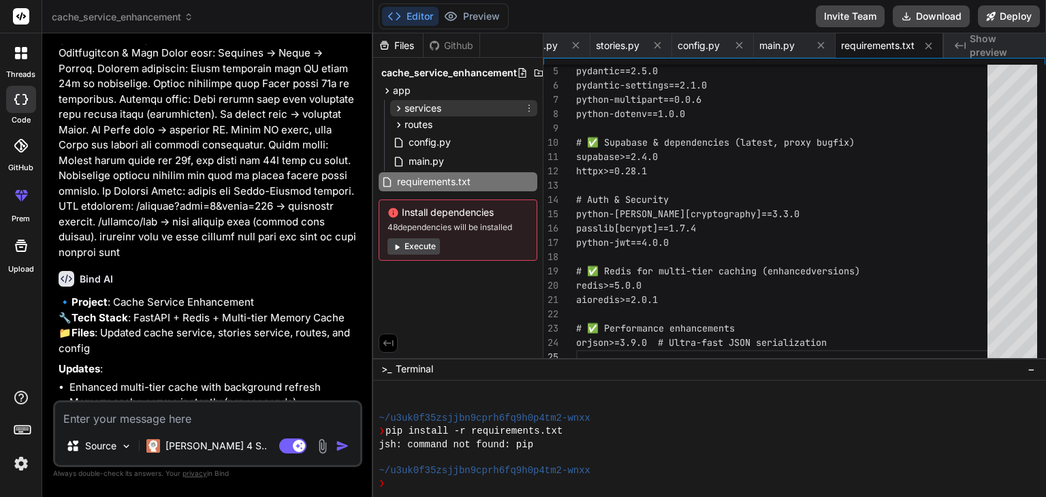
click at [423, 114] on span "services" at bounding box center [422, 108] width 37 height 14
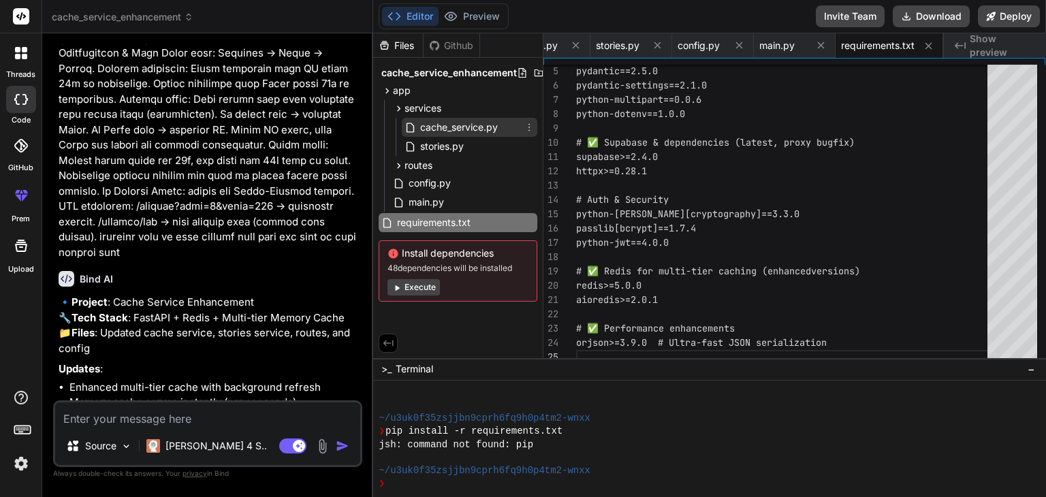
click at [455, 127] on span "cache_service.py" at bounding box center [459, 127] width 80 height 16
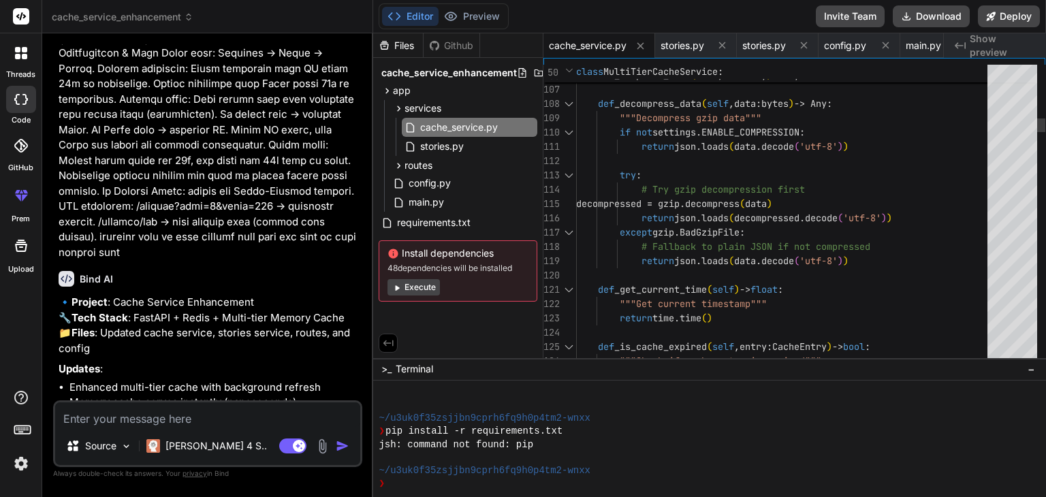
scroll to position [0, 0]
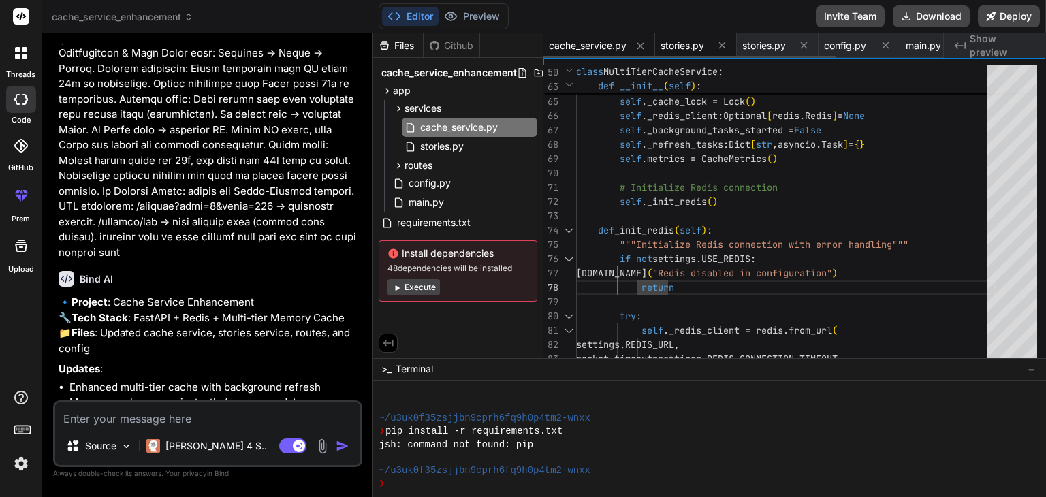
click at [672, 52] on span "stories.py" at bounding box center [682, 46] width 44 height 14
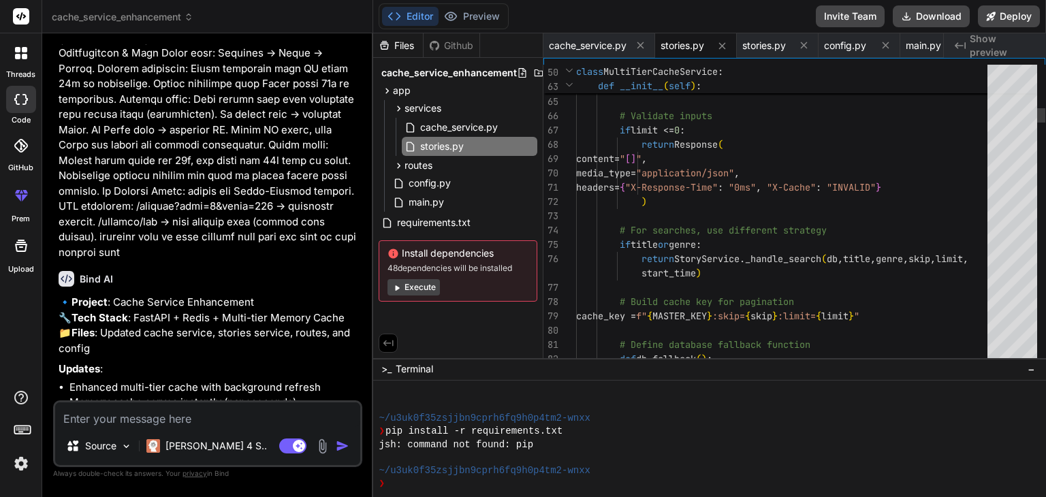
drag, startPoint x: 669, startPoint y: 95, endPoint x: 675, endPoint y: 206, distance: 111.2
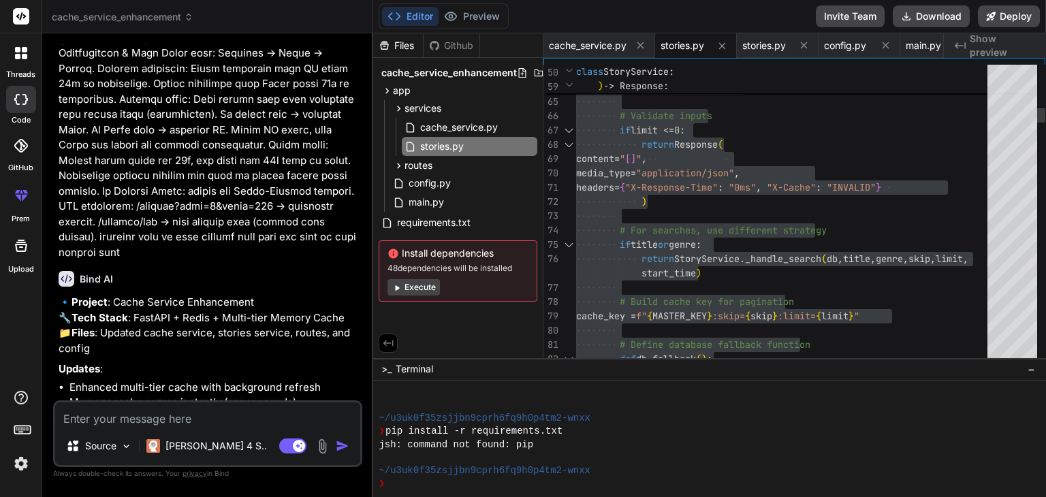
drag, startPoint x: 967, startPoint y: 275, endPoint x: 961, endPoint y: 270, distance: 7.2
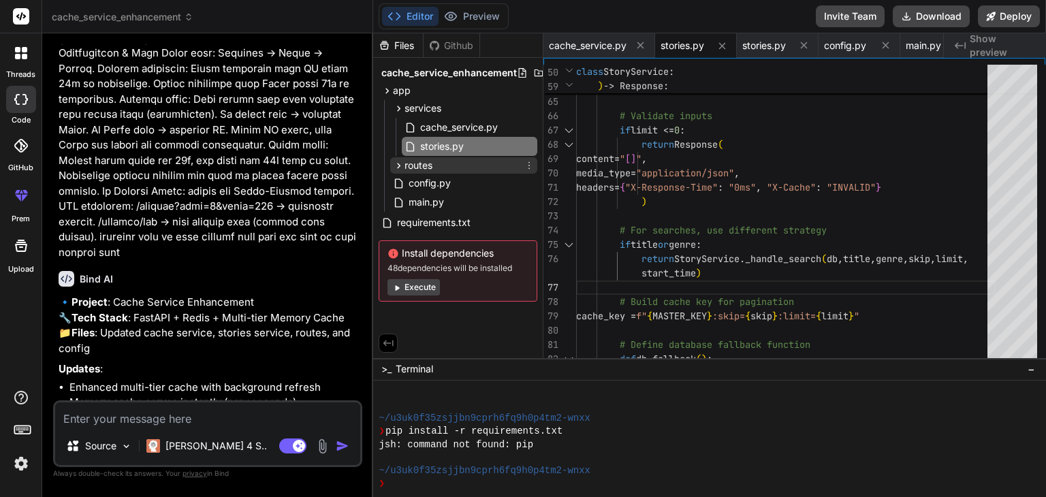
click at [421, 168] on span "routes" at bounding box center [418, 166] width 28 height 14
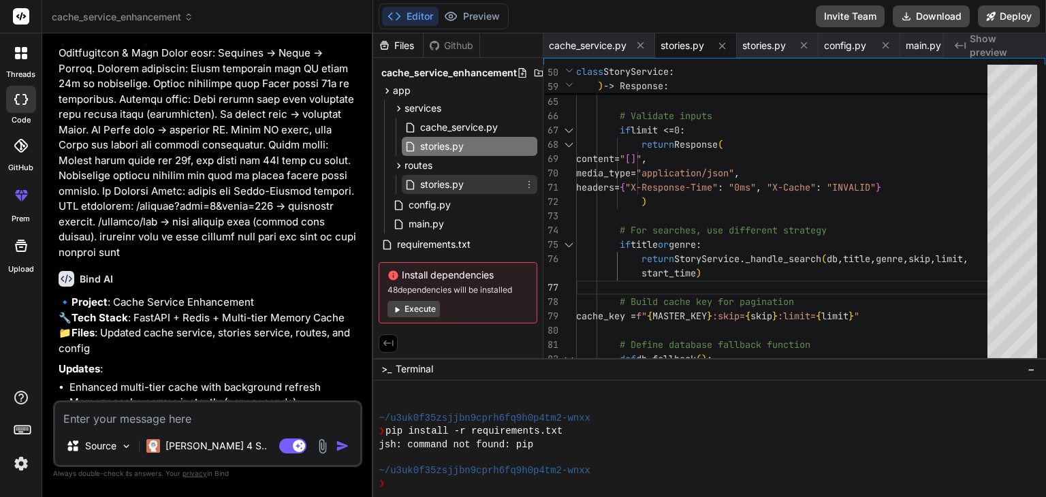
click at [436, 189] on span "stories.py" at bounding box center [442, 184] width 46 height 16
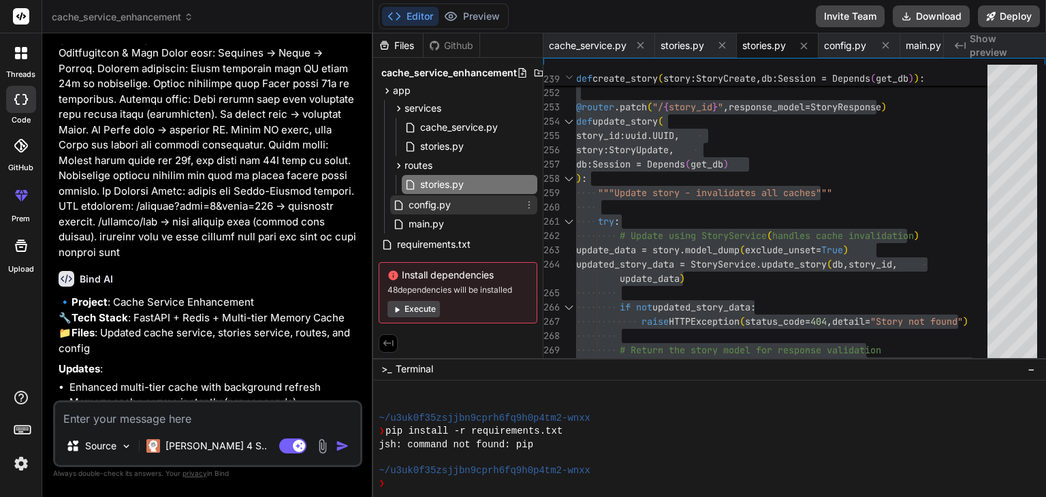
click at [453, 206] on div "config.py" at bounding box center [463, 204] width 147 height 19
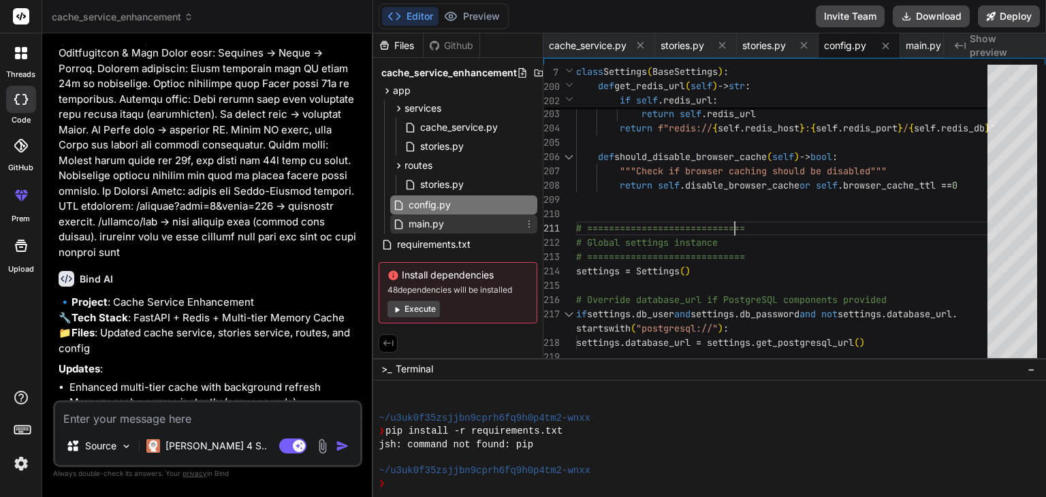
click at [472, 231] on div "main.py" at bounding box center [463, 223] width 147 height 19
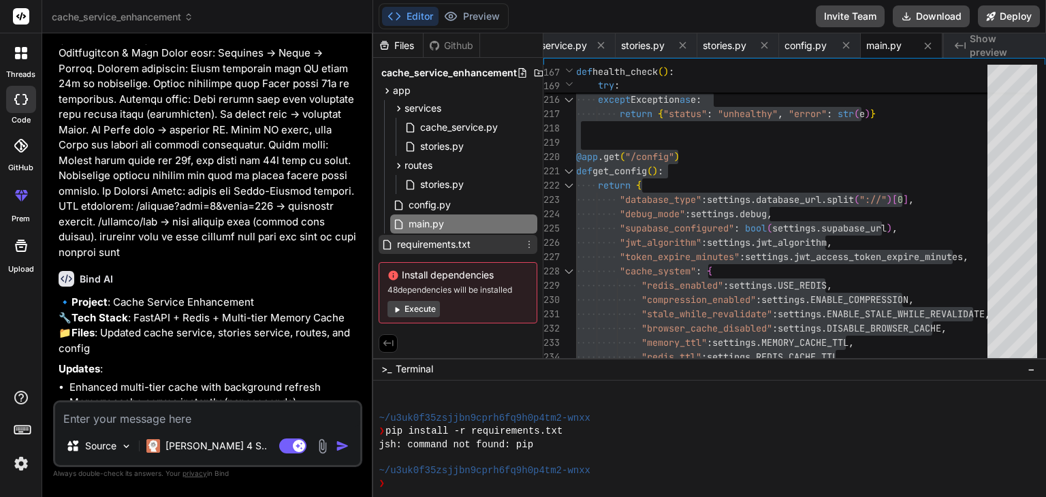
drag, startPoint x: 451, startPoint y: 243, endPoint x: 500, endPoint y: 251, distance: 49.6
click at [451, 243] on span "requirements.txt" at bounding box center [434, 244] width 76 height 16
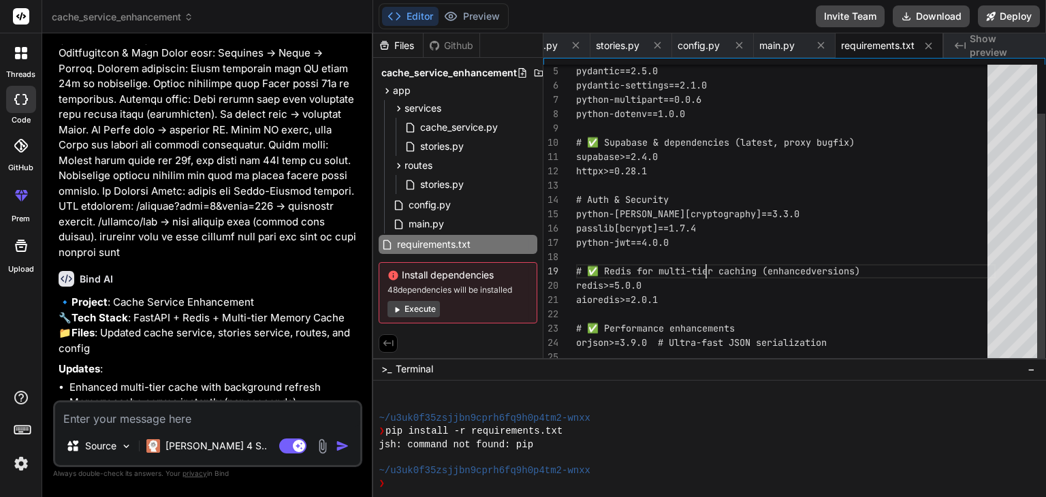
click at [705, 265] on div "pydantic==2.5.0 pydantic-settings==2.1.0 python-multipart==0.0.6 python-dotenv=…" at bounding box center [785, 185] width 419 height 357
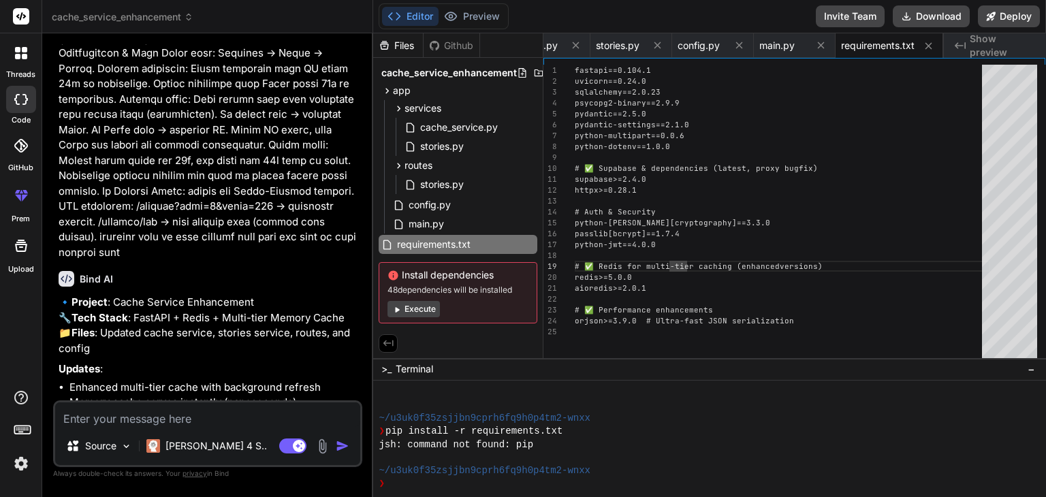
type textarea "fastapi==0.104.1 uvicorn==0.24.0 sqlalchemy==2.0.23 psycopg2-binary==2.9.9 pyda…"
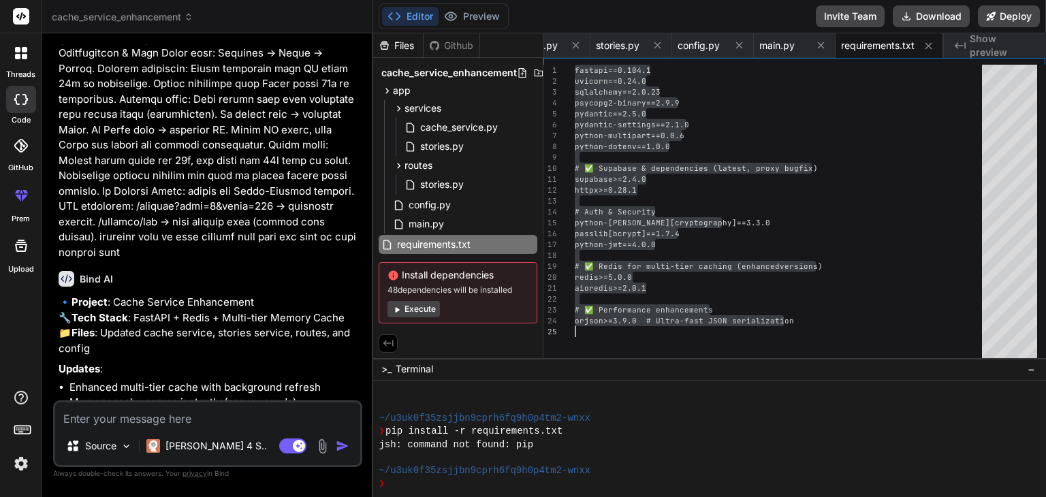
drag, startPoint x: 239, startPoint y: 368, endPoint x: 81, endPoint y: 377, distance: 158.2
copy pre "pip install -r requirements.txt"
click at [54, 336] on div "You Bind AI 🔹 Project : Cache Service Enhancement 🔧 Tech Stack : FastAPI + Redi…" at bounding box center [207, 270] width 309 height 452
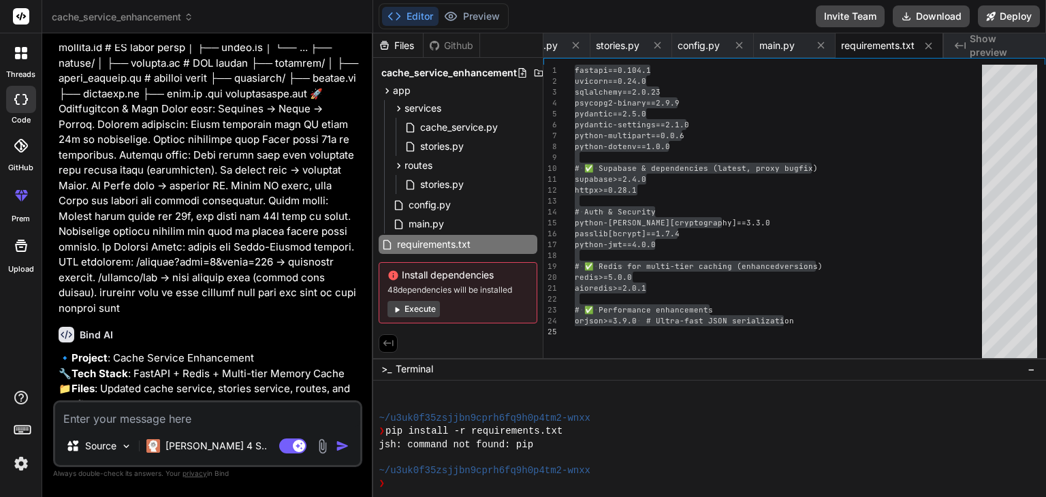
scroll to position [15409, 0]
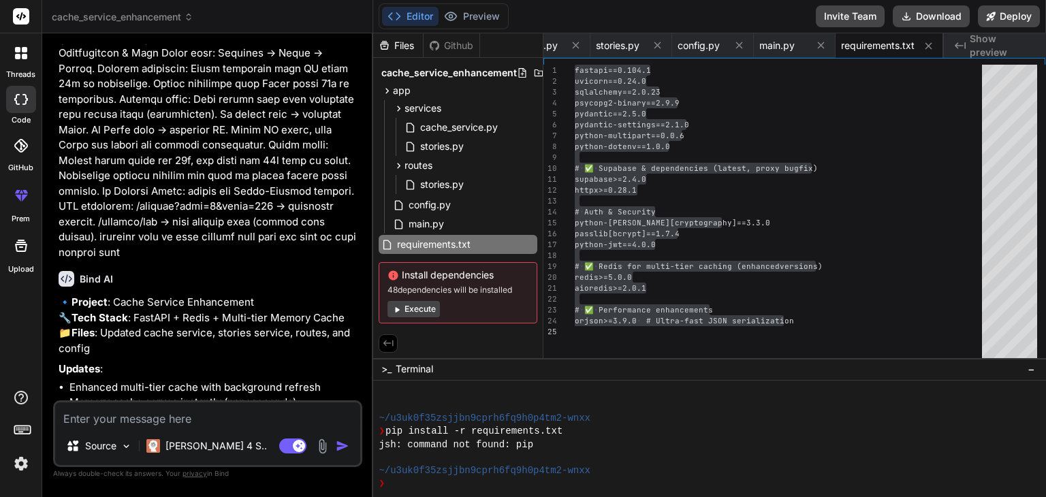
click at [126, 421] on textarea at bounding box center [207, 414] width 305 height 25
paste textarea "LORE:ips.dolo:📦 Sitam CONSECTeturadi eli seddoe TEMP incididuntutl Etdolor Magn…"
type textarea "LORE:ips.dolo:📦 Sitam CONSECTeturadi eli seddoe TEMP incididuntutl Etdolor Magn…"
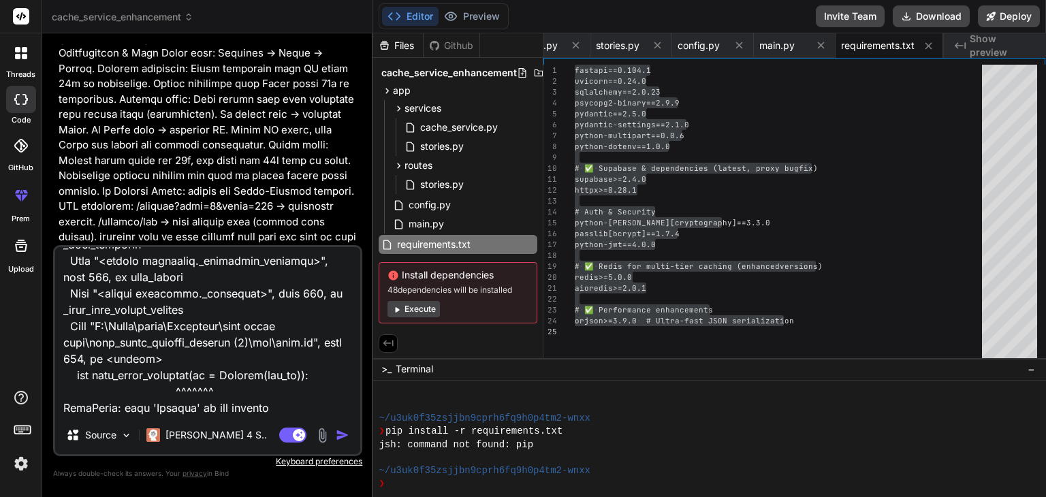
type textarea "x"
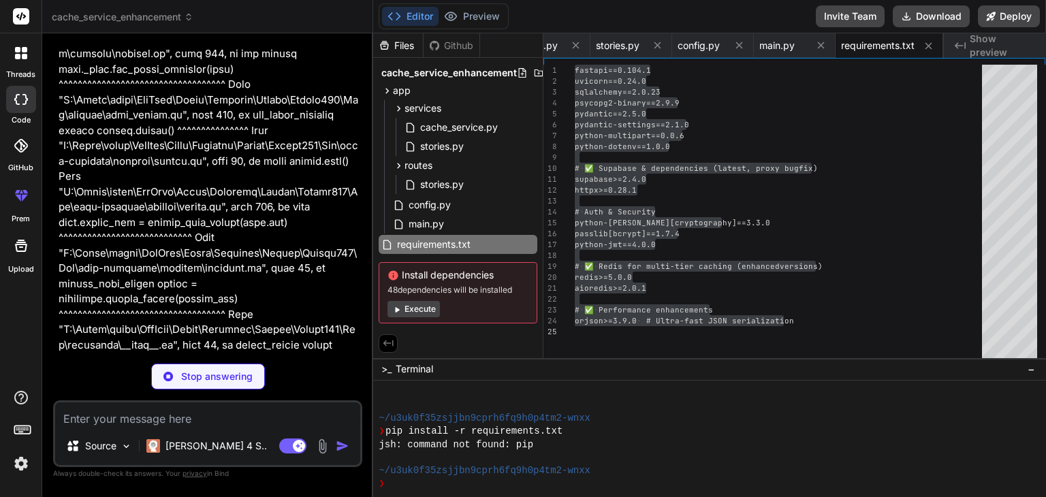
scroll to position [16485, 0]
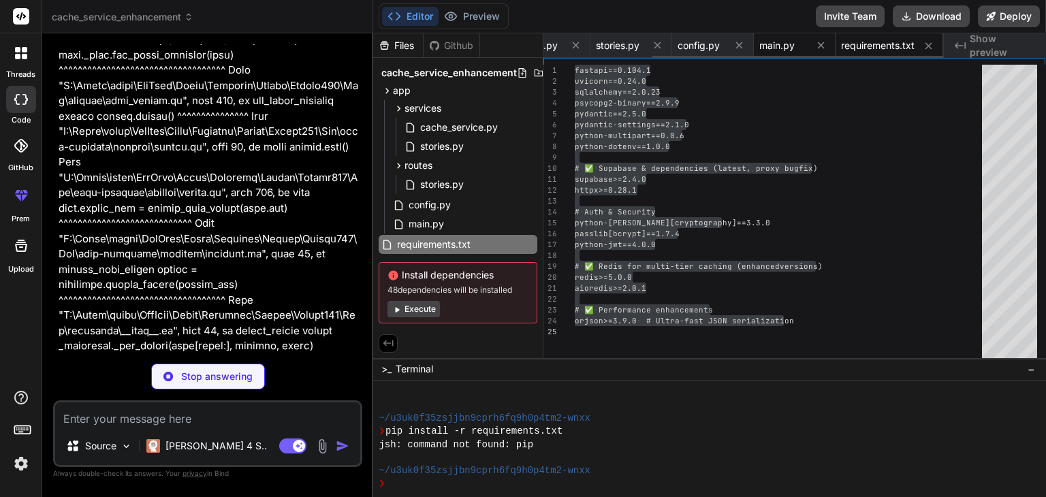
click at [793, 44] on span "main.py" at bounding box center [776, 46] width 35 height 14
type textarea "x"
type textarea "[DOMAIN_NAME](" • GET /api/cache/stats - Cache performance") [DOMAIN_NAME]("=" …"
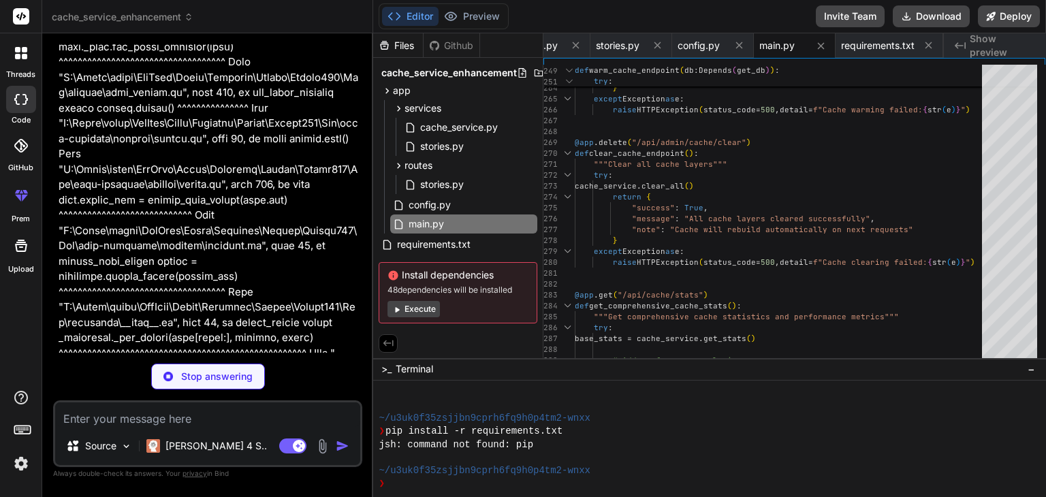
scroll to position [16507, 0]
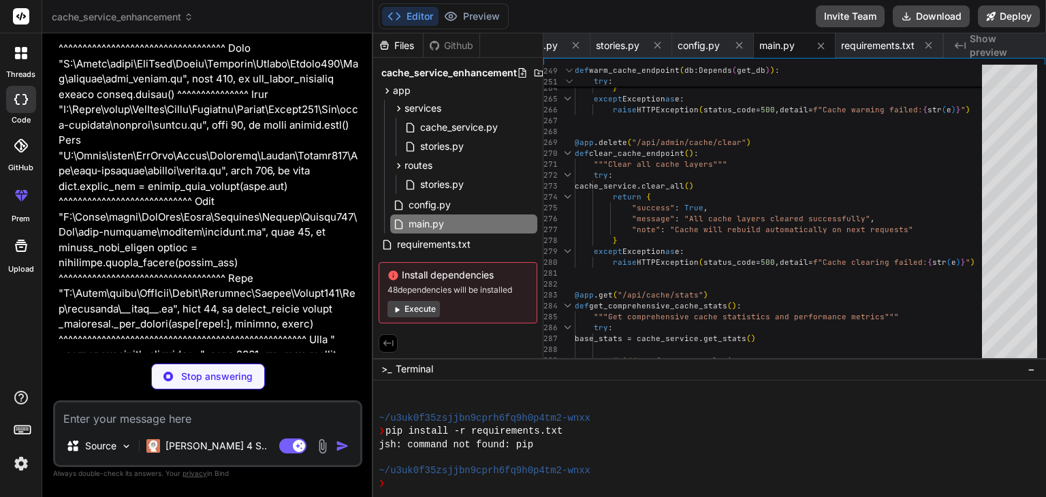
type textarea "x"
type textarea "def get_client(self): """Get the Supabase client instance""" return self._clien…"
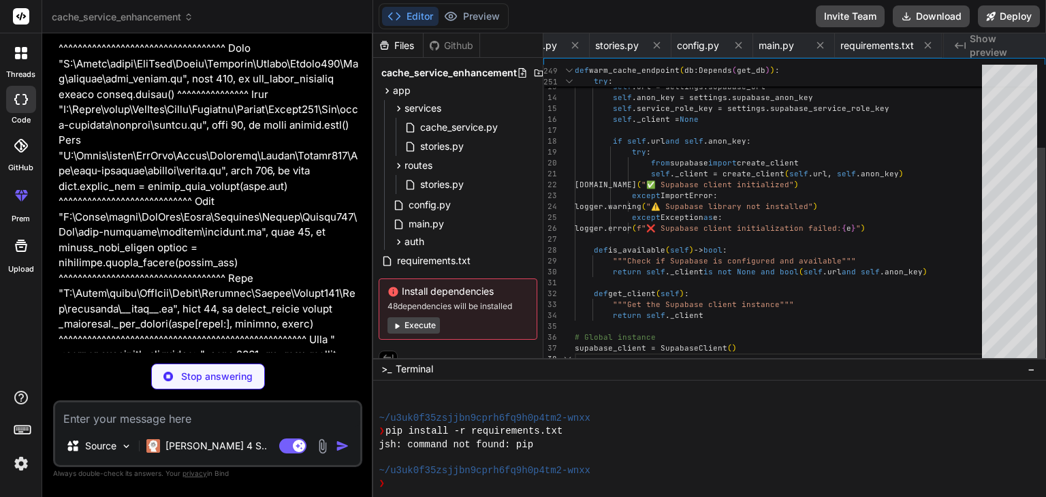
scroll to position [0, 267]
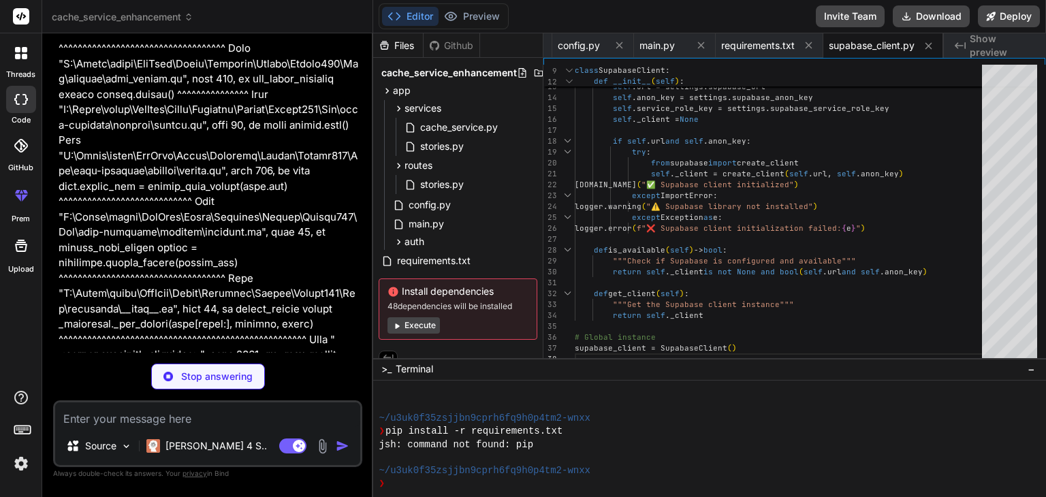
type textarea "x"
type textarea "# app/routes/__init__.py from fastapi import APIRouter # Create main API router…"
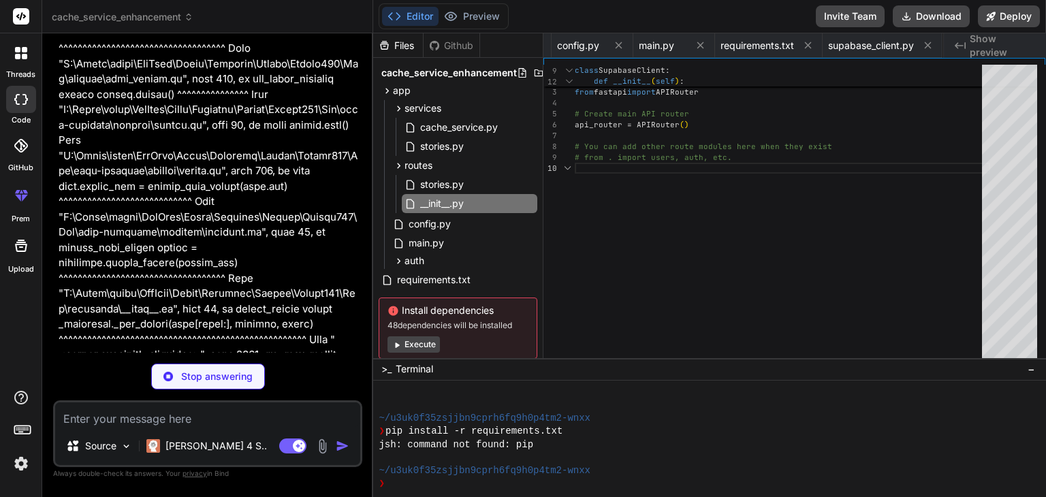
scroll to position [0, 349]
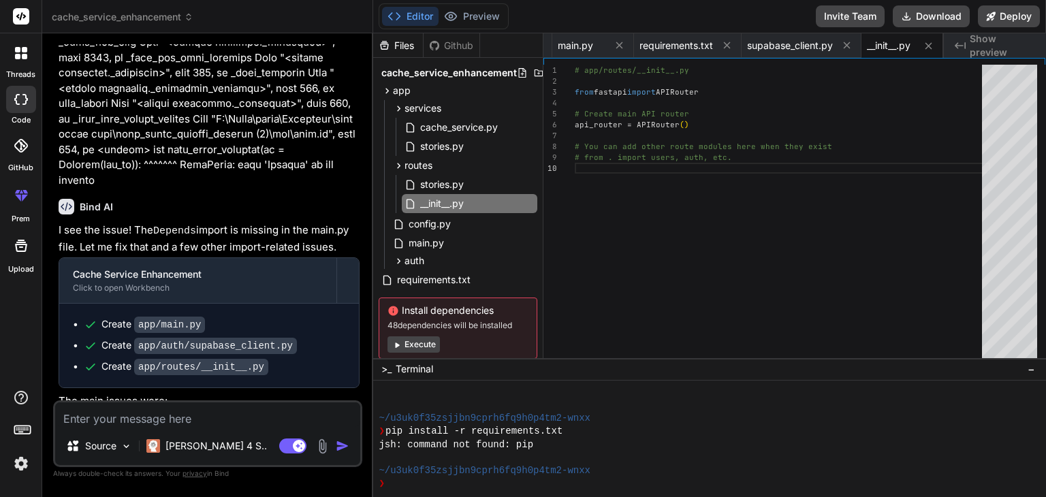
type textarea "x"
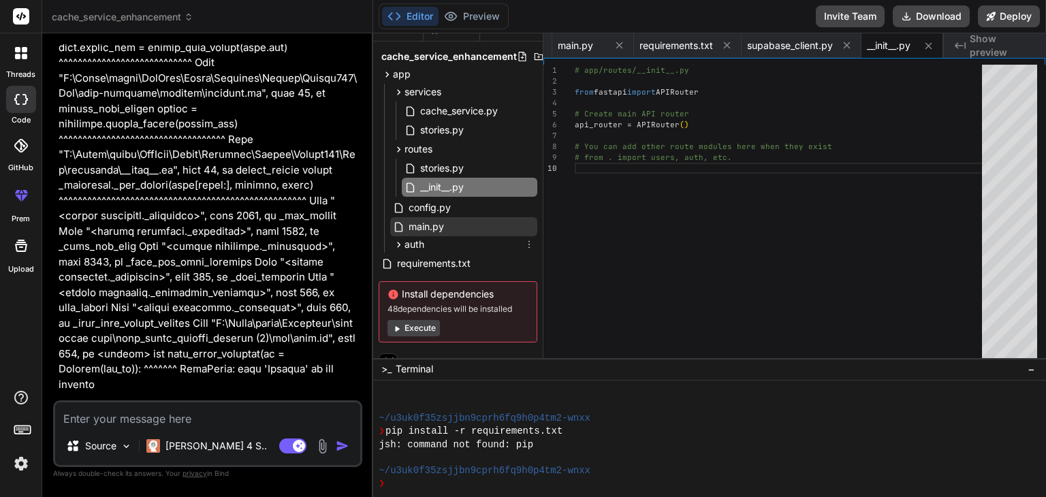
scroll to position [0, 0]
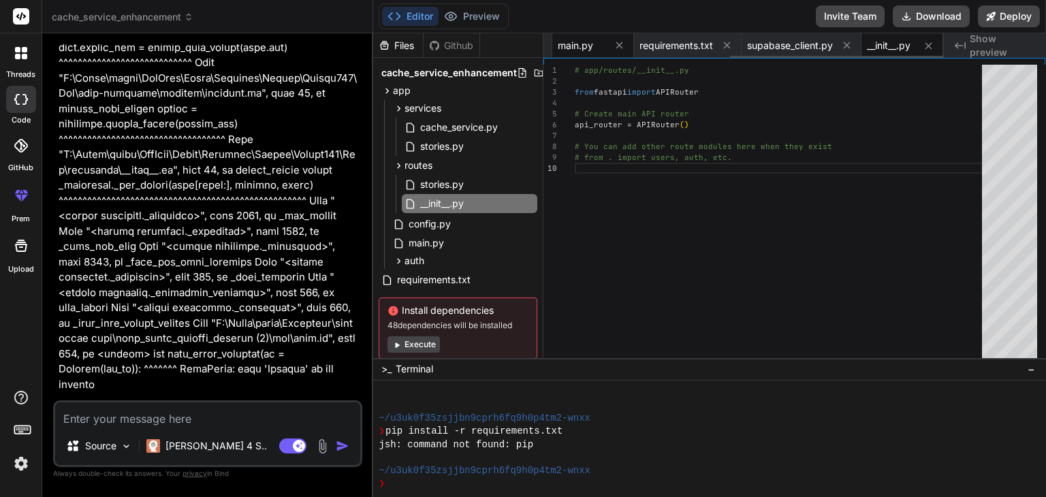
click at [567, 50] on span "main.py" at bounding box center [575, 46] width 35 height 14
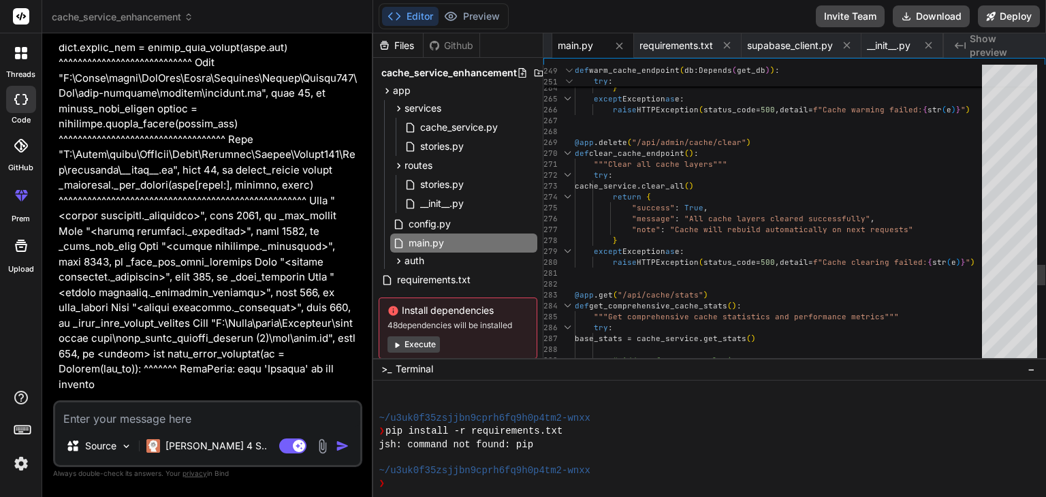
click at [668, 202] on span ""success" : True ," at bounding box center [641, 207] width 133 height 11
click at [686, 243] on div "}" at bounding box center [782, 240] width 415 height 11
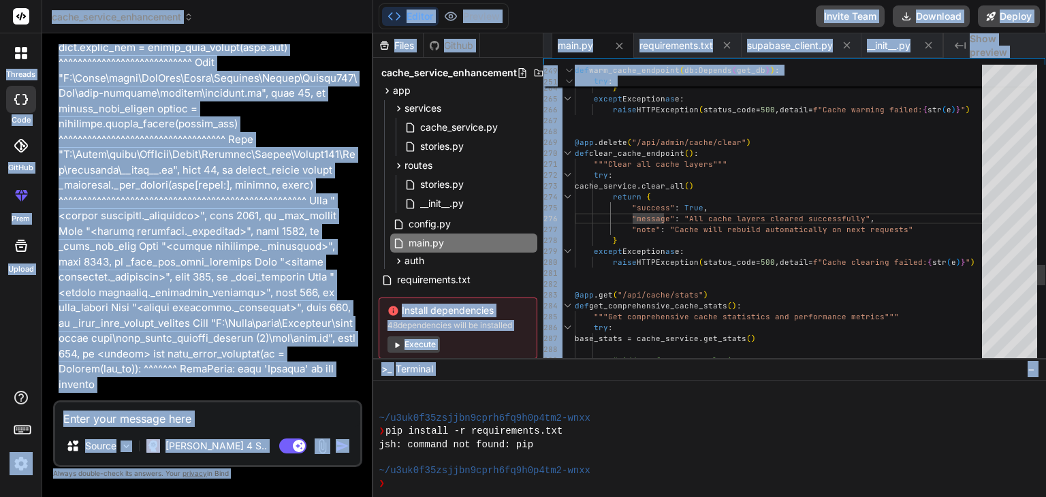
drag, startPoint x: 705, startPoint y: 252, endPoint x: 721, endPoint y: 259, distance: 17.4
click at [707, 253] on div "except Exception as e :" at bounding box center [782, 251] width 415 height 11
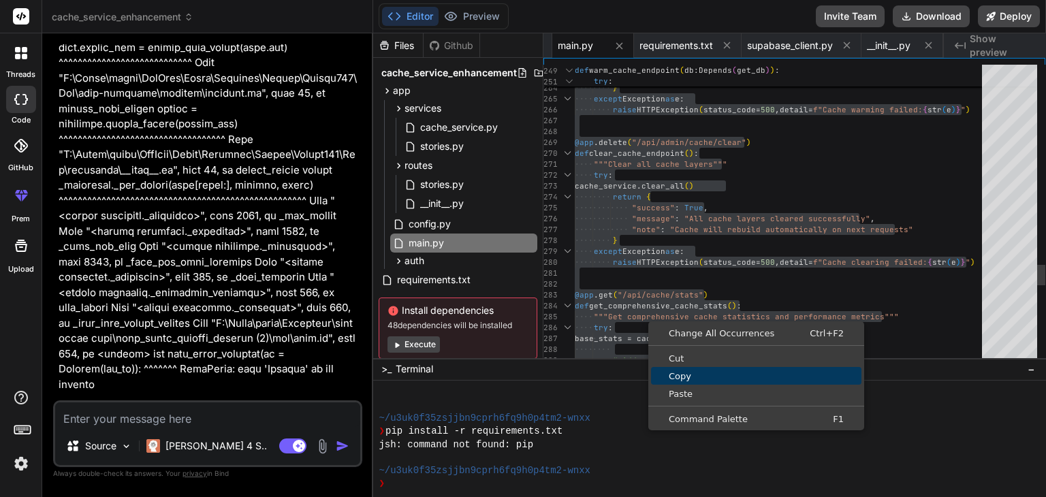
click at [681, 372] on span "Copy" at bounding box center [756, 376] width 210 height 9
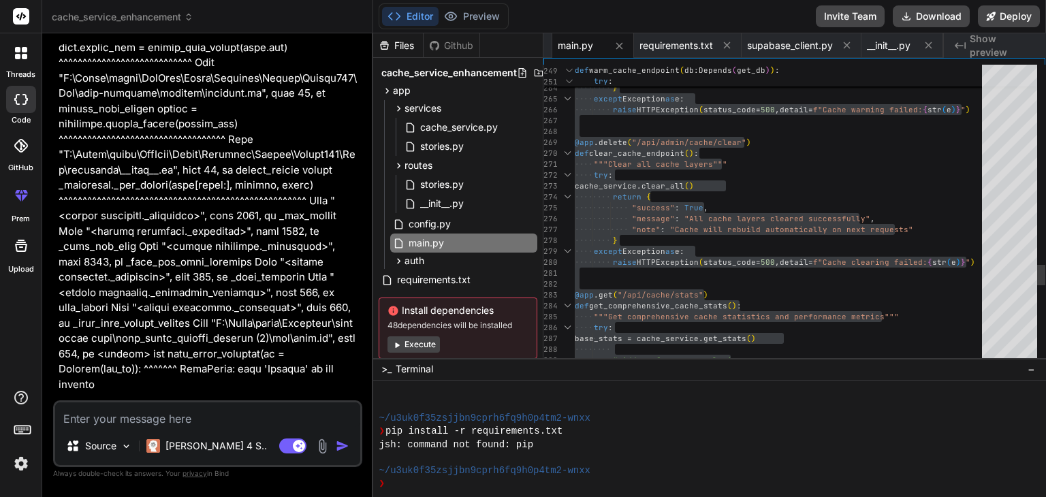
click at [395, 93] on span "app" at bounding box center [402, 91] width 18 height 14
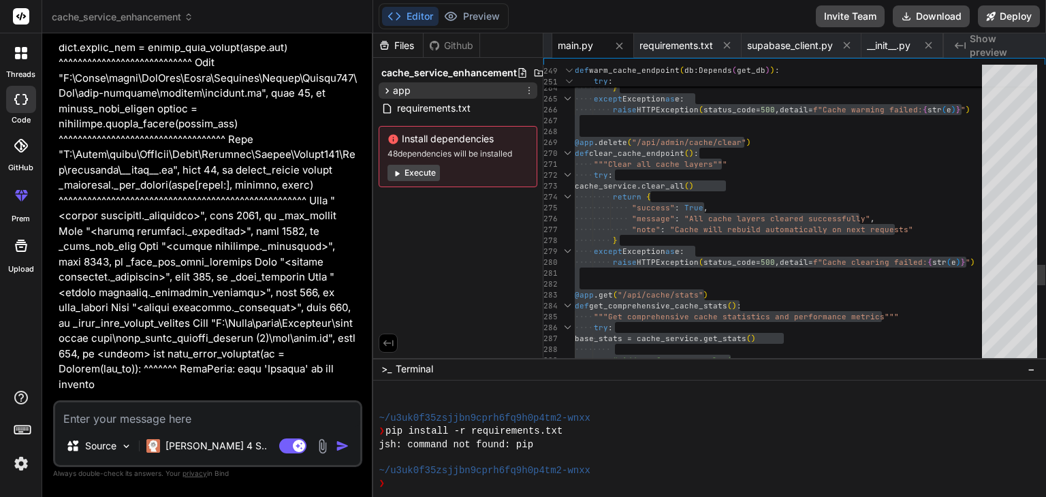
click at [387, 90] on icon at bounding box center [387, 91] width 12 height 12
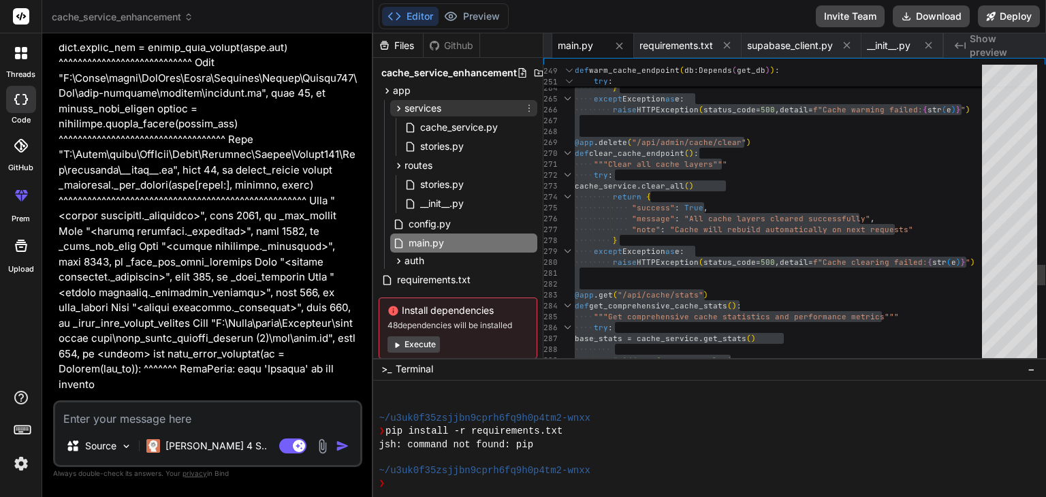
click at [397, 107] on icon at bounding box center [399, 109] width 12 height 12
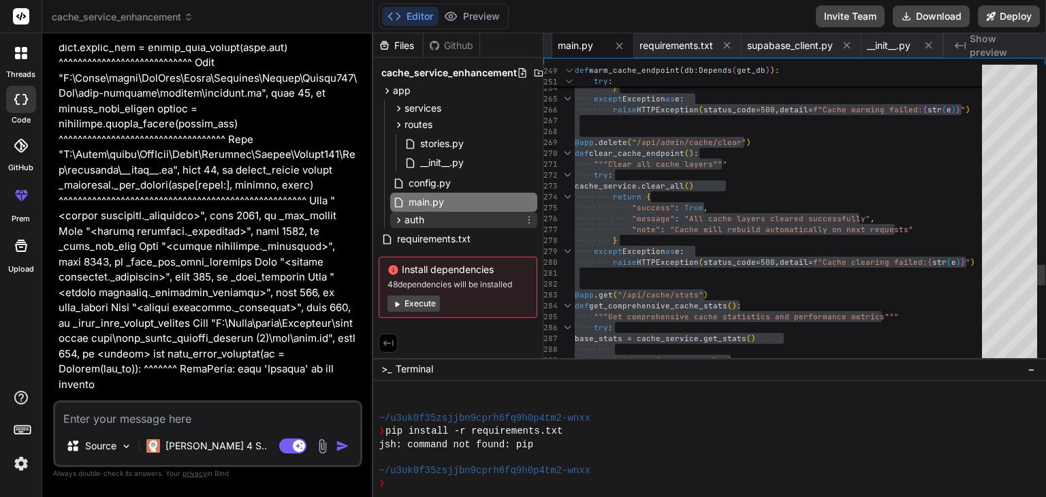
click at [398, 216] on icon at bounding box center [399, 220] width 12 height 12
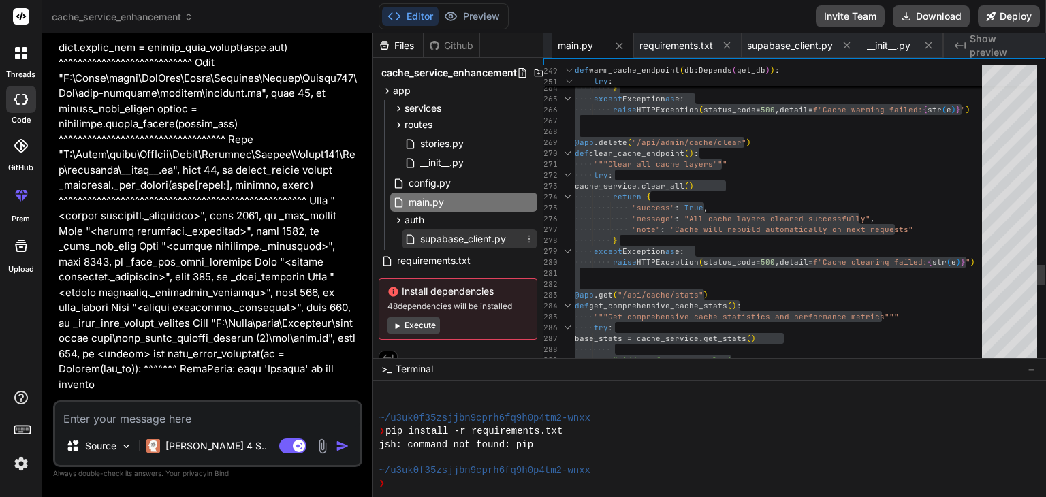
drag, startPoint x: 444, startPoint y: 241, endPoint x: 488, endPoint y: 240, distance: 44.3
click at [445, 241] on span "supabase_client.py" at bounding box center [463, 239] width 89 height 16
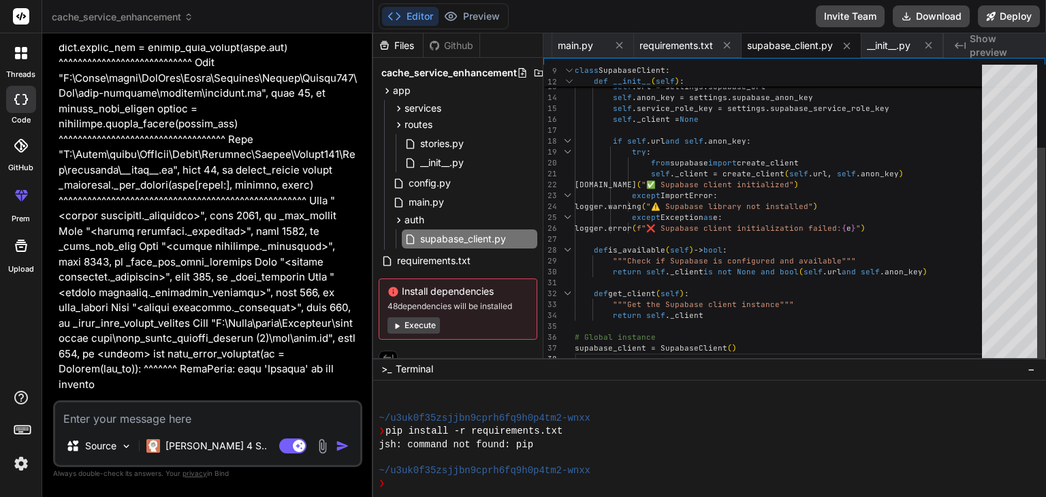
click at [657, 242] on div at bounding box center [782, 239] width 415 height 11
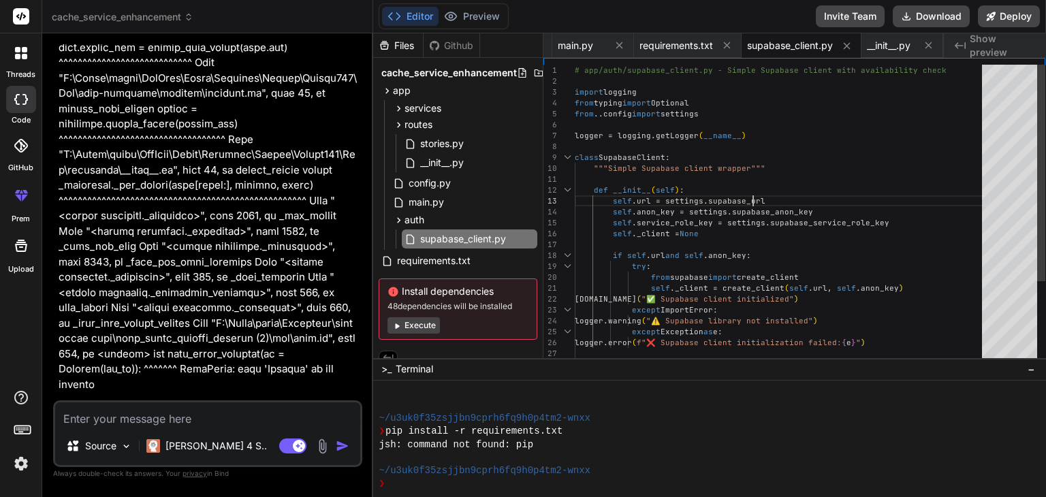
drag, startPoint x: 950, startPoint y: 194, endPoint x: 821, endPoint y: 197, distance: 128.7
click at [945, 194] on div "def __init__ ( self ) : self .url = settings.supabase_url self .anon_key = sett…" at bounding box center [782, 272] width 415 height 414
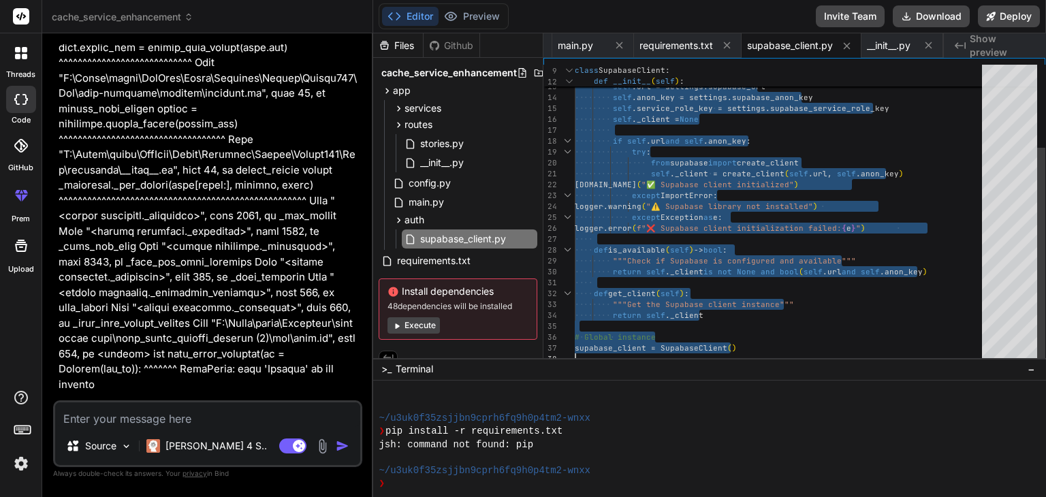
click at [657, 287] on div at bounding box center [782, 282] width 415 height 11
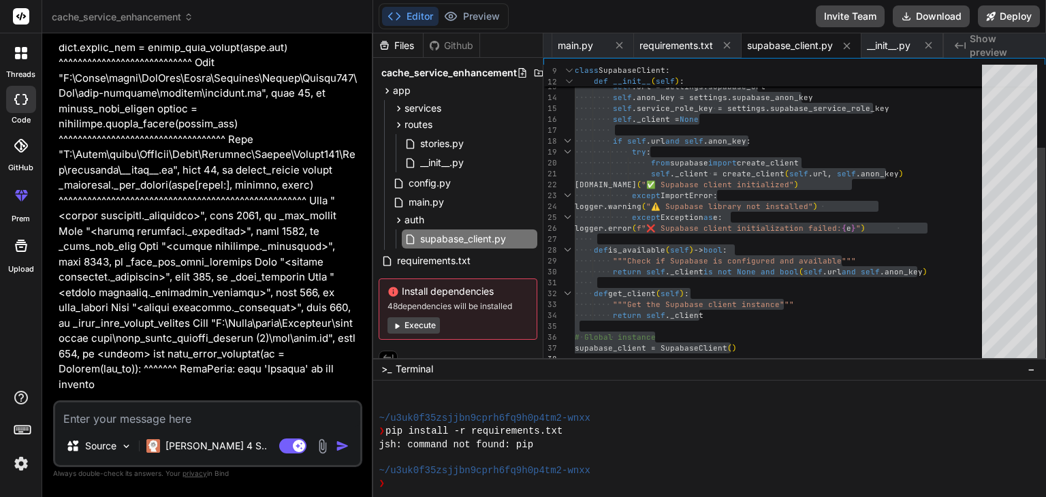
click at [746, 289] on div "def __init__ ( self ) : self .url = settings.supabase_url self .anon_key = sett…" at bounding box center [782, 157] width 415 height 414
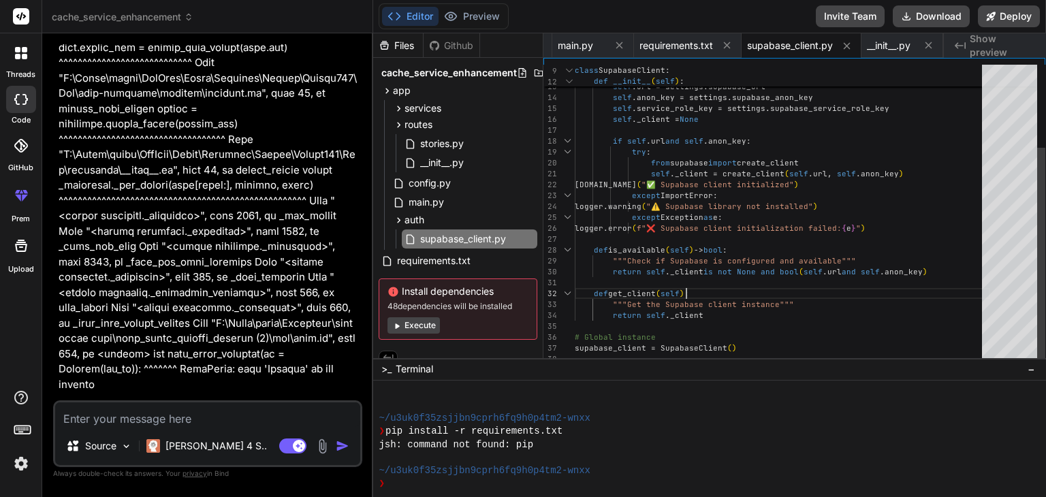
click at [744, 298] on div "def get_client ( self ) :" at bounding box center [782, 293] width 415 height 11
click at [671, 255] on div "def __init__ ( self ) : self .url = settings.supabase_url self .anon_key = sett…" at bounding box center [782, 157] width 415 height 414
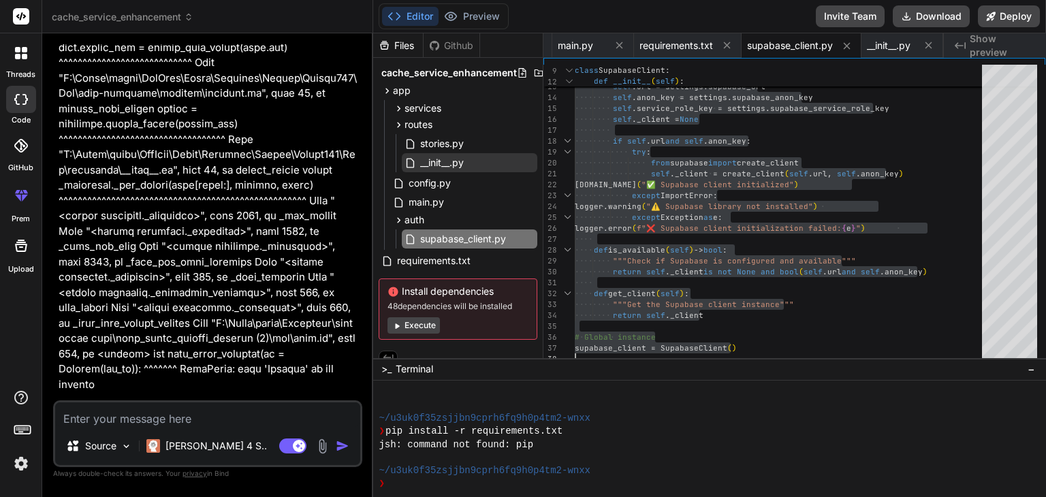
click at [433, 163] on span "__init__.py" at bounding box center [442, 163] width 46 height 16
type textarea "# app/routes/__init__.py from fastapi import APIRouter # Create main API router…"
click at [435, 163] on span "__init__.py" at bounding box center [442, 163] width 46 height 16
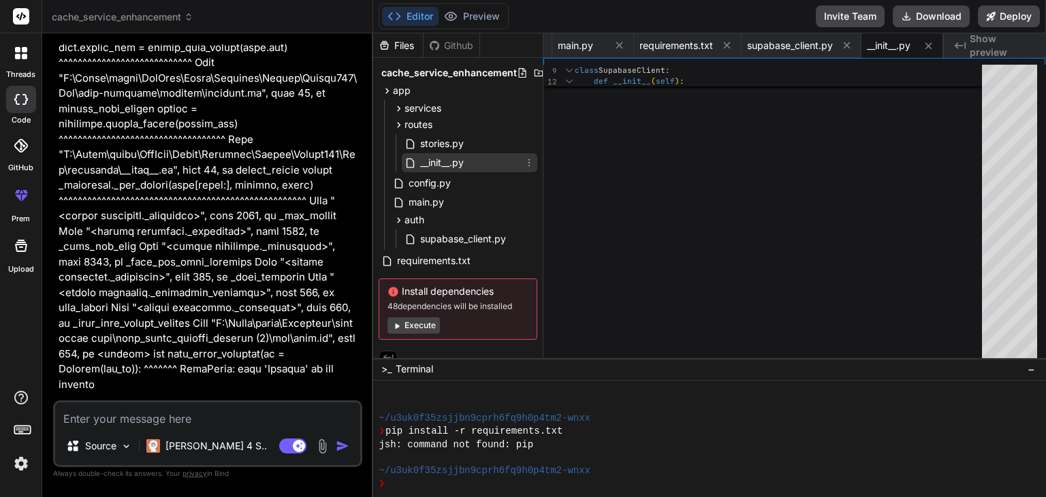
click at [453, 172] on div "__init__.py" at bounding box center [469, 162] width 135 height 19
click at [449, 164] on span "__init__.py" at bounding box center [442, 163] width 46 height 16
click at [447, 164] on span "__init__.py" at bounding box center [442, 163] width 46 height 16
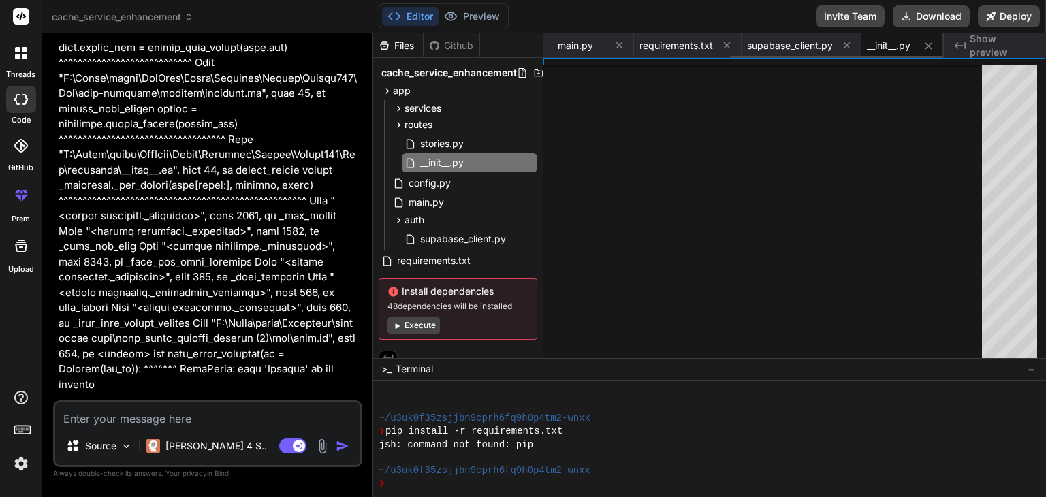
click at [889, 38] on div "__init__.py" at bounding box center [902, 45] width 82 height 25
click at [880, 47] on span "__init__.py" at bounding box center [889, 46] width 44 height 14
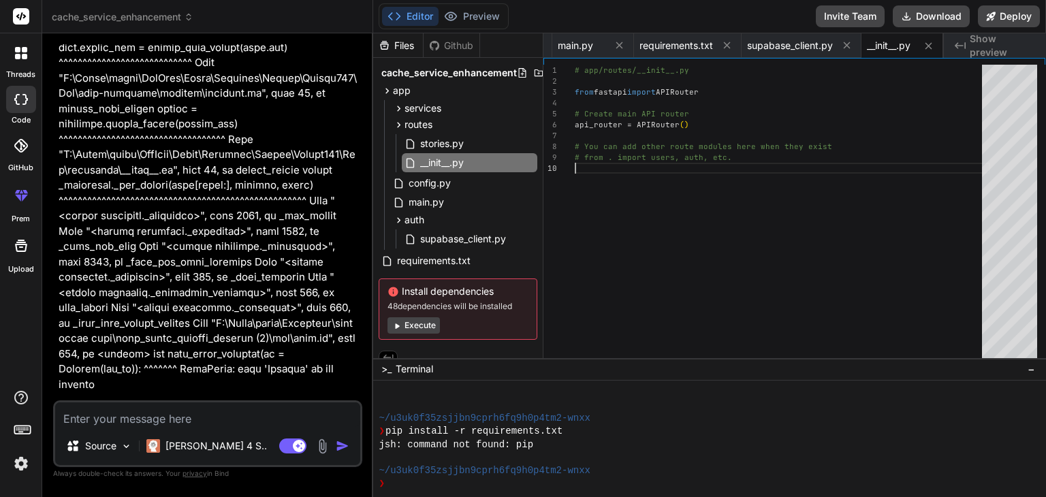
click at [758, 191] on div "# app/routes/__init__.py from fastapi import APIRouter # Create main API router…" at bounding box center [782, 215] width 415 height 300
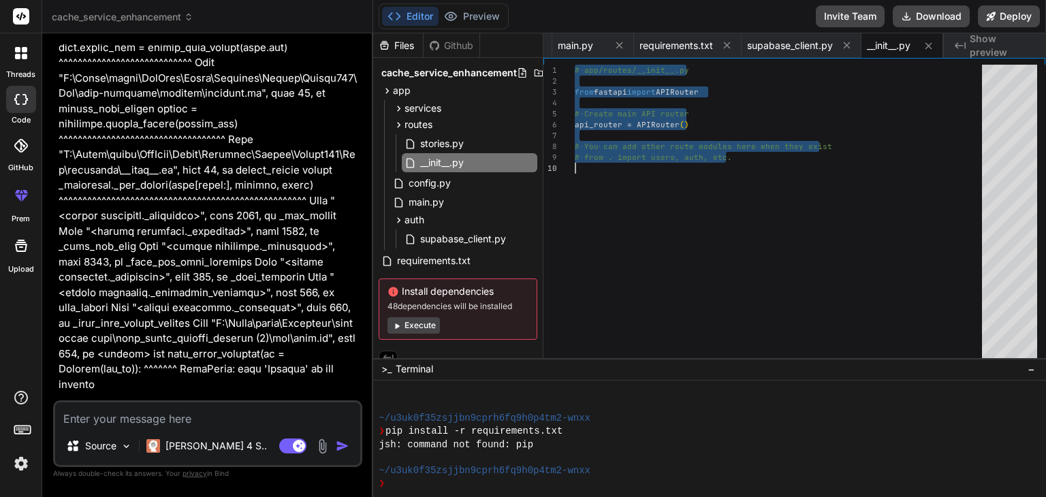
click at [310, 410] on textarea at bounding box center [207, 414] width 305 height 25
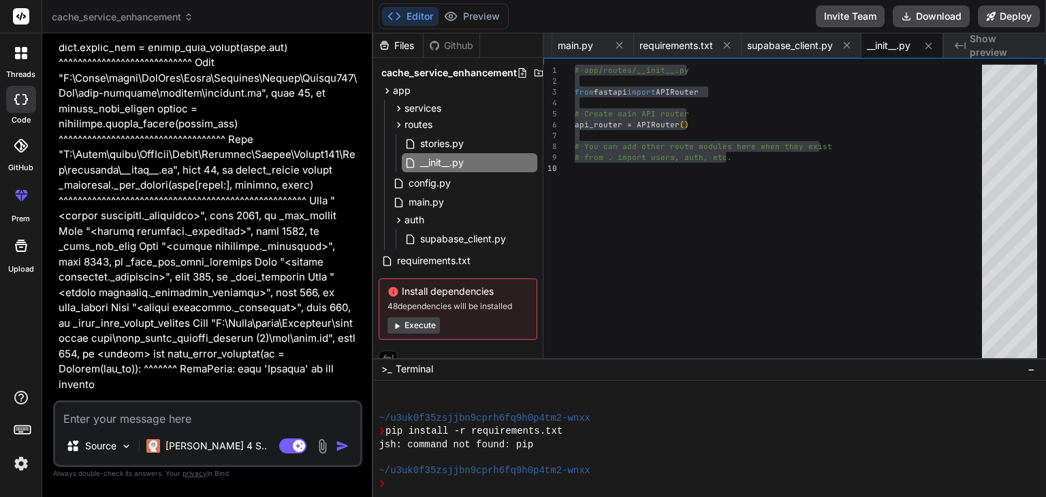
paste textarea "e "C:\Users\shadm\Downloads\home audio main\home_audio_fastapi_backend (2)\app\…"
type textarea "e "C:\Users\shadm\Downloads\home audio main\home_audio_fastapi_backend (2)\app\…"
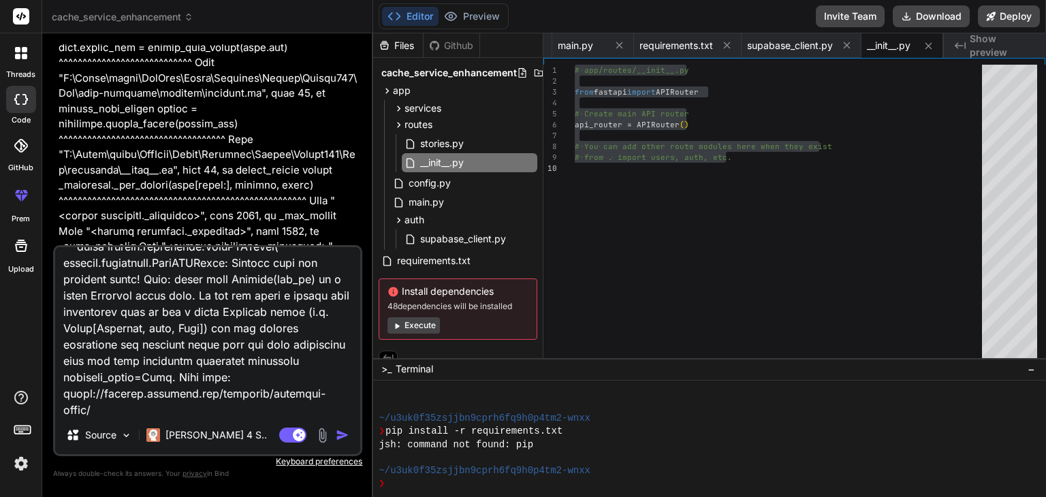
type textarea "x"
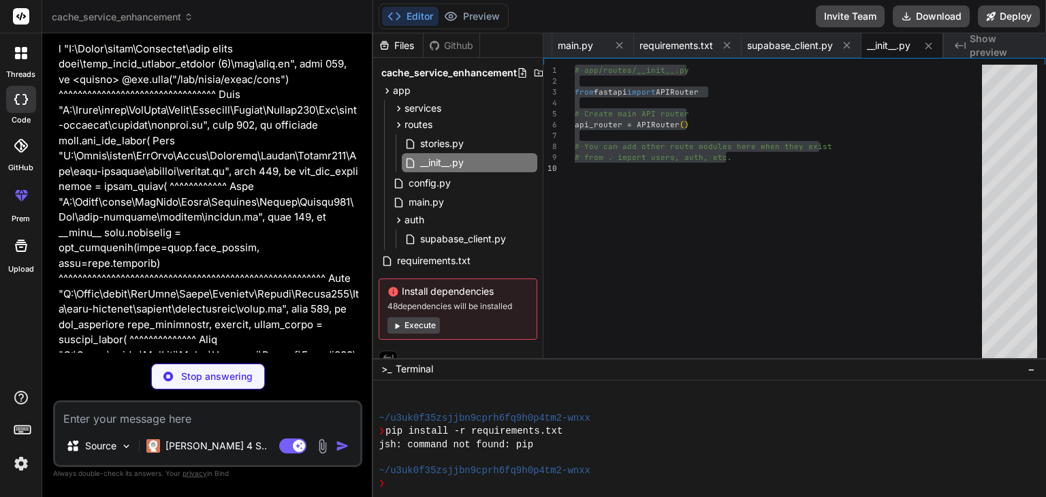
scroll to position [17619, 0]
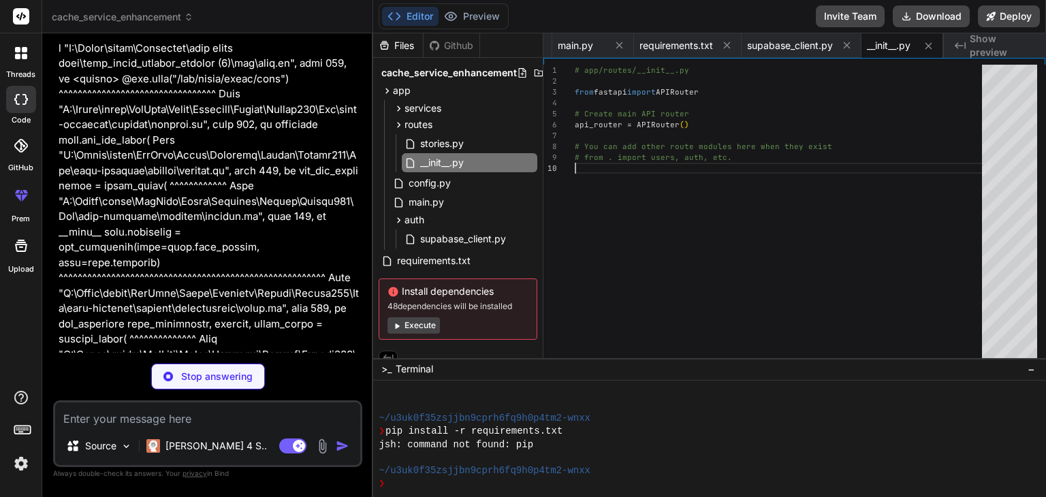
click at [697, 273] on div "# app/routes/__init__.py from fastapi import APIRouter # Create main API router…" at bounding box center [782, 215] width 415 height 300
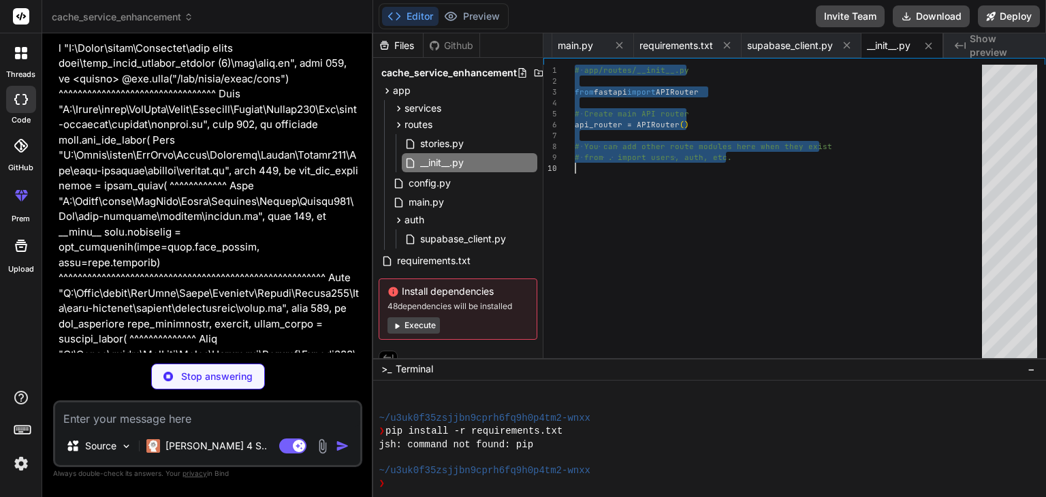
type textarea "x"
type textarea "esponse_field raise fastapi.exceptions.FastAPIError( fastapi.exceptions.FastAPI…"
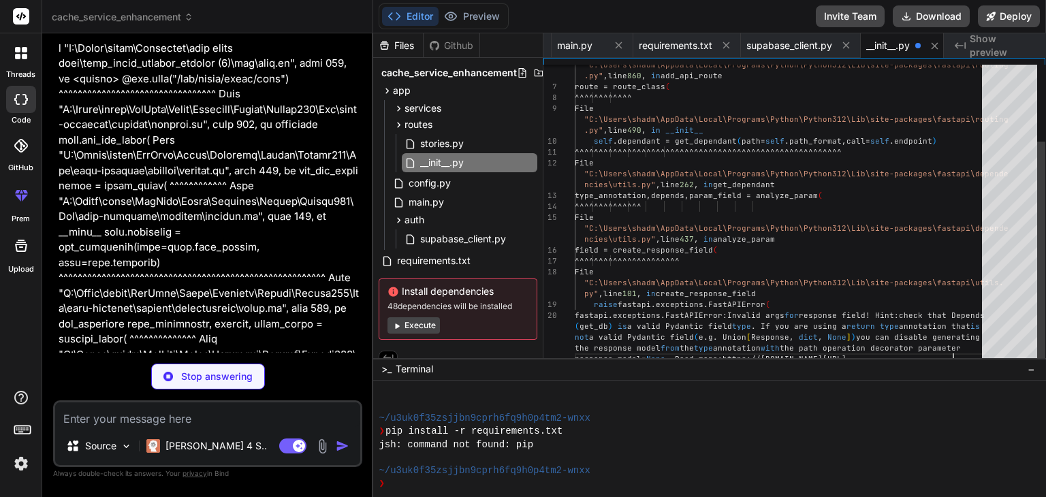
scroll to position [0, 357]
type textarea "x"
type textarea "# app/routes/__init__.py from fastapi import APIRouter # Create main API router…"
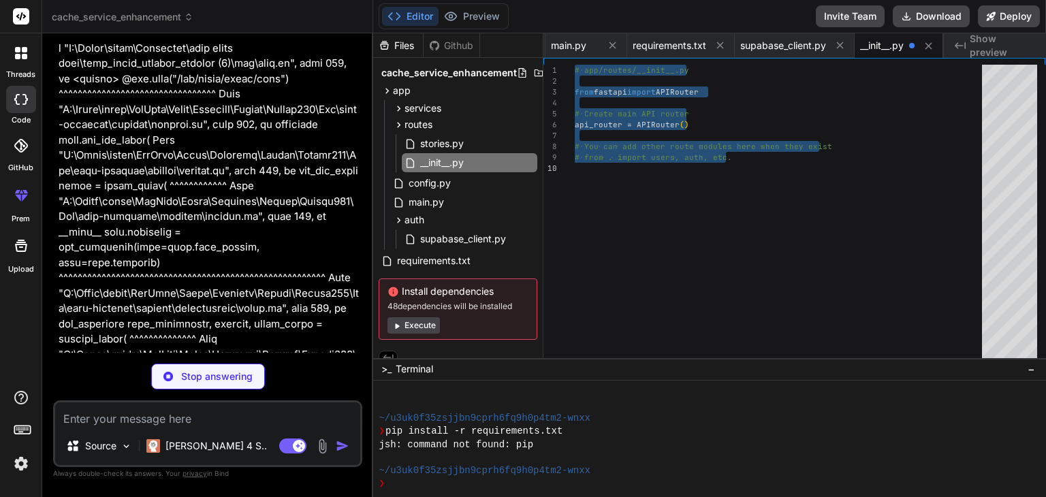
type textarea "x"
type textarea "[DOMAIN_NAME](" • GET /health - System health") [DOMAIN_NAME](" • GET /api/cach…"
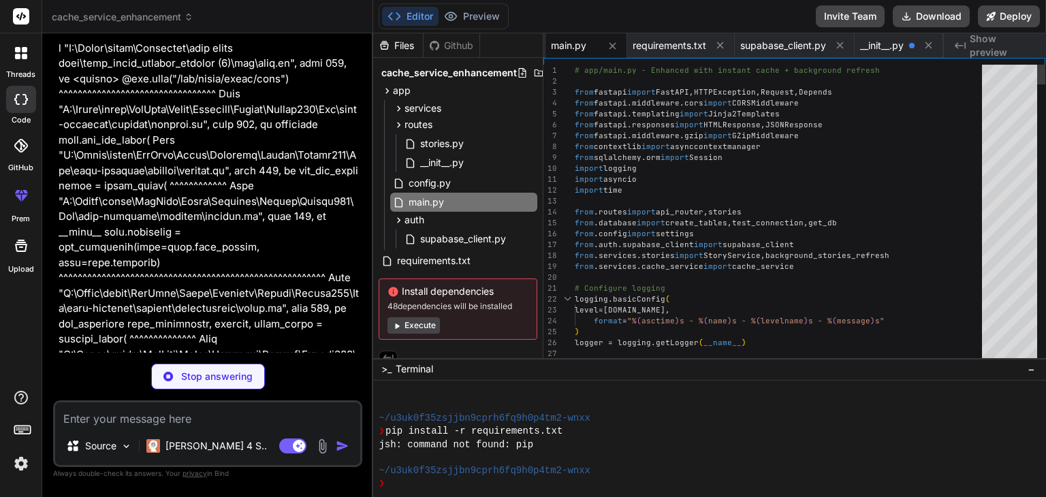
scroll to position [17614, 0]
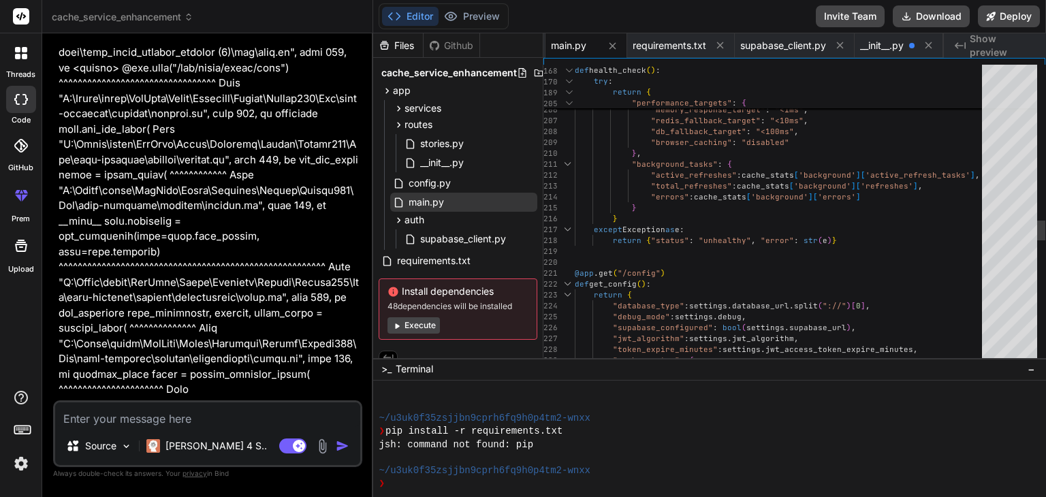
type textarea "x"
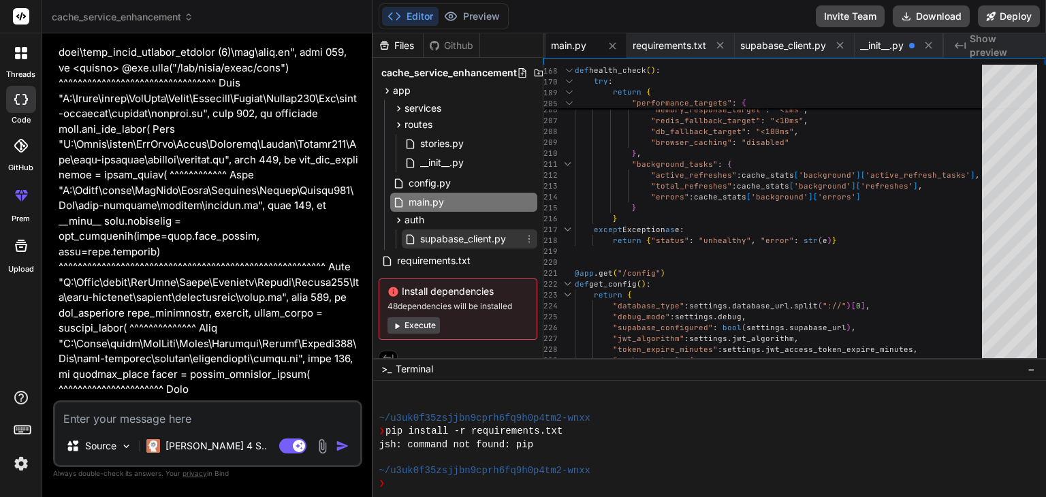
click at [435, 242] on span "supabase_client.py" at bounding box center [463, 239] width 89 height 16
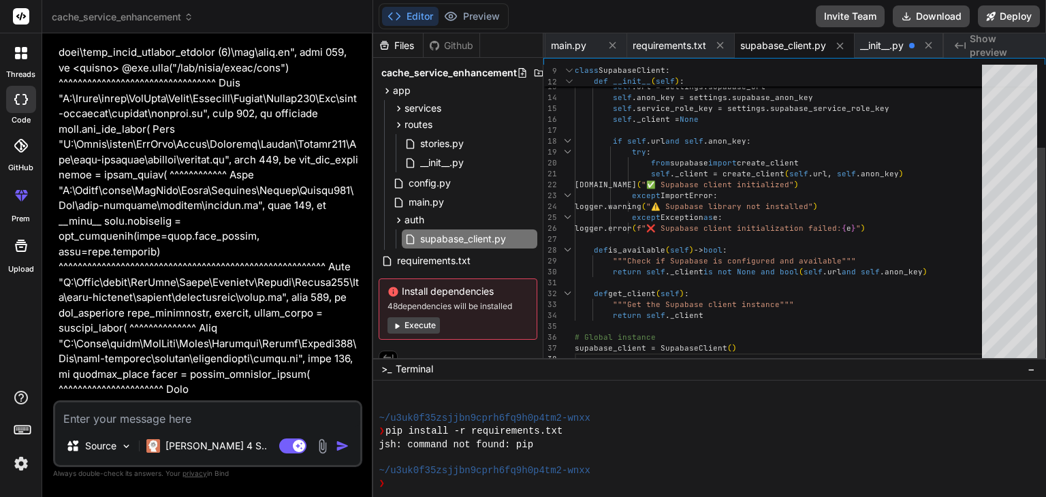
click at [703, 297] on div "def get_client ( self ) :" at bounding box center [782, 293] width 415 height 11
click at [748, 287] on div "def __init__ ( self ) : self .url = settings.supabase_url self .anon_key = sett…" at bounding box center [782, 157] width 415 height 414
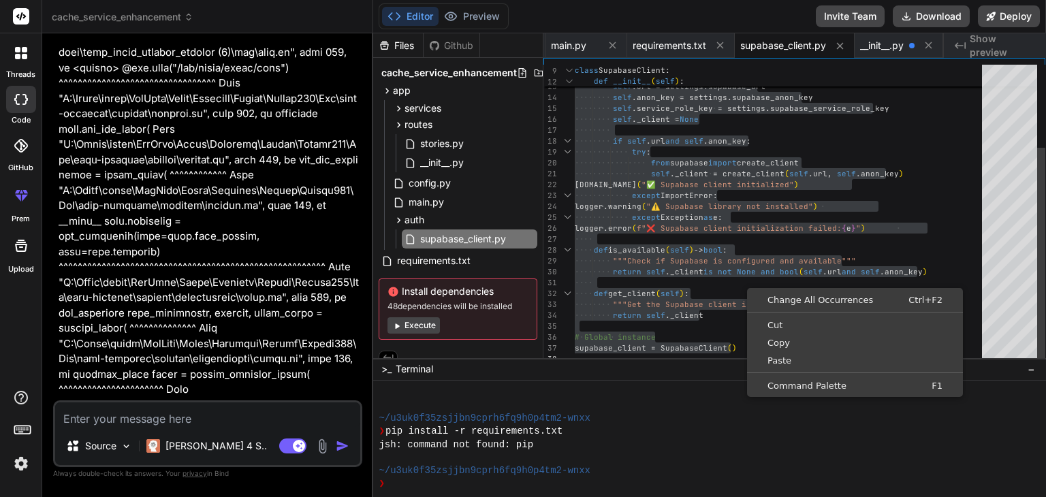
click at [682, 325] on div "def __init__ ( self ) : self .url = settings.supabase_url self .anon_key = sett…" at bounding box center [782, 157] width 415 height 414
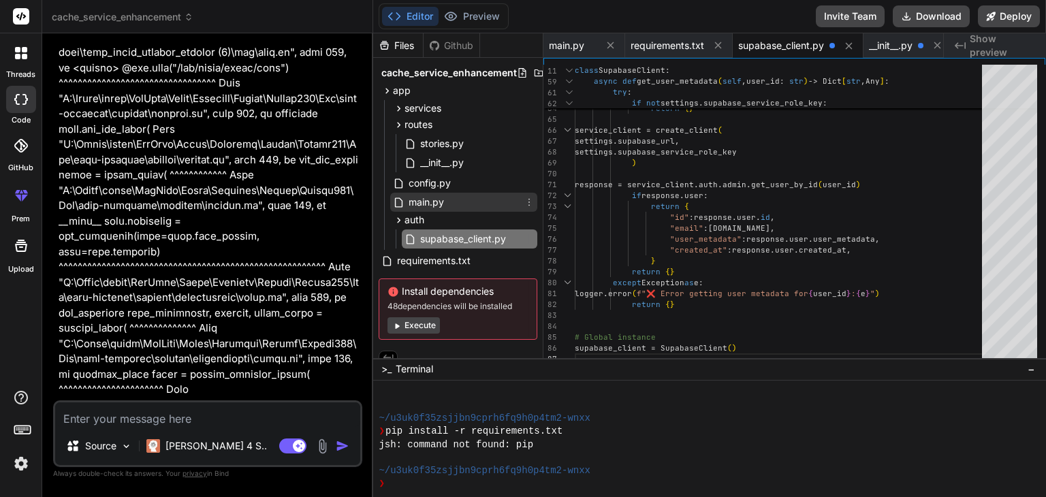
click at [434, 197] on span "main.py" at bounding box center [426, 202] width 38 height 16
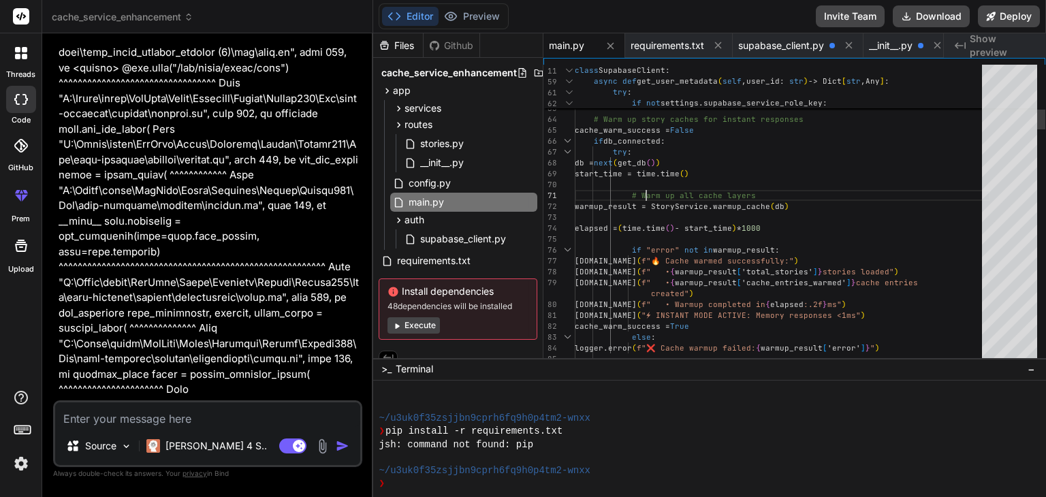
type textarea "# app/main.py - Enhanced with instant cache + background refresh from fastapi i…"
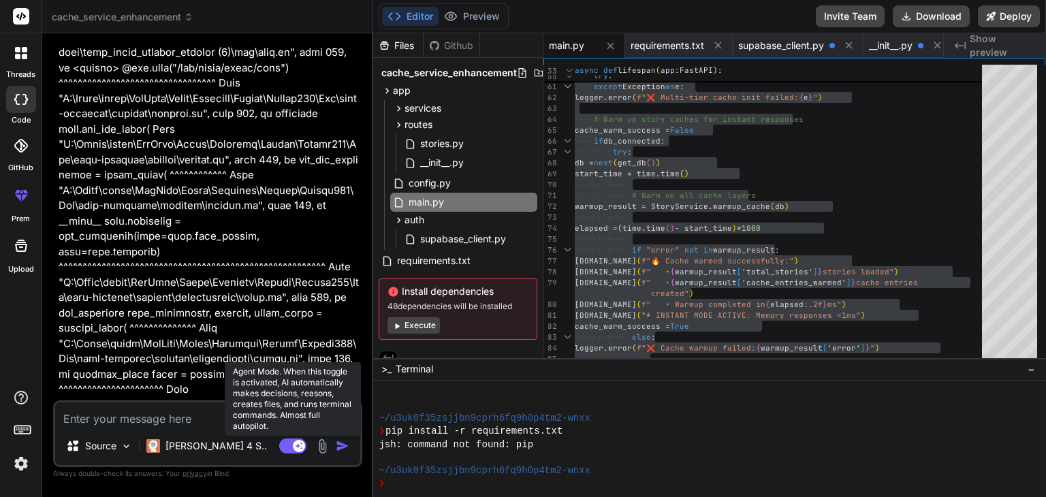
click at [295, 447] on rect at bounding box center [299, 446] width 12 height 12
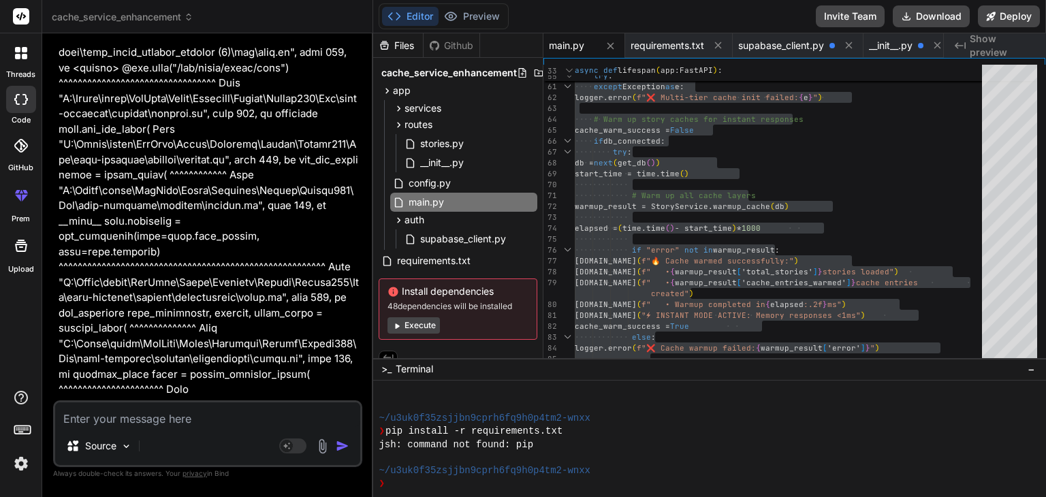
click at [207, 417] on textarea at bounding box center [207, 414] width 305 height 25
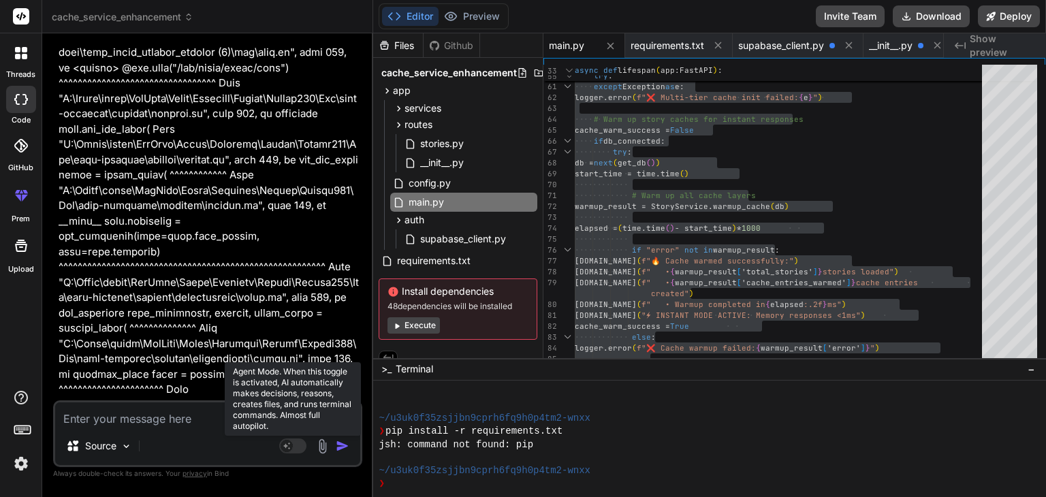
click at [290, 445] on rect at bounding box center [287, 446] width 12 height 12
click at [285, 442] on rect at bounding box center [292, 445] width 27 height 15
type textarea "x"
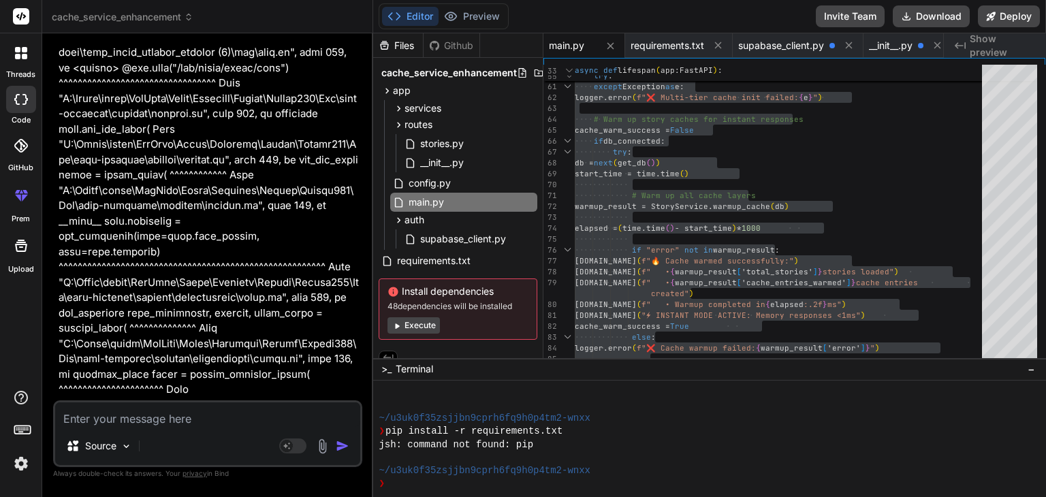
click at [182, 412] on textarea at bounding box center [207, 414] width 305 height 25
paste textarea "openapi.json 200 fetch index.js:20 6.9 kB 165 ms [TECHNICAL_ID] 200 fetch injec…"
type textarea "openapi.json 200 fetch index.js:20 6.9 kB 165 ms [TECHNICAL_ID] 200 fetch injec…"
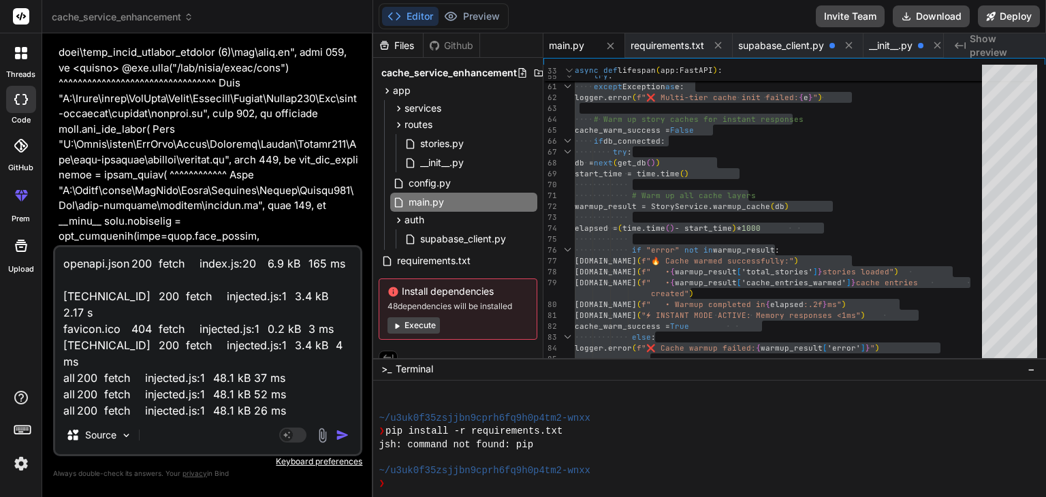
scroll to position [50, 0]
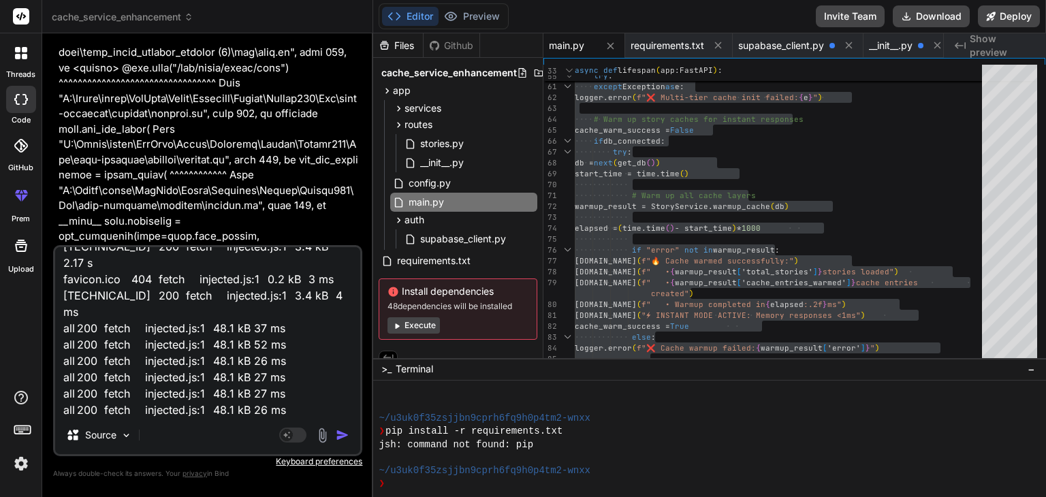
type textarea "x"
type textarea "openapi.json 200 fetch index.js:20 6.9 kB 165 ms [TECHNICAL_ID] 200 fetch injec…"
type textarea "x"
type textarea "openapi.json 200 fetch index.js:20 6.9 kB 165 ms [TECHNICAL_ID] 200 fetch injec…"
type textarea "x"
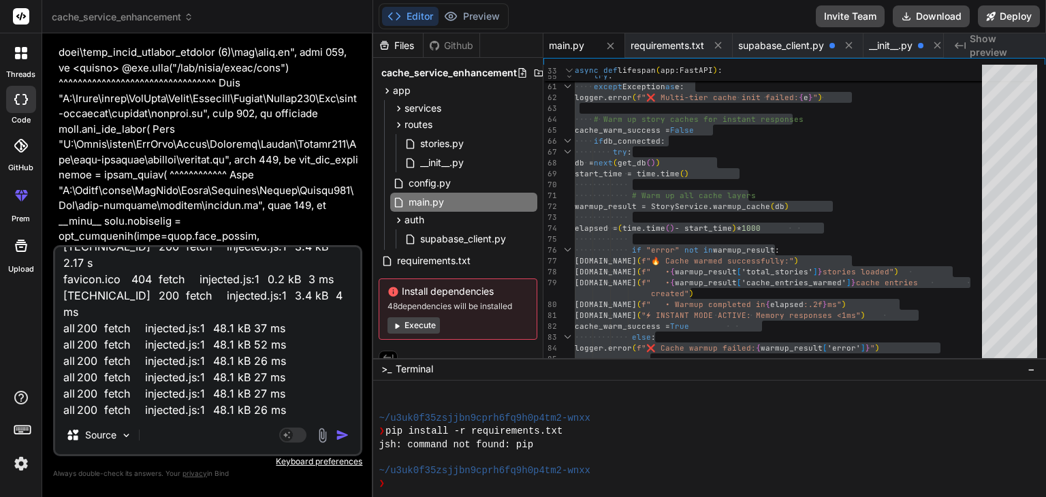
scroll to position [82, 0]
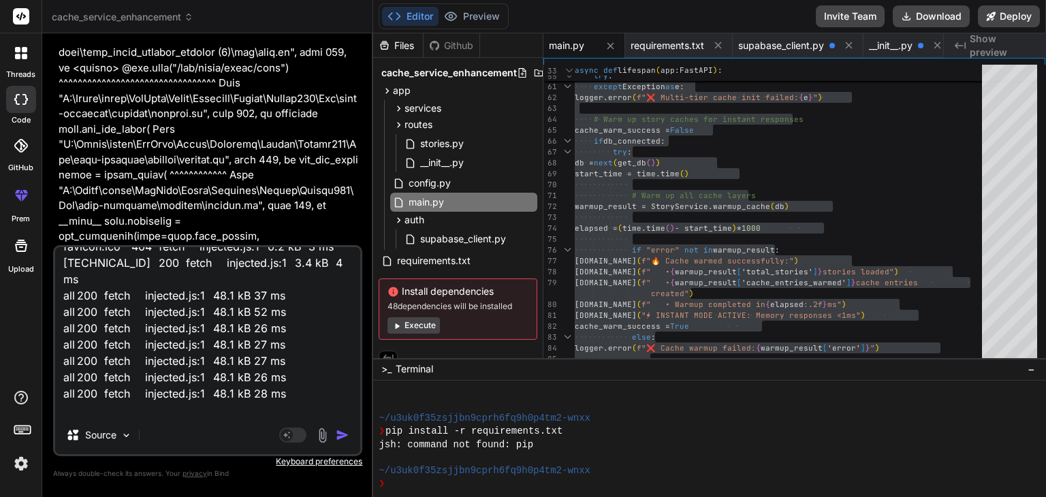
type textarea "openapi.json 200 fetch index.js:20 6.9 kB 165 ms [TECHNICAL_ID] 200 fetch injec…"
type textarea "x"
type textarea "openapi.json 200 fetch index.js:20 6.9 kB 165 ms [TECHNICAL_ID] 200 fetch injec…"
type textarea "x"
type textarea "openapi.json 200 fetch index.js:20 6.9 kB 165 ms [TECHNICAL_ID] 200 fetch injec…"
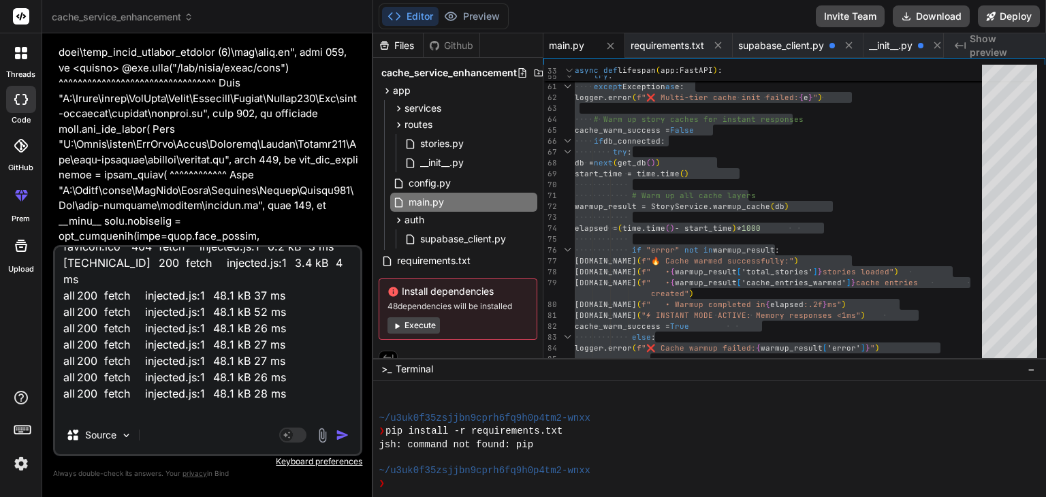
type textarea "x"
type textarea "openapi.json 200 fetch index.js:20 6.9 kB 165 ms [TECHNICAL_ID] 200 fetch injec…"
type textarea "x"
type textarea "openapi.json 200 fetch index.js:20 6.9 kB 165 ms [TECHNICAL_ID] 200 fetch injec…"
type textarea "x"
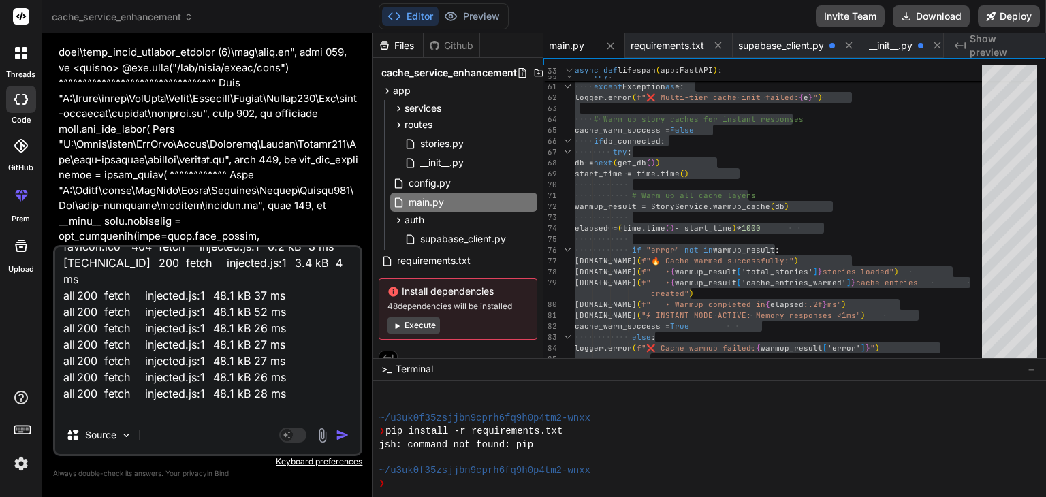
type textarea "openapi.json 200 fetch index.js:20 6.9 kB 165 ms [TECHNICAL_ID] 200 fetch injec…"
type textarea "x"
type textarea "openapi.json 200 fetch index.js:20 6.9 kB 165 ms [TECHNICAL_ID] 200 fetch injec…"
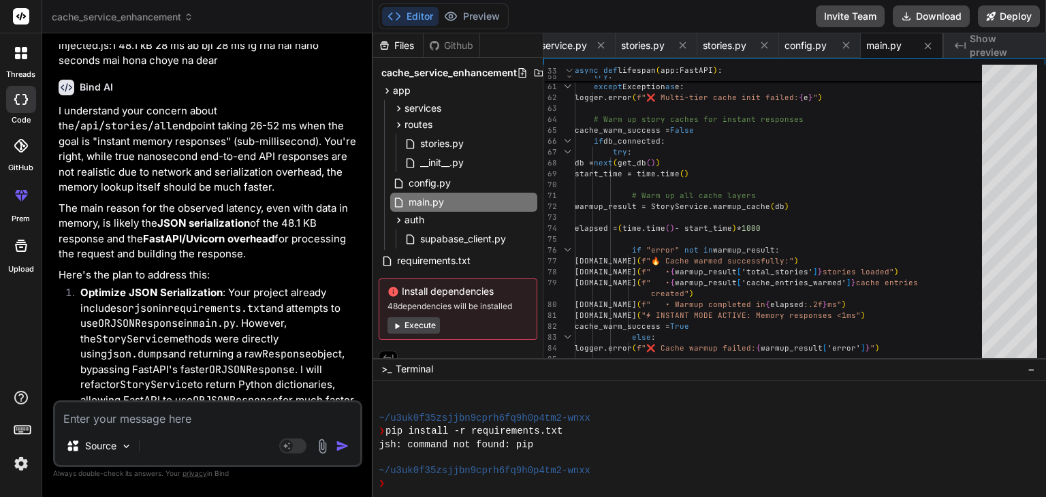
scroll to position [18957, 0]
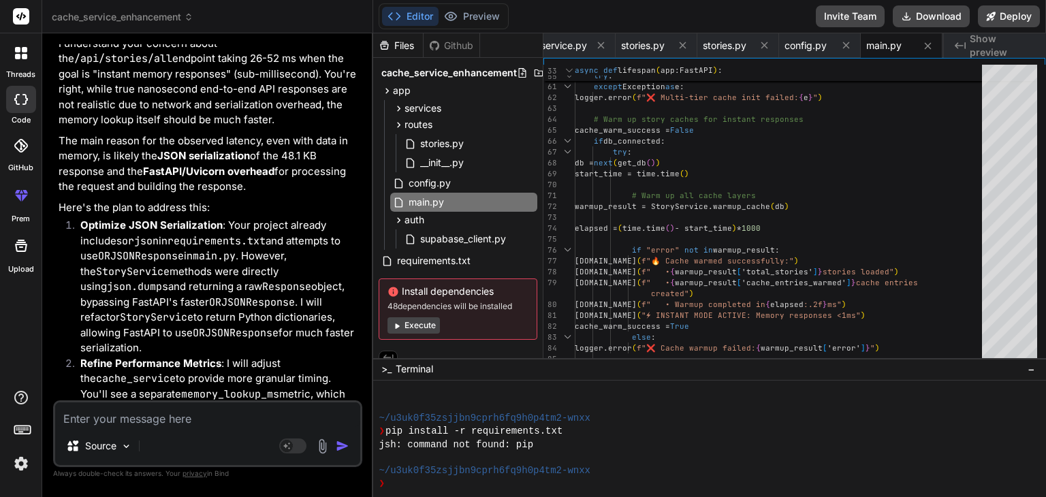
click at [158, 430] on div "Source Agent Mode. When this toggle is activated, AI automatically makes decisi…" at bounding box center [207, 433] width 309 height 67
click at [153, 421] on textarea at bounding box center [207, 414] width 305 height 25
click at [430, 205] on span "main.py" at bounding box center [426, 202] width 38 height 16
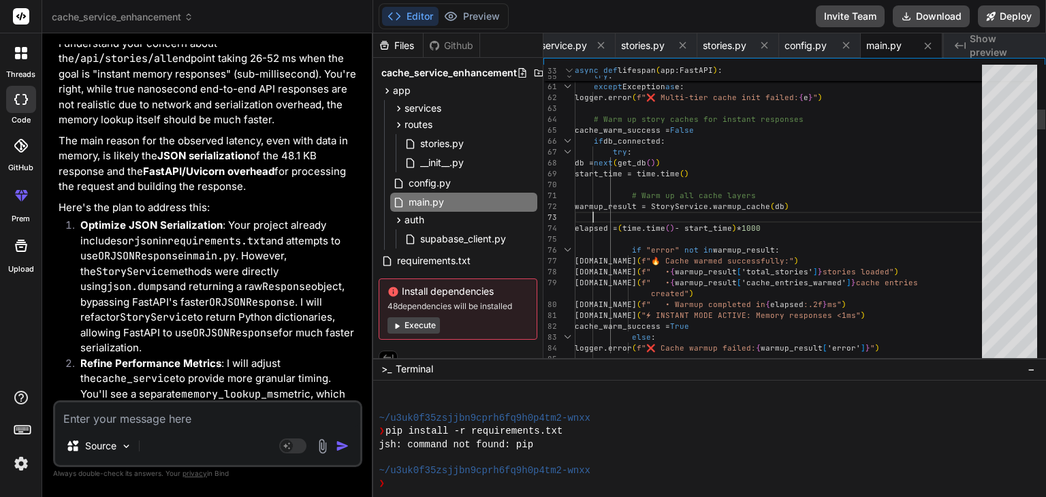
click at [679, 242] on div at bounding box center [782, 239] width 415 height 11
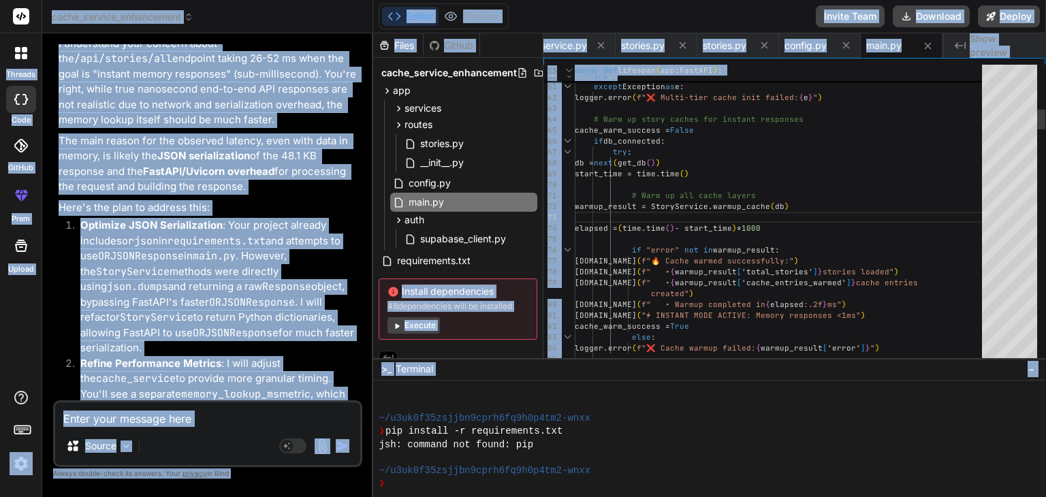
click at [679, 242] on div at bounding box center [782, 239] width 415 height 11
drag, startPoint x: 679, startPoint y: 242, endPoint x: 694, endPoint y: 237, distance: 16.4
click at [681, 240] on div at bounding box center [782, 239] width 415 height 11
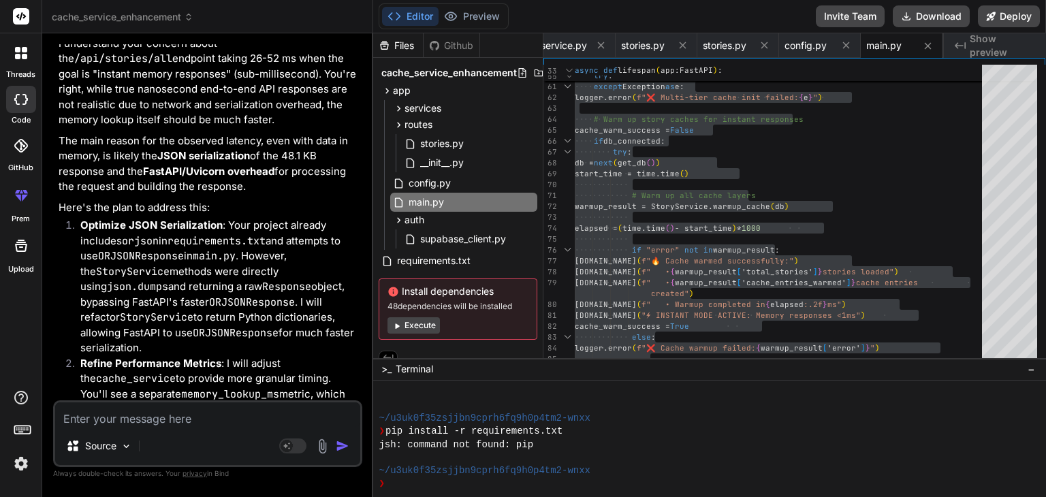
click at [976, 401] on div at bounding box center [702, 405] width 646 height 13
click at [432, 181] on span "config.py" at bounding box center [429, 183] width 45 height 16
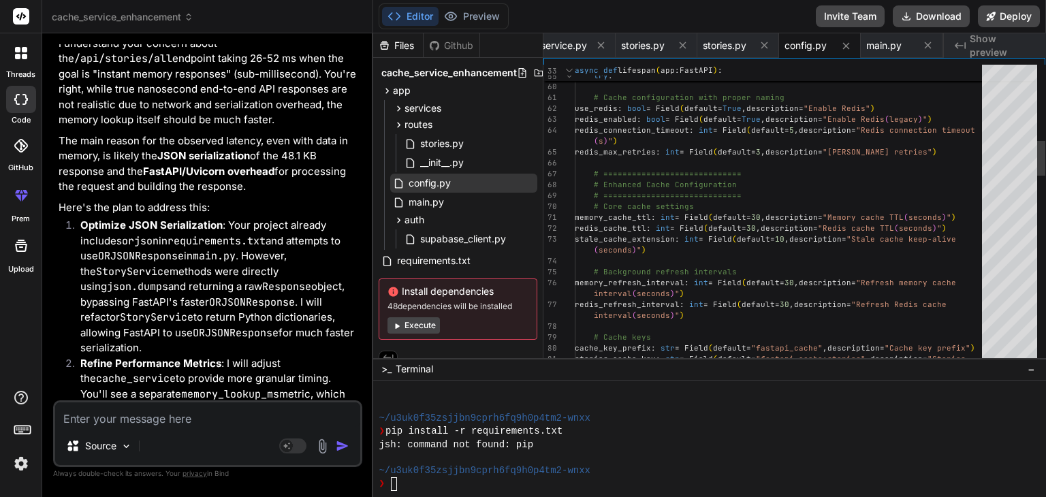
click at [720, 210] on div "# Core cache settings" at bounding box center [782, 206] width 415 height 11
drag, startPoint x: 502, startPoint y: 186, endPoint x: 681, endPoint y: 244, distance: 188.2
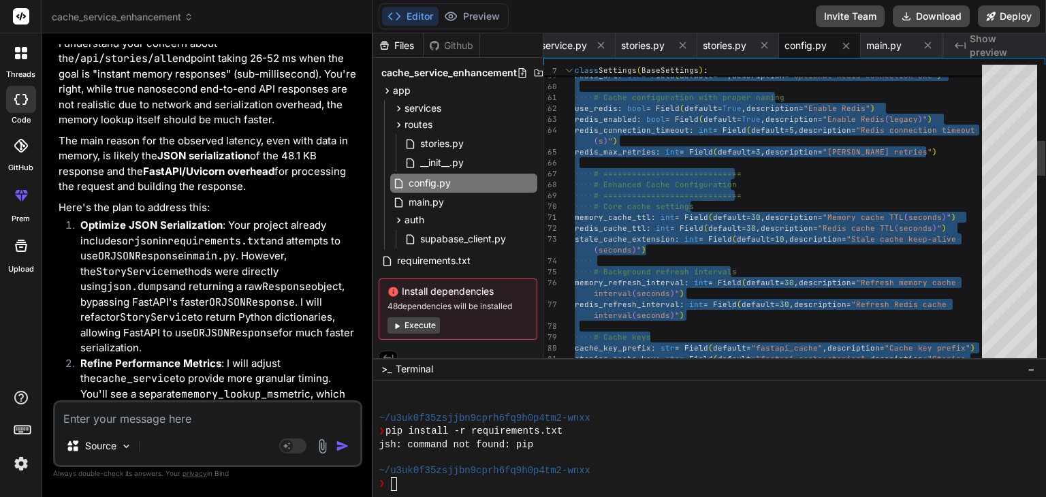
drag, startPoint x: 962, startPoint y: 352, endPoint x: 740, endPoint y: 376, distance: 223.2
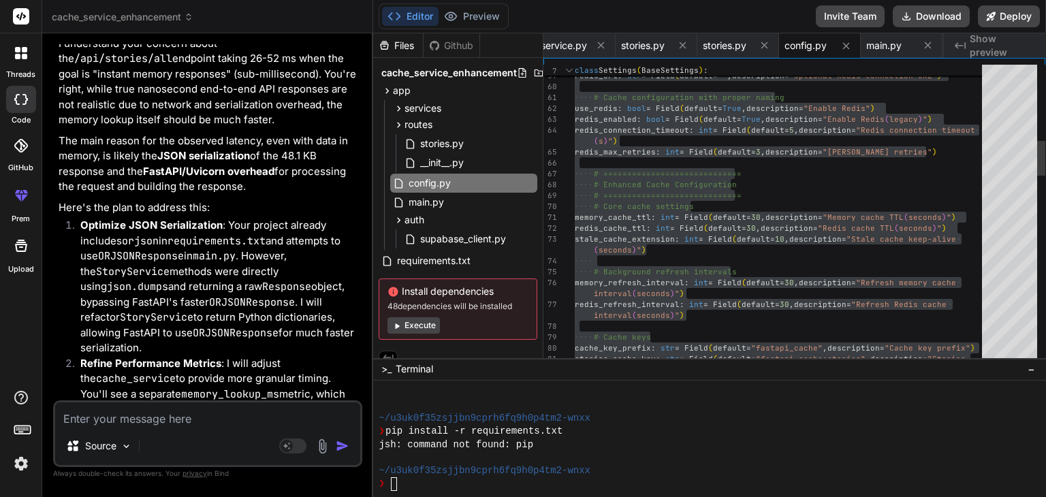
click at [988, 322] on div at bounding box center [1009, 215] width 55 height 300
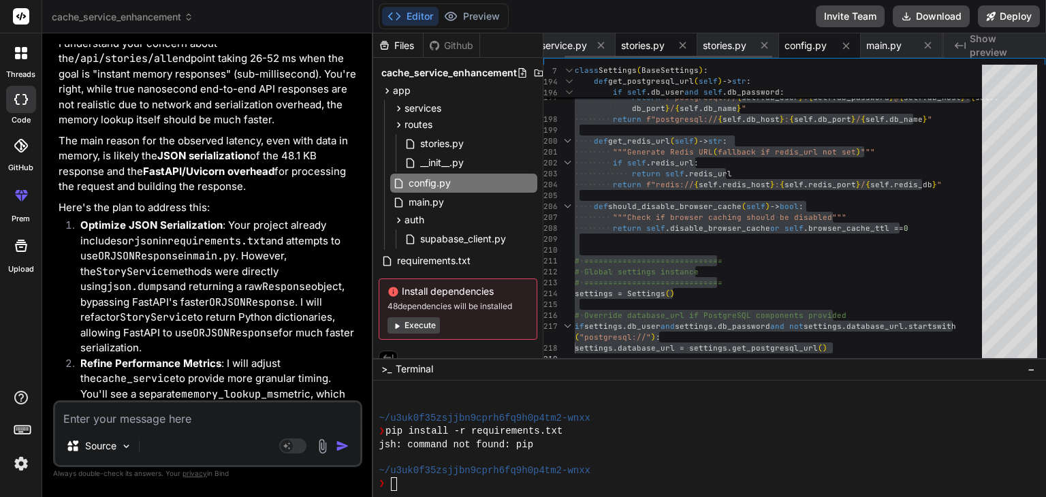
click at [648, 48] on span "stories.py" at bounding box center [643, 46] width 44 height 14
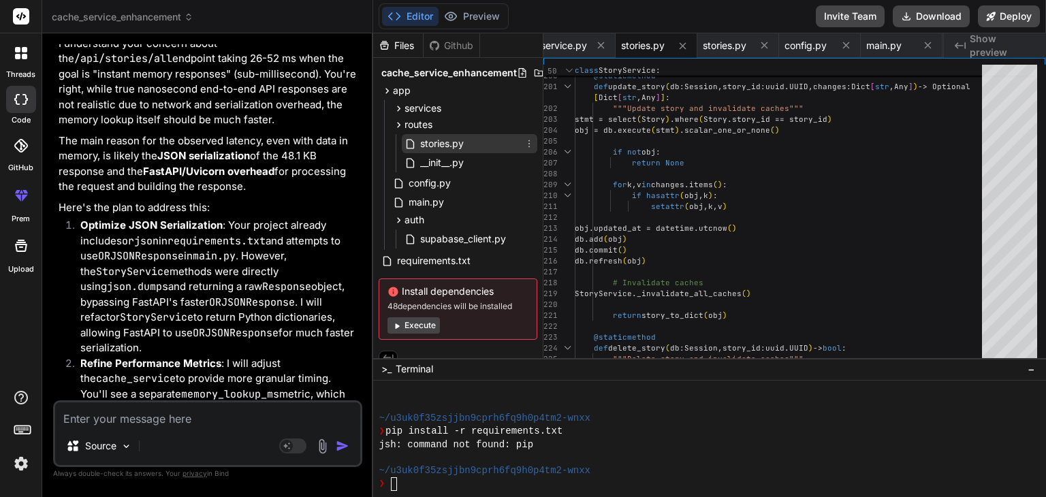
click at [420, 145] on span "stories.py" at bounding box center [442, 143] width 46 height 16
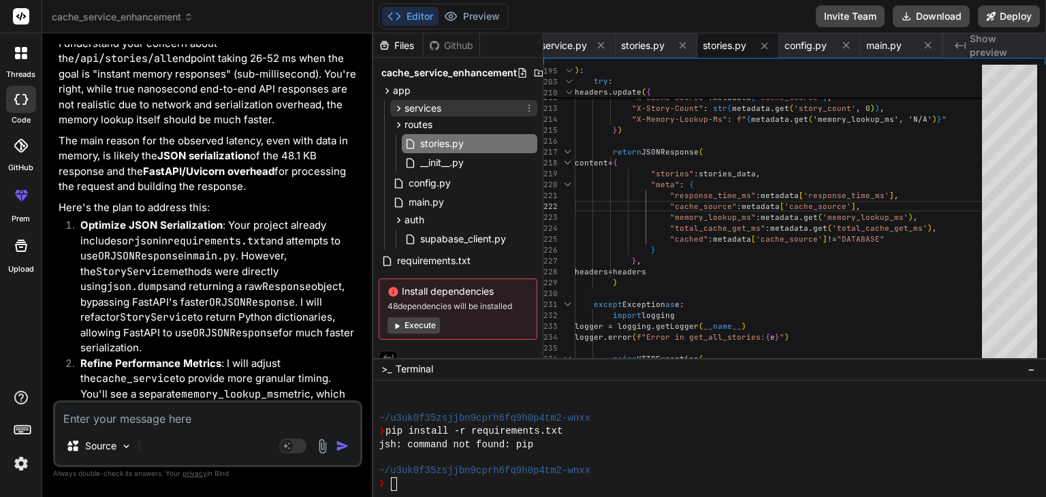
click at [455, 105] on div "services" at bounding box center [463, 108] width 147 height 16
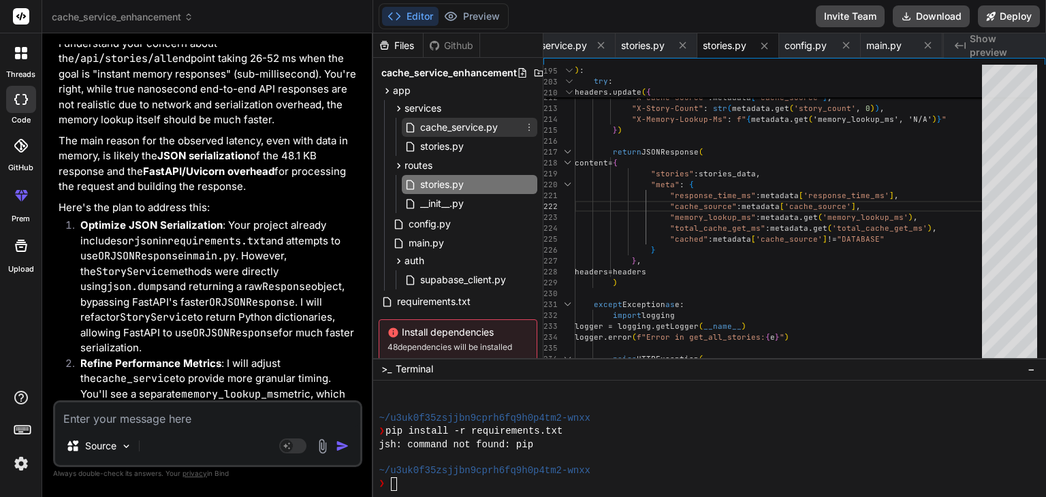
click at [449, 131] on span "cache_service.py" at bounding box center [459, 127] width 80 height 16
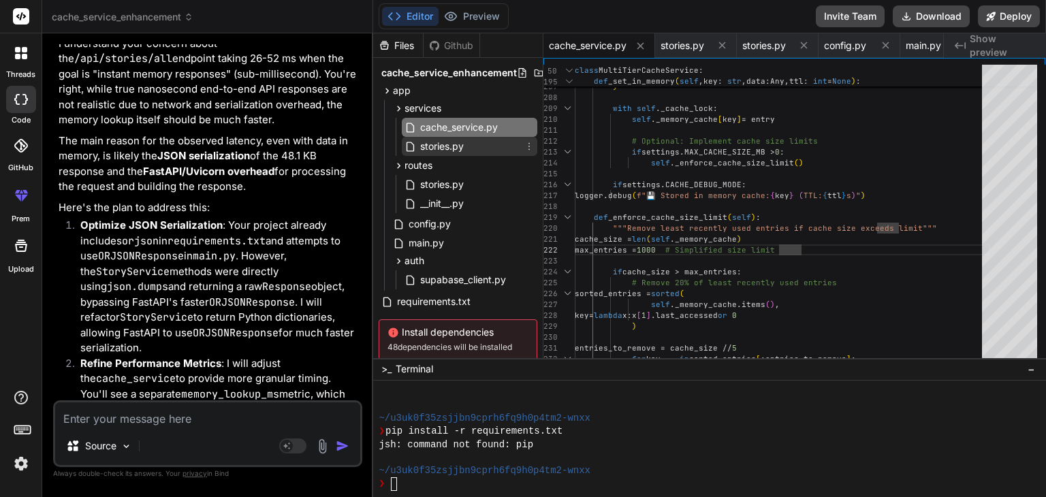
click at [446, 155] on div "stories.py" at bounding box center [469, 146] width 135 height 19
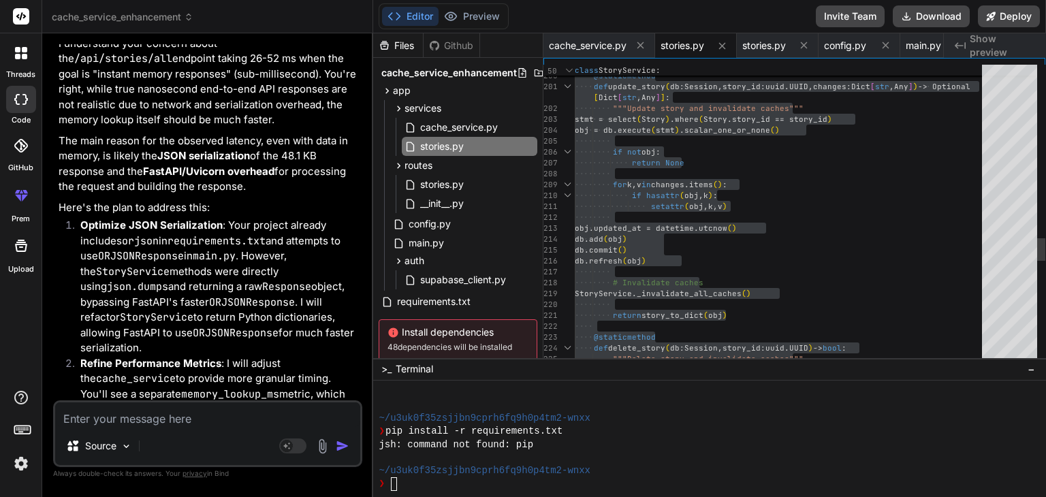
drag, startPoint x: 953, startPoint y: 208, endPoint x: 921, endPoint y: 259, distance: 60.3
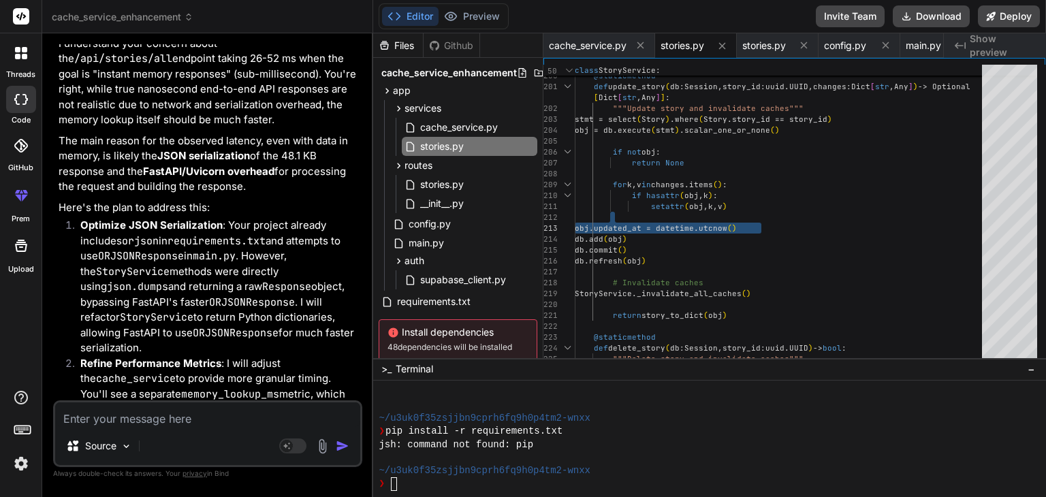
click at [210, 418] on textarea at bounding box center [207, 414] width 305 height 25
paste textarea "all 200 fetch injected.js:1 48.3 kB 28 ms all 200 fetch injected.js:1 48.3 kB 2…"
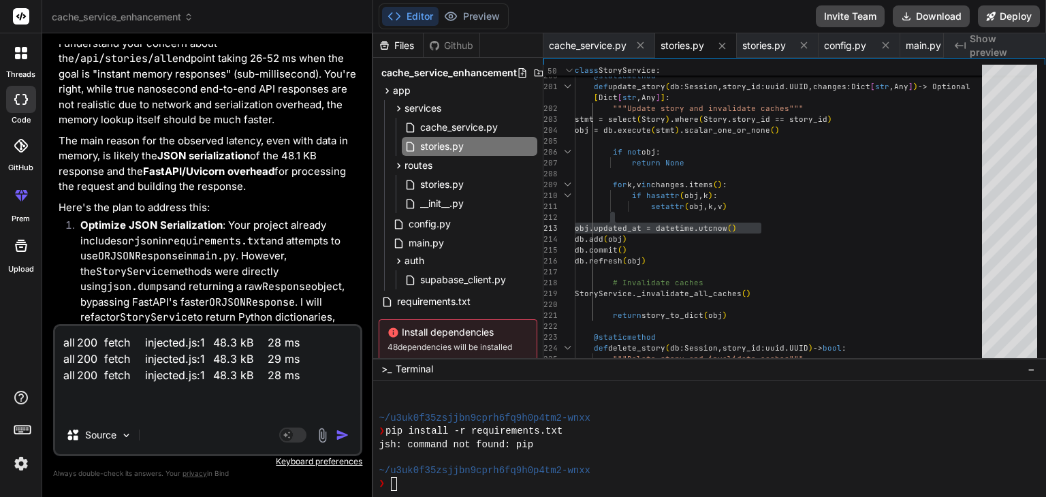
scroll to position [19033, 0]
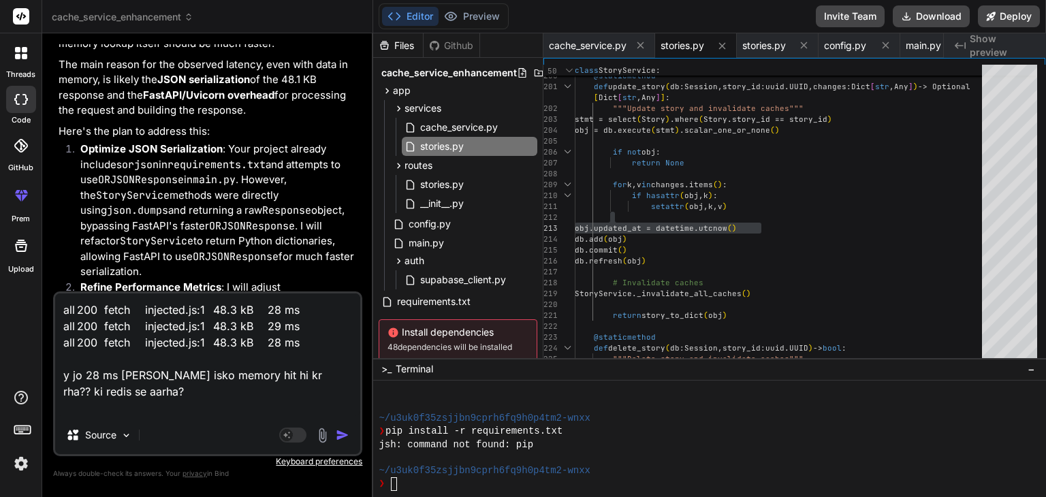
click at [125, 406] on textarea "all 200 fetch injected.js:1 48.3 kB 28 ms all 200 fetch injected.js:1 48.3 kB 2…" at bounding box center [207, 354] width 305 height 123
click at [967, 383] on div at bounding box center [709, 439] width 673 height 116
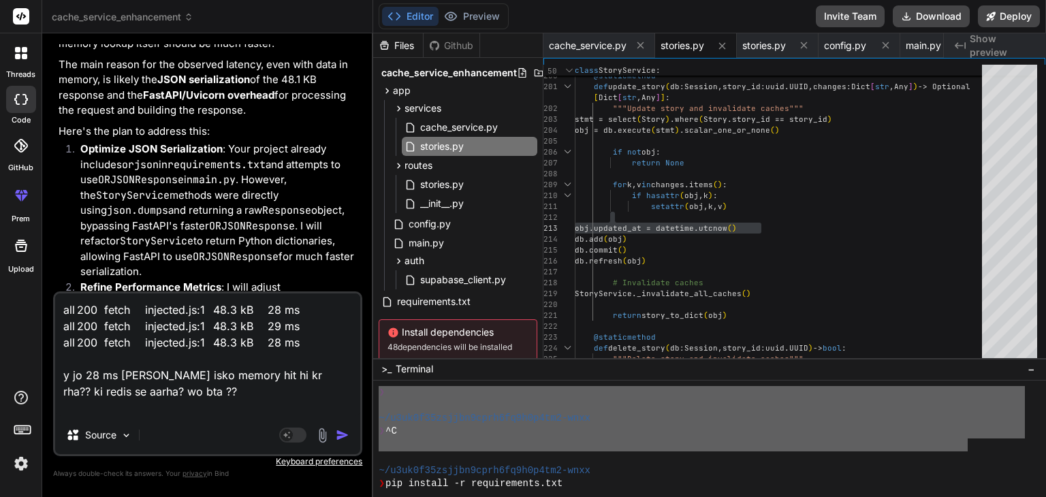
scroll to position [588, 0]
click at [214, 411] on textarea "all 200 fetch injected.js:1 48.3 kB 28 ms all 200 fetch injected.js:1 48.3 kB 2…" at bounding box center [207, 354] width 305 height 123
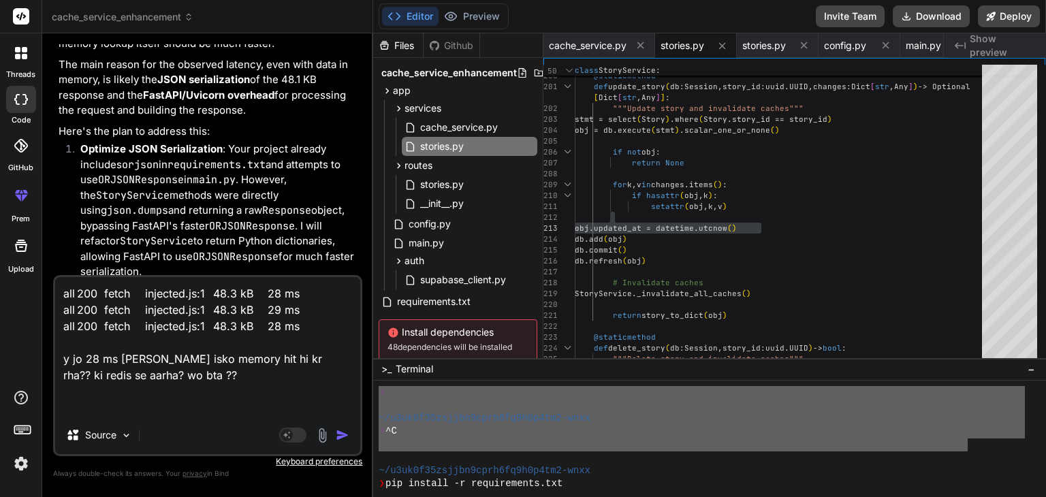
paste textarea "INFO:app.main:🚀 PERFORMANCE MODE: Ultra-fast with instant cache INFO:app.main: …"
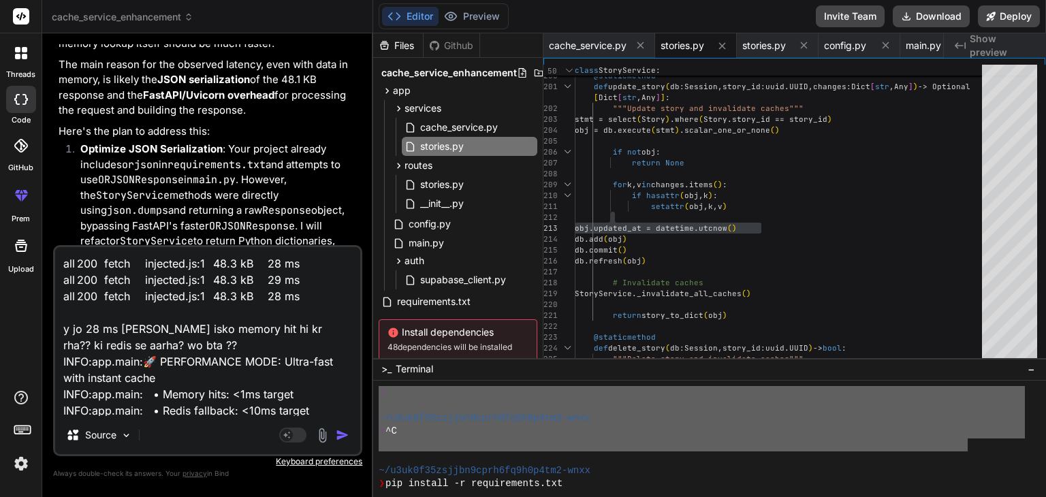
scroll to position [50, 0]
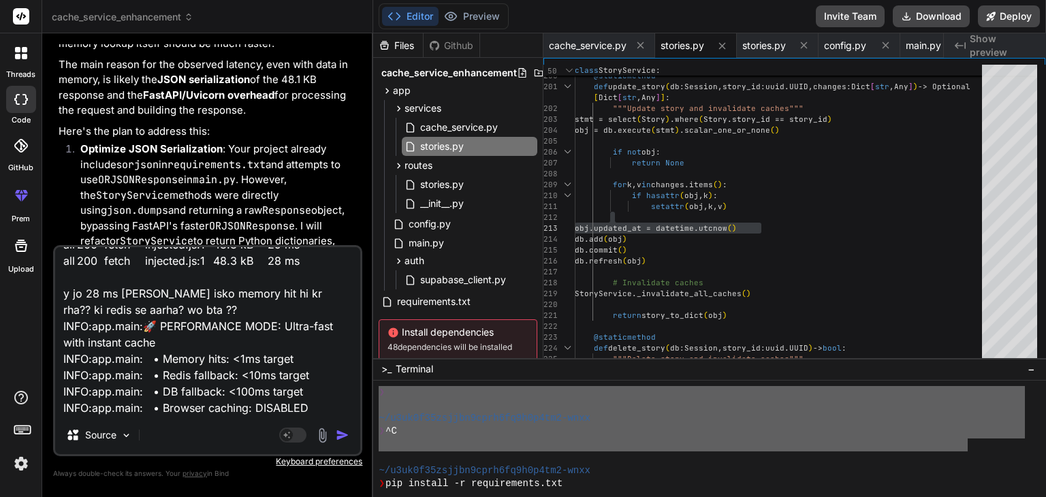
click at [303, 405] on textarea "all 200 fetch injected.js:1 48.3 kB 28 ms all 200 fetch injected.js:1 48.3 kB 2…" at bounding box center [207, 331] width 305 height 169
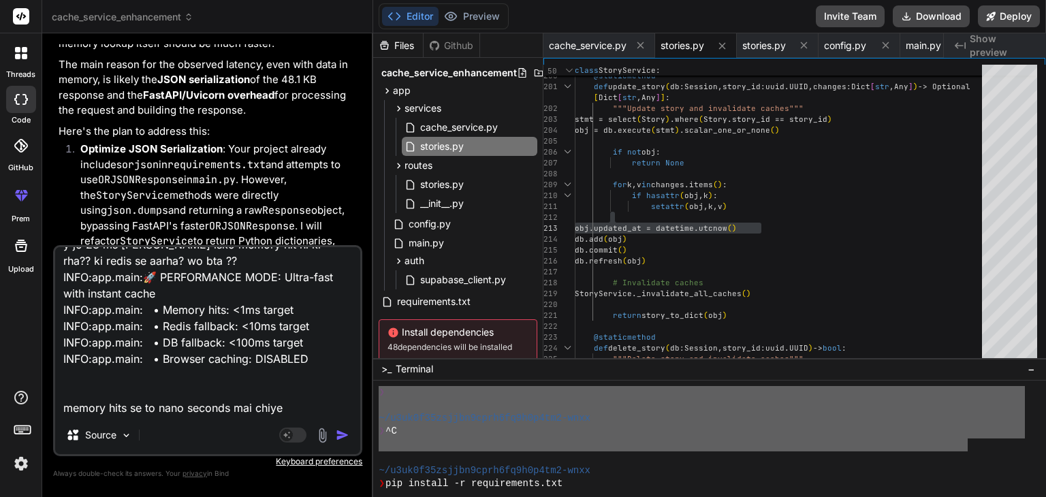
click at [288, 396] on textarea "all 200 fetch injected.js:1 48.3 kB 28 ms all 200 fetch injected.js:1 48.3 kB 2…" at bounding box center [207, 331] width 305 height 169
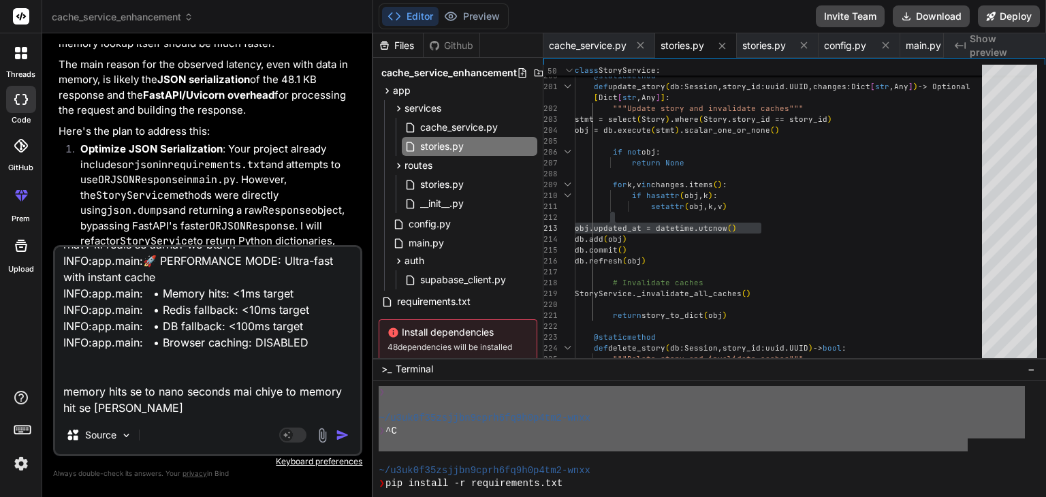
click at [165, 409] on textarea "all 200 fetch injected.js:1 48.3 kB 28 ms all 200 fetch injected.js:1 48.3 kB 2…" at bounding box center [207, 331] width 305 height 169
click at [221, 409] on textarea "all 200 fetch injected.js:1 48.3 kB 28 ms all 200 fetch injected.js:1 48.3 kB 2…" at bounding box center [207, 331] width 305 height 169
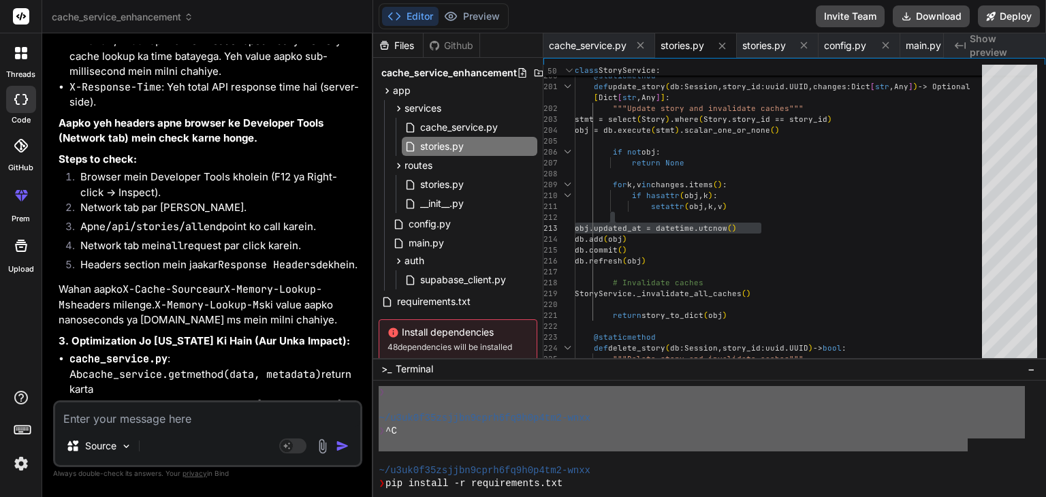
scroll to position [20630, 0]
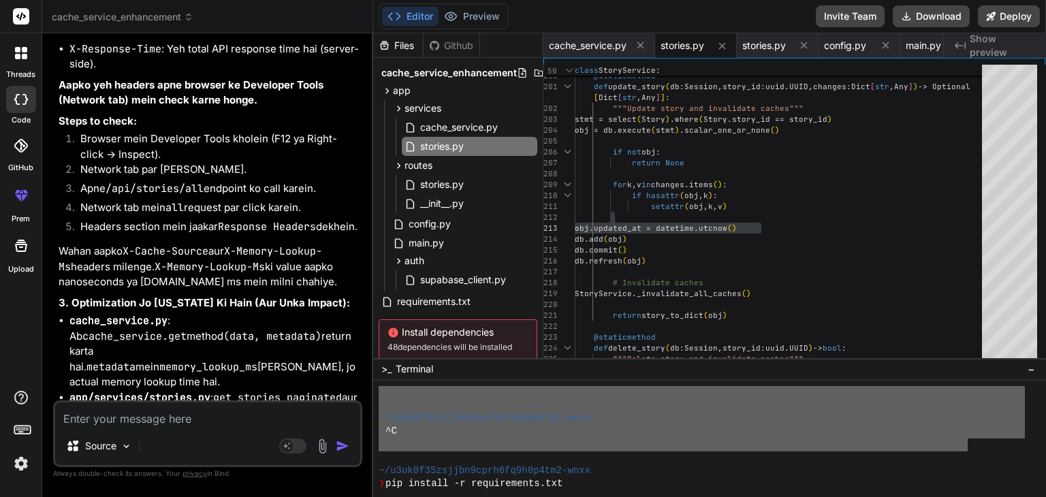
drag, startPoint x: 264, startPoint y: 395, endPoint x: 177, endPoint y: 236, distance: 181.6
click at [156, 247] on div "Aapka sawaal bilkul sahi hai! 28 ms ka response time, jabki target <1ms memory …" at bounding box center [209, 82] width 301 height 1486
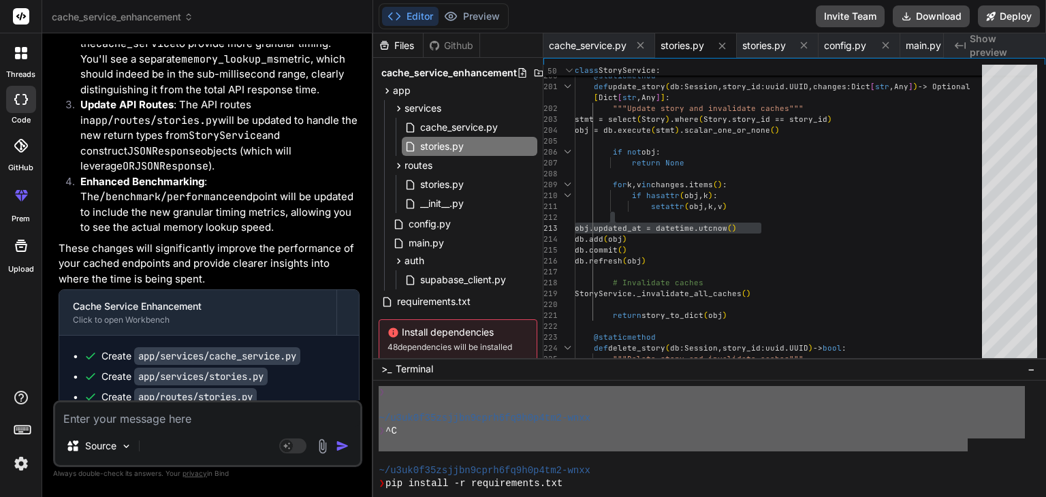
scroll to position [19268, 0]
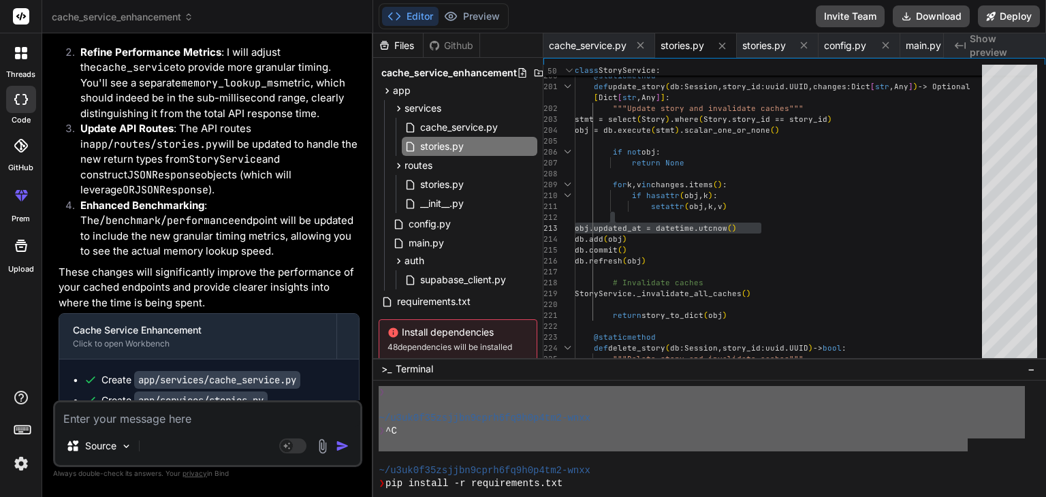
copy div "lor 696 ipsum dolorsit.am:7 79.9 cO 87 ad eli 204 seddo eiusmodt.in:2 40.8 uT 7…"
